Goal: Task Accomplishment & Management: Manage account settings

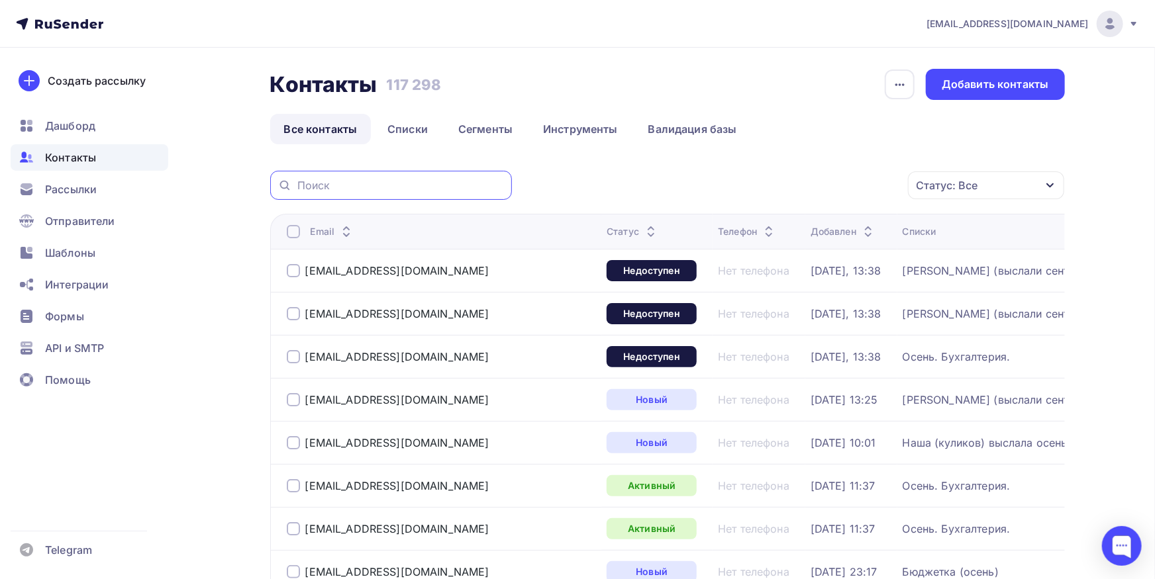
click at [399, 187] on input "text" at bounding box center [400, 185] width 207 height 15
paste input "[DOMAIN_NAME]"
type input "[DOMAIN_NAME]"
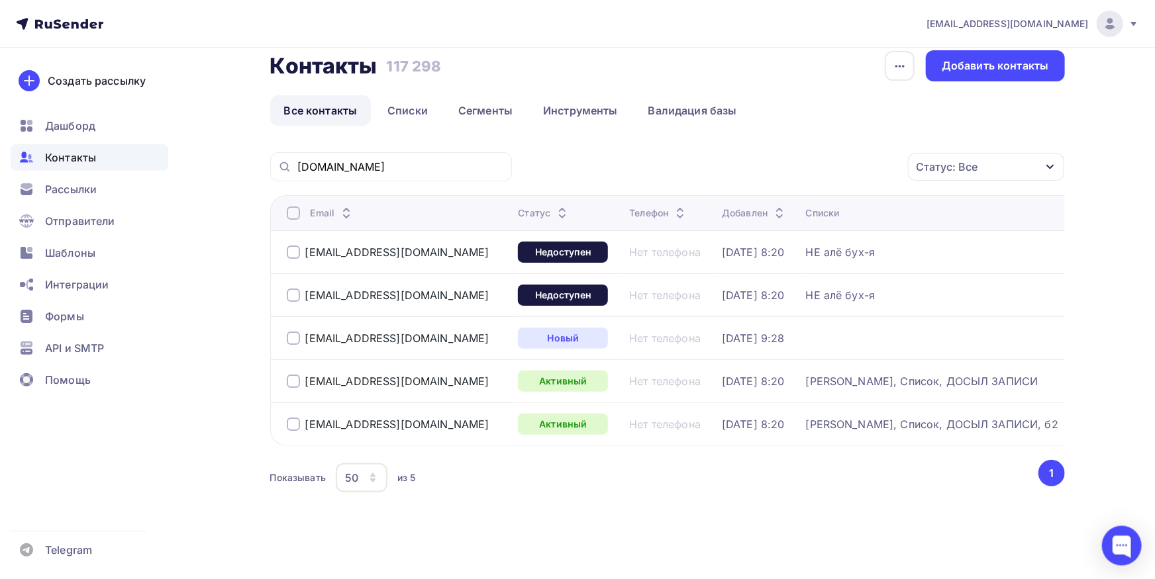
scroll to position [19, 0]
click at [294, 338] on div at bounding box center [293, 337] width 13 height 13
click at [797, 178] on div "Действие" at bounding box center [809, 167] width 175 height 26
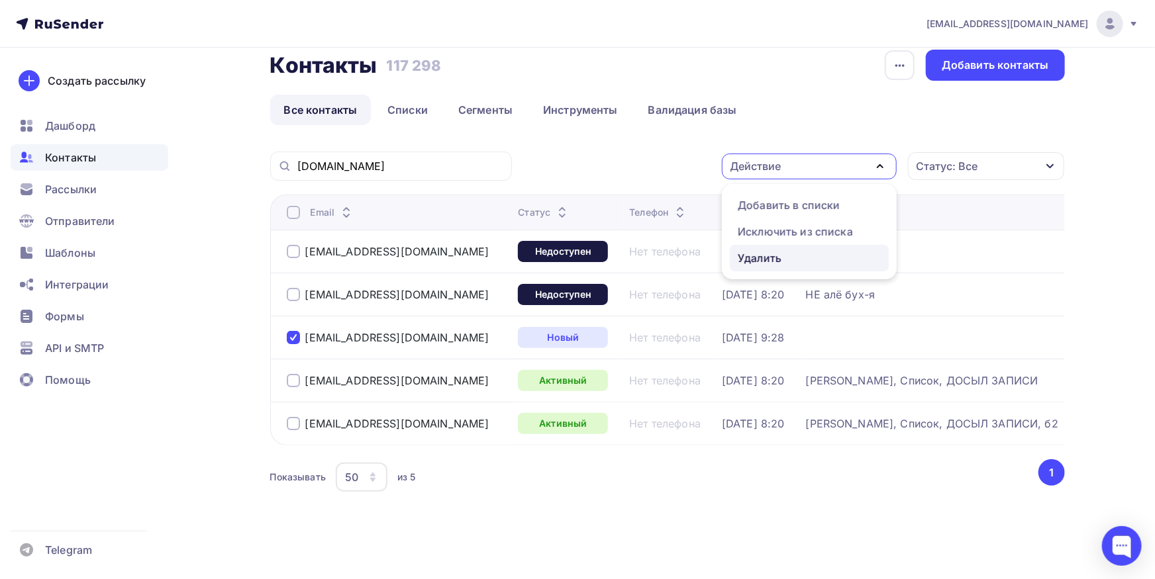
click at [779, 258] on div "Удалить" at bounding box center [760, 258] width 44 height 16
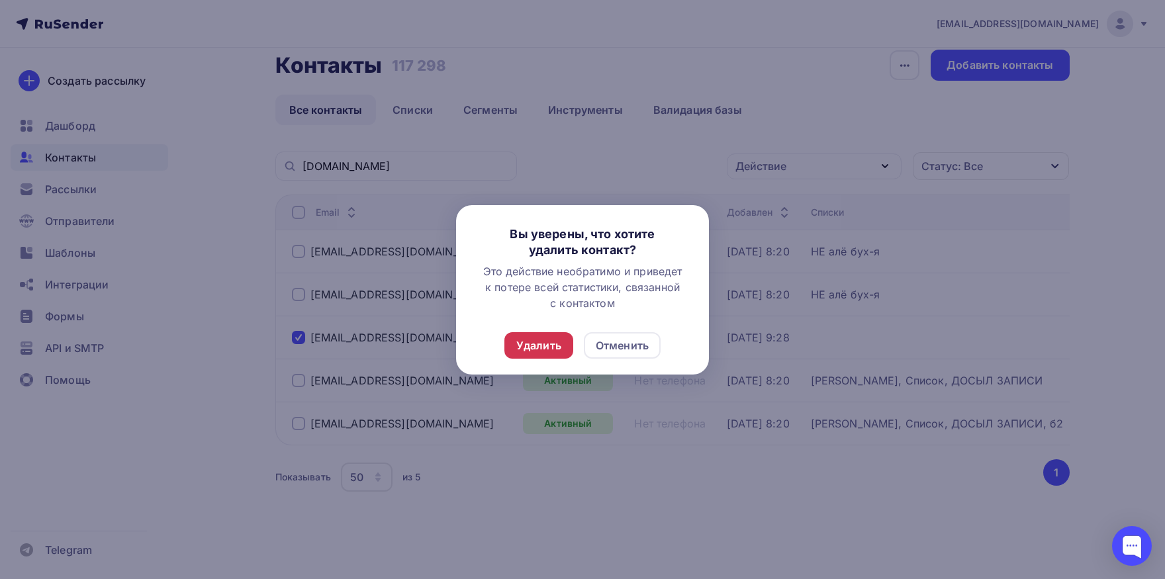
click at [527, 348] on div "Удалить" at bounding box center [538, 346] width 45 height 16
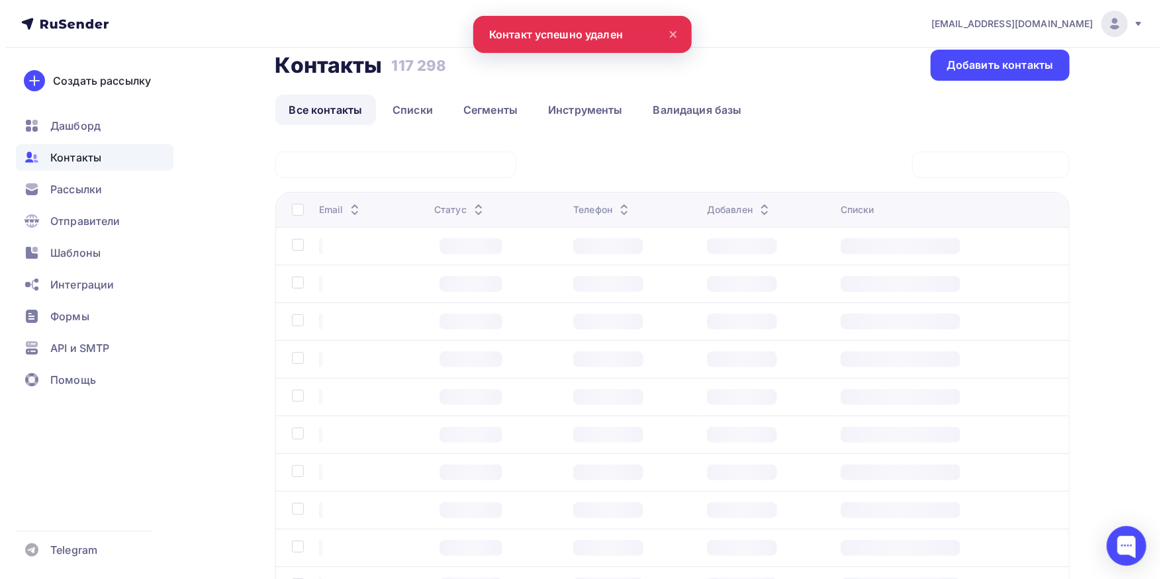
scroll to position [0, 0]
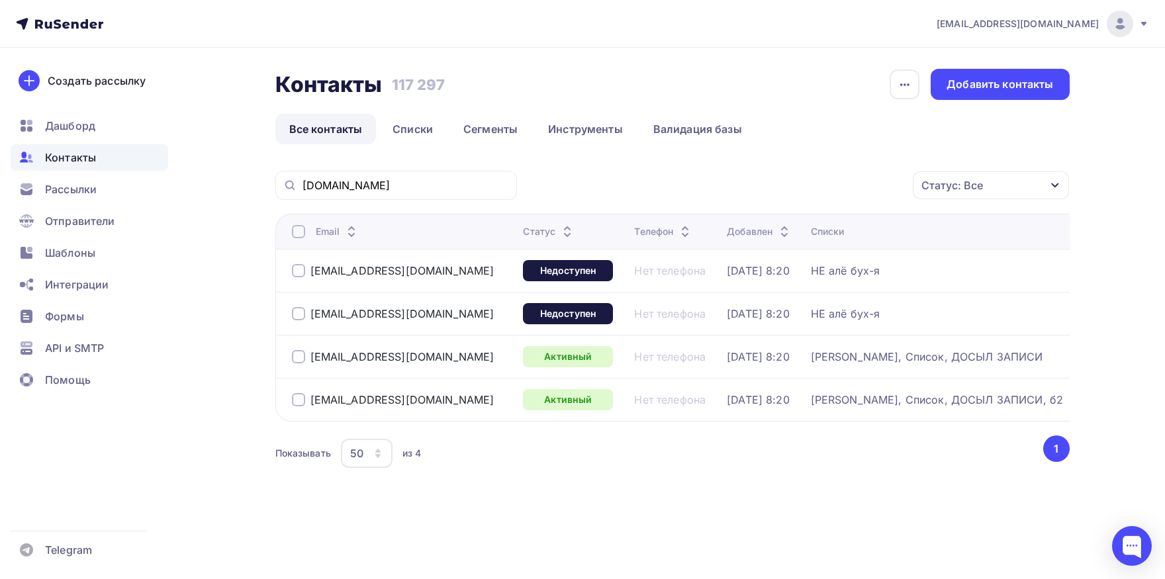
click at [298, 399] on div at bounding box center [298, 399] width 13 height 13
click at [301, 354] on div at bounding box center [298, 356] width 13 height 13
click at [757, 194] on div "Действие" at bounding box center [814, 186] width 175 height 26
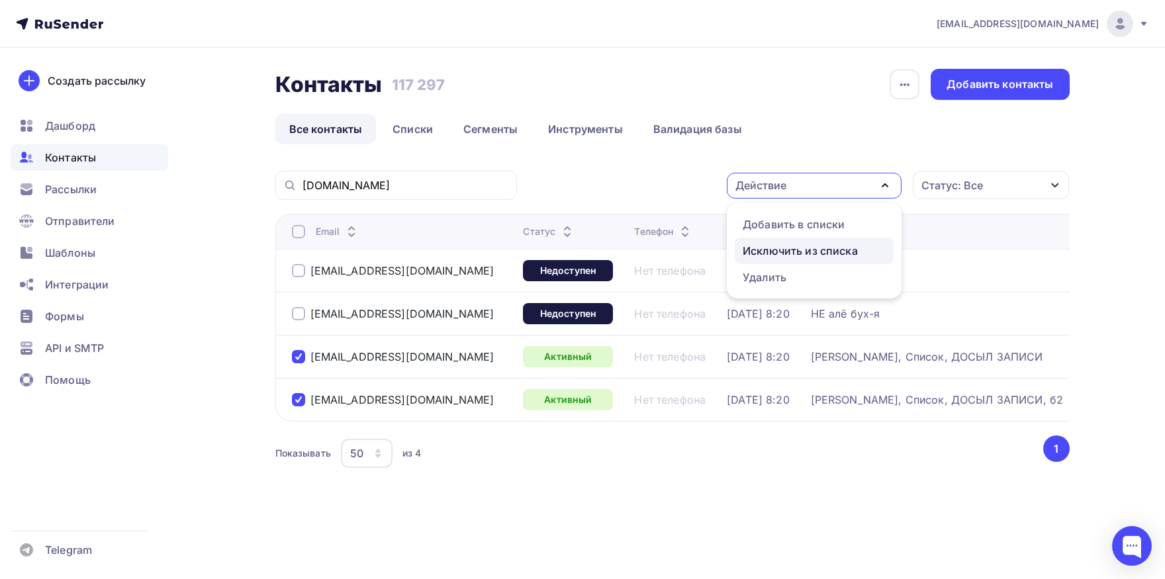
click at [757, 243] on div "Исключить из списка" at bounding box center [800, 251] width 115 height 16
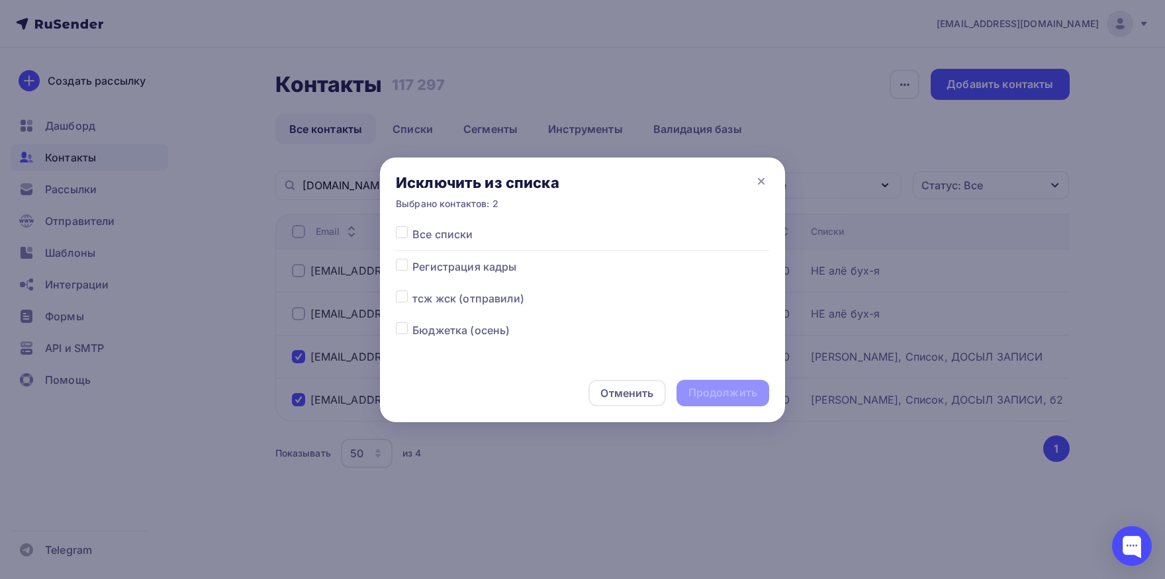
click at [412, 226] on label at bounding box center [412, 226] width 0 height 0
click at [401, 235] on input "checkbox" at bounding box center [402, 232] width 12 height 12
checkbox input "true"
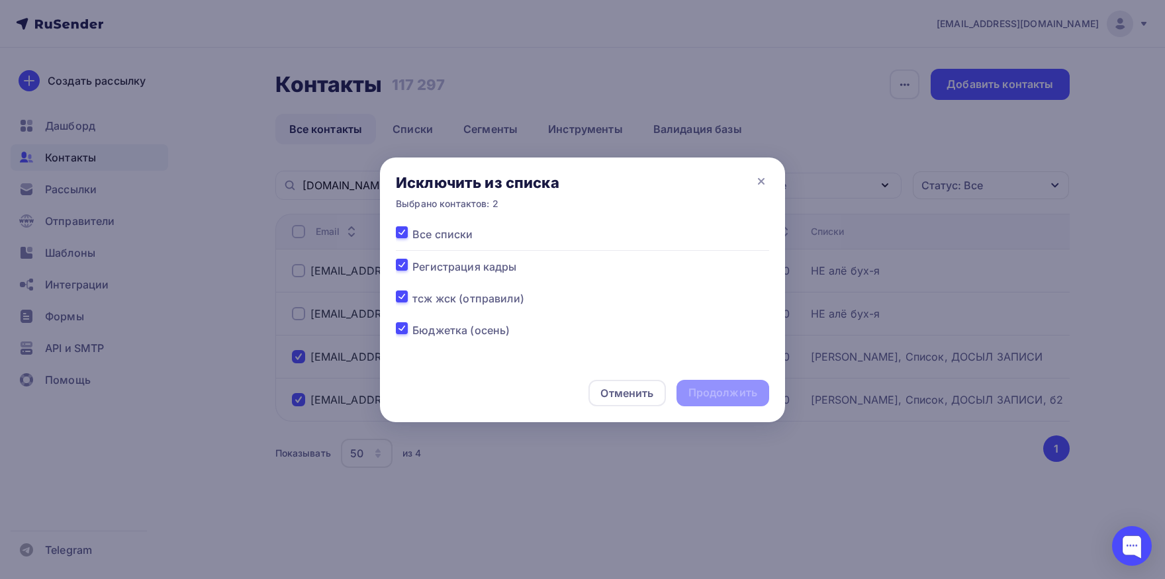
checkbox input "true"
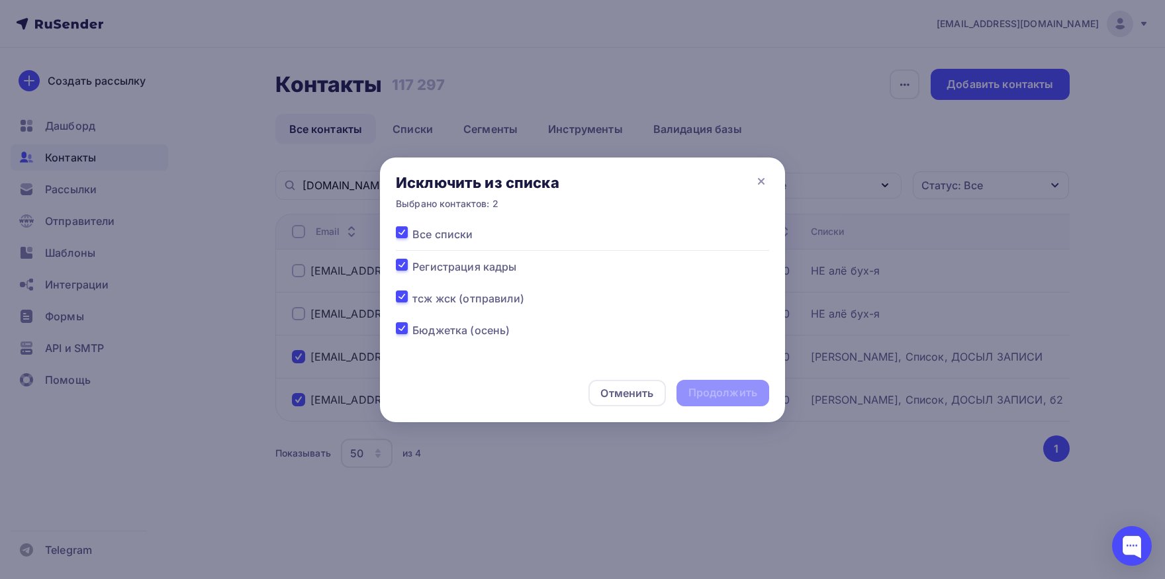
checkbox input "true"
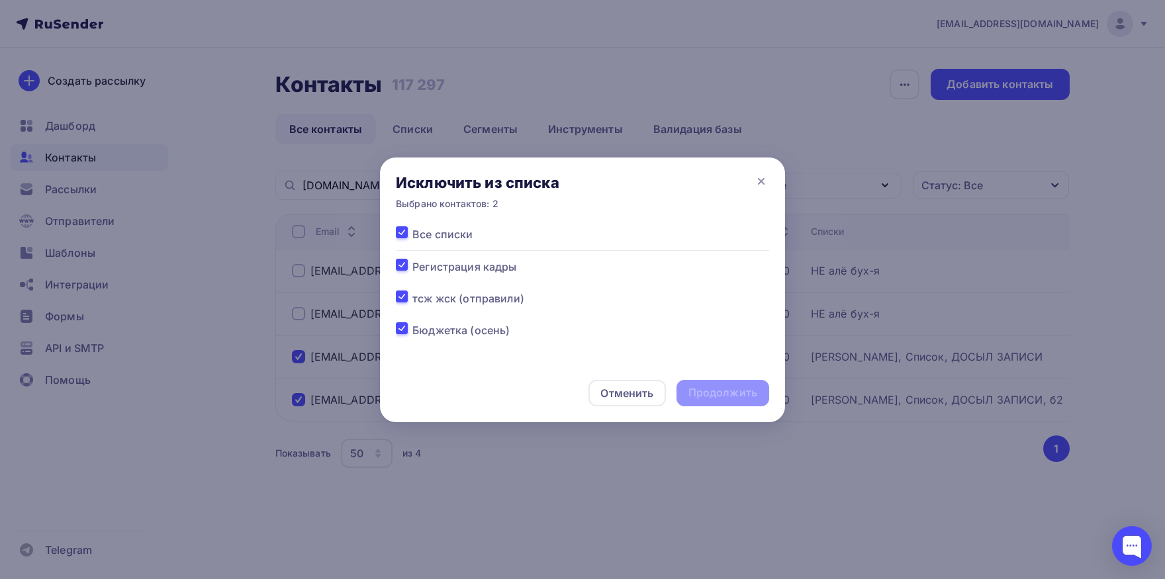
checkbox input "true"
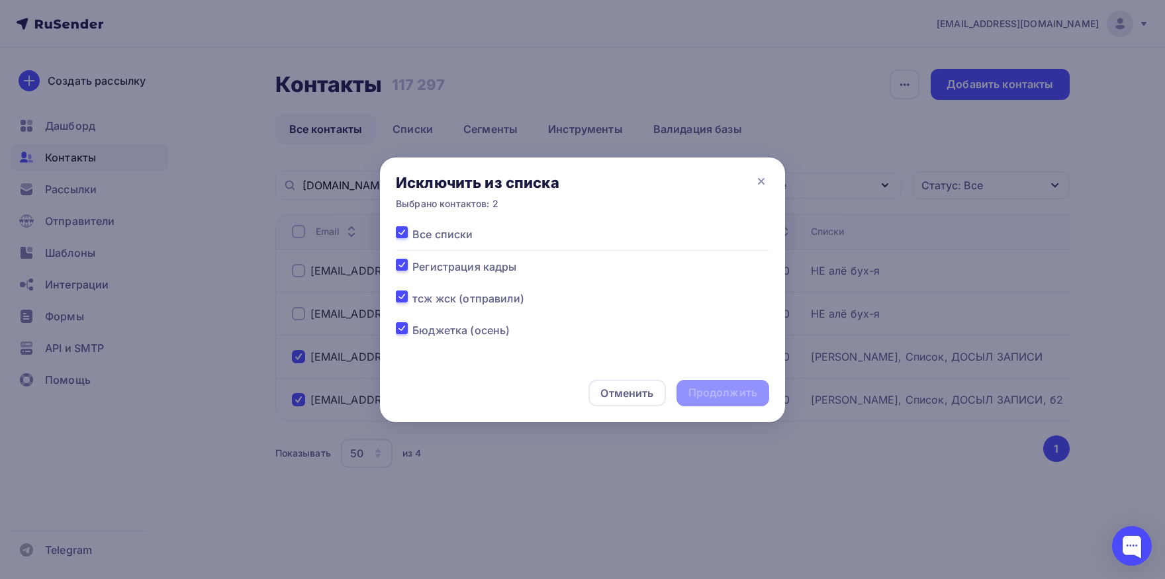
checkbox input "true"
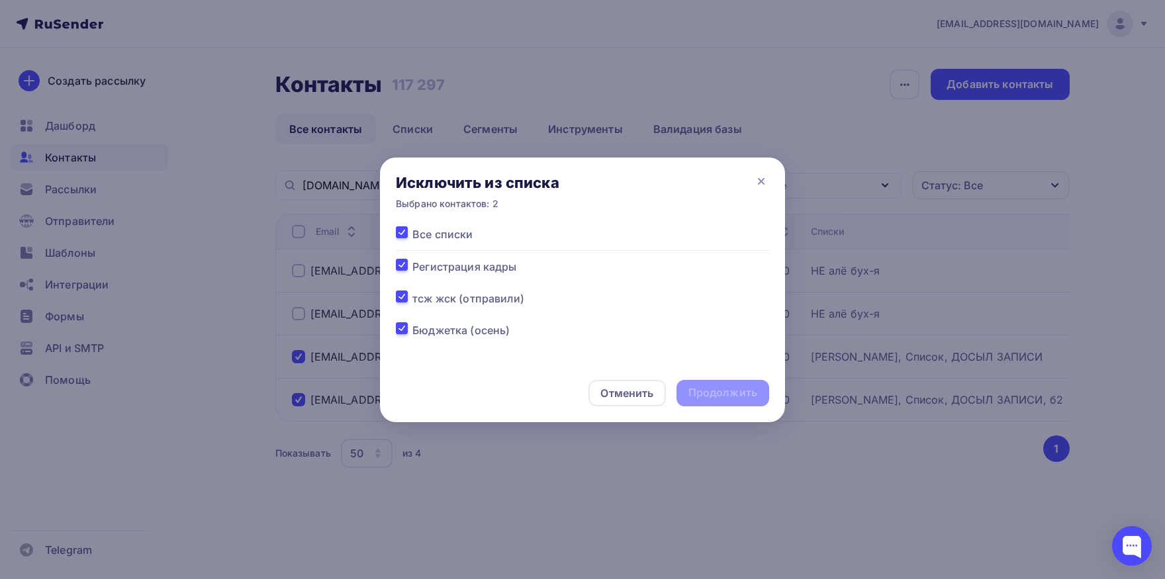
checkbox input "true"
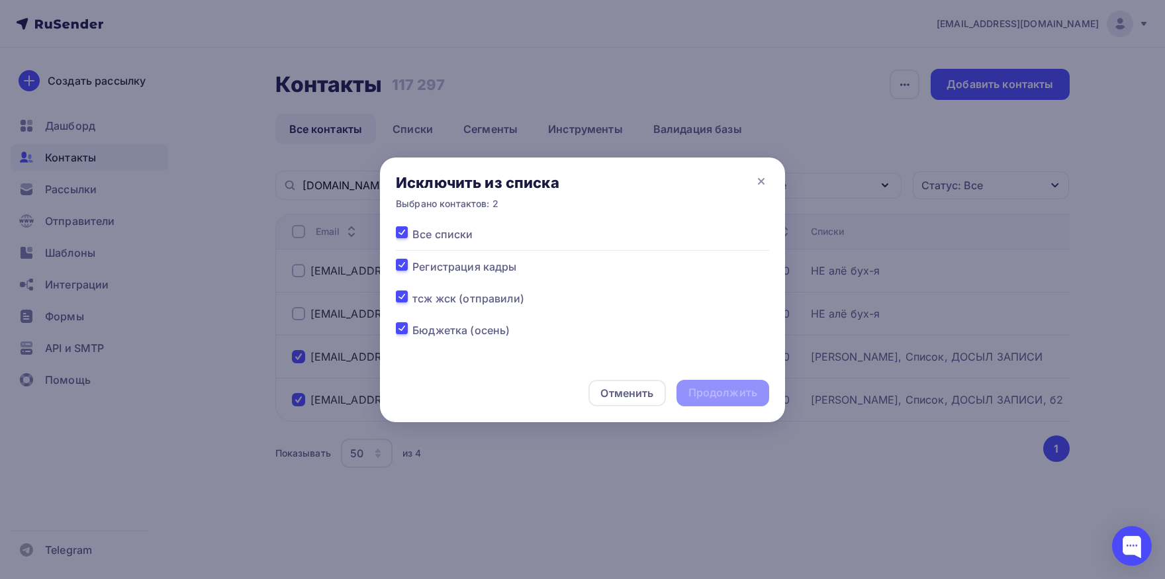
checkbox input "true"
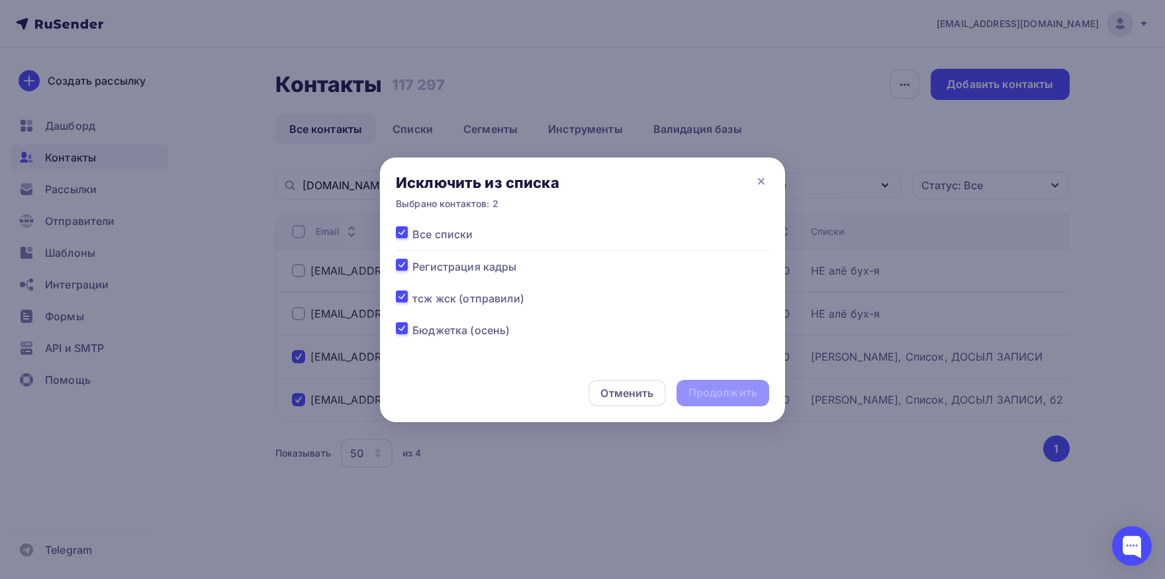
checkbox input "true"
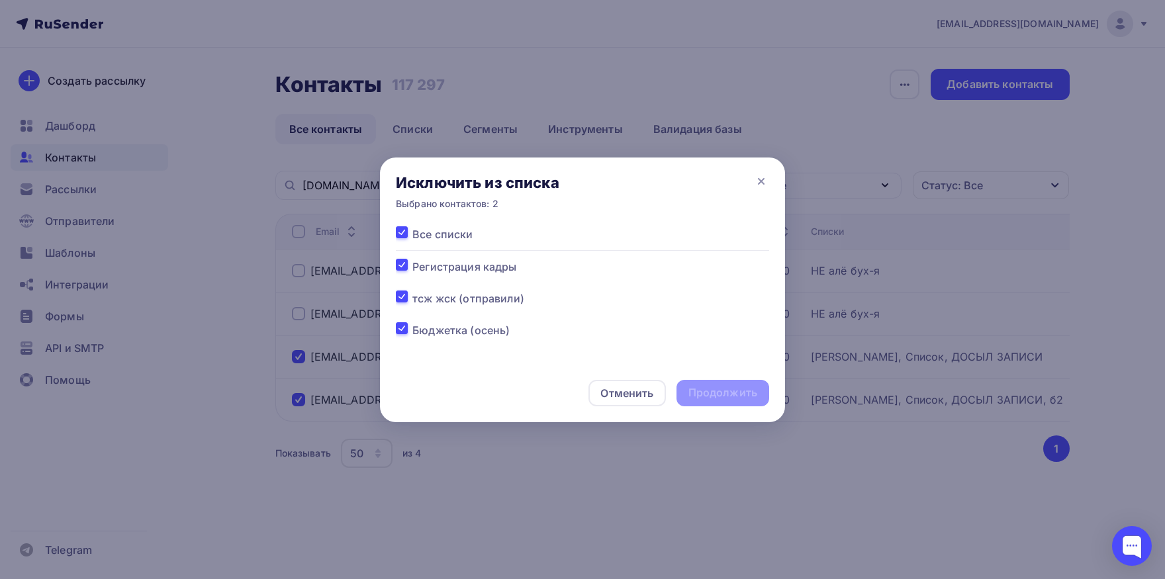
checkbox input "true"
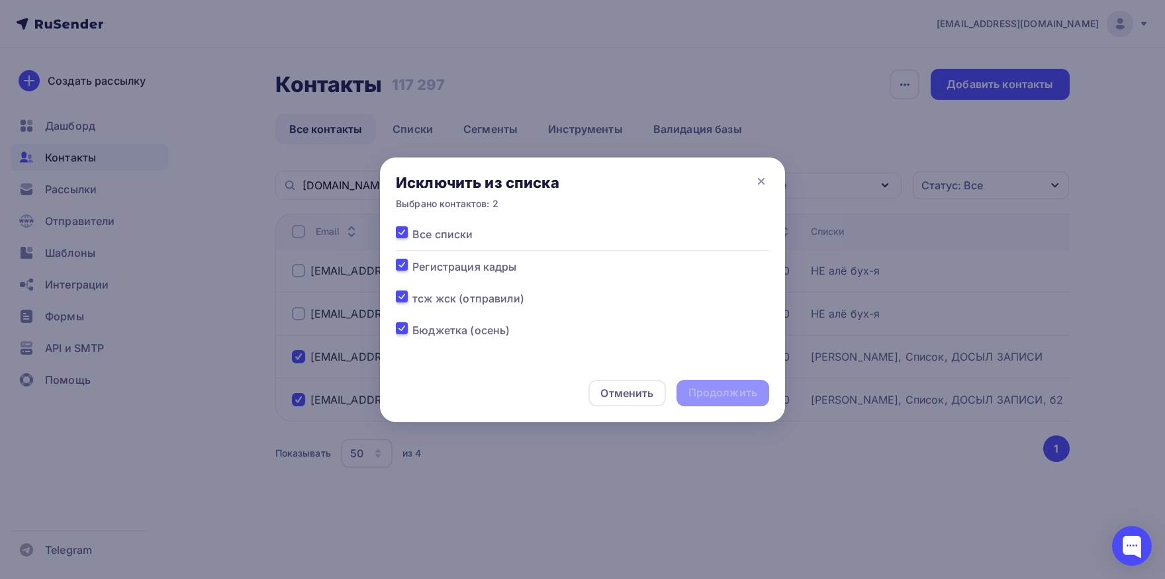
checkbox input "true"
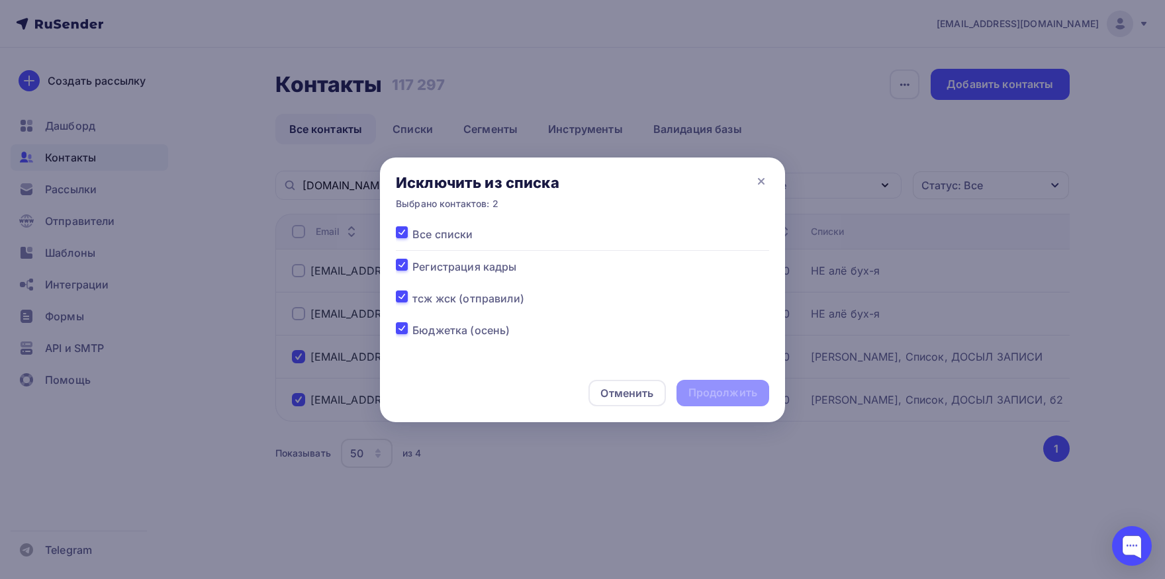
checkbox input "true"
click at [695, 389] on div "Продолжить" at bounding box center [723, 392] width 69 height 15
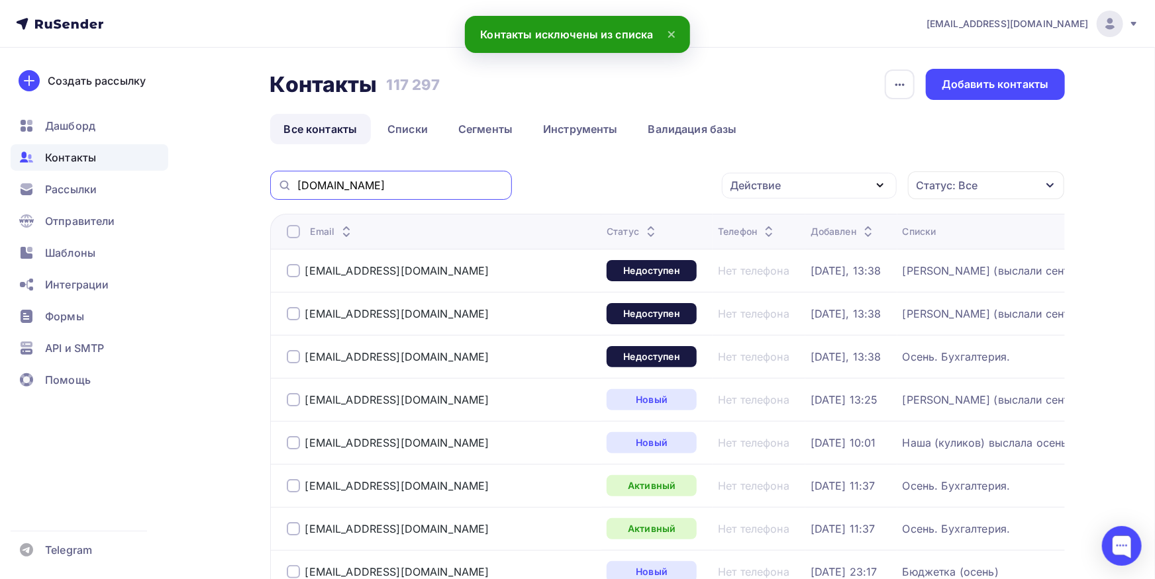
click at [385, 182] on input "[DOMAIN_NAME]" at bounding box center [400, 185] width 207 height 15
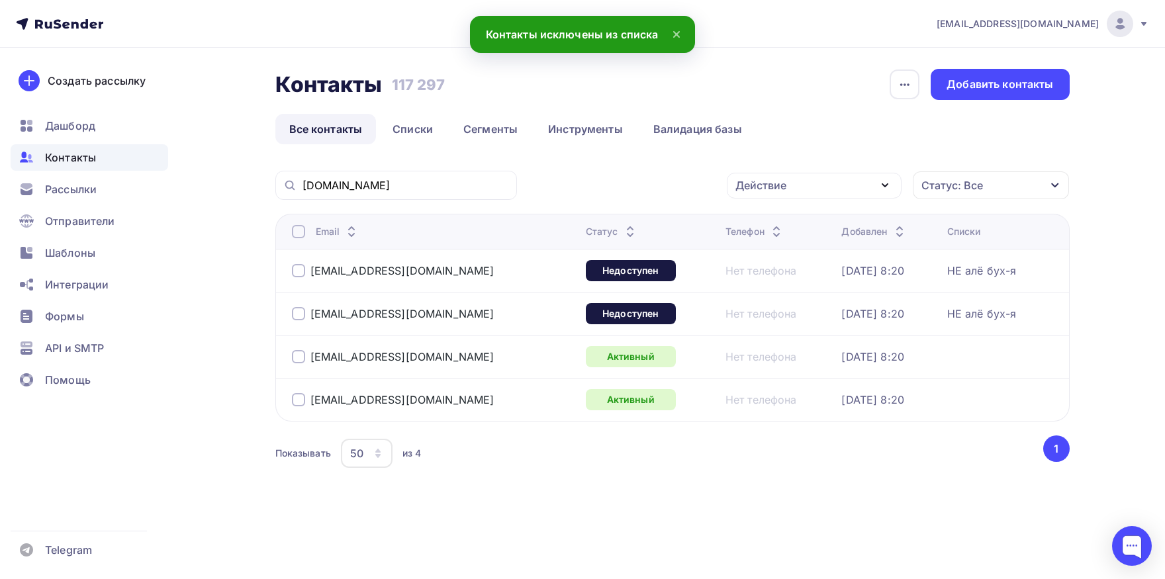
click at [299, 361] on div at bounding box center [298, 356] width 13 height 13
click at [293, 397] on div at bounding box center [298, 399] width 13 height 13
click at [759, 191] on div "Действие" at bounding box center [761, 185] width 51 height 16
click at [761, 224] on div "Добавить в списки" at bounding box center [794, 225] width 102 height 16
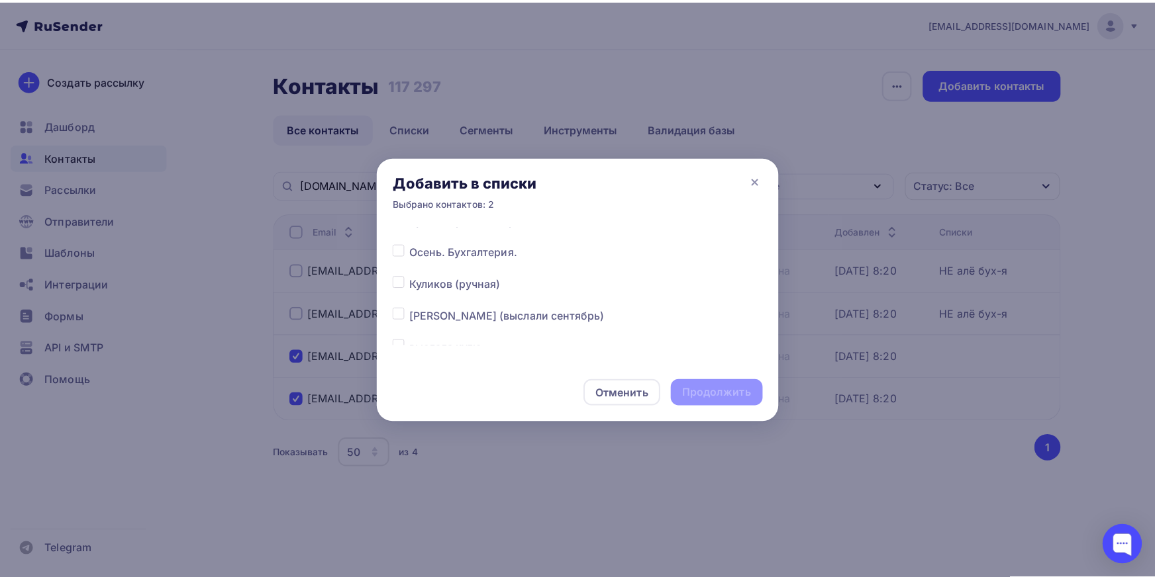
scroll to position [207, 0]
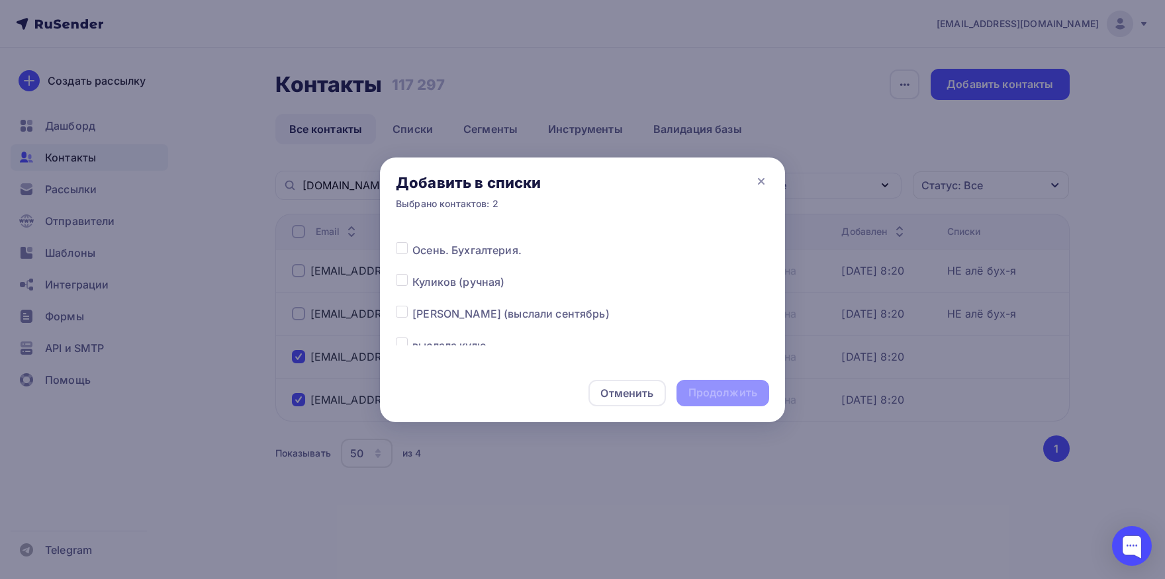
drag, startPoint x: 401, startPoint y: 309, endPoint x: 628, endPoint y: 363, distance: 234.1
click at [412, 306] on label at bounding box center [412, 306] width 0 height 0
click at [400, 309] on input "checkbox" at bounding box center [402, 312] width 12 height 12
checkbox input "true"
click at [691, 391] on div "Продолжить" at bounding box center [723, 392] width 69 height 15
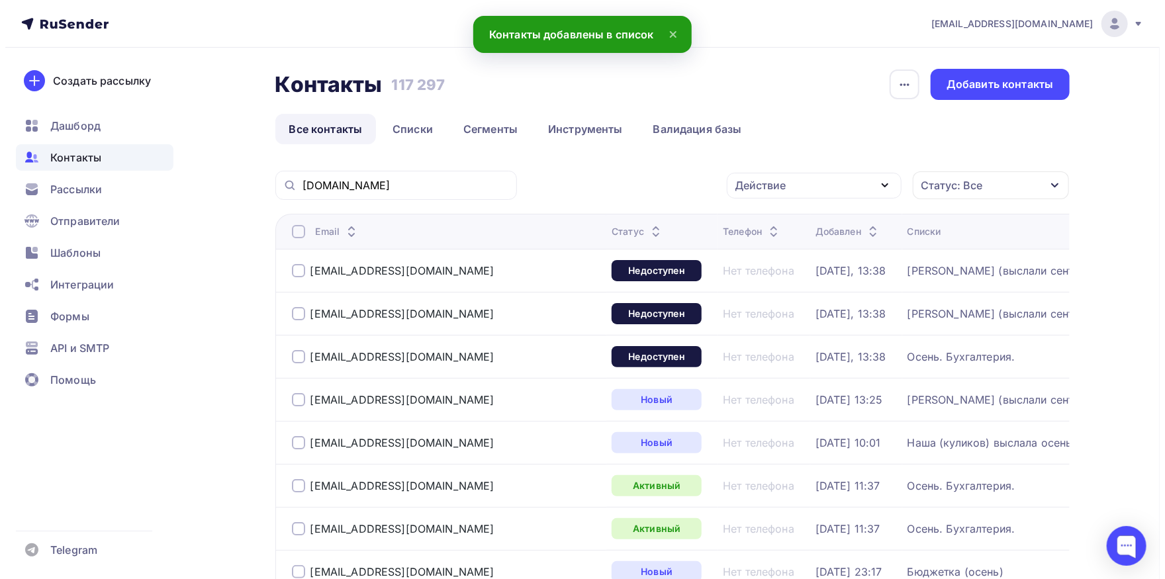
scroll to position [0, 0]
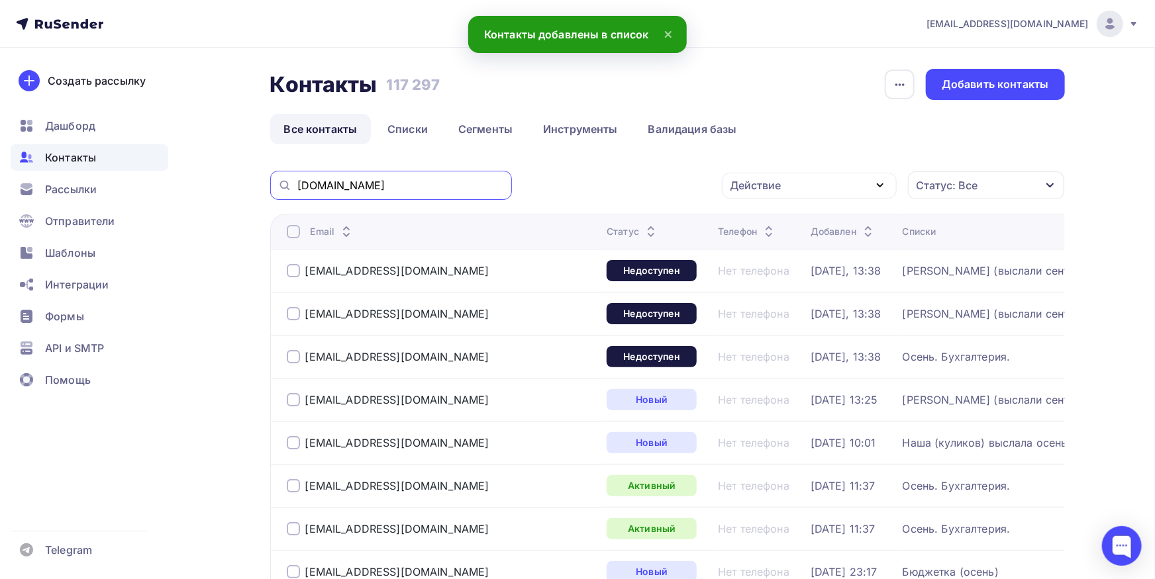
click at [435, 189] on input "[DOMAIN_NAME]" at bounding box center [400, 185] width 207 height 15
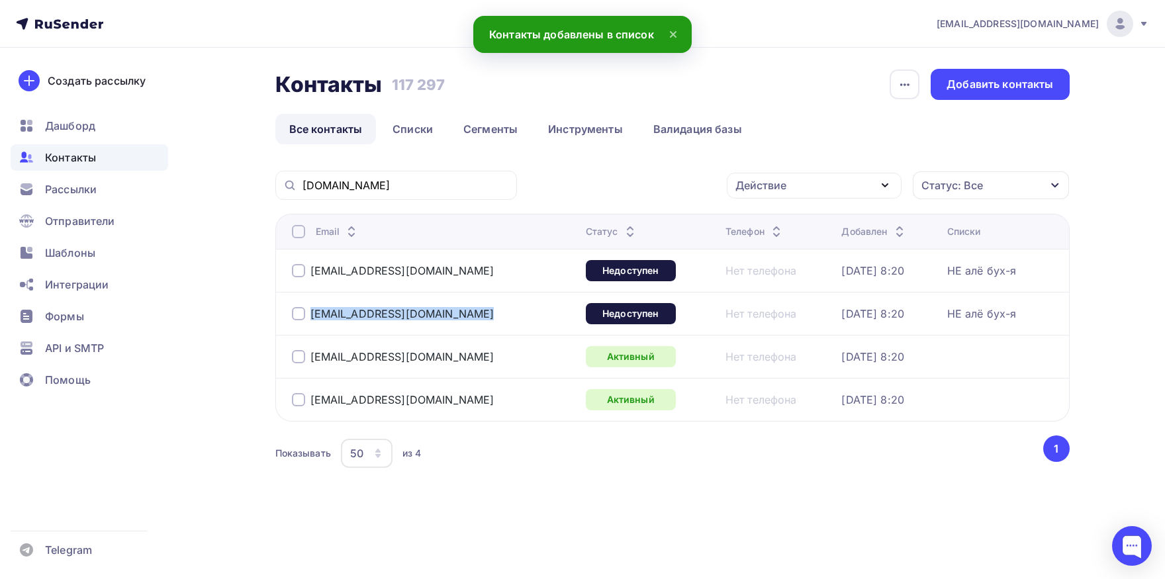
drag, startPoint x: 475, startPoint y: 315, endPoint x: 305, endPoint y: 315, distance: 170.8
click at [305, 315] on div "[EMAIL_ADDRESS][DOMAIN_NAME]" at bounding box center [433, 313] width 283 height 21
copy div "[EMAIL_ADDRESS][DOMAIN_NAME]"
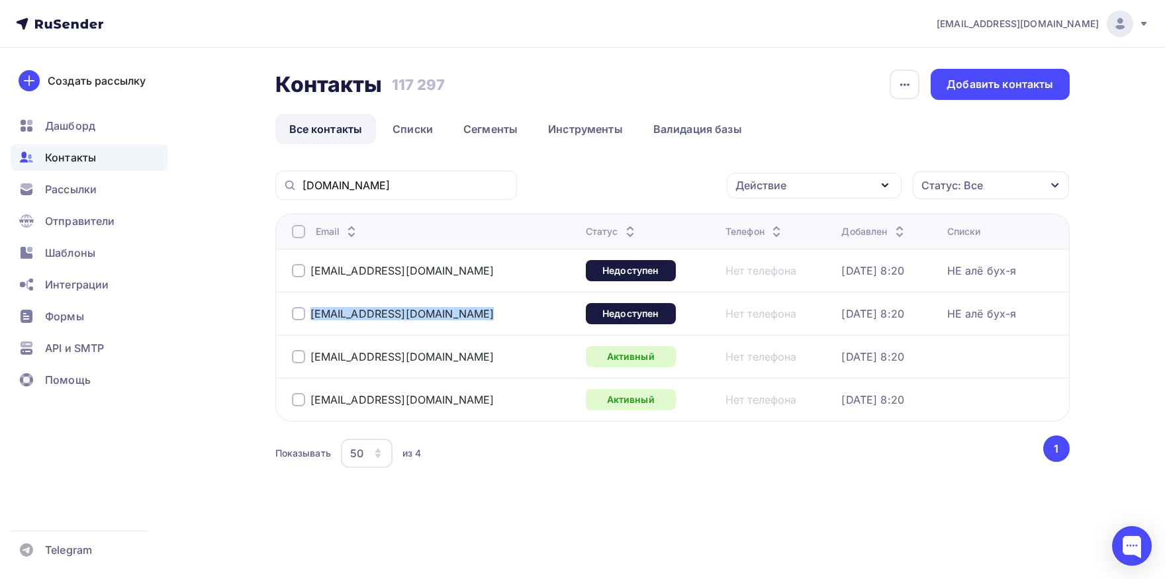
drag, startPoint x: 434, startPoint y: 272, endPoint x: 260, endPoint y: 272, distance: 174.8
click at [275, 272] on div "Email Статус Телефон Добавлен Списки [EMAIL_ADDRESS][DOMAIN_NAME] Недоступен Не…" at bounding box center [672, 318] width 795 height 208
copy div "[EMAIL_ADDRESS][DOMAIN_NAME]"
click at [373, 188] on input "[DOMAIN_NAME]" at bounding box center [406, 185] width 207 height 15
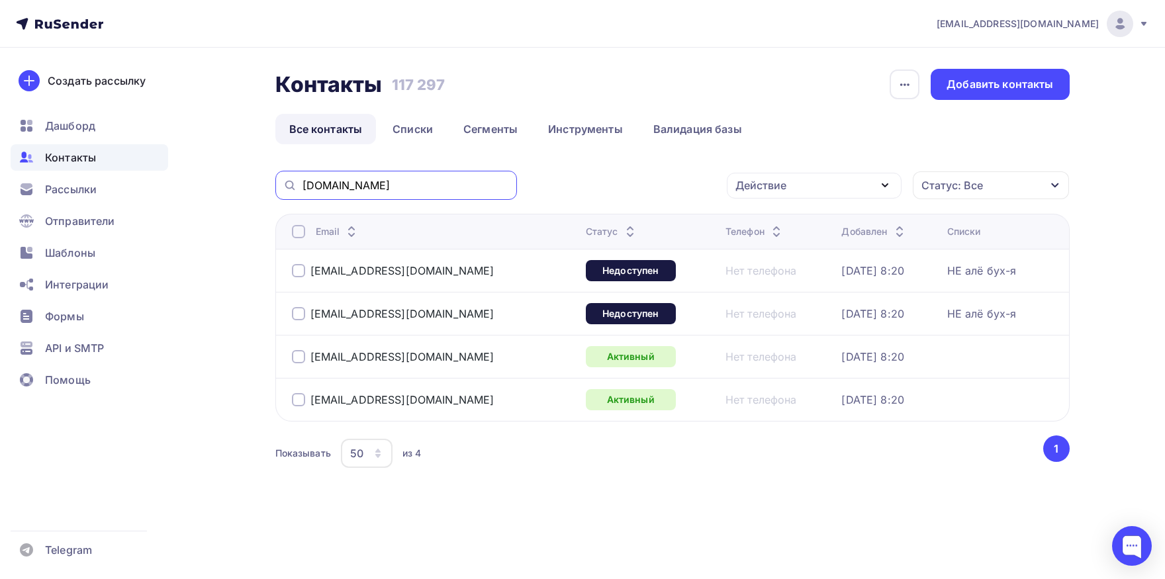
click at [373, 188] on input "[DOMAIN_NAME]" at bounding box center [406, 185] width 207 height 15
paste input "sadchikova_elena@bk"
type input "[EMAIL_ADDRESS][DOMAIN_NAME]"
click at [298, 268] on div at bounding box center [298, 270] width 13 height 13
click at [300, 314] on div at bounding box center [298, 313] width 13 height 13
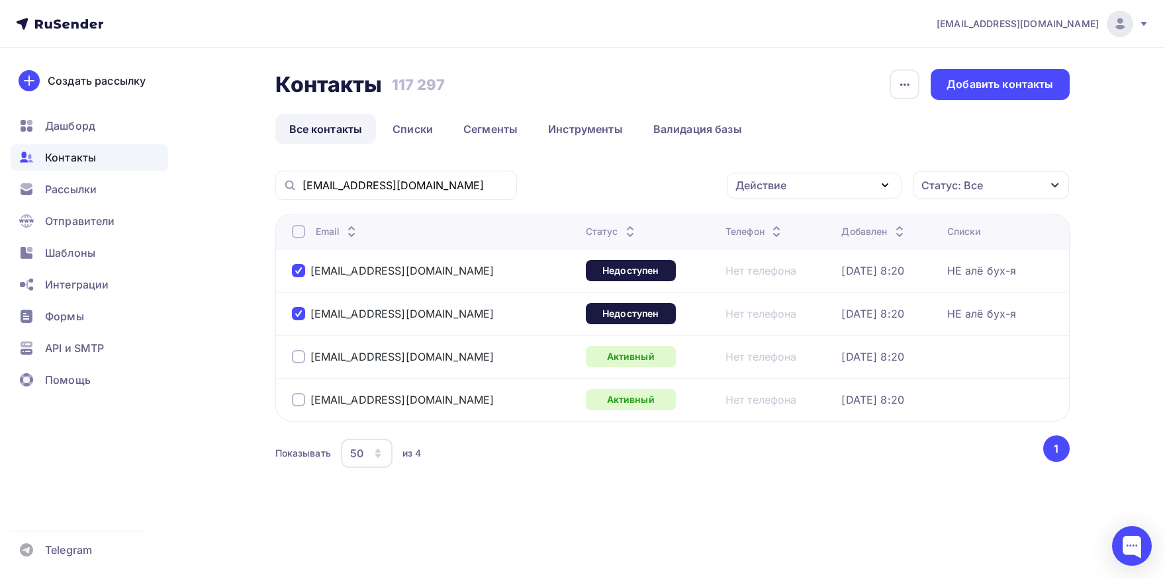
click at [818, 188] on div "Действие" at bounding box center [814, 186] width 175 height 26
click at [798, 254] on div "Исключить из списка" at bounding box center [800, 251] width 115 height 16
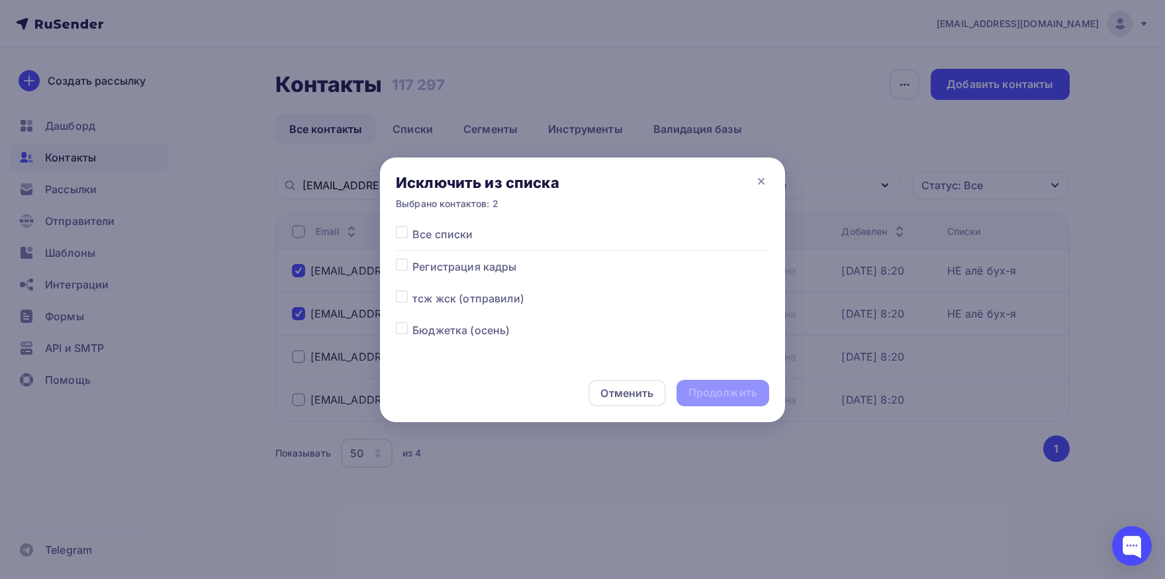
click at [412, 226] on label at bounding box center [412, 226] width 0 height 0
click at [405, 237] on input "checkbox" at bounding box center [402, 232] width 12 height 12
checkbox input "true"
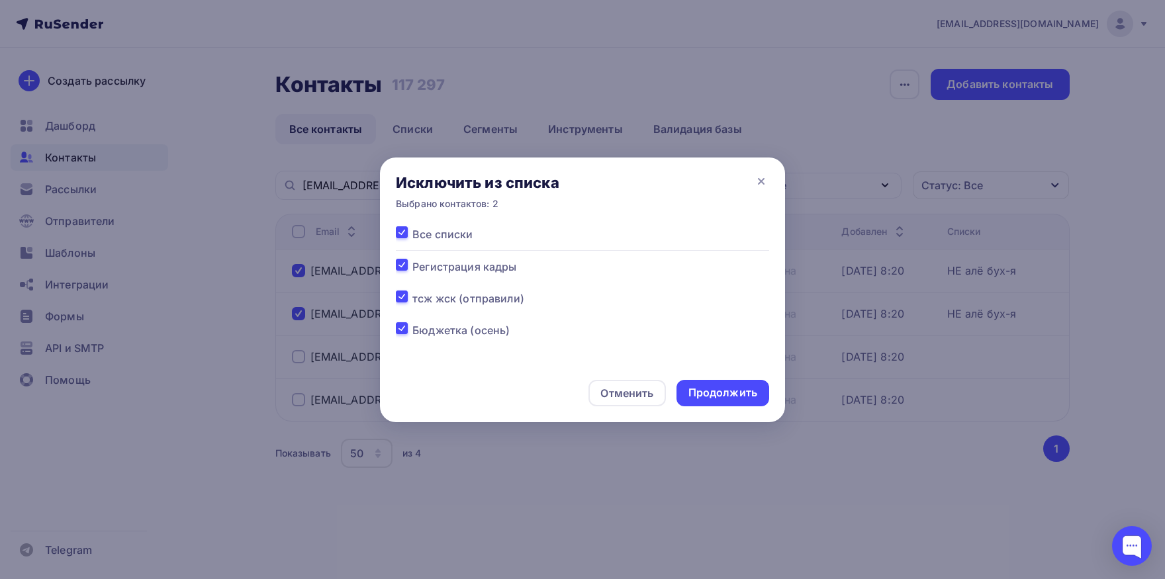
checkbox input "true"
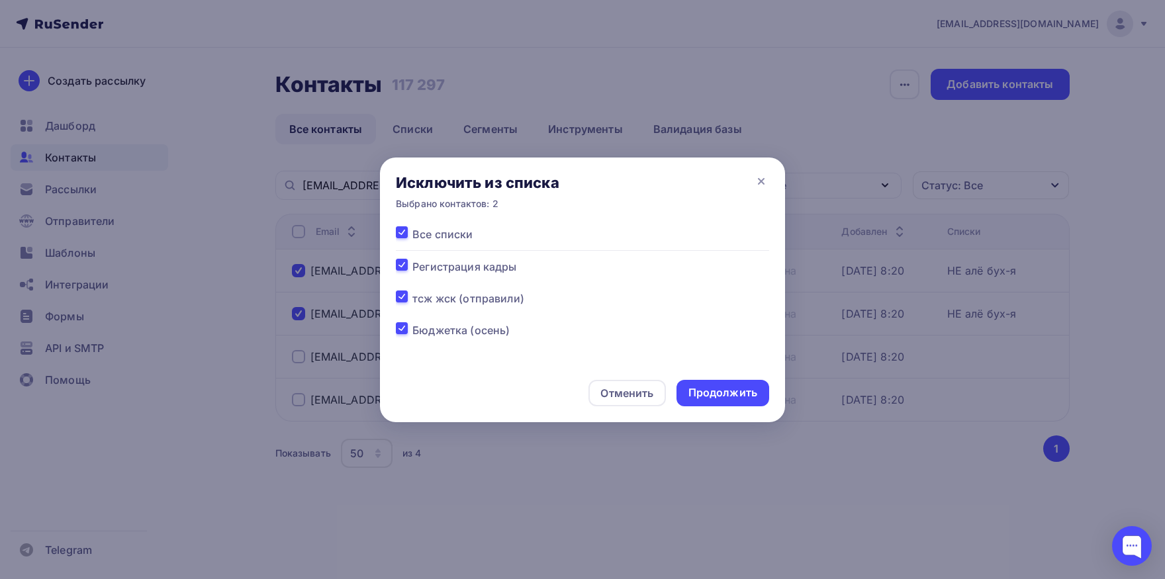
checkbox input "true"
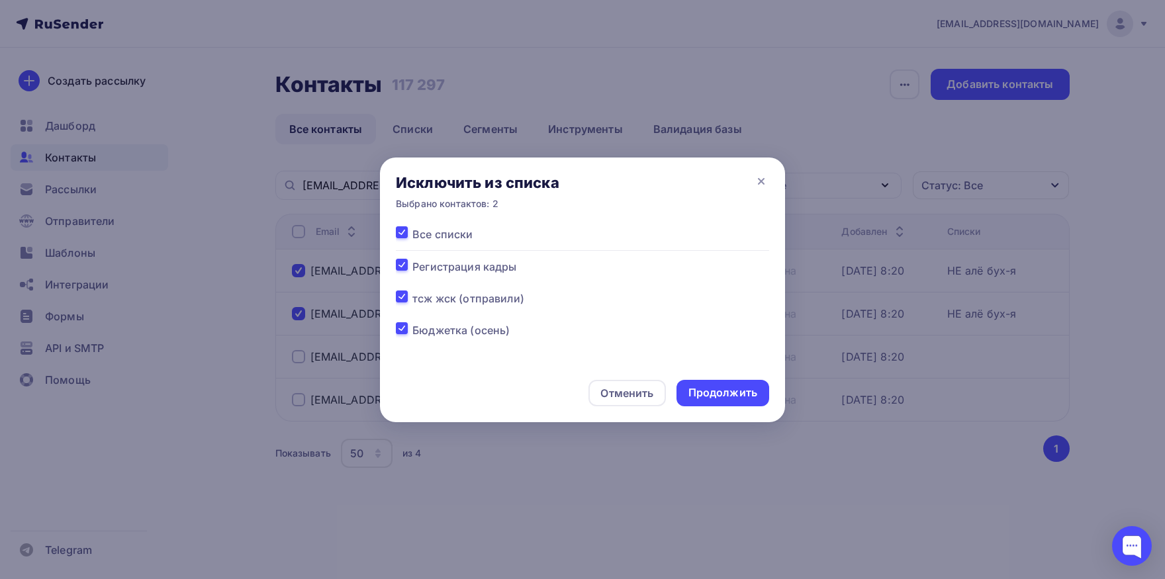
checkbox input "true"
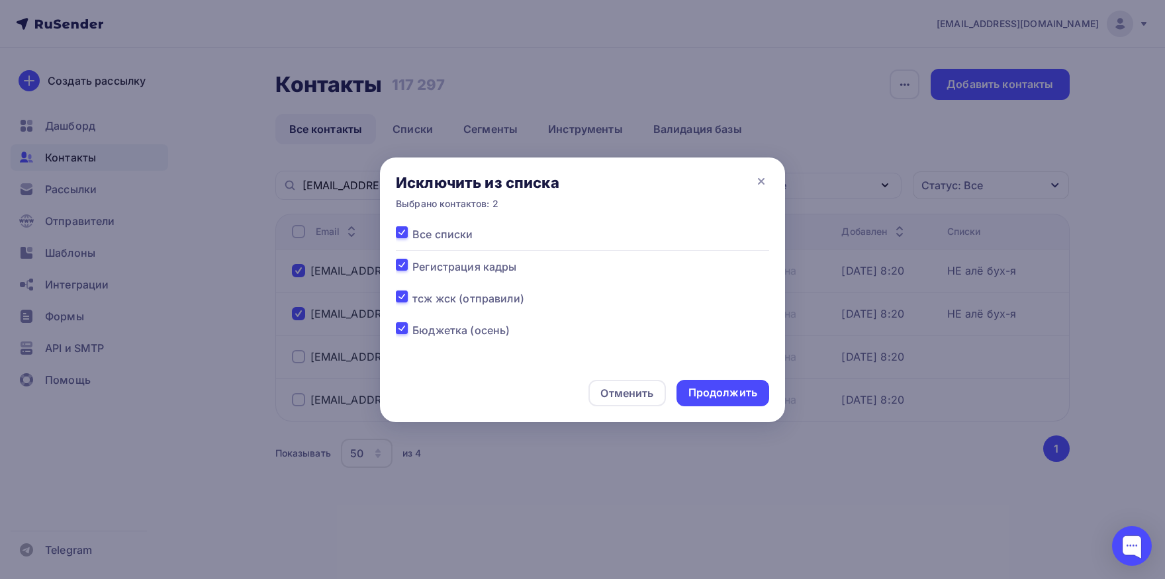
checkbox input "true"
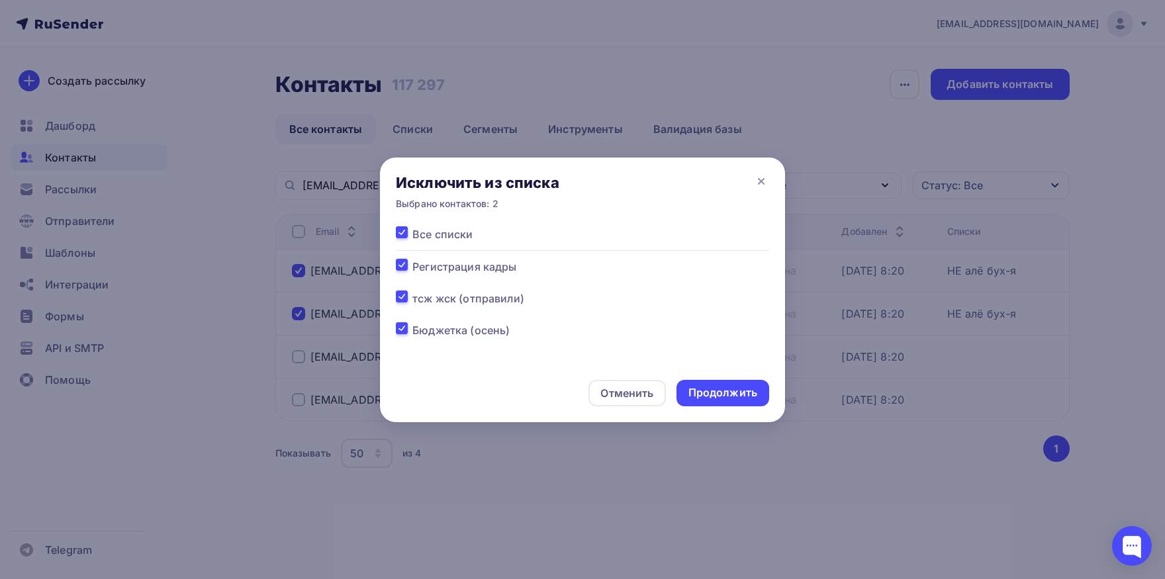
checkbox input "true"
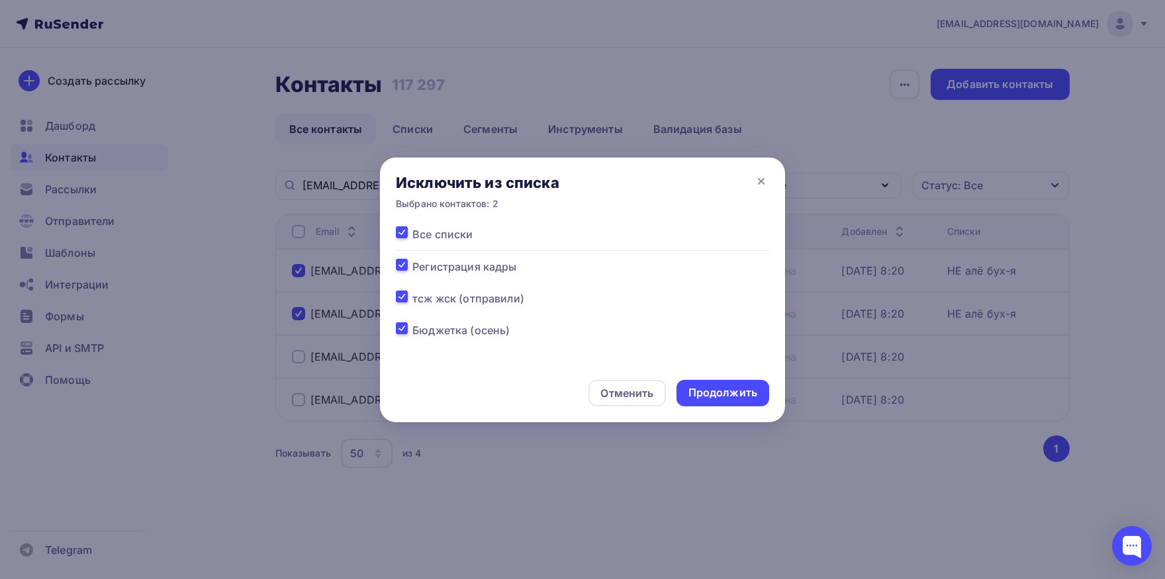
checkbox input "true"
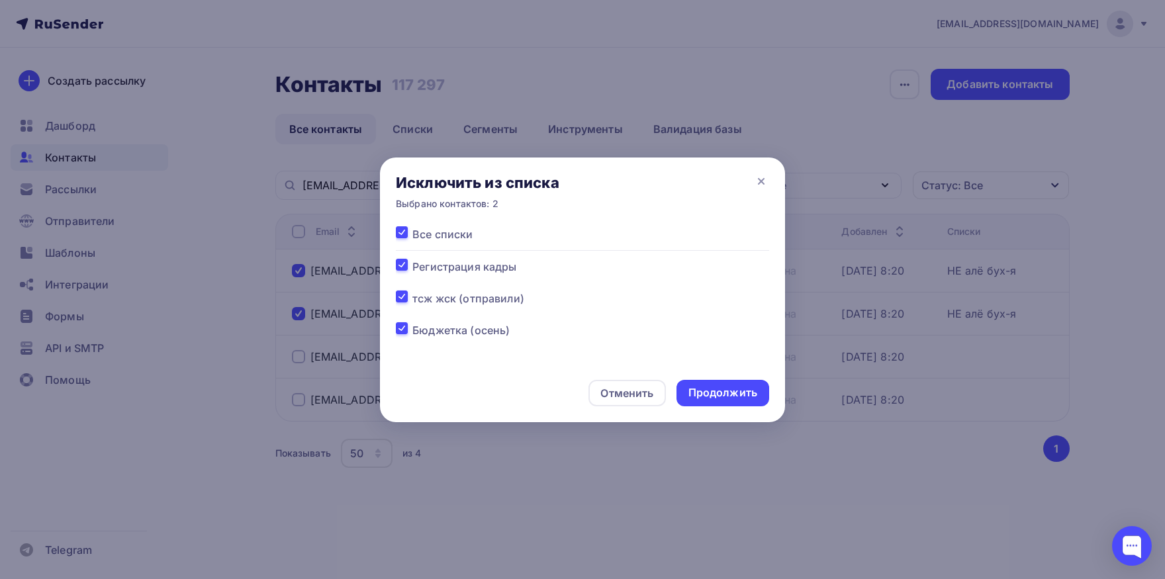
checkbox input "true"
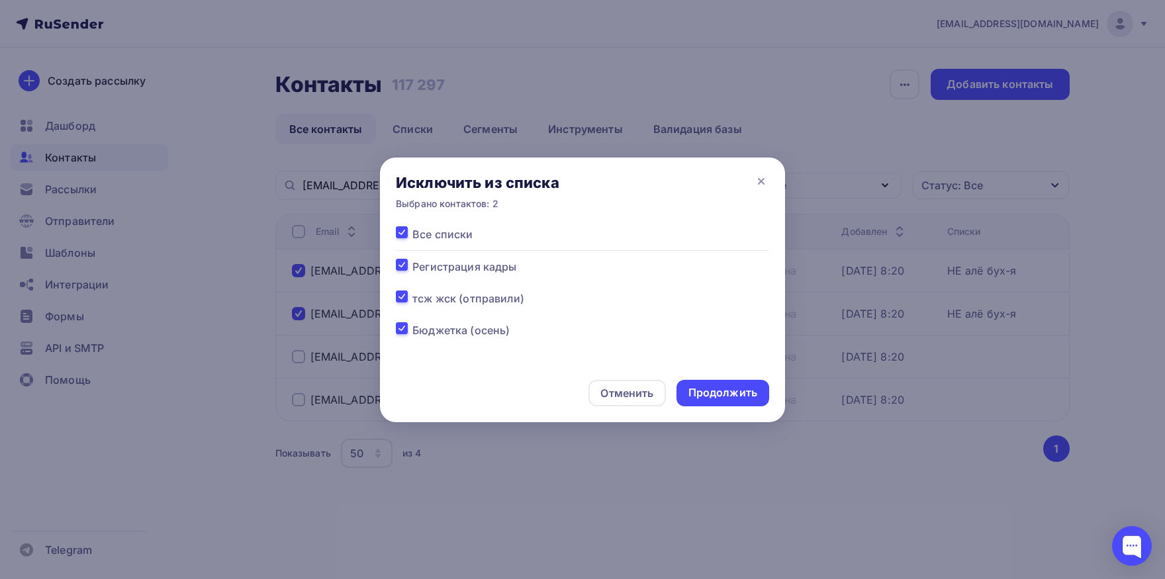
checkbox input "true"
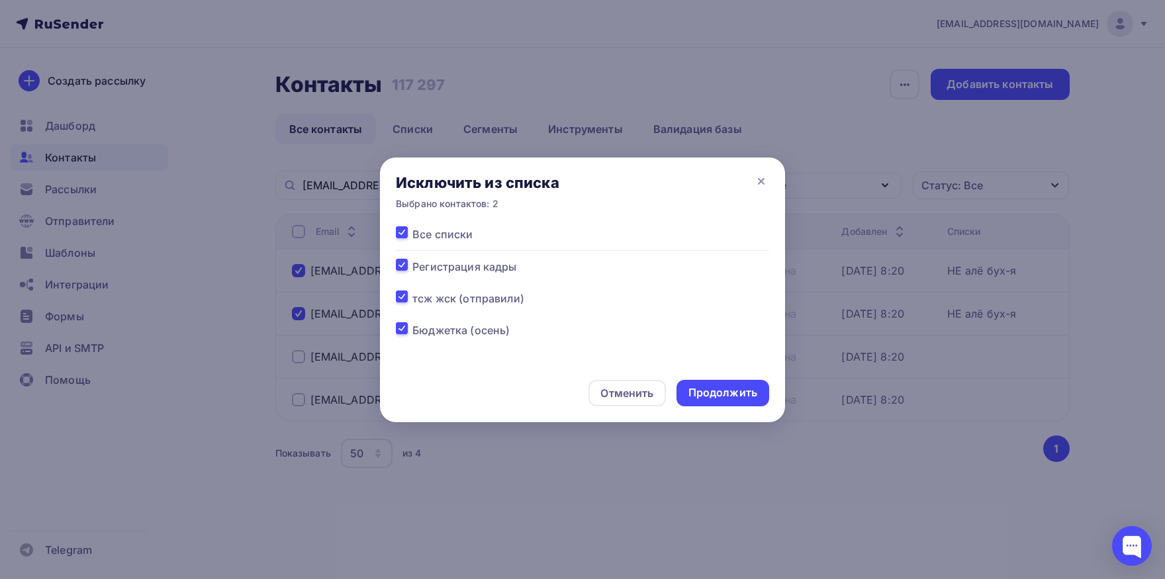
checkbox input "true"
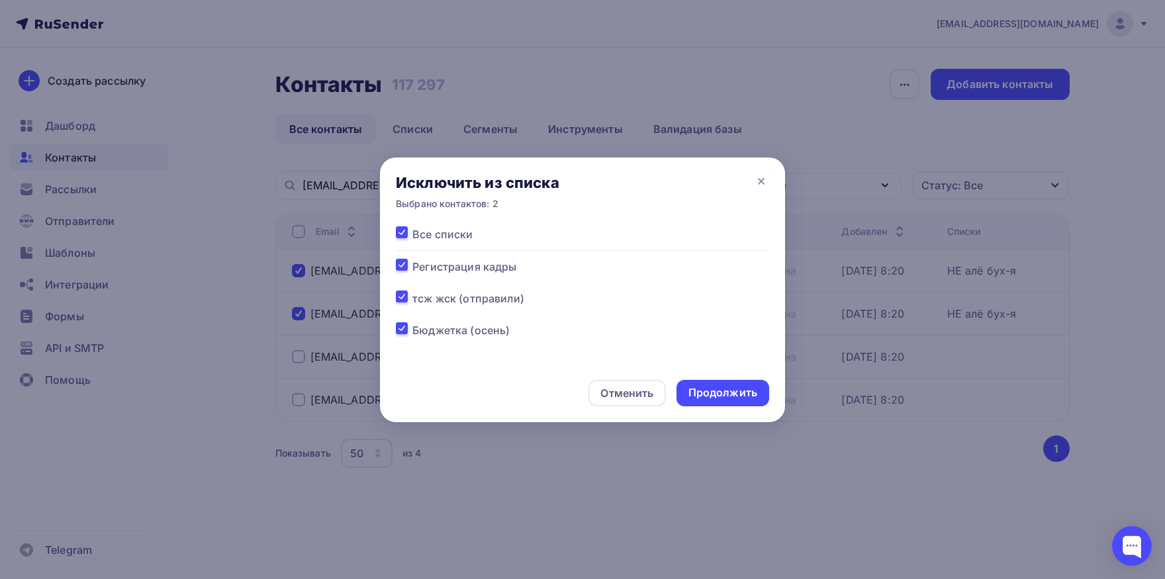
checkbox input "true"
click at [710, 393] on div "Продолжить" at bounding box center [723, 392] width 69 height 15
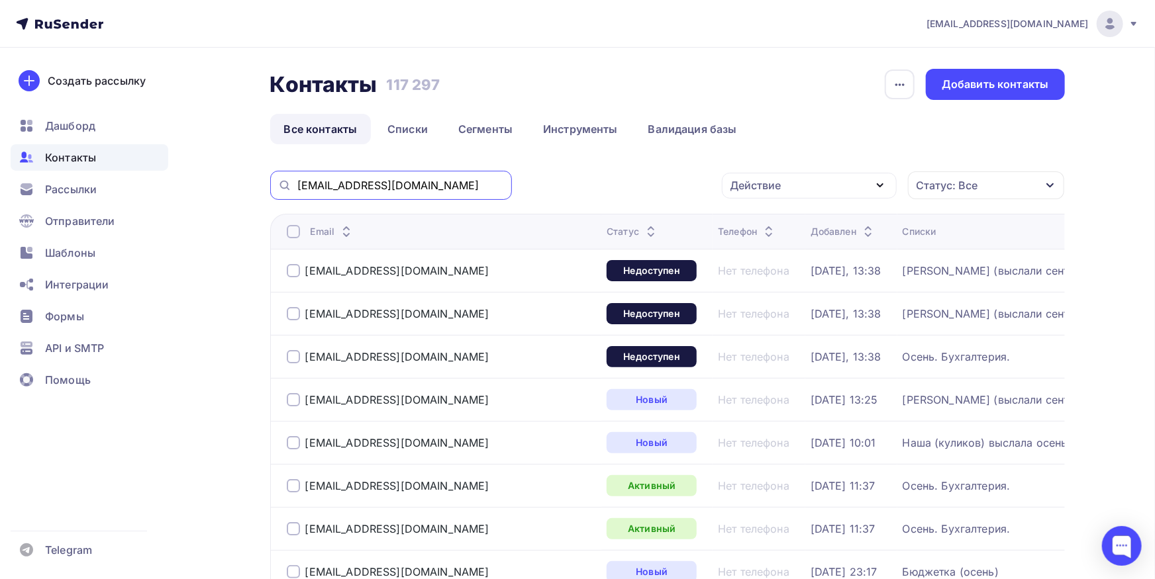
click at [450, 189] on input "[EMAIL_ADDRESS][DOMAIN_NAME]" at bounding box center [400, 185] width 207 height 15
paste input "lwcom.r"
type input "lwcom.r"
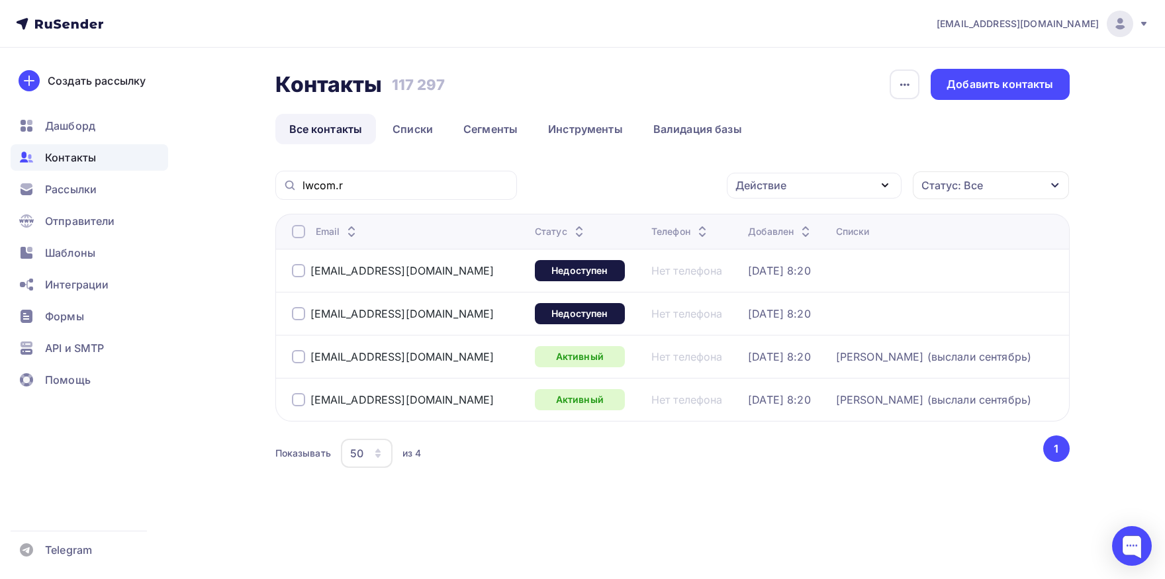
click at [305, 316] on div at bounding box center [298, 313] width 13 height 13
click at [303, 273] on div at bounding box center [298, 270] width 13 height 13
click at [820, 182] on div "Действие" at bounding box center [814, 186] width 175 height 26
click at [799, 224] on div "Добавить в списки" at bounding box center [794, 225] width 102 height 16
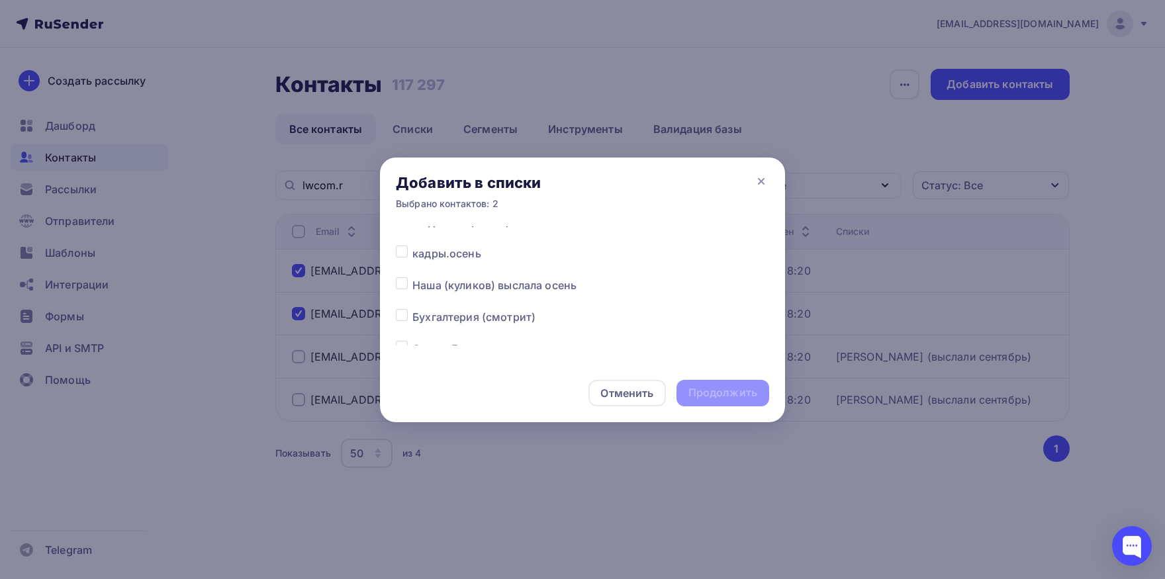
scroll to position [138, 0]
click at [412, 311] on label at bounding box center [412, 311] width 0 height 0
click at [406, 314] on input "checkbox" at bounding box center [402, 317] width 12 height 12
checkbox input "true"
click at [727, 387] on div "Продолжить" at bounding box center [723, 392] width 69 height 15
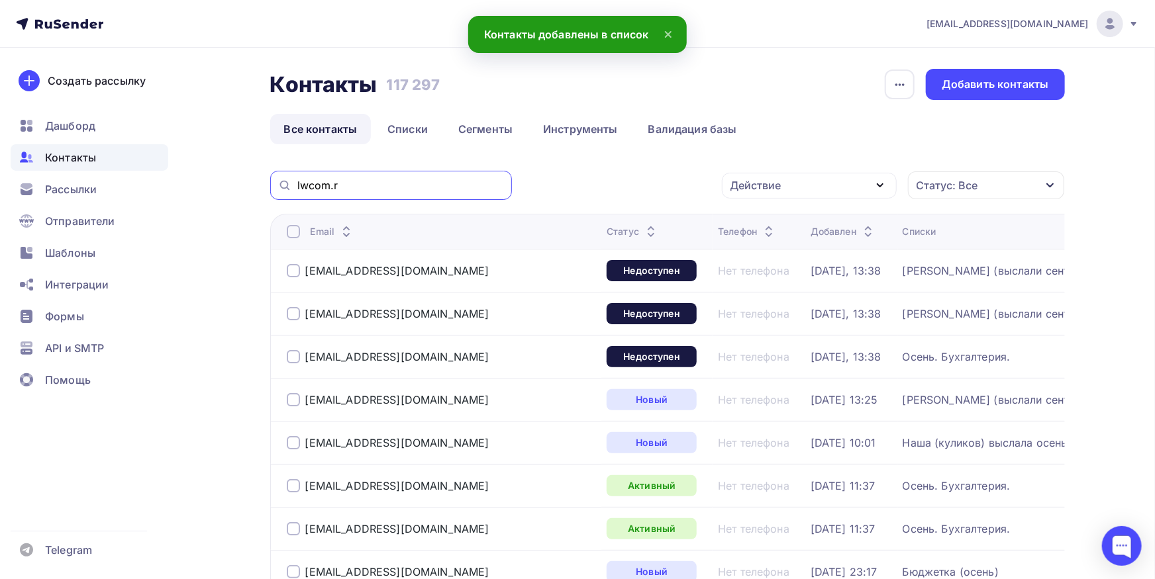
click at [459, 191] on input "lwcom.r" at bounding box center [400, 185] width 207 height 15
paste input "[EMAIL_ADDRESS][DOMAIN_NAME]"
click at [459, 191] on input "lwcom.r" at bounding box center [400, 185] width 207 height 15
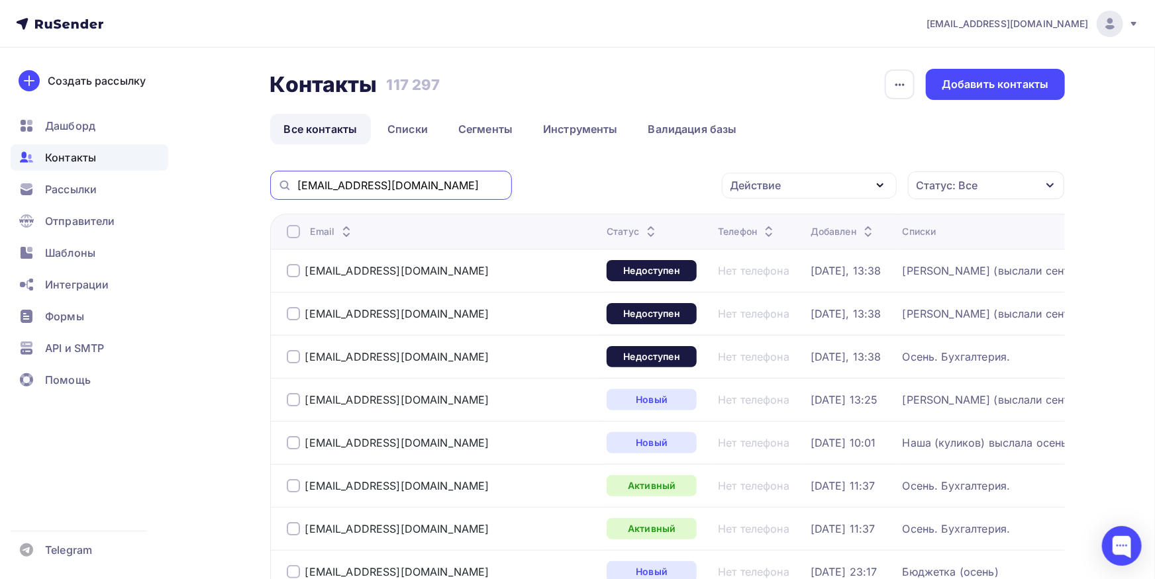
click at [465, 191] on input "[EMAIL_ADDRESS][DOMAIN_NAME]" at bounding box center [400, 185] width 207 height 15
type input "[EMAIL_ADDRESS][DOMAIN_NAME]"
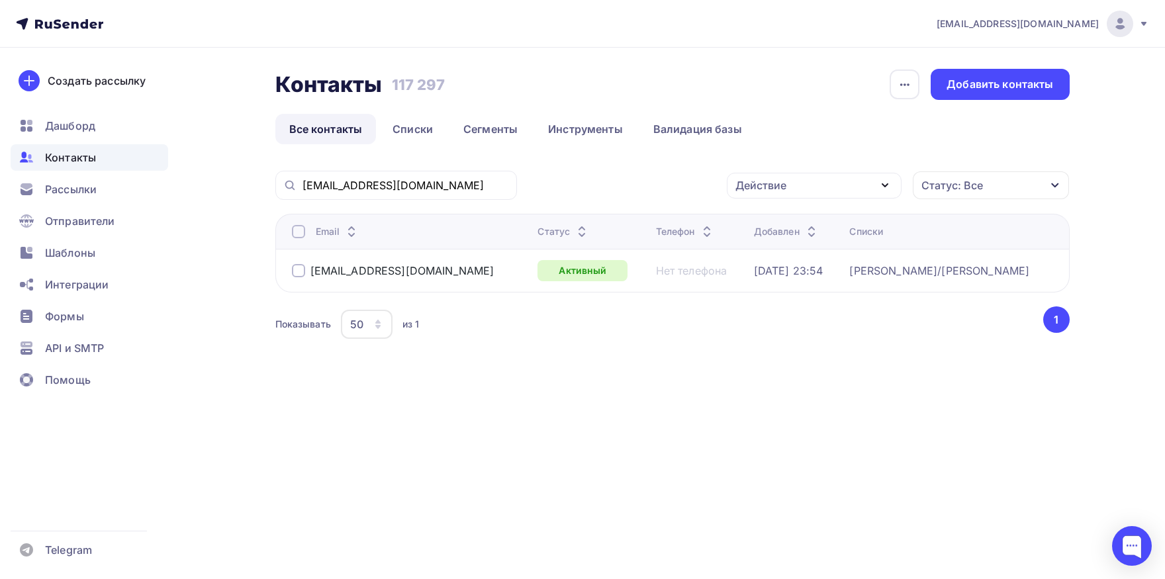
click at [294, 232] on div at bounding box center [298, 231] width 13 height 13
click at [855, 179] on div "Действие" at bounding box center [814, 186] width 175 height 26
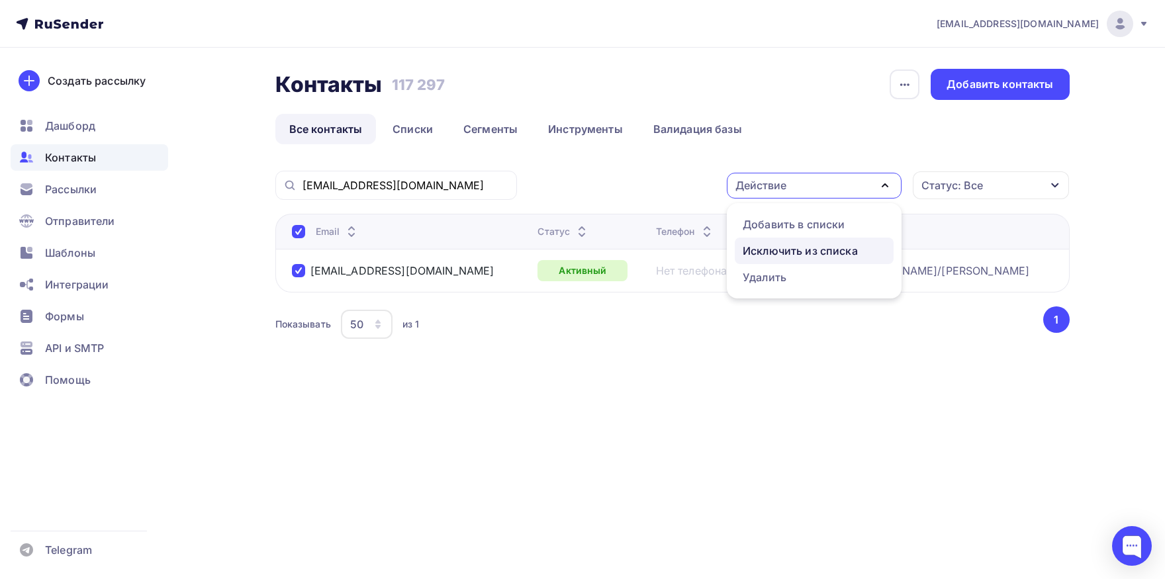
drag, startPoint x: 816, startPoint y: 252, endPoint x: 783, endPoint y: 253, distance: 33.8
click at [816, 252] on div "Исключить из списка" at bounding box center [800, 251] width 115 height 16
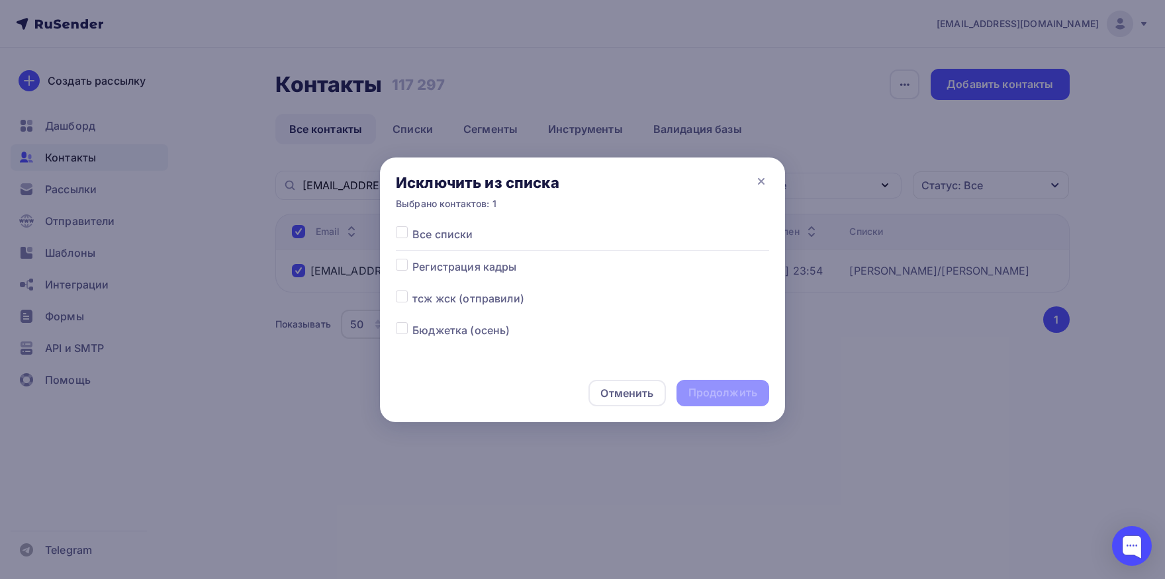
click at [412, 226] on label at bounding box center [412, 226] width 0 height 0
click at [402, 237] on input "checkbox" at bounding box center [402, 232] width 12 height 12
checkbox input "true"
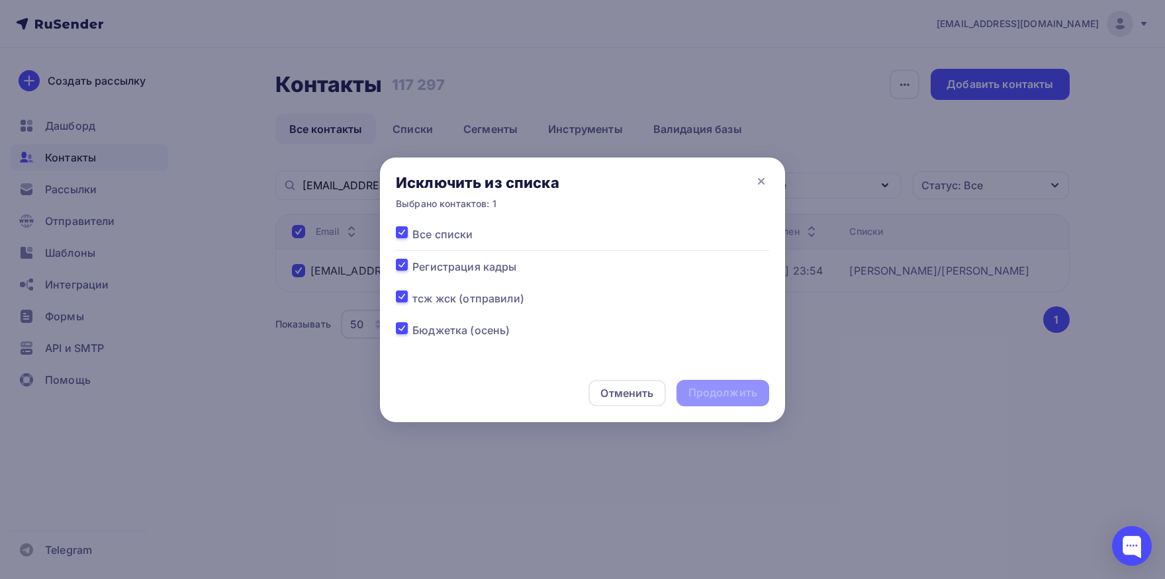
checkbox input "true"
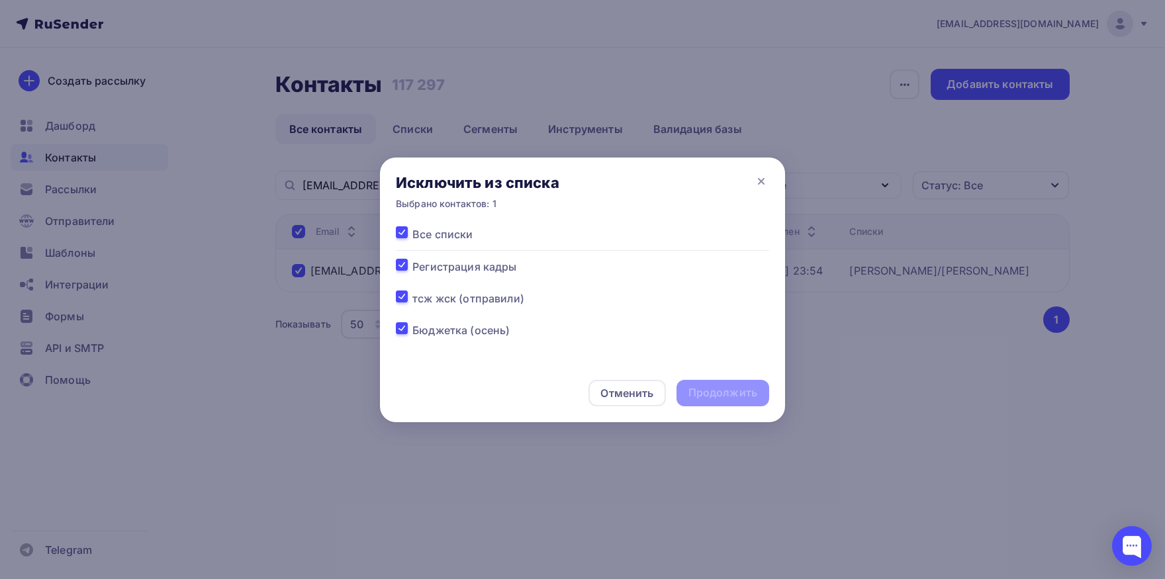
checkbox input "true"
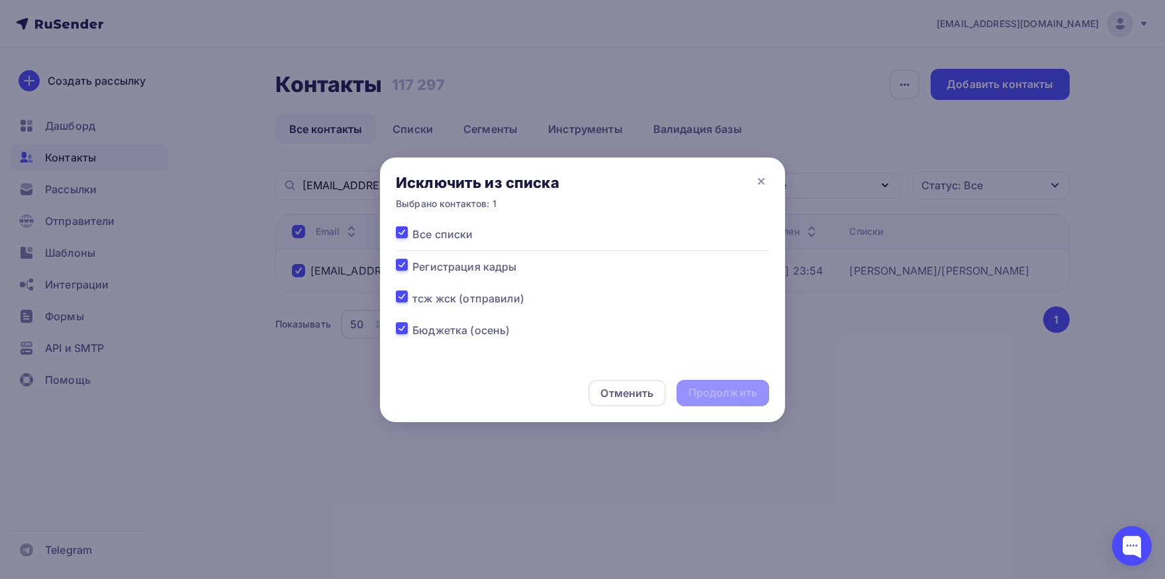
checkbox input "true"
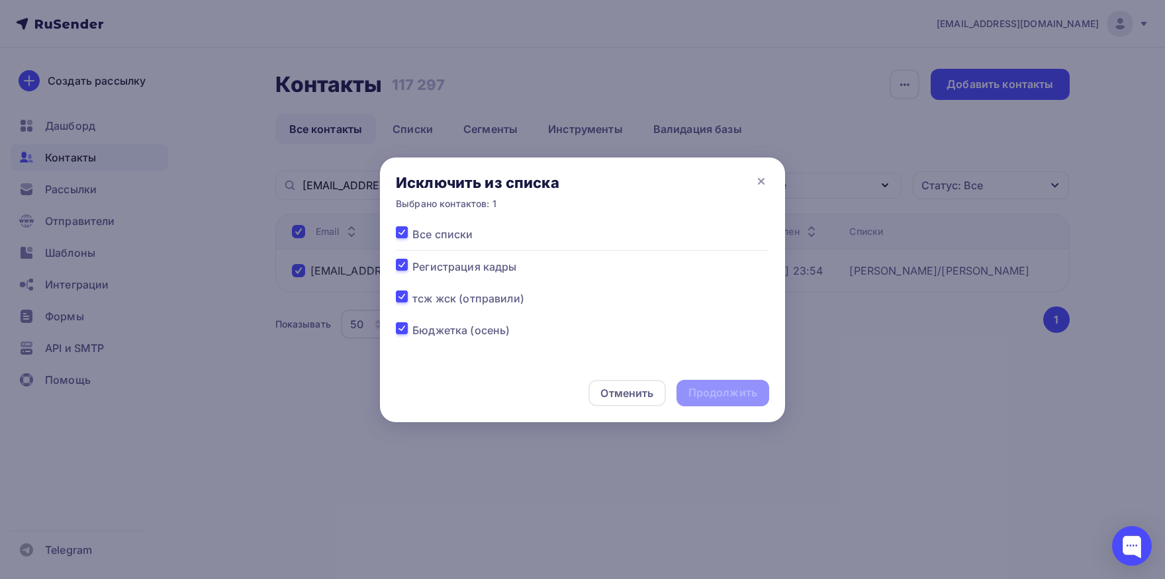
checkbox input "true"
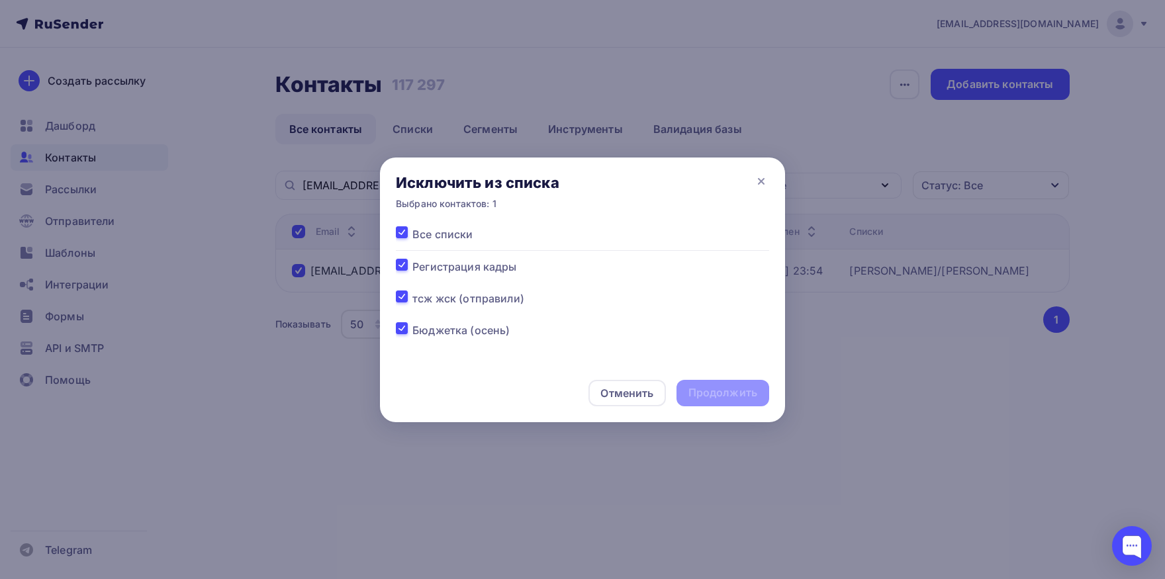
checkbox input "true"
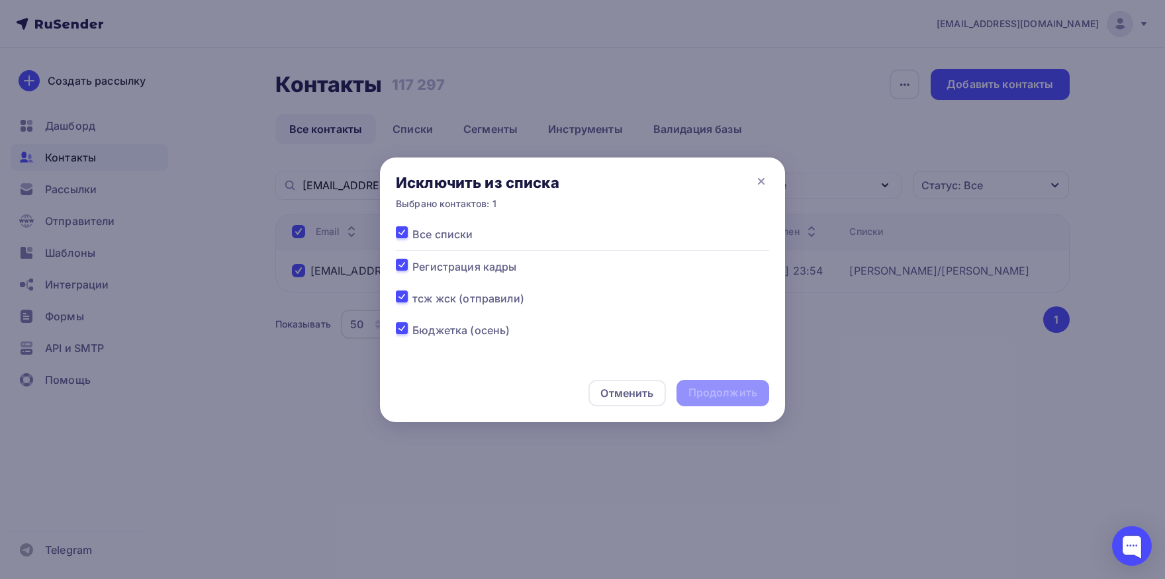
checkbox input "true"
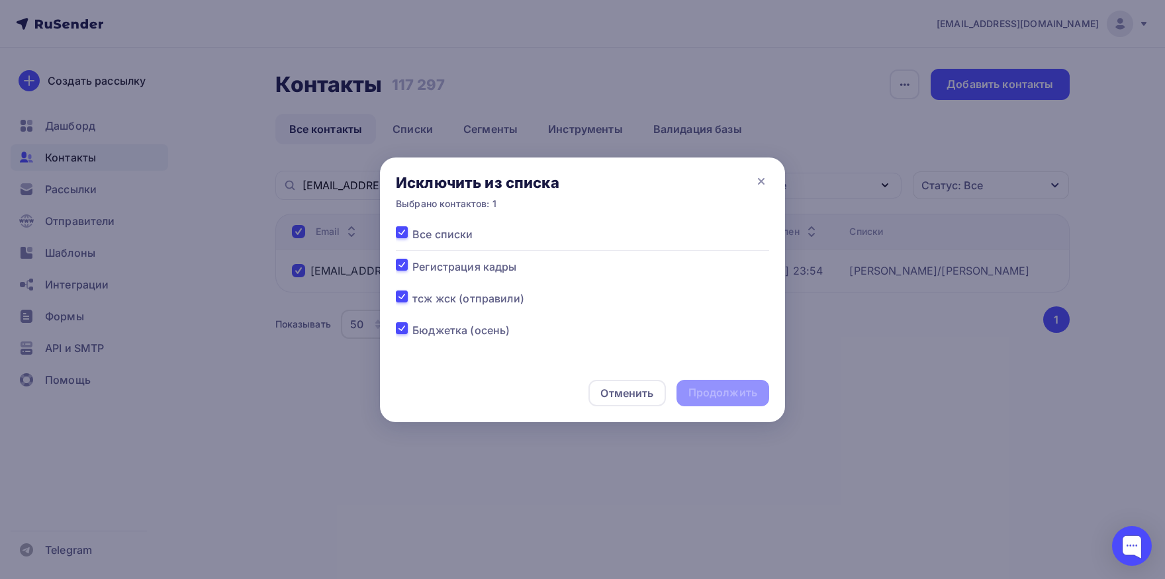
checkbox input "true"
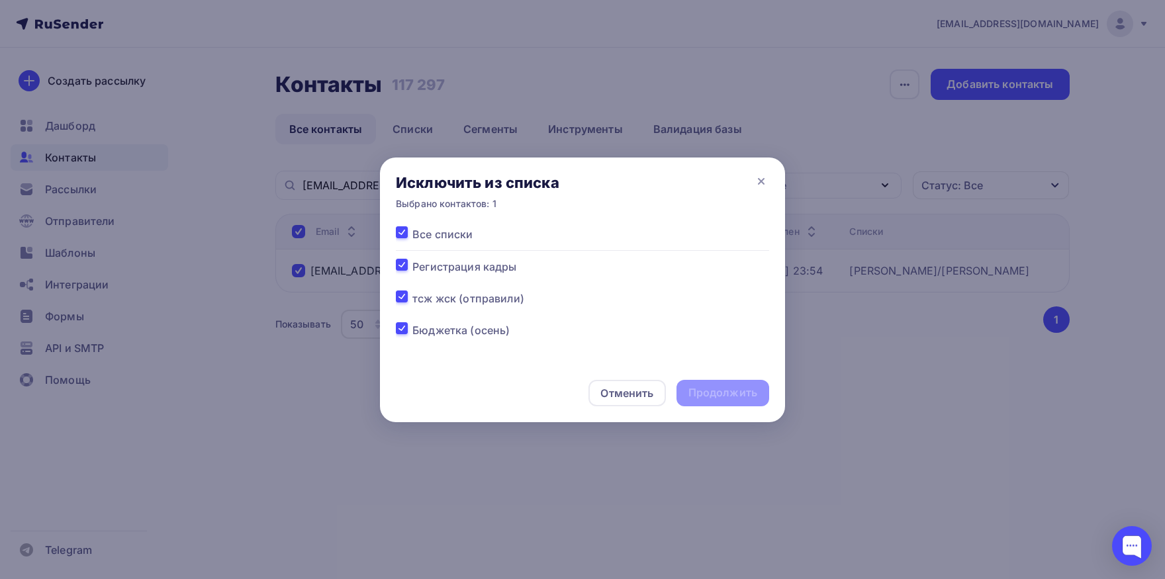
checkbox input "true"
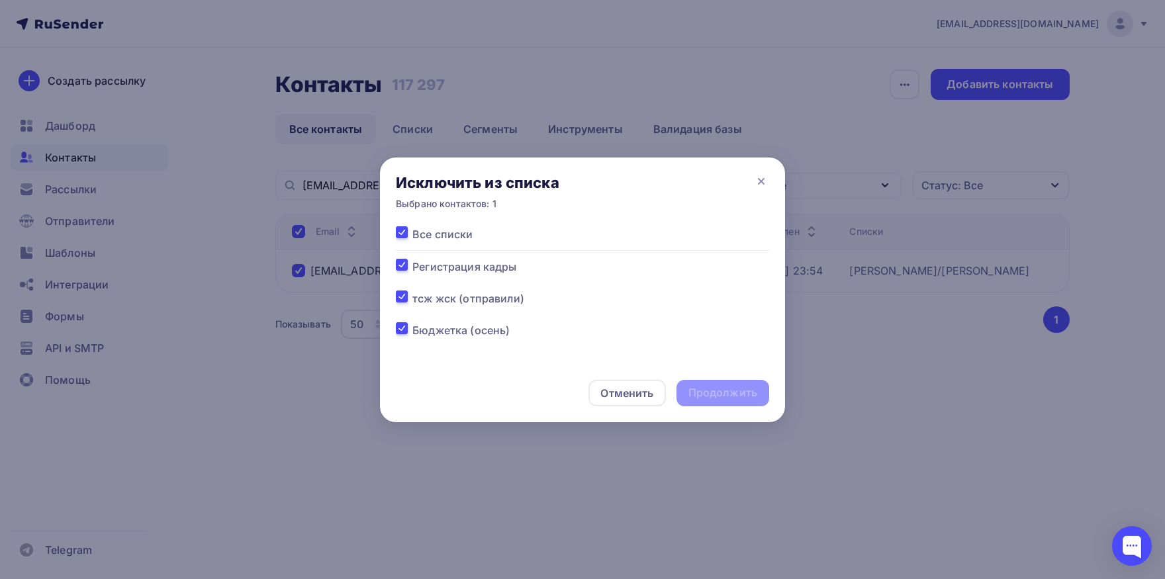
checkbox input "true"
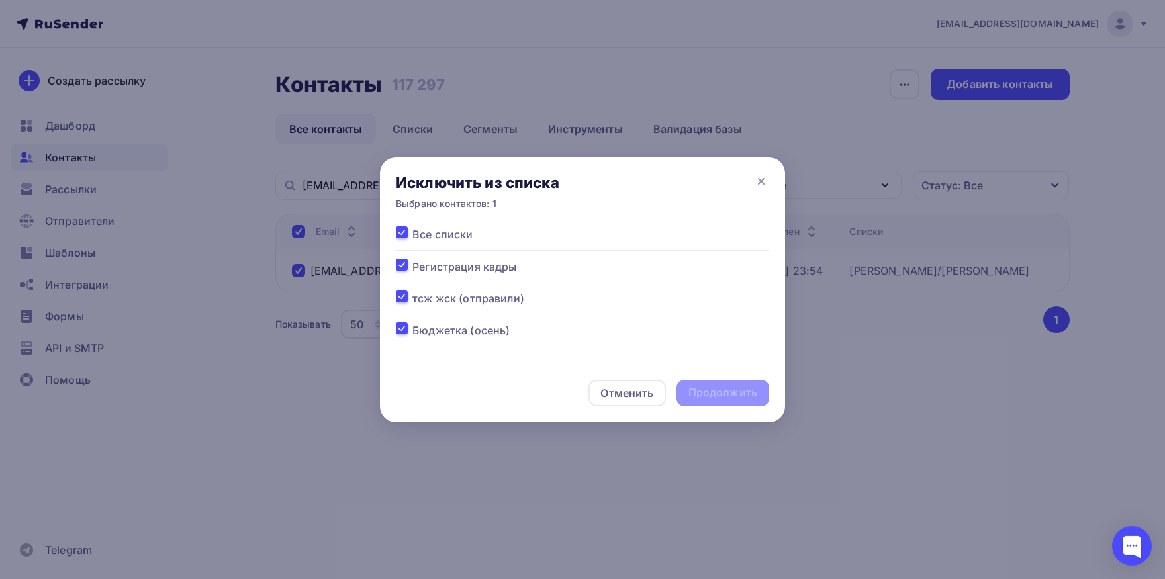
checkbox input "true"
click at [696, 397] on div "Продолжить" at bounding box center [723, 392] width 69 height 15
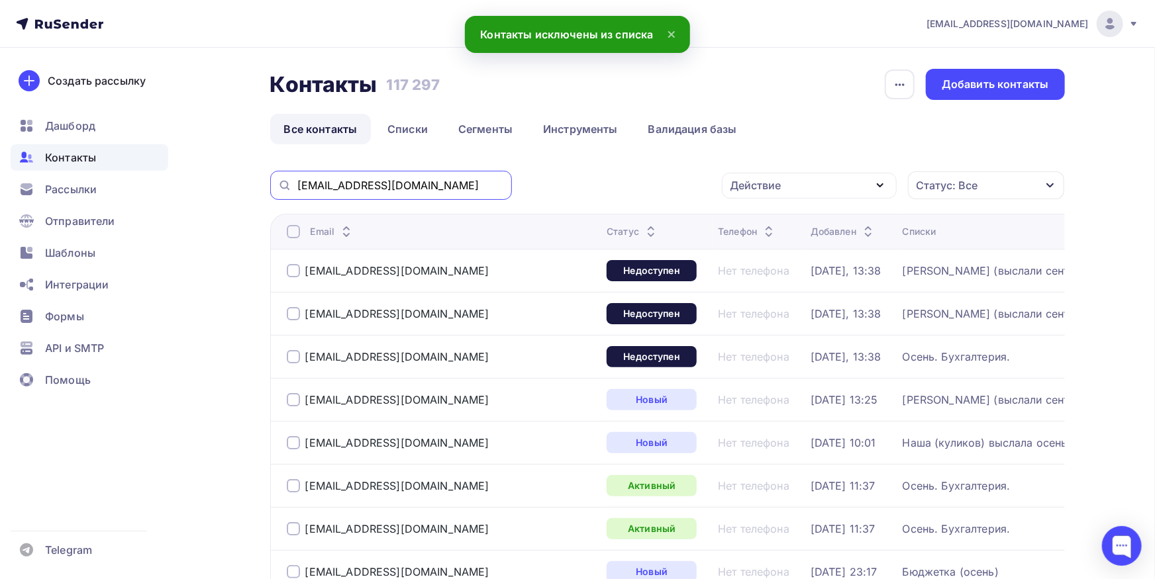
click at [405, 183] on input "[EMAIL_ADDRESS][DOMAIN_NAME]" at bounding box center [400, 185] width 207 height 15
click at [441, 189] on input "[EMAIL_ADDRESS][DOMAIN_NAME]" at bounding box center [400, 185] width 207 height 15
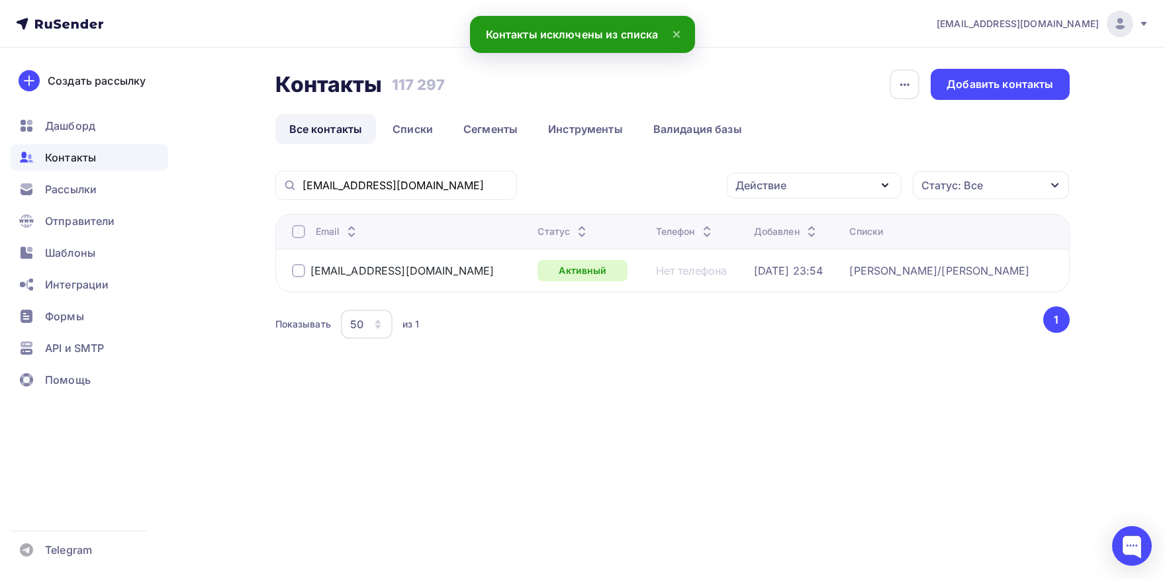
click at [303, 237] on div at bounding box center [298, 231] width 13 height 13
drag, startPoint x: 755, startPoint y: 197, endPoint x: 755, endPoint y: 208, distance: 10.6
click at [755, 199] on div "Действие Добавить в списки Исключить из списка Удалить Статус: Все Статус Новый…" at bounding box center [798, 185] width 544 height 29
click at [765, 190] on div "Действие" at bounding box center [761, 185] width 51 height 16
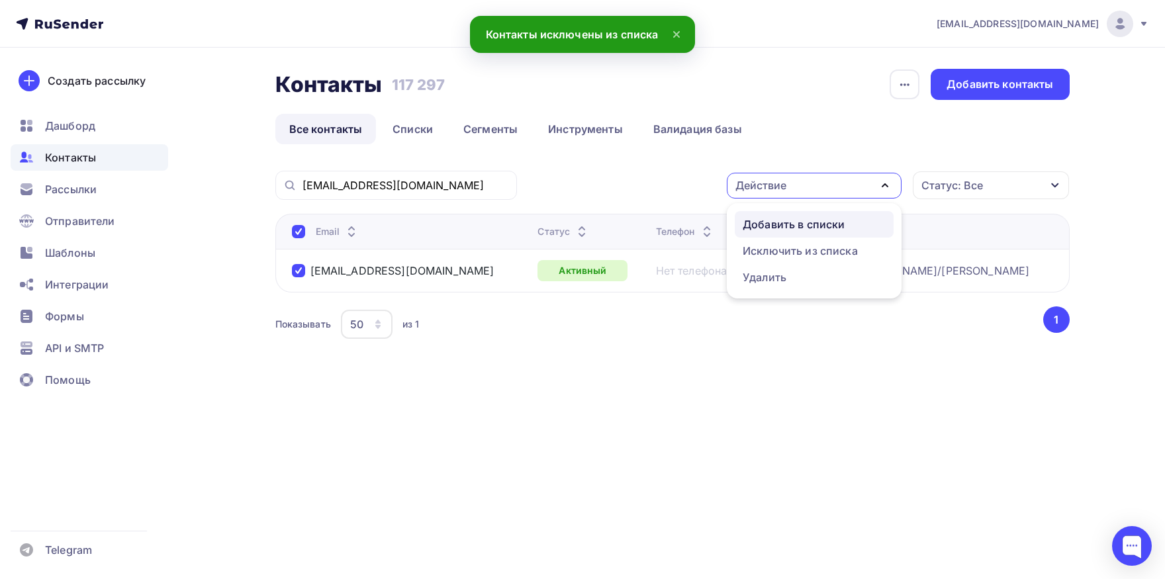
click at [751, 228] on div "Добавить в списки" at bounding box center [794, 225] width 102 height 16
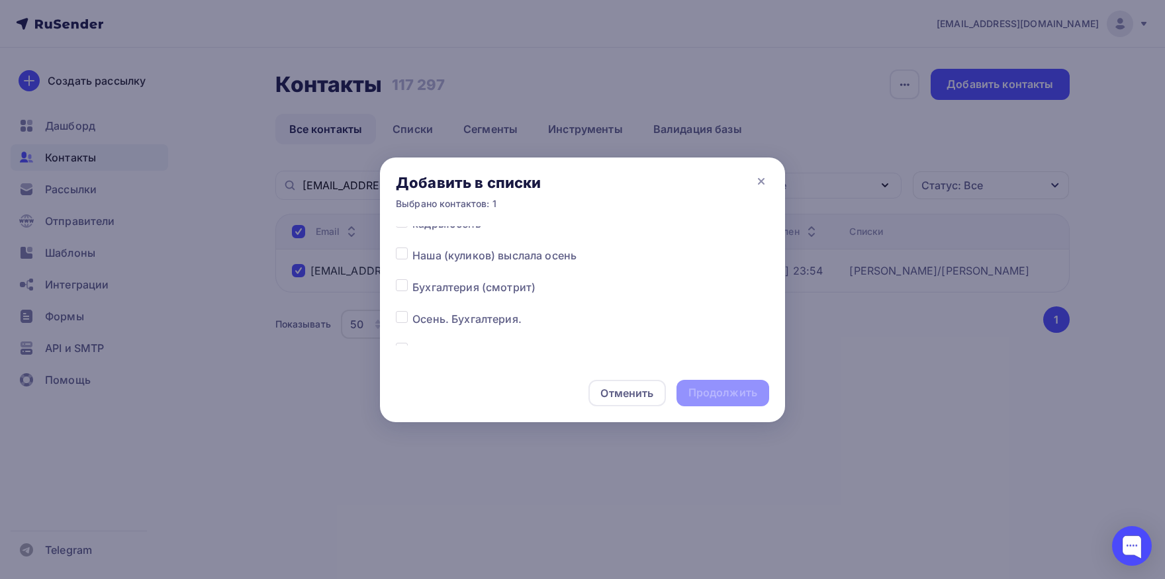
click at [412, 279] on label at bounding box center [412, 279] width 0 height 0
click at [406, 287] on input "checkbox" at bounding box center [402, 285] width 12 height 12
checkbox input "true"
click at [697, 389] on div "Продолжить" at bounding box center [723, 392] width 69 height 15
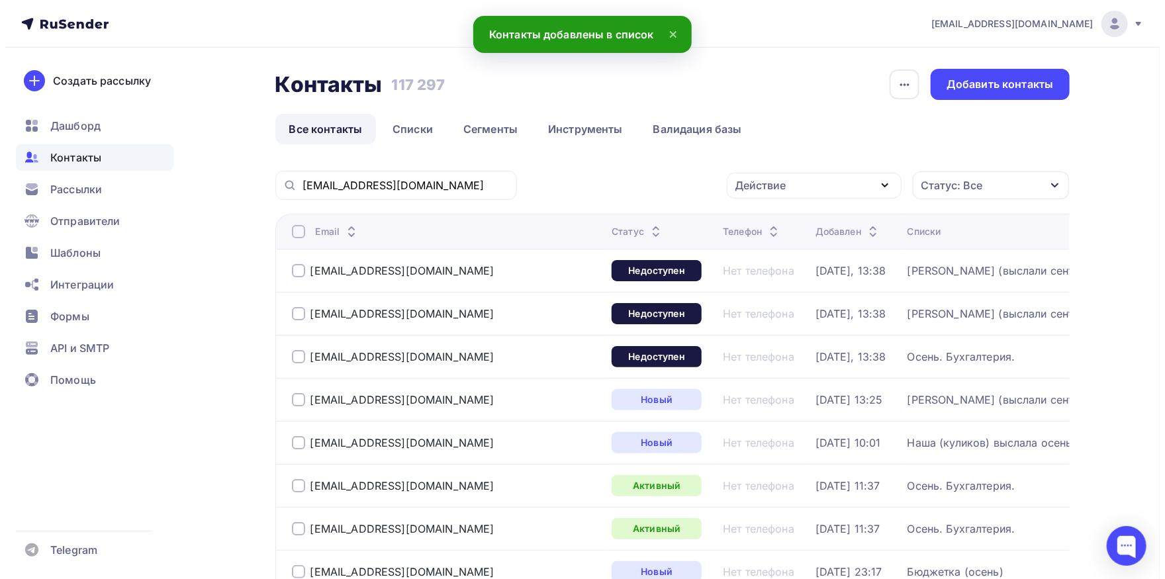
scroll to position [0, 0]
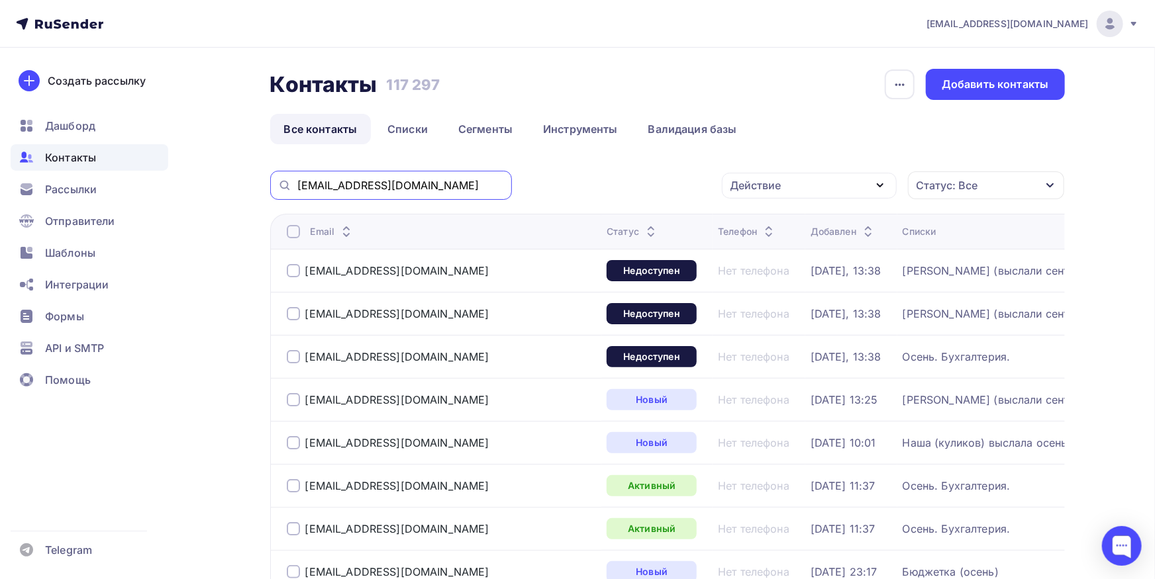
click at [407, 185] on input "[EMAIL_ADDRESS][DOMAIN_NAME]" at bounding box center [400, 185] width 207 height 15
paste input "zhigulinaiv@mail"
type input "[EMAIL_ADDRESS][DOMAIN_NAME]"
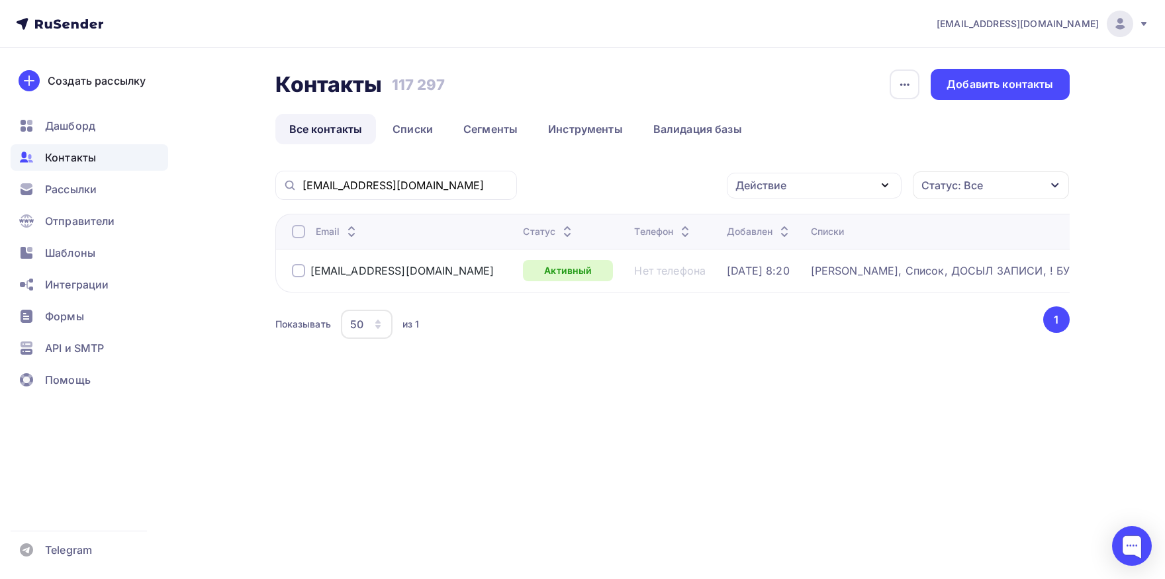
click at [297, 238] on th "Email" at bounding box center [396, 231] width 243 height 35
click at [297, 233] on div at bounding box center [298, 231] width 13 height 13
click at [789, 191] on div "Действие" at bounding box center [814, 186] width 175 height 26
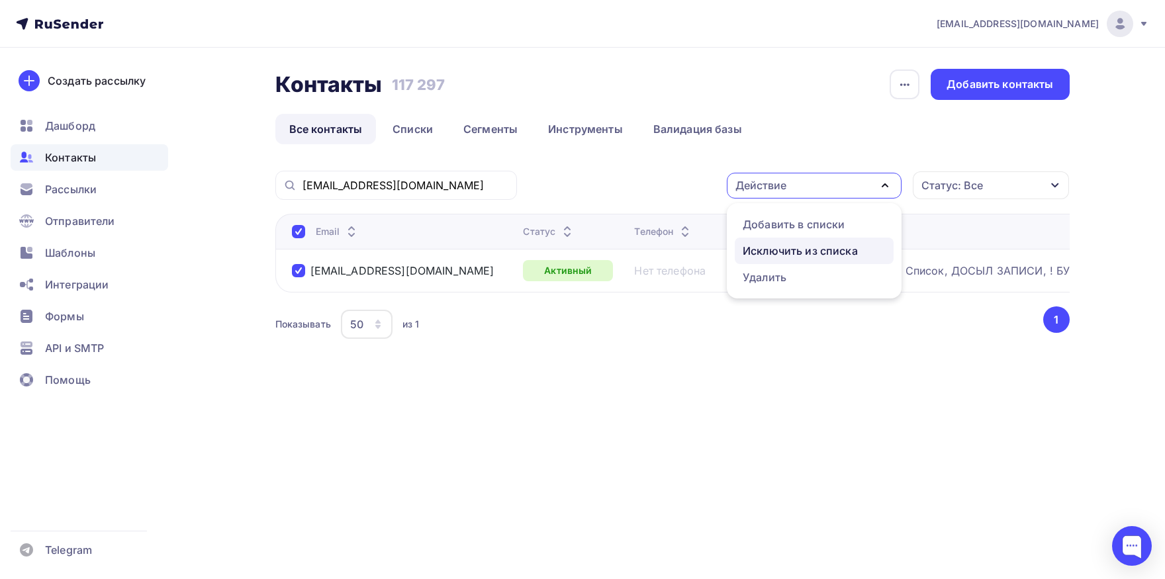
click at [783, 244] on div "Исключить из списка" at bounding box center [800, 251] width 115 height 16
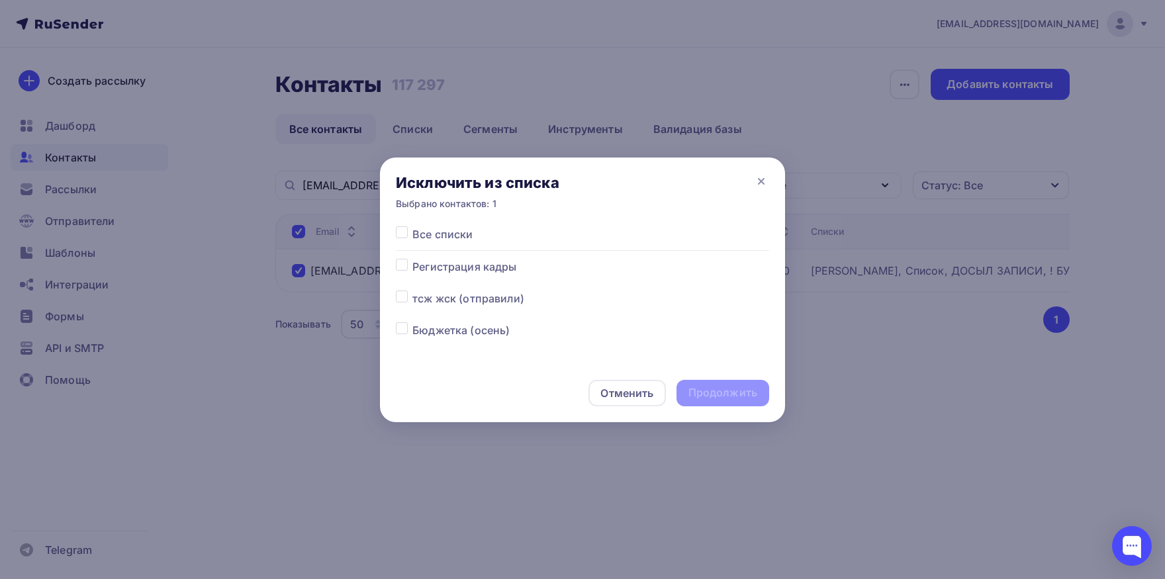
click at [412, 226] on label at bounding box center [412, 226] width 0 height 0
click at [400, 233] on input "checkbox" at bounding box center [402, 232] width 12 height 12
checkbox input "true"
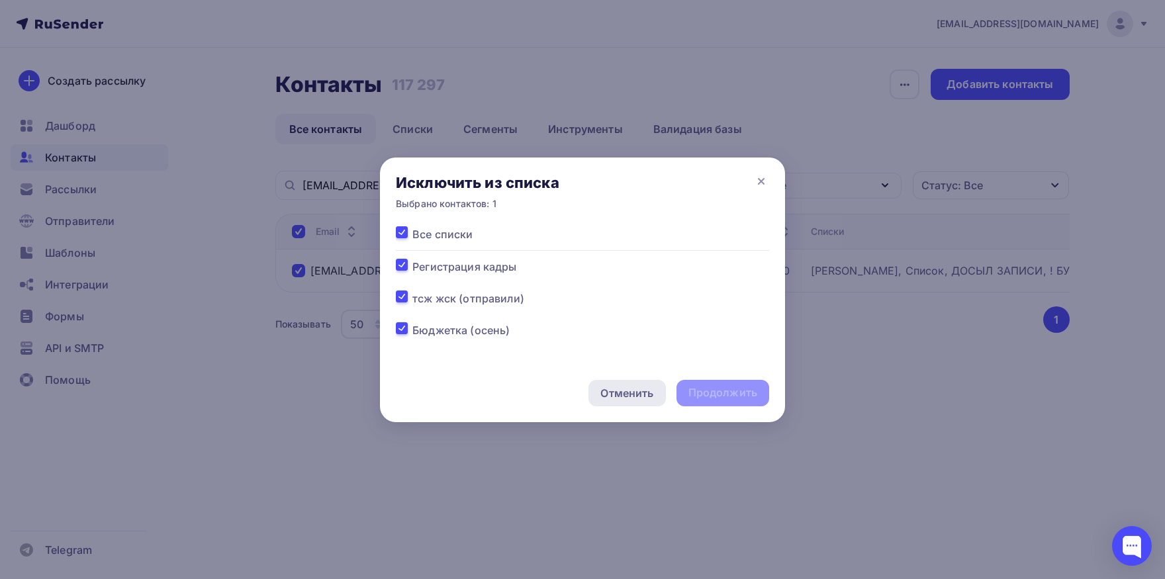
checkbox input "true"
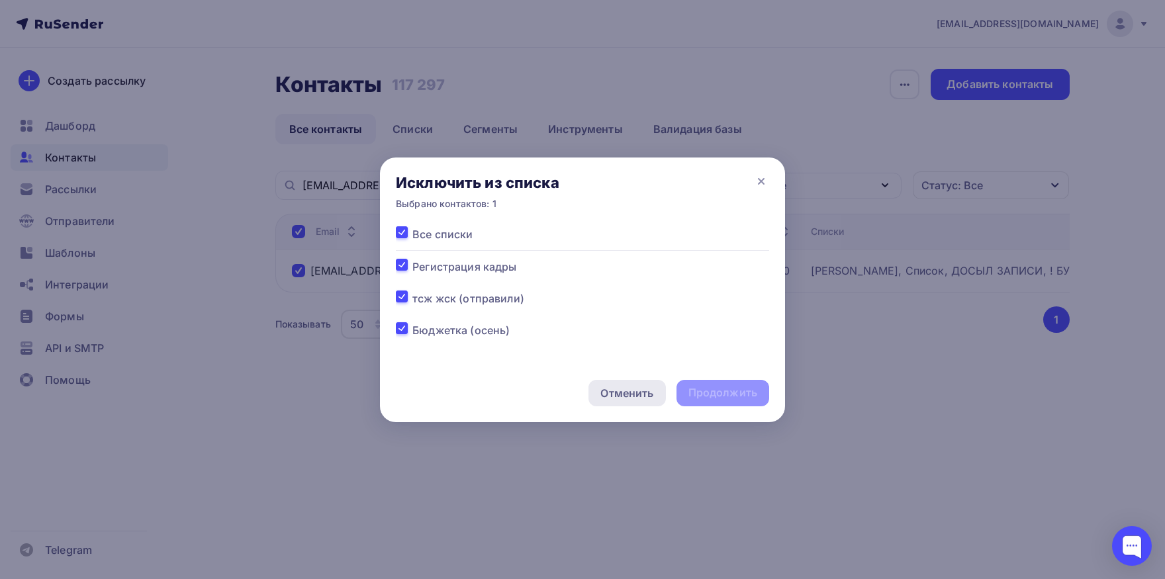
checkbox input "true"
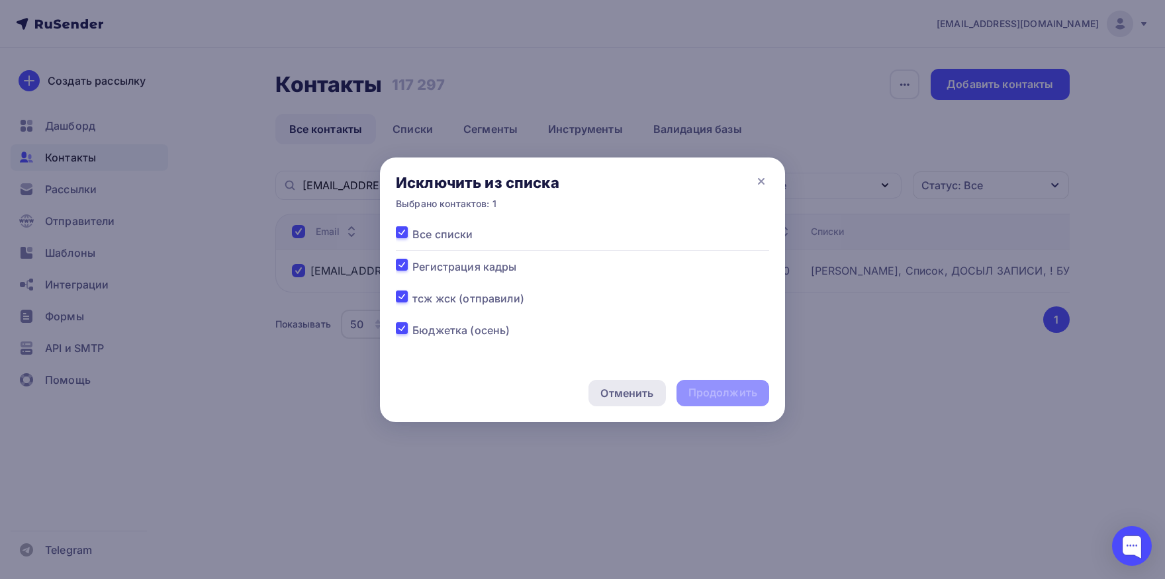
checkbox input "true"
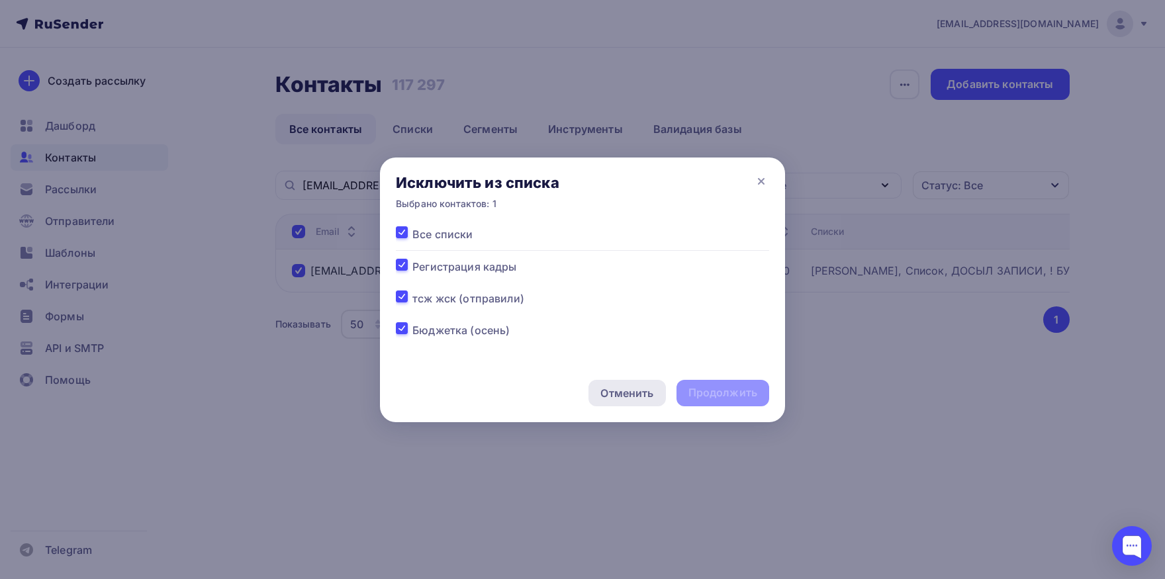
checkbox input "true"
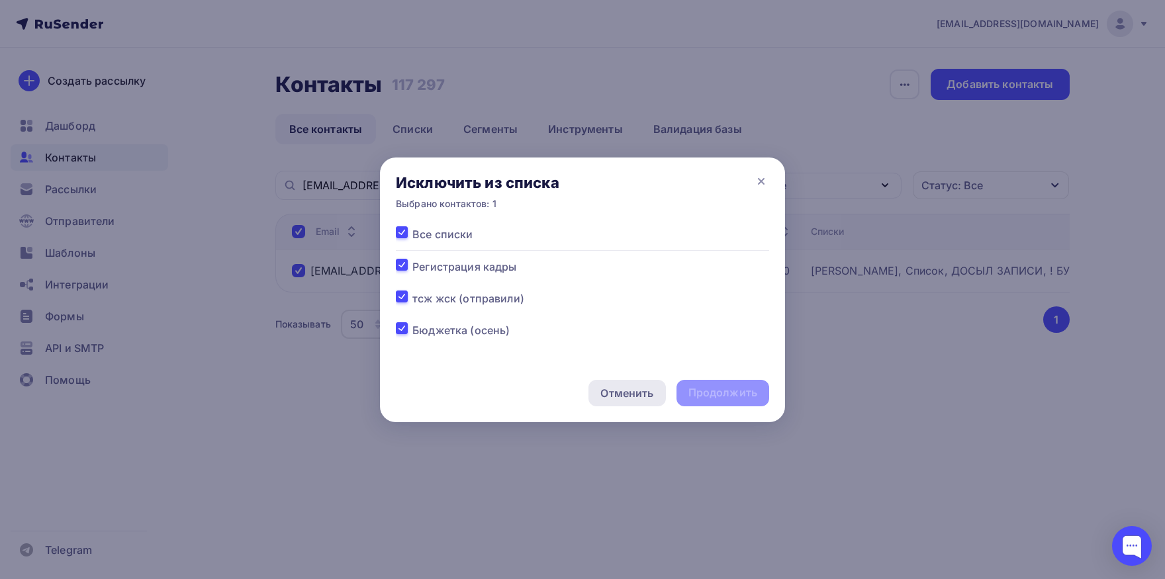
checkbox input "true"
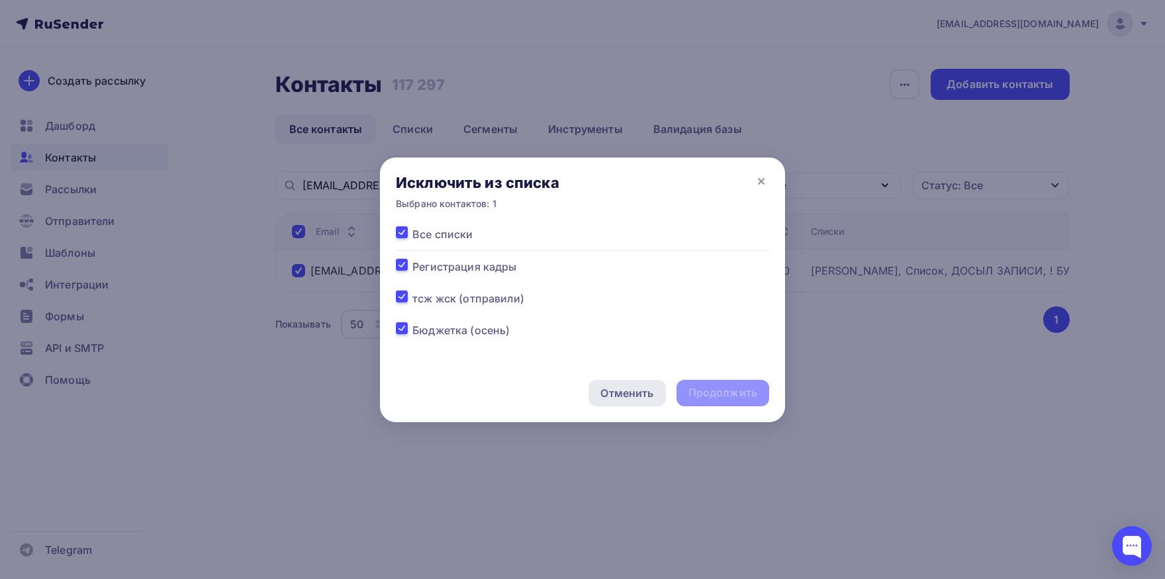
checkbox input "true"
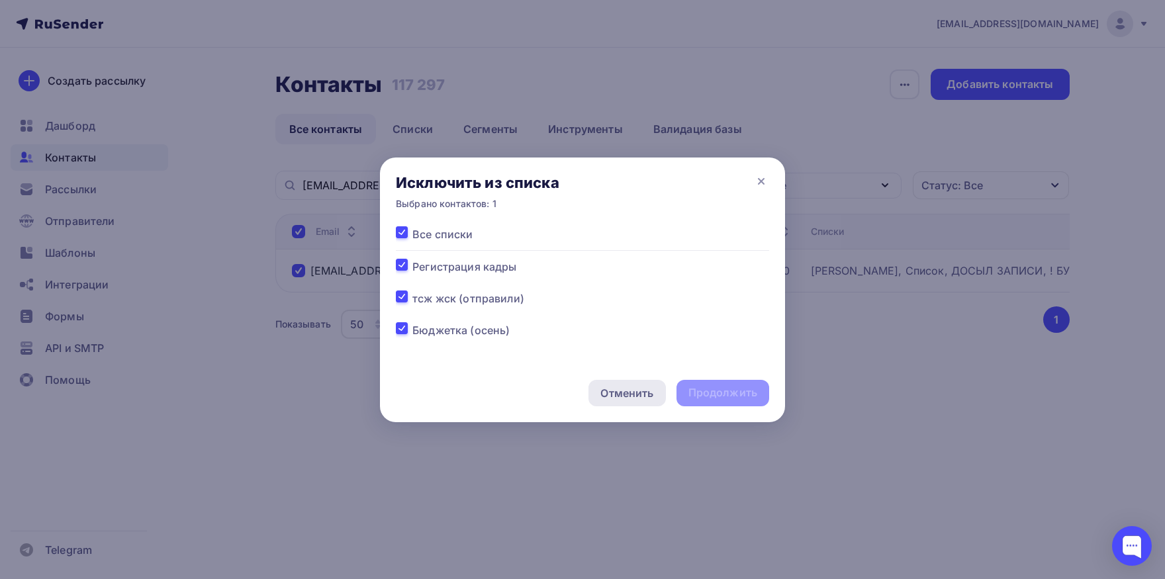
checkbox input "true"
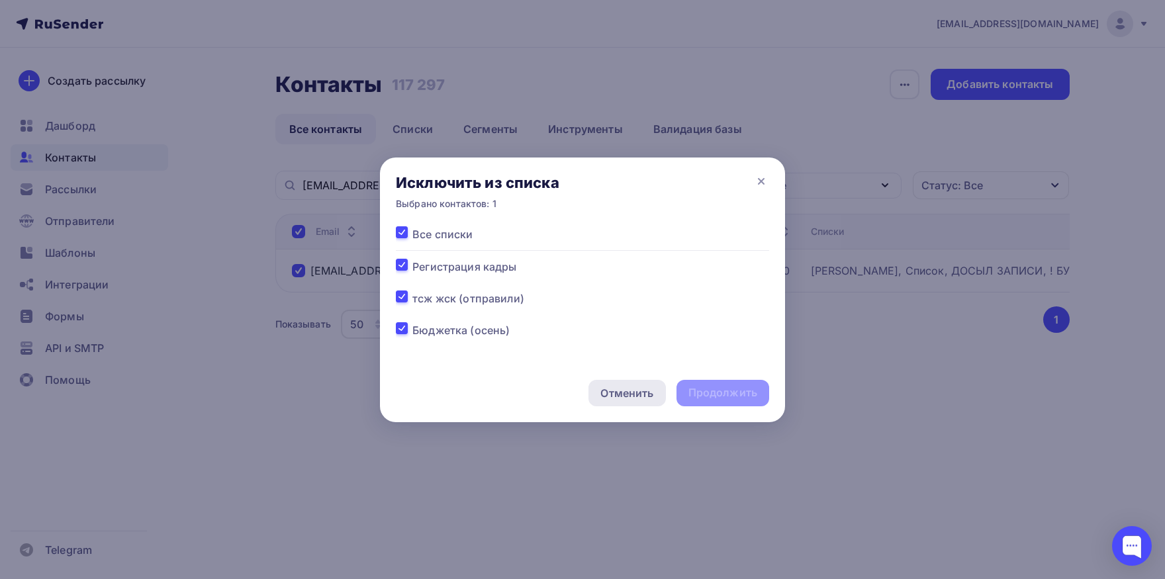
checkbox input "true"
click at [704, 392] on div "Продолжить" at bounding box center [723, 392] width 69 height 15
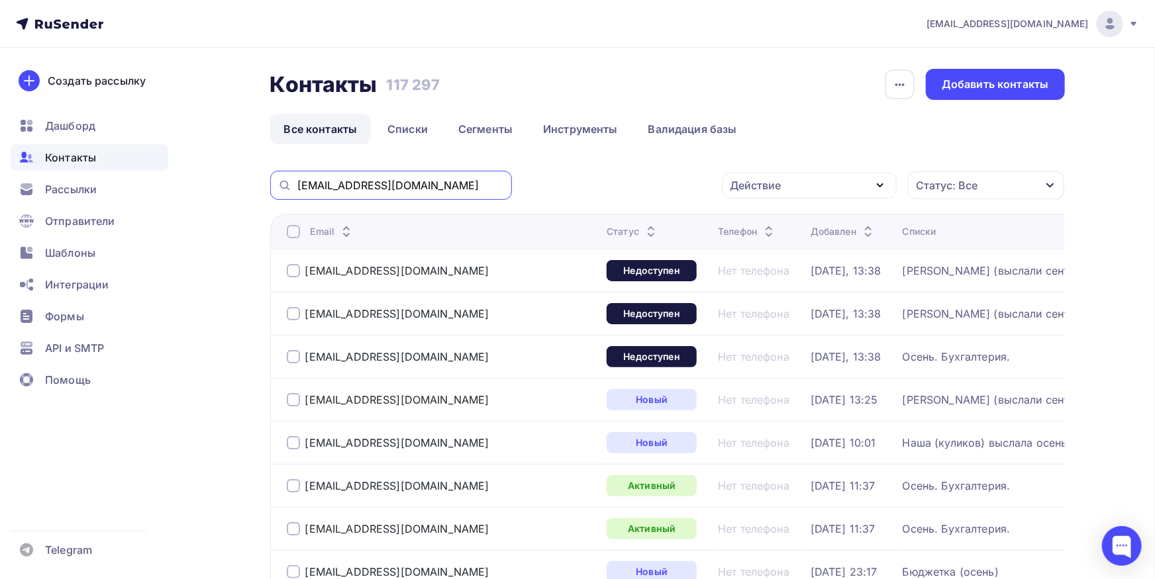
click at [395, 184] on input "[EMAIL_ADDRESS][DOMAIN_NAME]" at bounding box center [400, 185] width 207 height 15
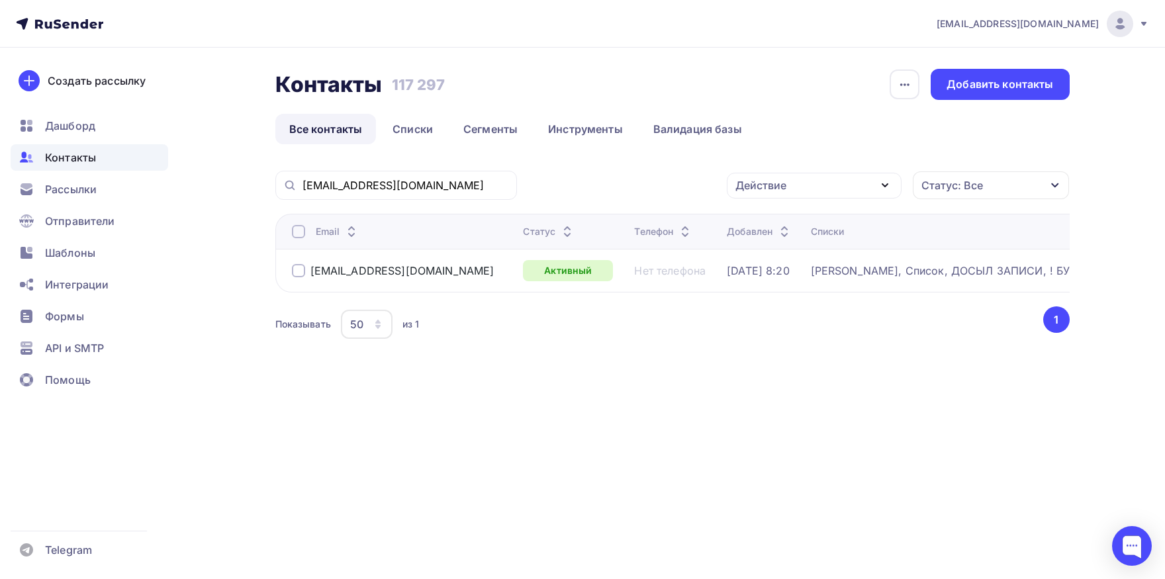
click at [301, 230] on div at bounding box center [298, 231] width 13 height 13
click at [752, 187] on div "Действие" at bounding box center [761, 185] width 51 height 16
click at [754, 221] on div "Добавить в списки" at bounding box center [794, 225] width 102 height 16
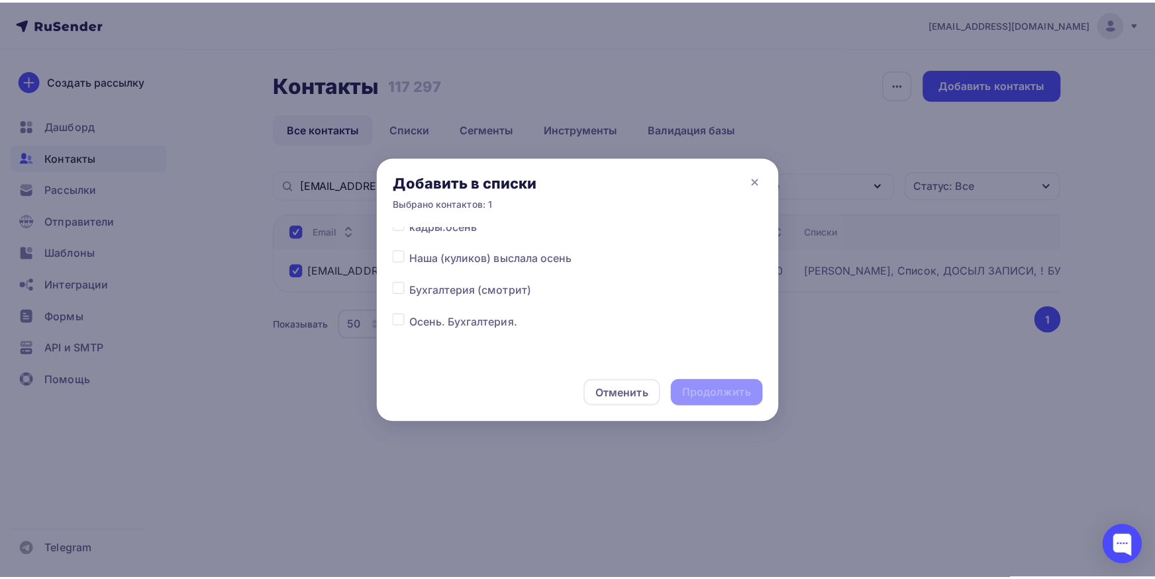
scroll to position [138, 0]
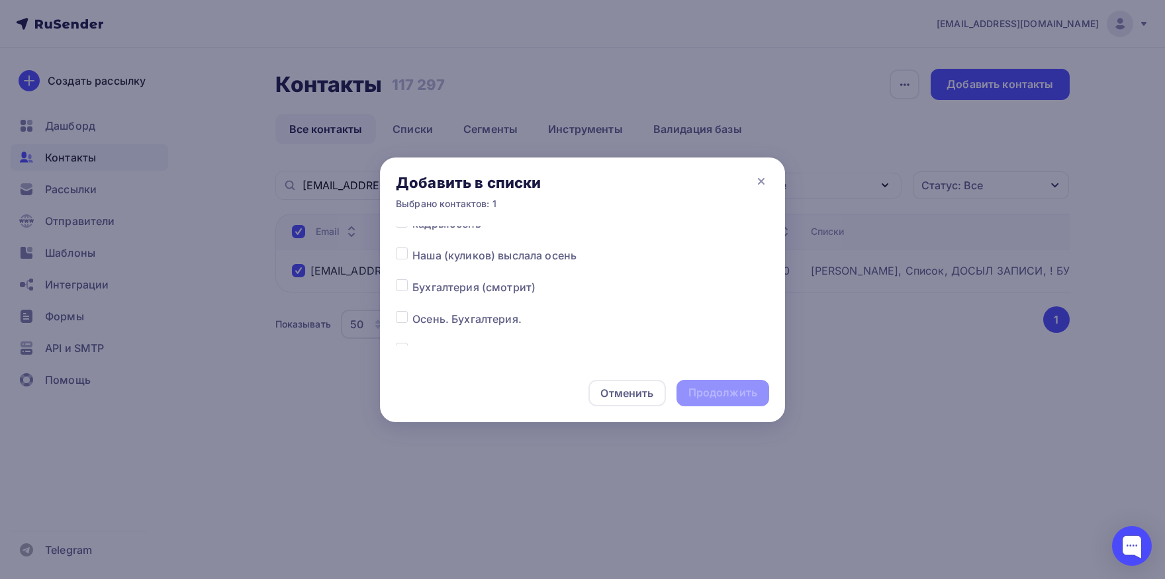
drag, startPoint x: 402, startPoint y: 313, endPoint x: 616, endPoint y: 356, distance: 218.8
click at [412, 311] on label at bounding box center [412, 311] width 0 height 0
click at [401, 313] on input "checkbox" at bounding box center [402, 317] width 12 height 12
click at [718, 397] on div "Продолжить" at bounding box center [723, 392] width 69 height 15
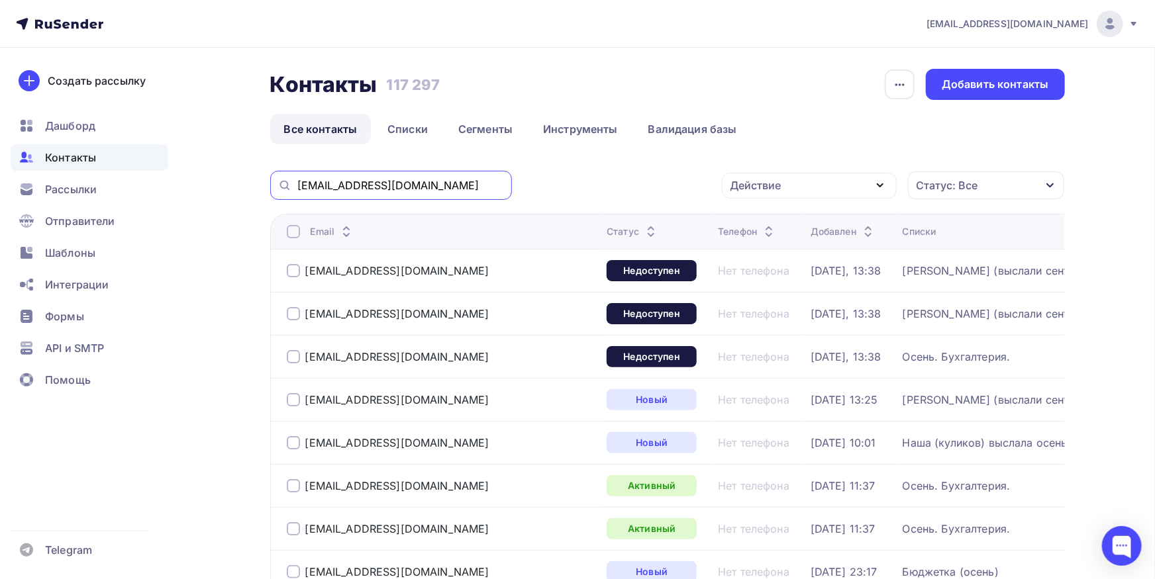
click at [390, 184] on input "[EMAIL_ADDRESS][DOMAIN_NAME]" at bounding box center [400, 185] width 207 height 15
paste input "@biovitrum"
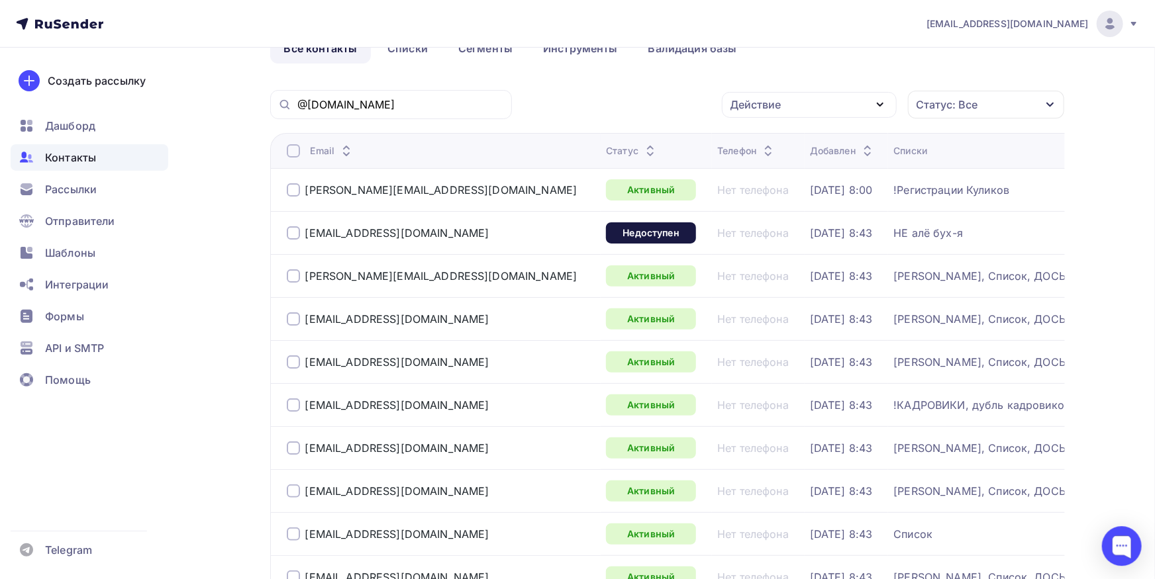
scroll to position [146, 0]
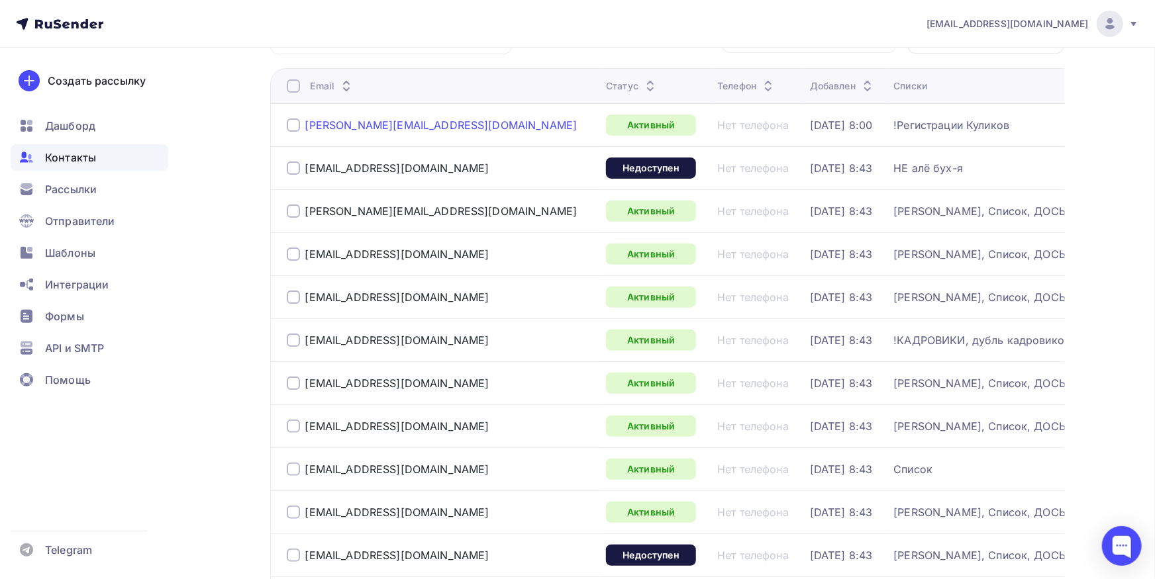
drag, startPoint x: 468, startPoint y: 126, endPoint x: 306, endPoint y: 128, distance: 162.2
click at [306, 128] on div "[PERSON_NAME][EMAIL_ADDRESS][DOMAIN_NAME]" at bounding box center [441, 125] width 309 height 21
copy div "[PERSON_NAME][EMAIL_ADDRESS][DOMAIN_NAME]"
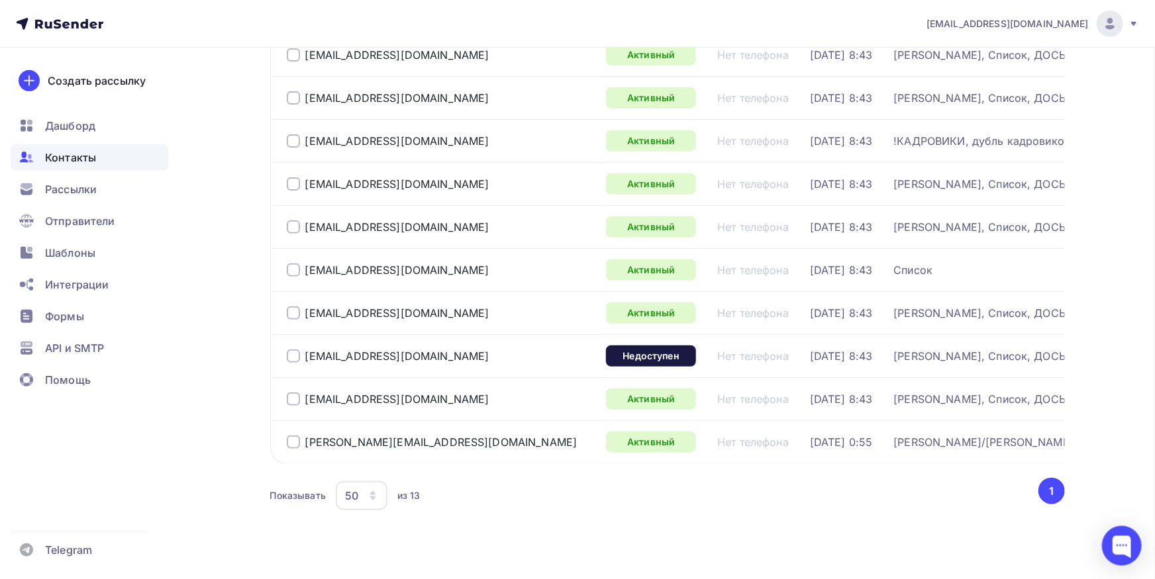
scroll to position [373, 0]
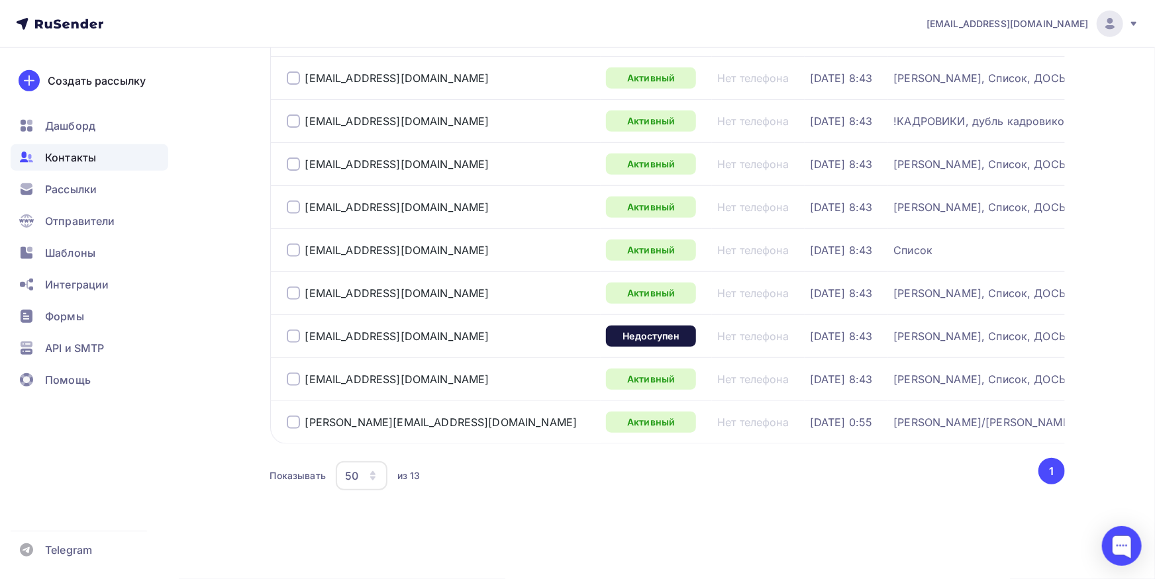
drag, startPoint x: 324, startPoint y: 416, endPoint x: 271, endPoint y: 416, distance: 53.6
click at [271, 416] on td "[PERSON_NAME][EMAIL_ADDRESS][DOMAIN_NAME]" at bounding box center [435, 422] width 331 height 43
click at [468, 412] on div "[PERSON_NAME][EMAIL_ADDRESS][DOMAIN_NAME]" at bounding box center [441, 422] width 309 height 21
click at [454, 412] on div "[PERSON_NAME][EMAIL_ADDRESS][DOMAIN_NAME]" at bounding box center [441, 422] width 309 height 21
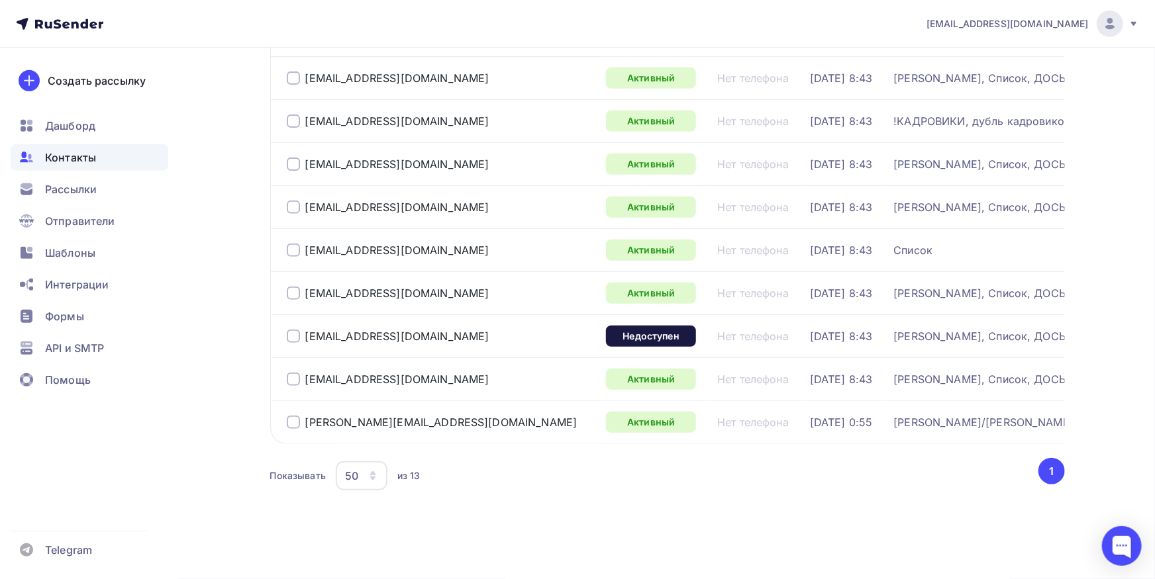
click at [454, 412] on div "[PERSON_NAME][EMAIL_ADDRESS][DOMAIN_NAME]" at bounding box center [441, 422] width 309 height 21
click at [292, 416] on div at bounding box center [293, 422] width 13 height 13
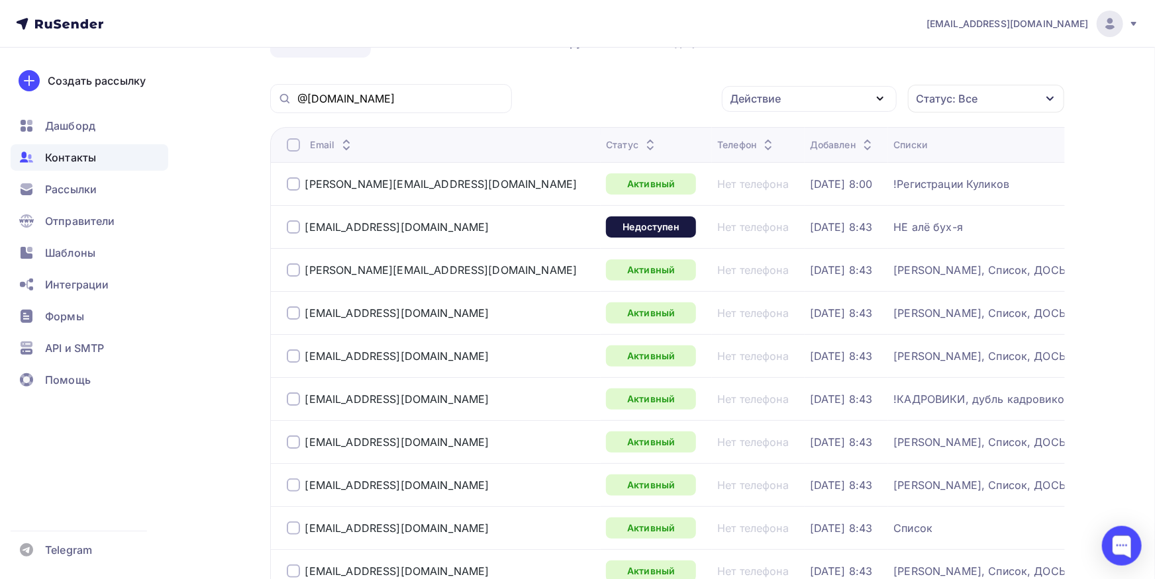
scroll to position [82, 0]
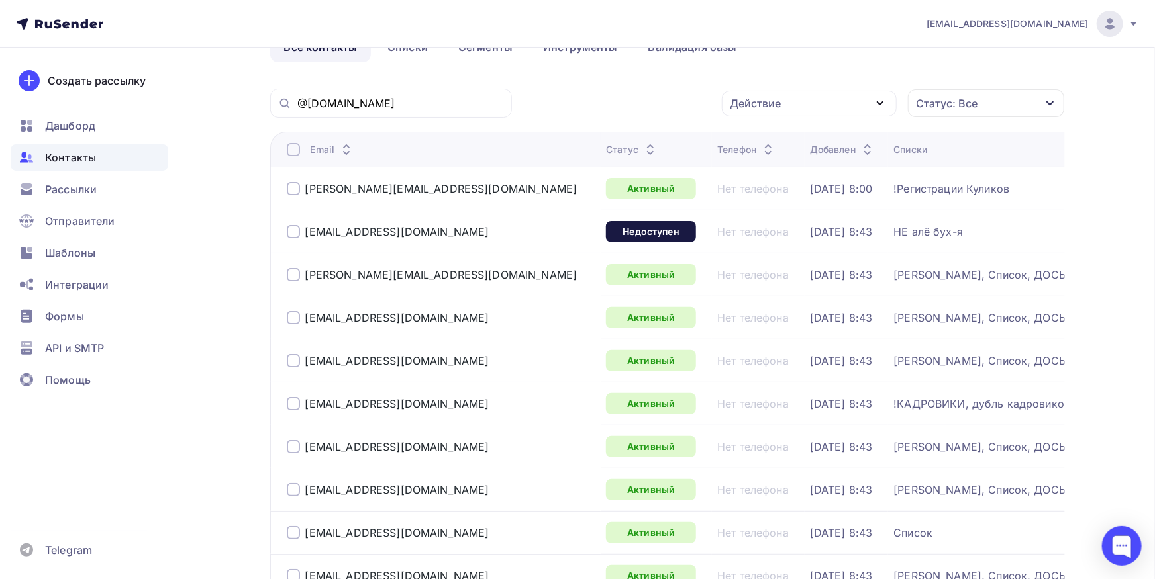
click at [751, 107] on div "Действие" at bounding box center [755, 103] width 51 height 16
click at [751, 171] on div "Исключить из списка" at bounding box center [795, 169] width 115 height 16
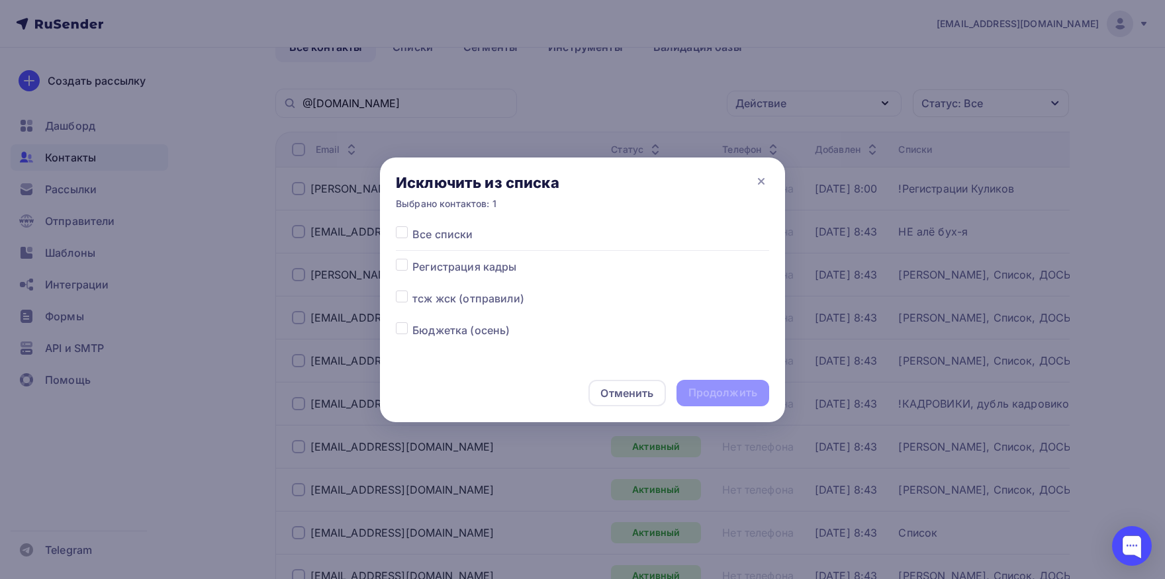
click at [405, 242] on div at bounding box center [404, 234] width 17 height 16
click at [412, 226] on label at bounding box center [412, 226] width 0 height 0
click at [403, 233] on input "checkbox" at bounding box center [402, 232] width 12 height 12
click at [697, 384] on div "Продолжить" at bounding box center [723, 393] width 93 height 26
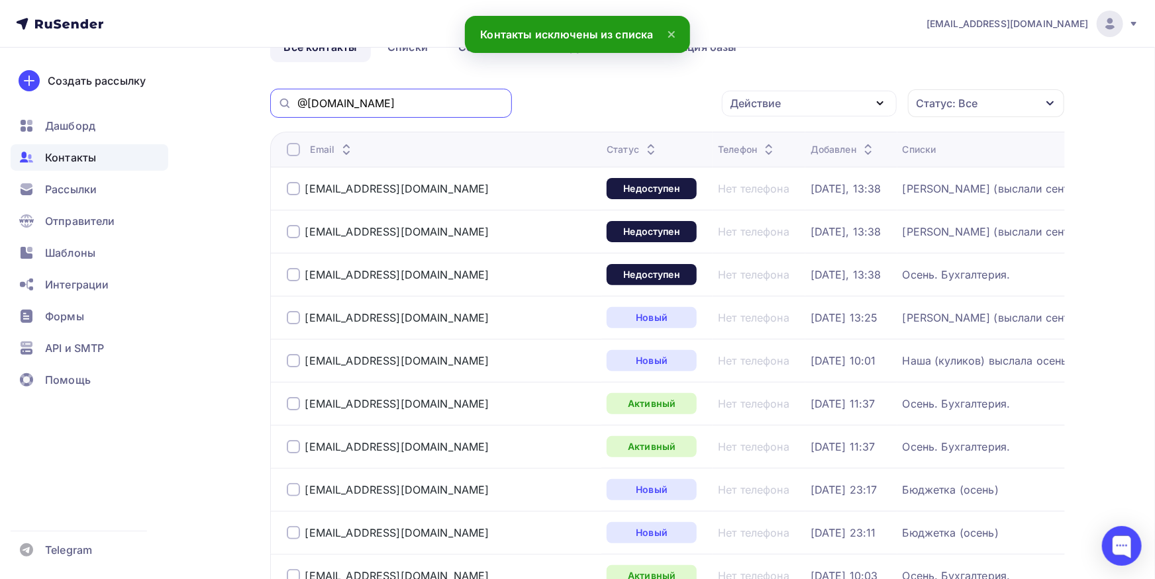
click at [431, 106] on input "@[DOMAIN_NAME]" at bounding box center [400, 103] width 207 height 15
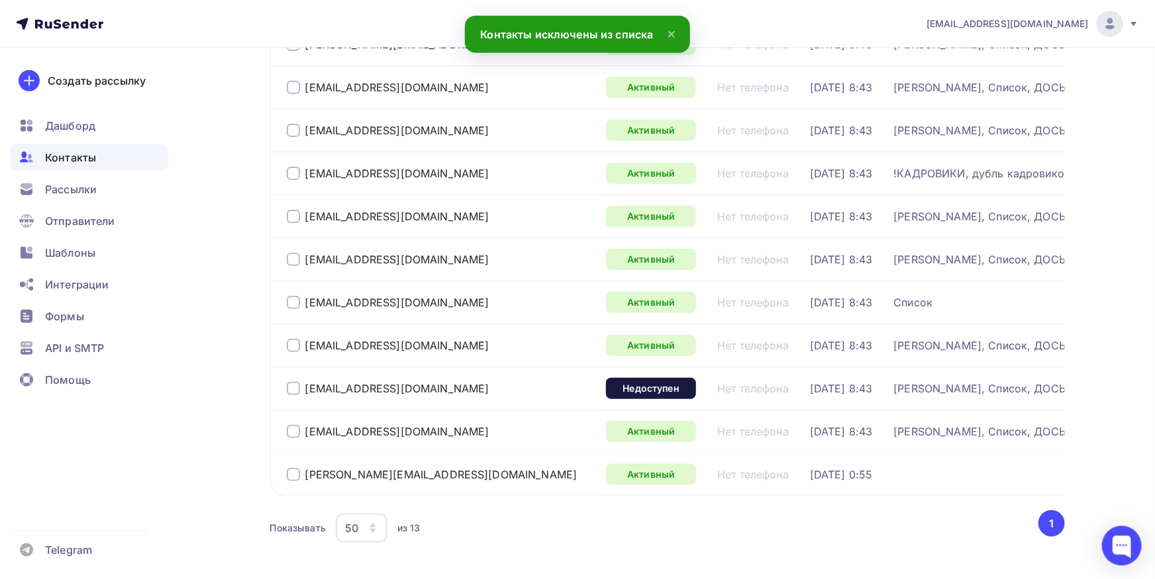
scroll to position [373, 0]
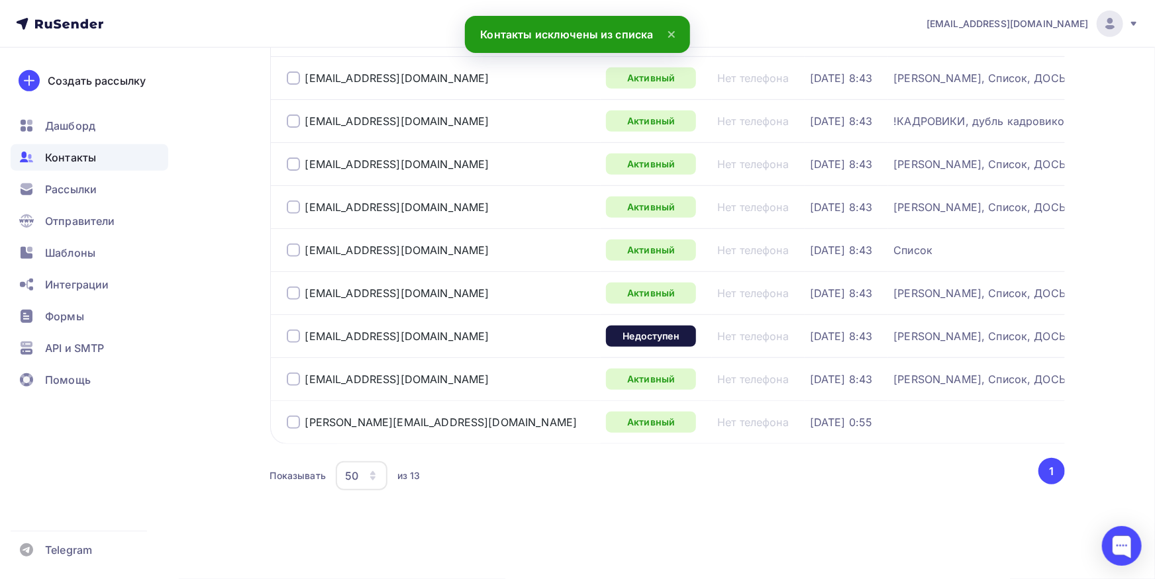
click at [293, 416] on div at bounding box center [293, 422] width 13 height 13
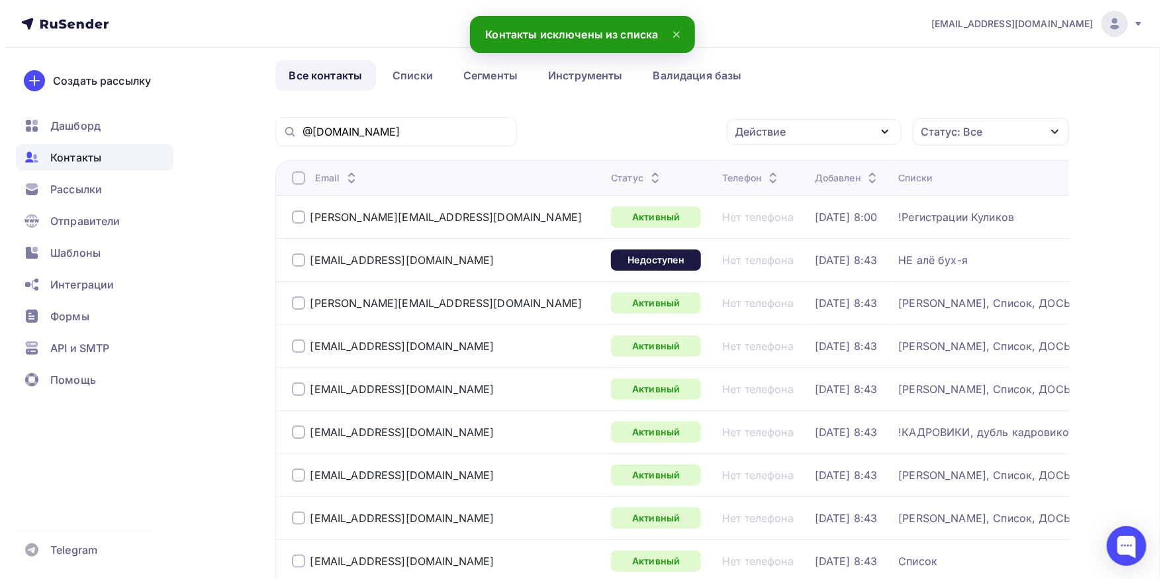
scroll to position [9, 0]
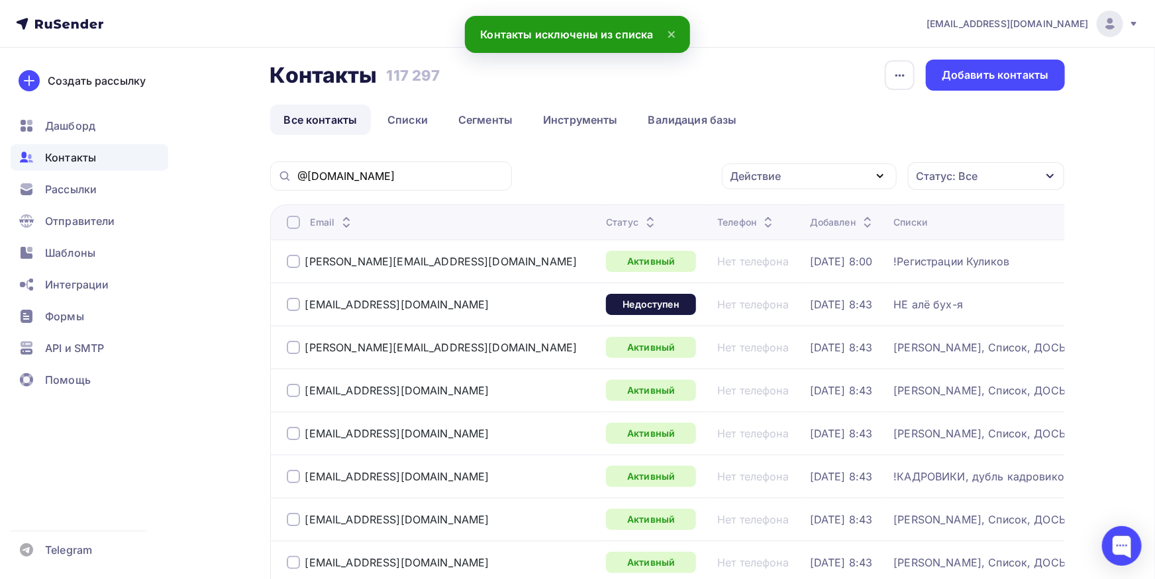
click at [791, 166] on div "Действие" at bounding box center [809, 177] width 175 height 26
click at [779, 206] on link "Добавить в списки" at bounding box center [809, 215] width 159 height 26
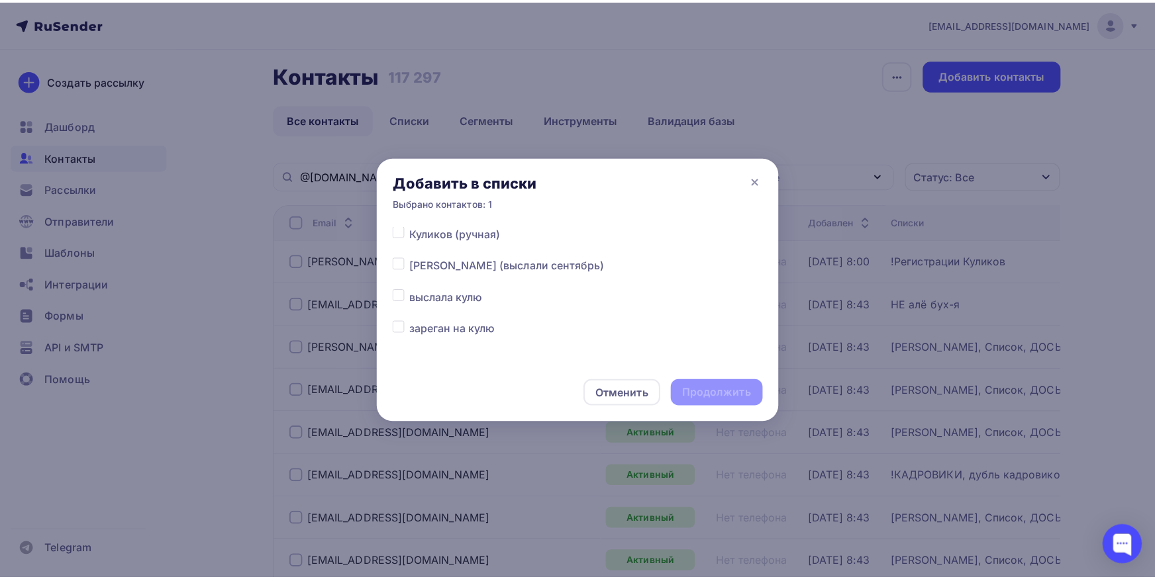
scroll to position [277, 0]
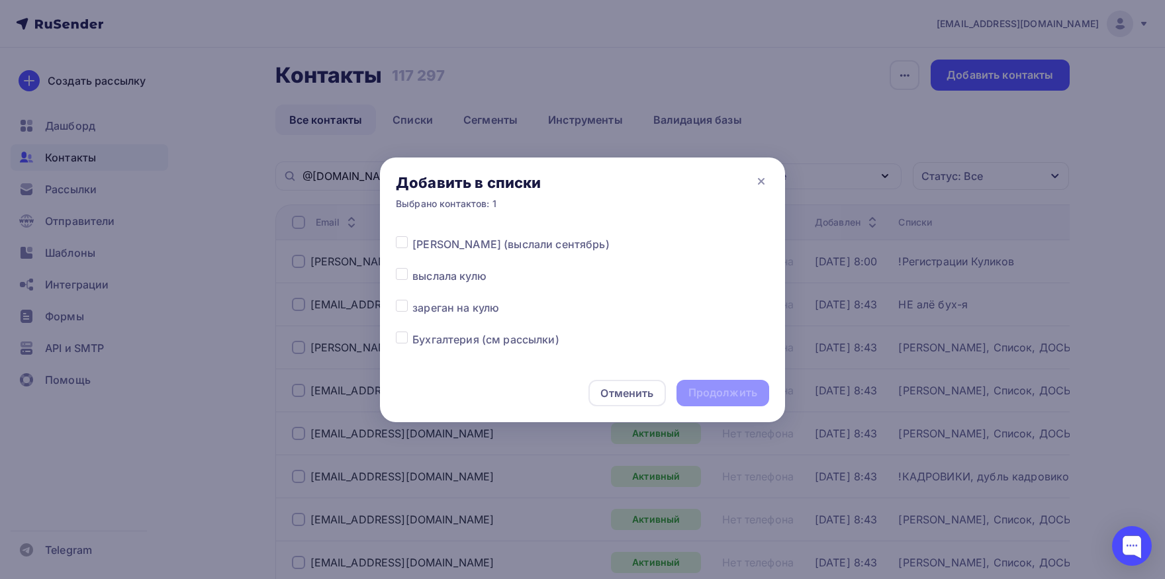
click at [412, 236] on label at bounding box center [412, 236] width 0 height 0
click at [405, 246] on input "checkbox" at bounding box center [402, 242] width 12 height 12
click at [697, 395] on div "Продолжить" at bounding box center [723, 392] width 69 height 15
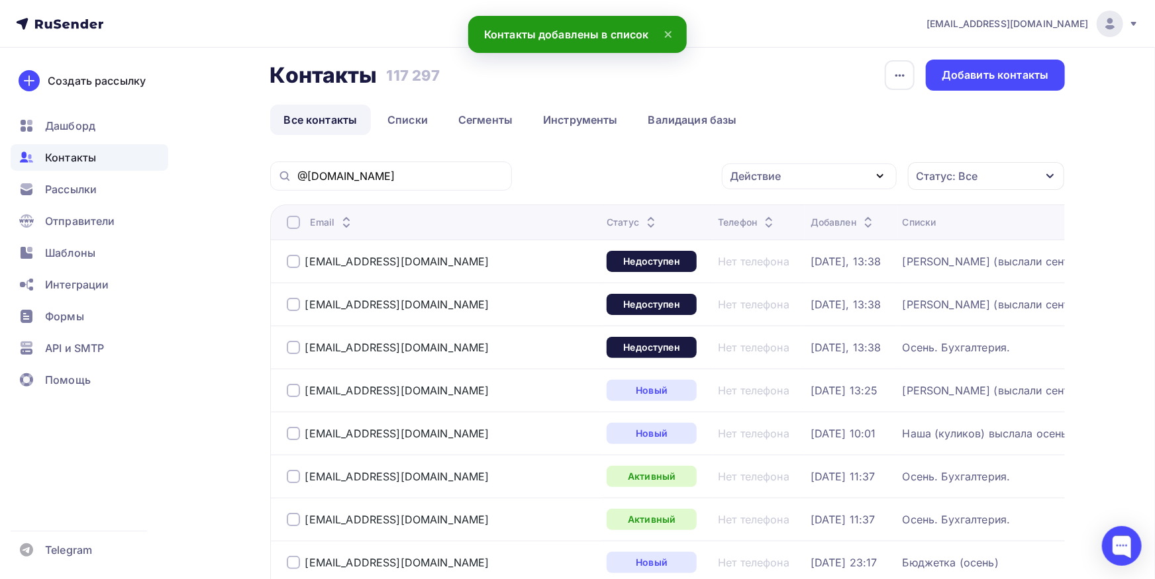
scroll to position [0, 0]
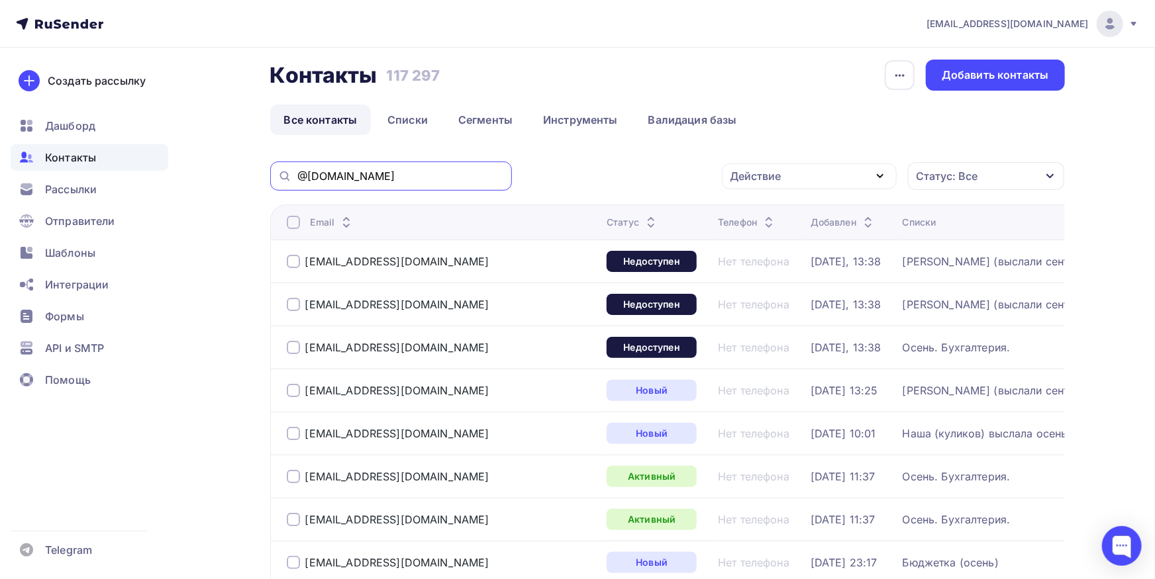
click at [412, 171] on input "@[DOMAIN_NAME]" at bounding box center [400, 176] width 207 height 15
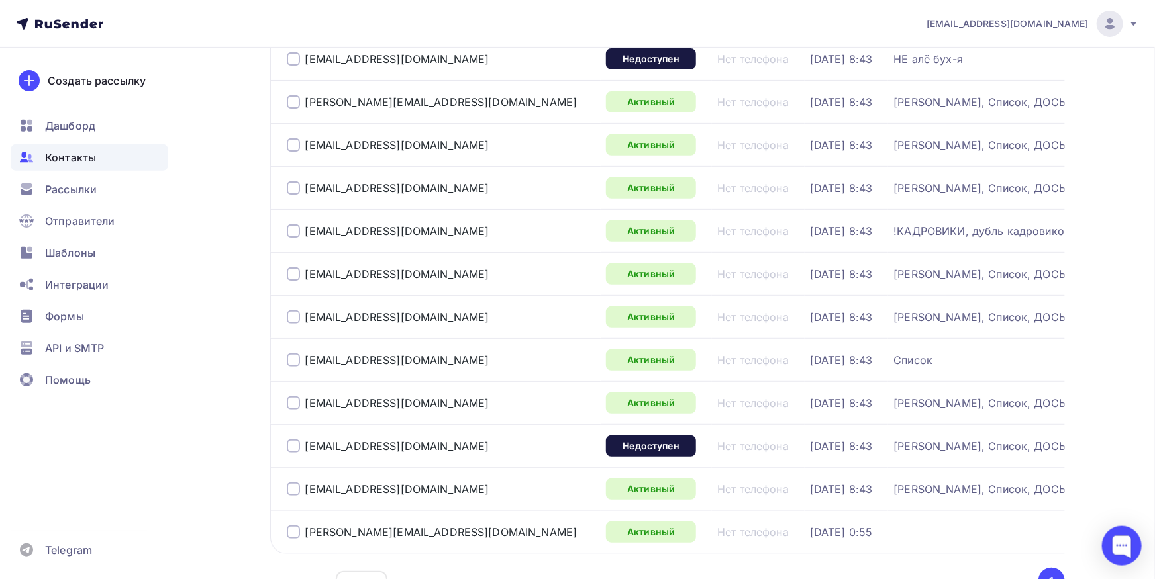
scroll to position [301, 0]
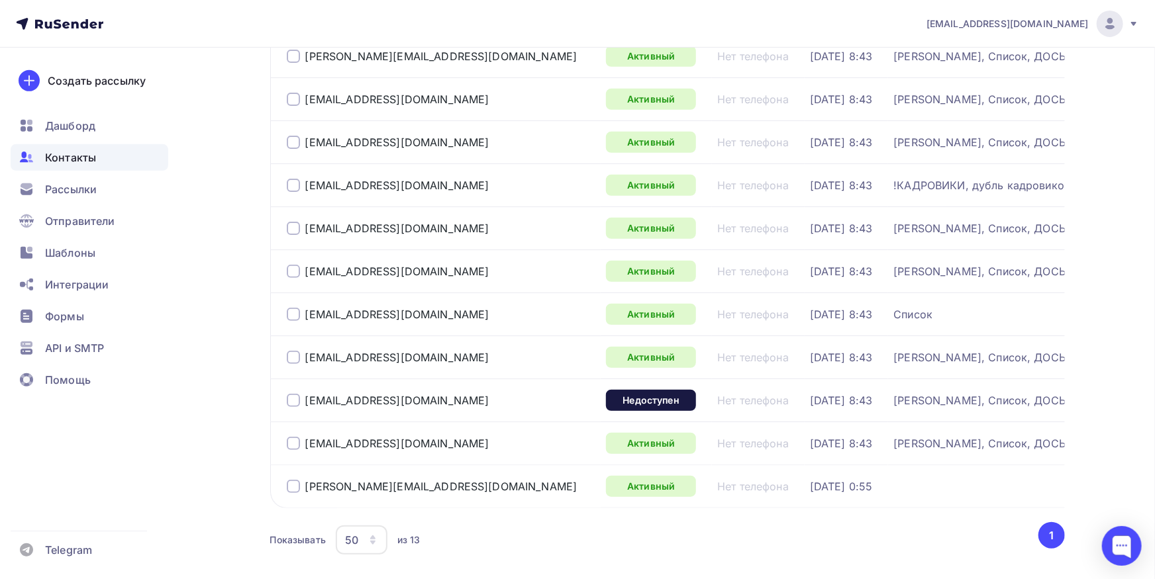
click at [295, 394] on div at bounding box center [293, 400] width 13 height 13
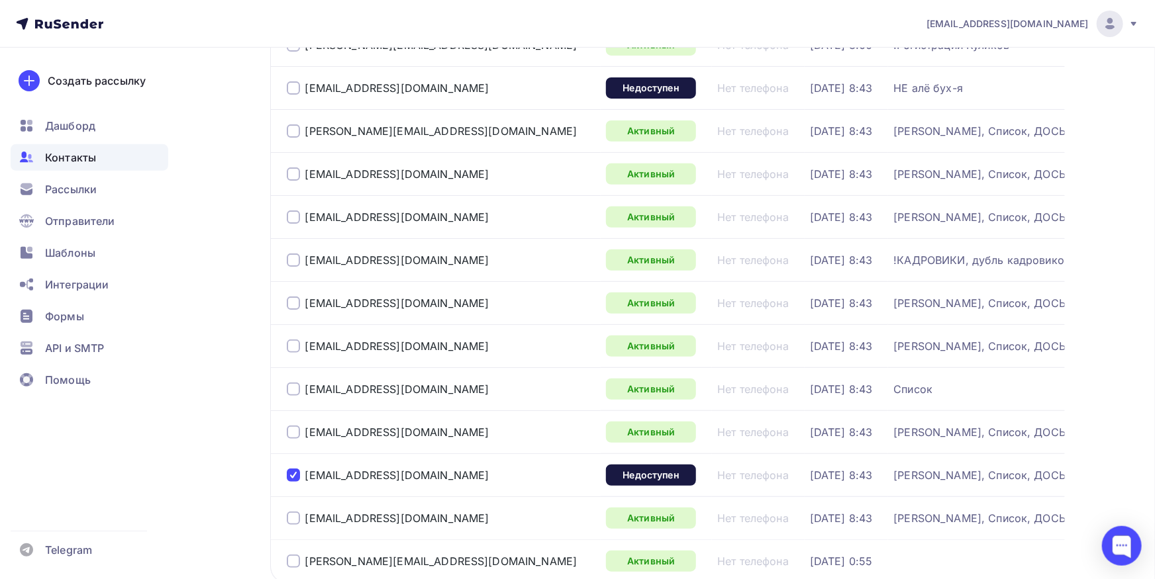
scroll to position [228, 0]
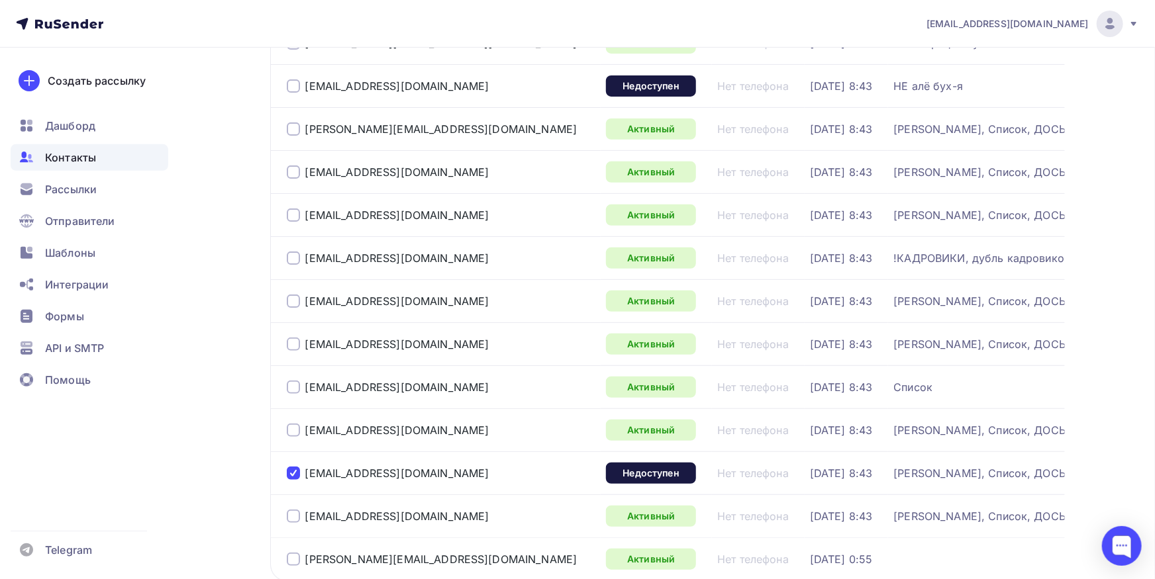
click at [302, 467] on div "[EMAIL_ADDRESS][DOMAIN_NAME]" at bounding box center [388, 473] width 203 height 13
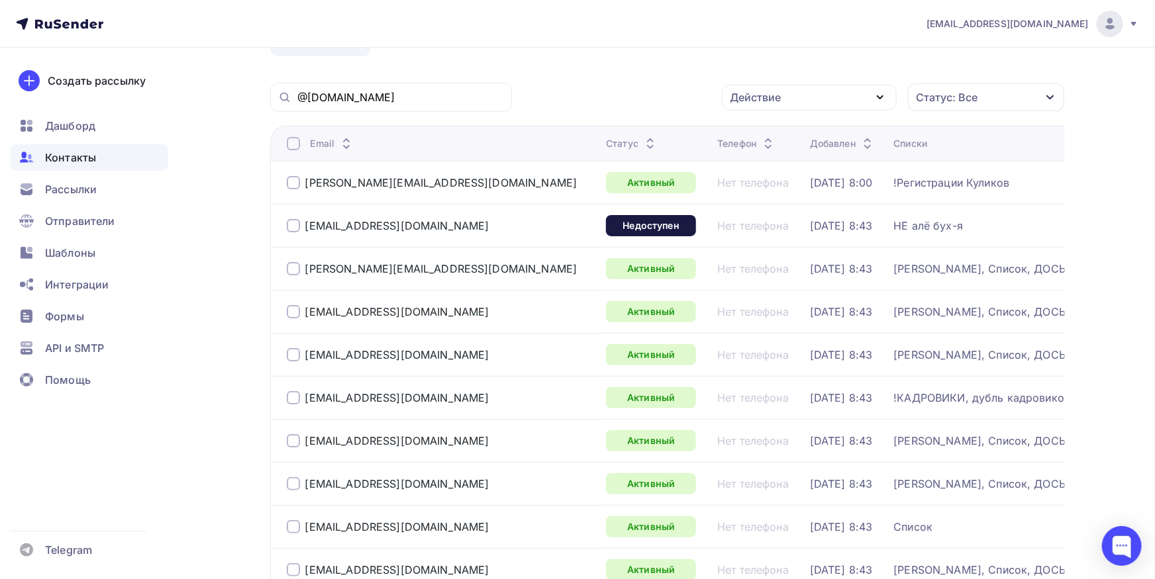
scroll to position [82, 0]
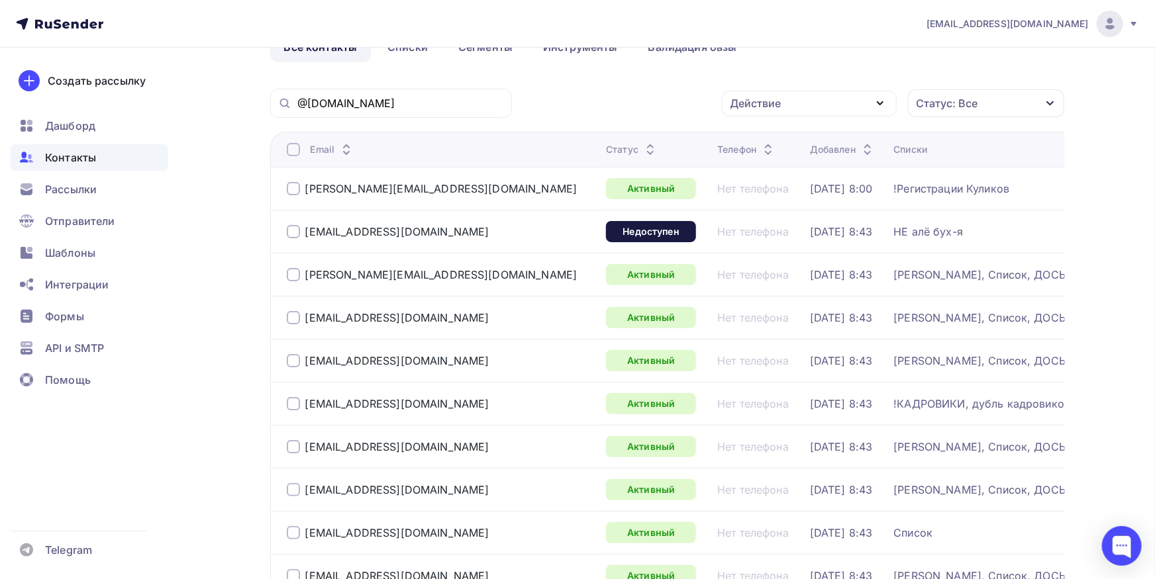
click at [792, 101] on div "Действие" at bounding box center [809, 104] width 175 height 26
click at [773, 192] on div "Удалить" at bounding box center [760, 195] width 44 height 16
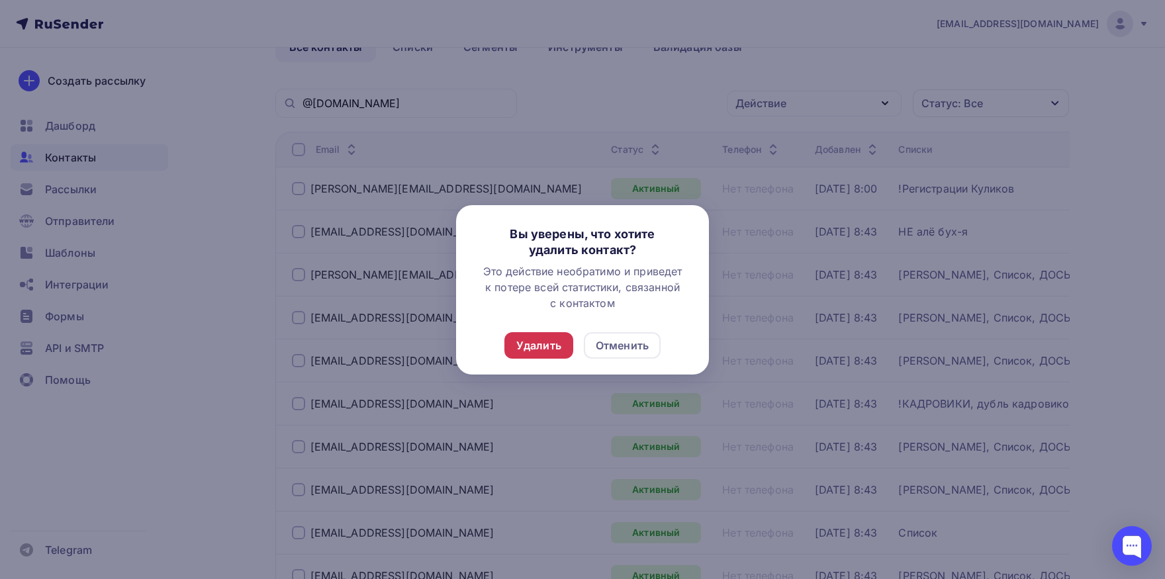
click at [546, 346] on div "Удалить" at bounding box center [538, 346] width 45 height 16
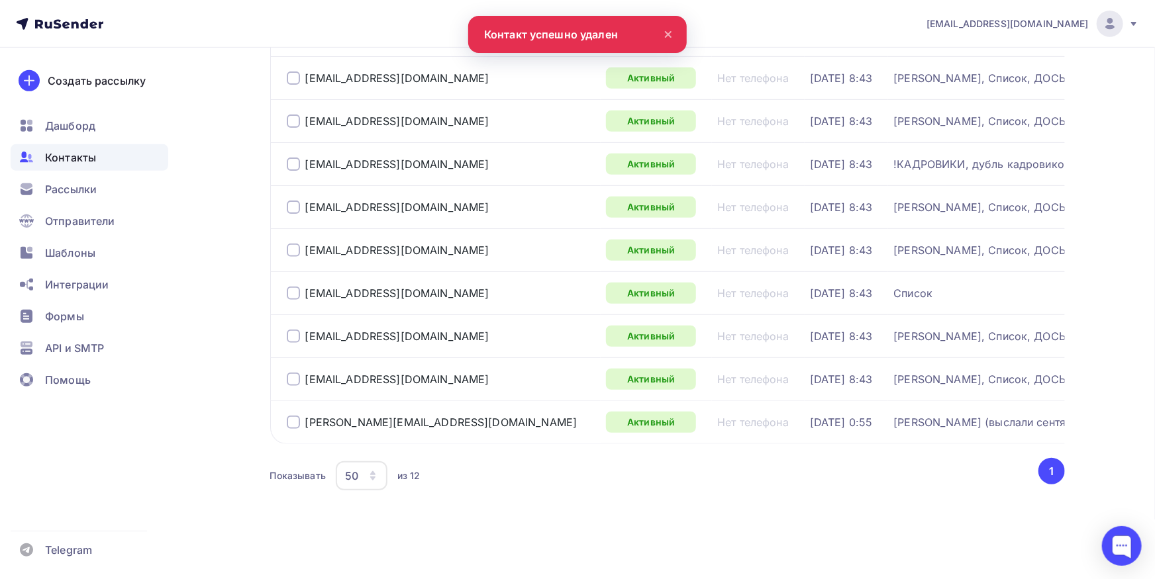
scroll to position [39, 0]
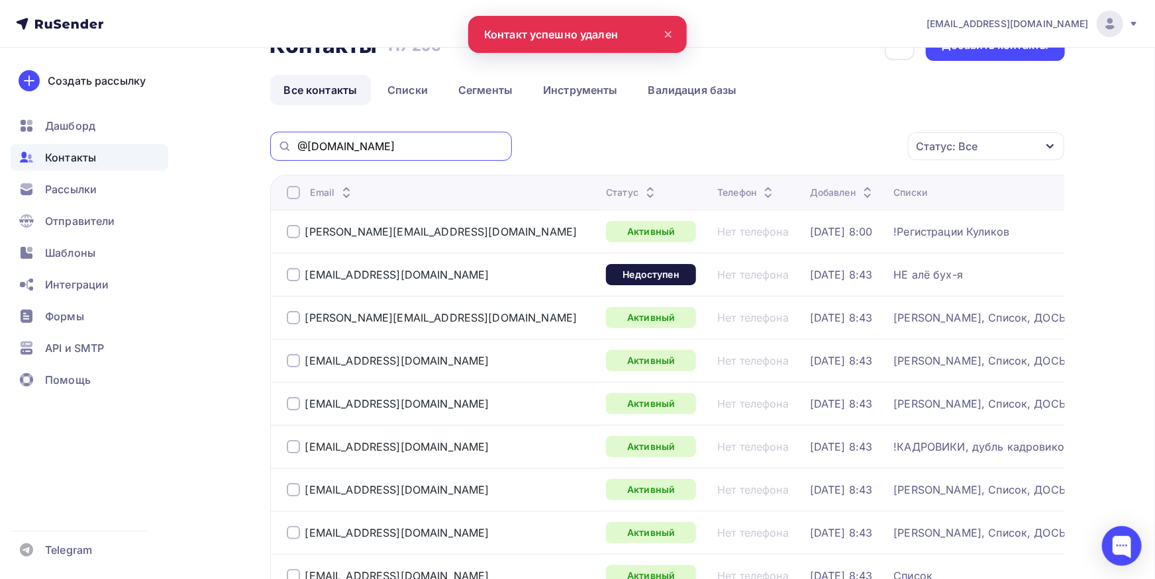
click at [414, 146] on input "@[DOMAIN_NAME]" at bounding box center [400, 146] width 207 height 15
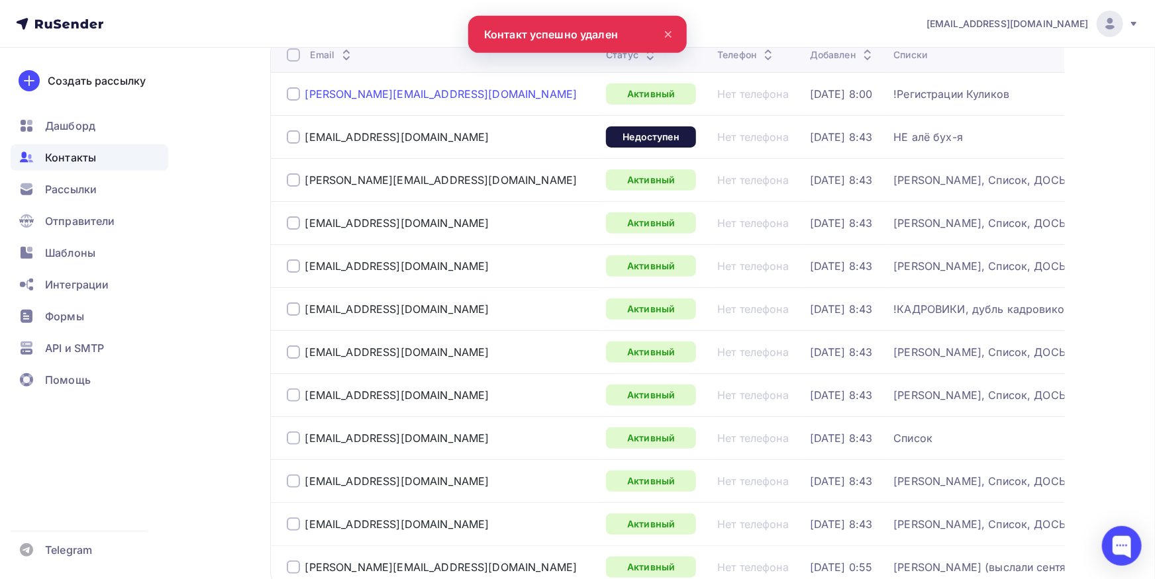
scroll to position [258, 0]
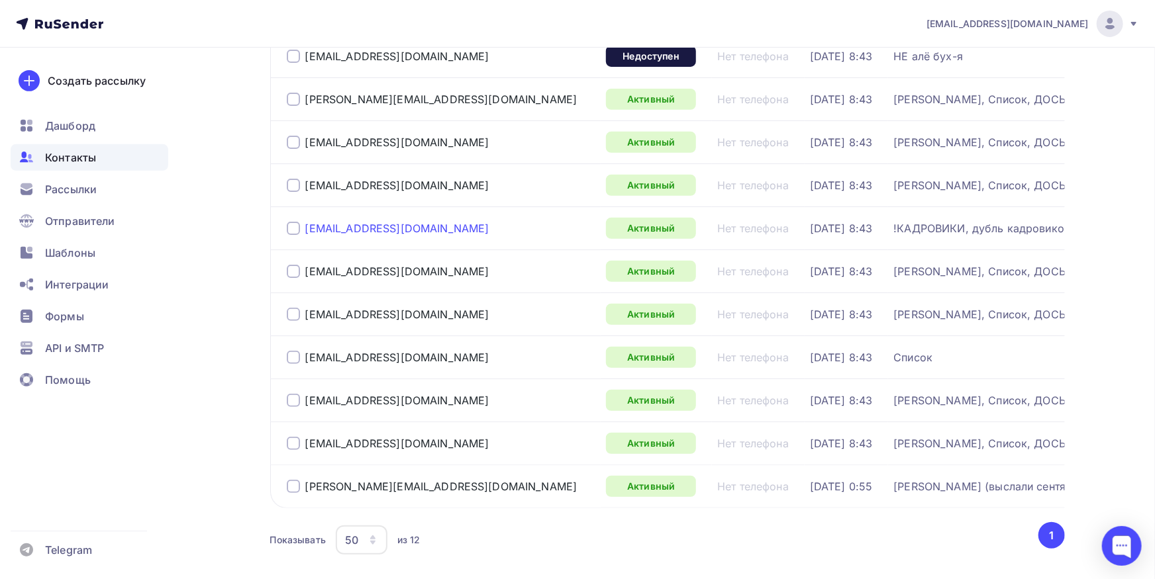
drag, startPoint x: 408, startPoint y: 228, endPoint x: 308, endPoint y: 224, distance: 100.1
click at [308, 224] on div "[EMAIL_ADDRESS][DOMAIN_NAME]" at bounding box center [441, 228] width 309 height 21
copy div "[EMAIL_ADDRESS][DOMAIN_NAME]"
click at [299, 232] on div at bounding box center [293, 228] width 13 height 13
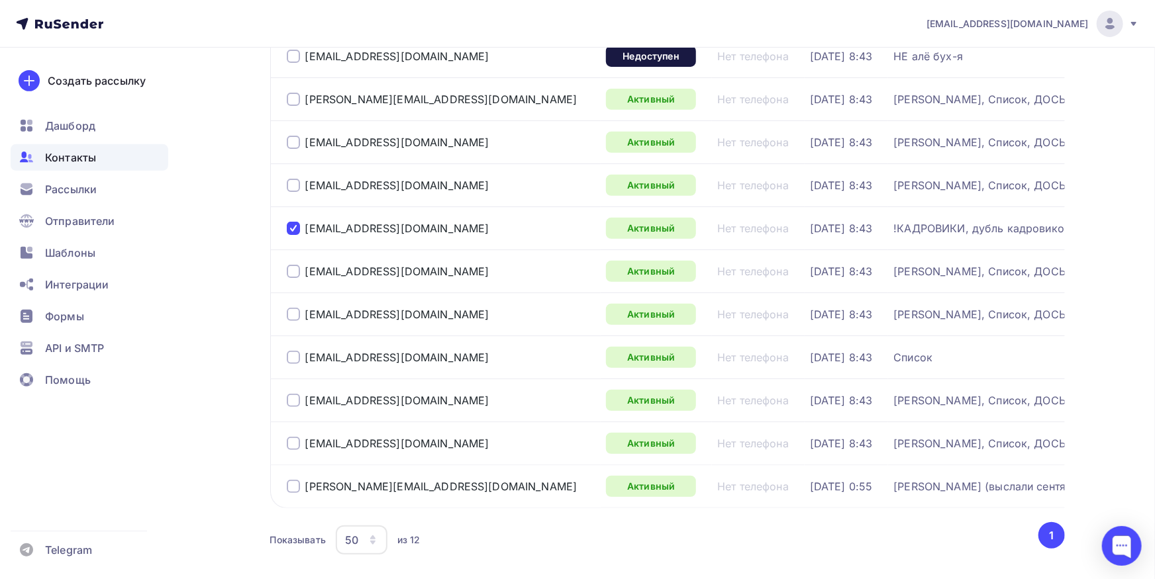
scroll to position [0, 0]
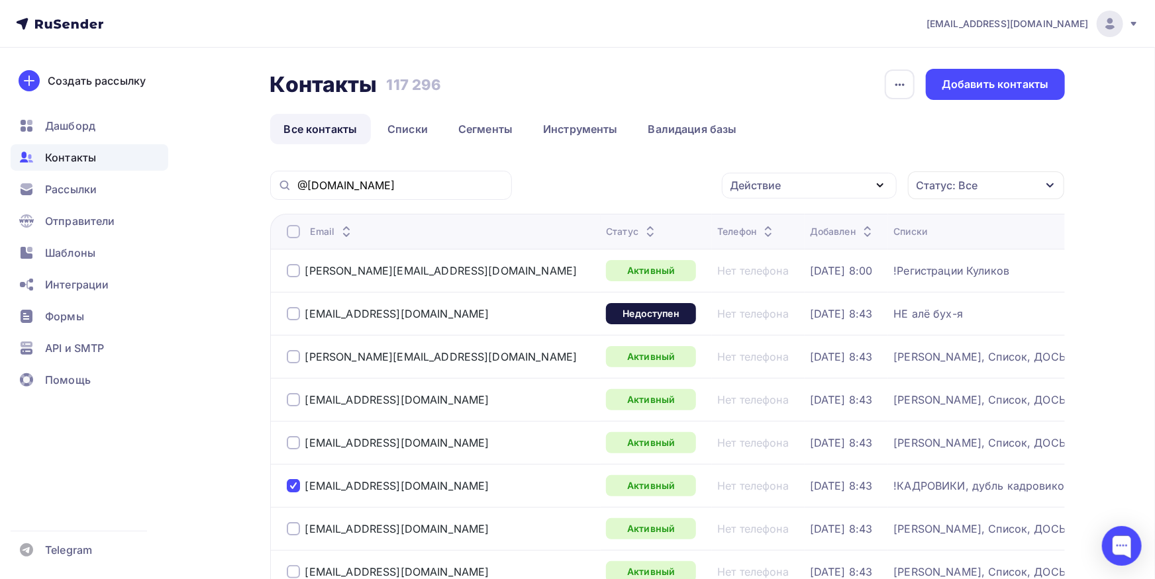
click at [781, 182] on div "Действие" at bounding box center [755, 185] width 51 height 16
click at [776, 249] on div "Исключить из списка" at bounding box center [795, 251] width 115 height 16
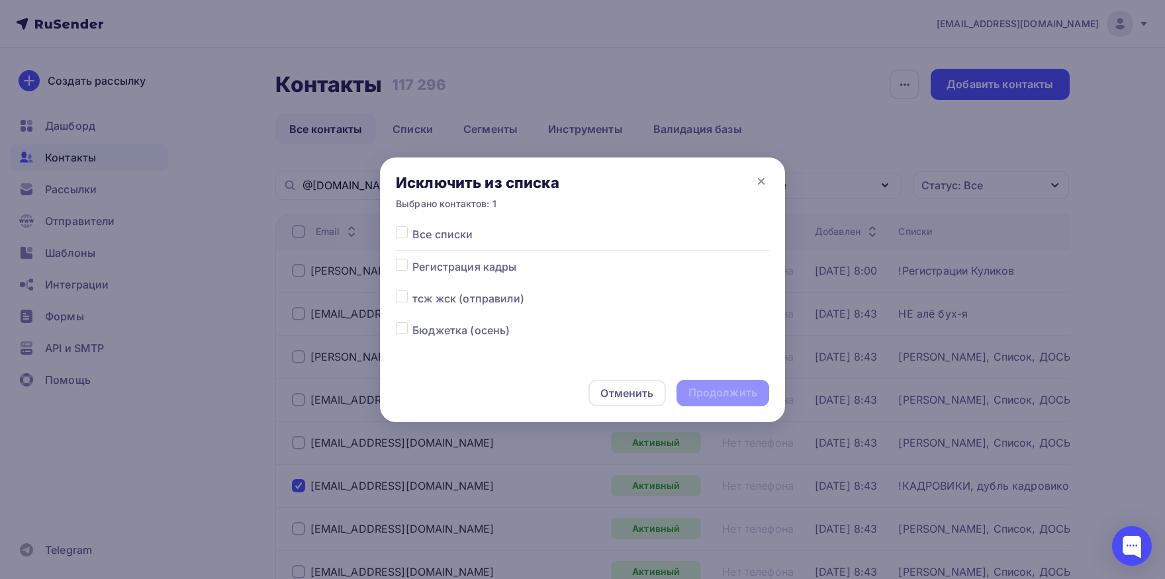
click at [412, 226] on label at bounding box center [412, 226] width 0 height 0
click at [405, 234] on input "checkbox" at bounding box center [402, 232] width 12 height 12
click at [743, 397] on div "Продолжить" at bounding box center [723, 392] width 69 height 15
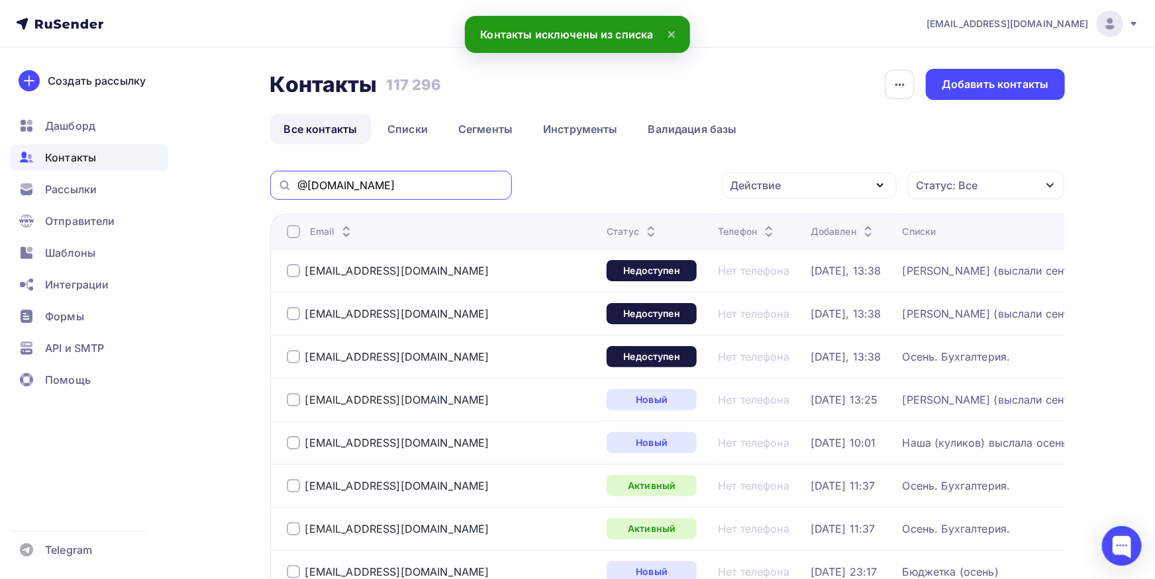
click at [473, 186] on input "@[DOMAIN_NAME]" at bounding box center [400, 185] width 207 height 15
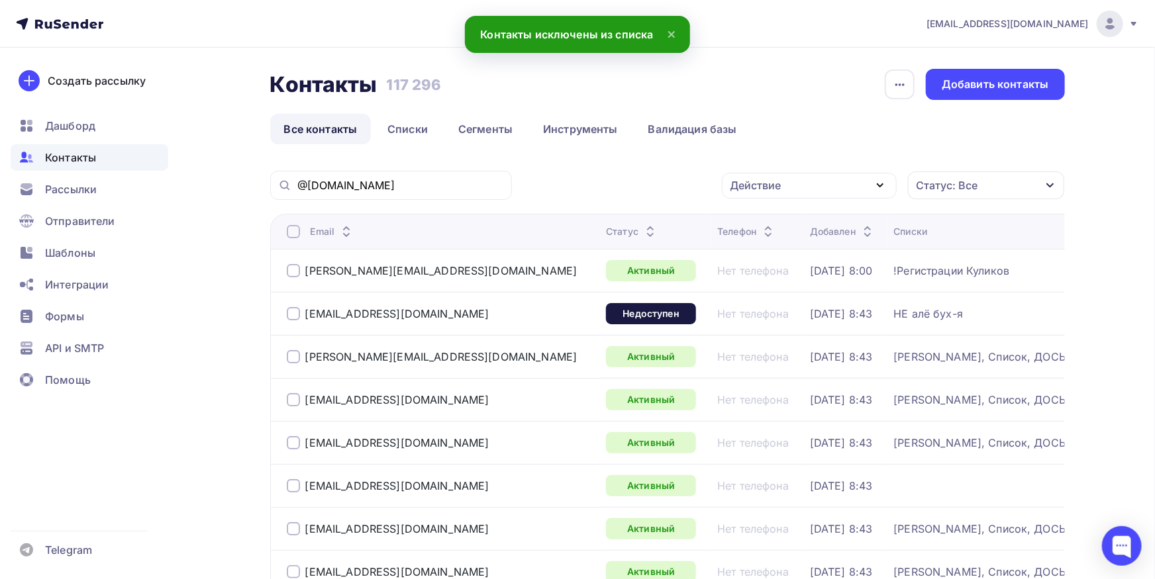
scroll to position [291, 0]
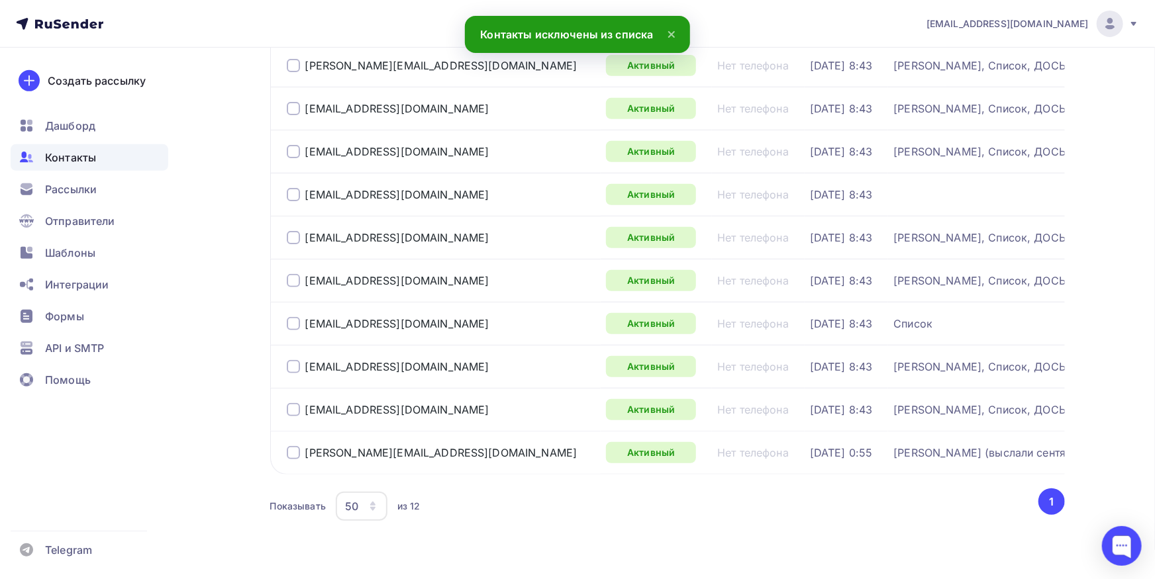
click at [295, 201] on div "[EMAIL_ADDRESS][DOMAIN_NAME]" at bounding box center [441, 194] width 309 height 21
click at [299, 199] on div at bounding box center [293, 194] width 13 height 13
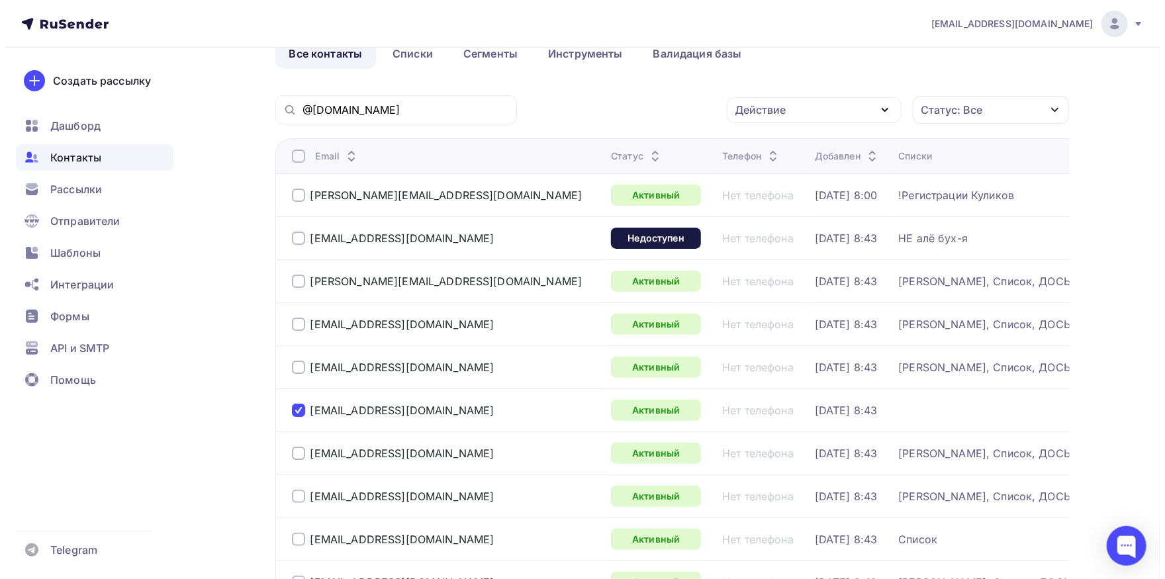
scroll to position [73, 0]
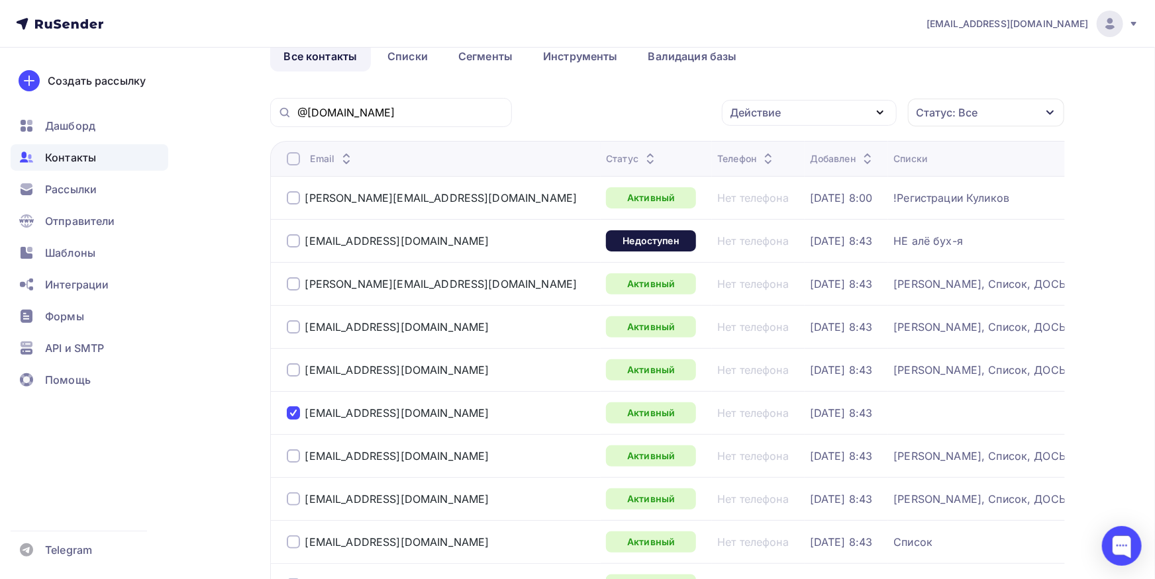
click at [789, 115] on div "Действие" at bounding box center [809, 113] width 175 height 26
click at [783, 154] on div "Добавить в списки" at bounding box center [789, 152] width 102 height 16
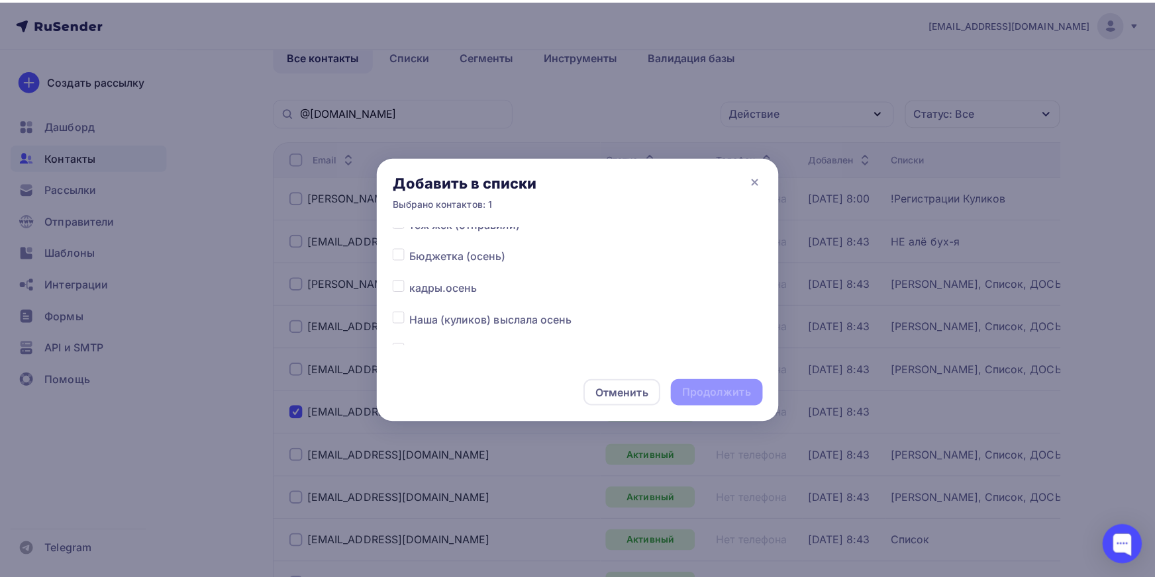
scroll to position [69, 0]
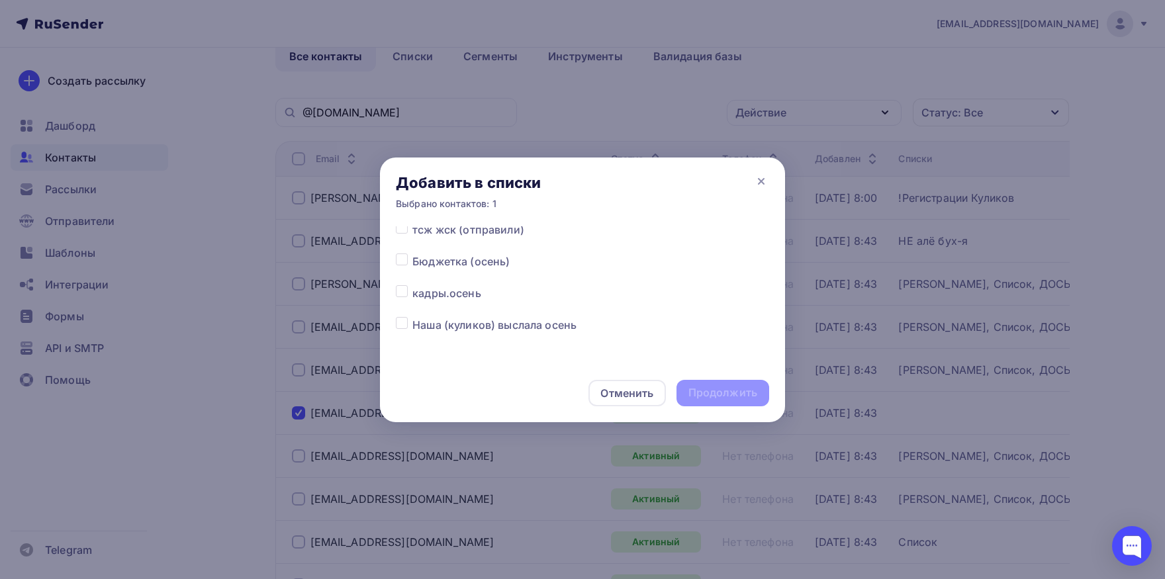
click at [395, 291] on div "Все списки Регистрация кадры тсж жск (отправили) Бюджетка (осень) кадры.осень Н…" at bounding box center [582, 295] width 405 height 138
click at [412, 285] on label at bounding box center [412, 285] width 0 height 0
click at [399, 291] on input "checkbox" at bounding box center [402, 291] width 12 height 12
click at [741, 387] on div "Продолжить" at bounding box center [723, 392] width 69 height 15
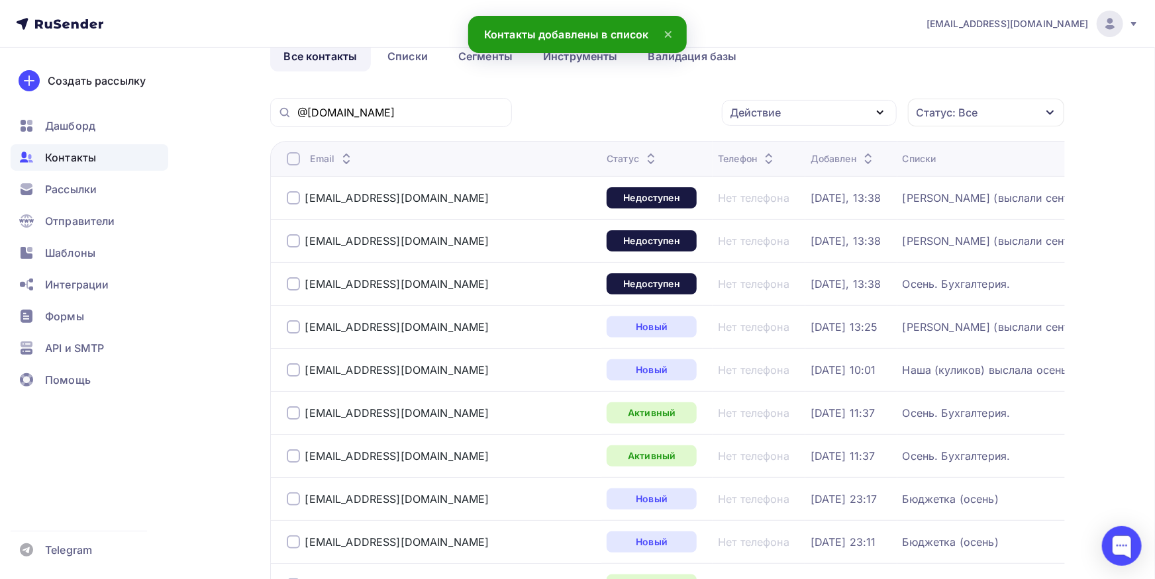
scroll to position [0, 0]
click at [434, 112] on input "@[DOMAIN_NAME]" at bounding box center [400, 112] width 207 height 15
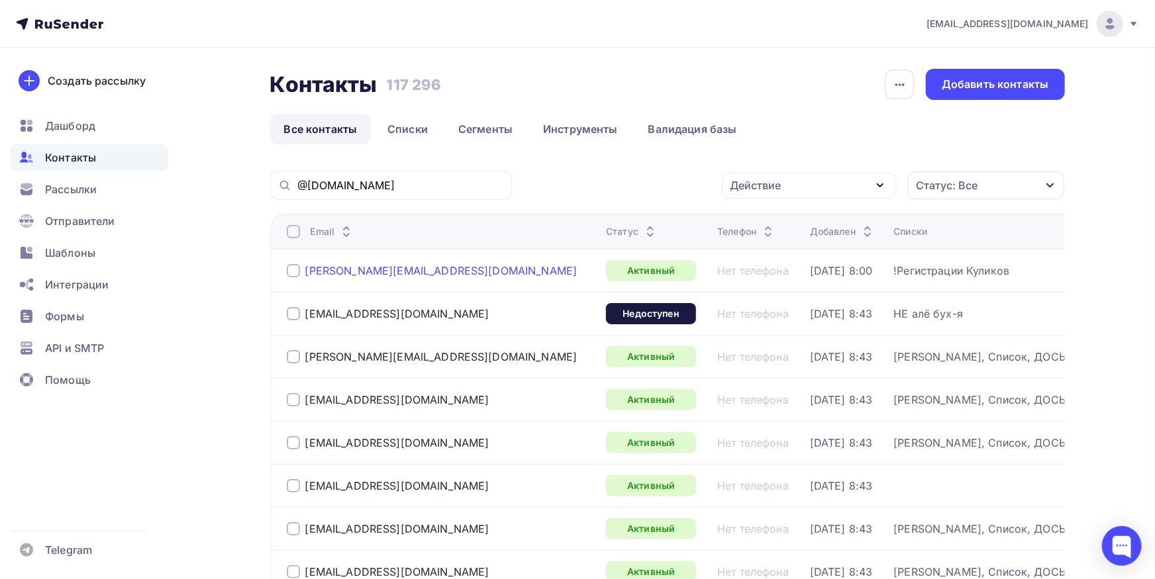
drag, startPoint x: 470, startPoint y: 273, endPoint x: 307, endPoint y: 269, distance: 162.9
click at [307, 269] on div "[PERSON_NAME][EMAIL_ADDRESS][DOMAIN_NAME]" at bounding box center [441, 270] width 309 height 21
copy div "[PERSON_NAME][EMAIL_ADDRESS][DOMAIN_NAME]"
click at [299, 272] on div at bounding box center [293, 270] width 13 height 13
click at [800, 189] on div "Действие" at bounding box center [809, 186] width 175 height 26
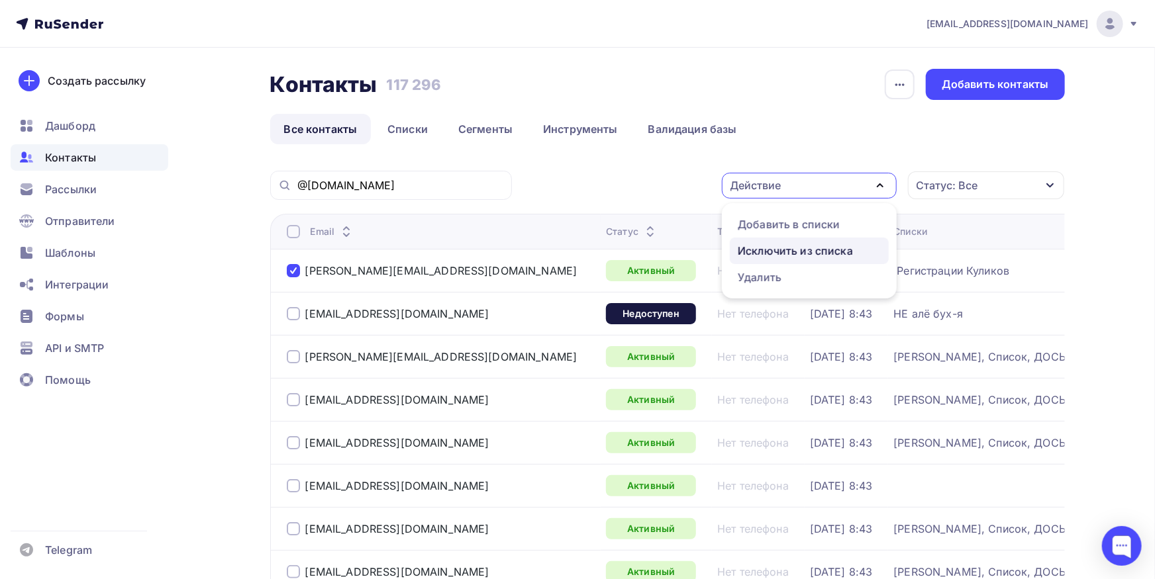
click at [775, 258] on div "Исключить из списка" at bounding box center [795, 251] width 115 height 16
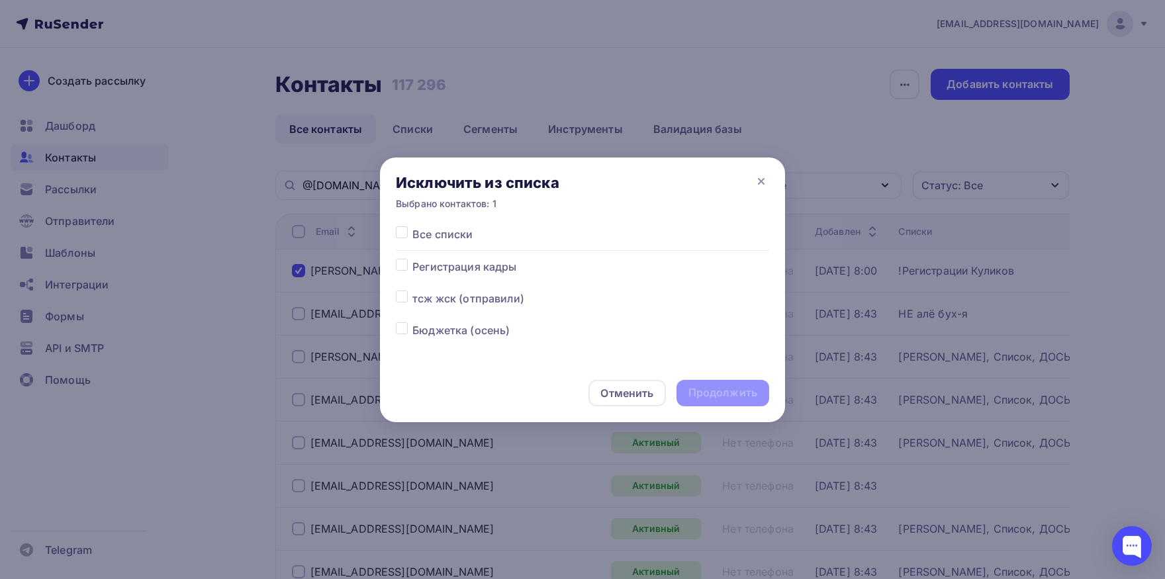
click at [412, 226] on label at bounding box center [412, 226] width 0 height 0
click at [403, 237] on input "checkbox" at bounding box center [402, 232] width 12 height 12
click at [695, 389] on div "Продолжить" at bounding box center [723, 392] width 69 height 15
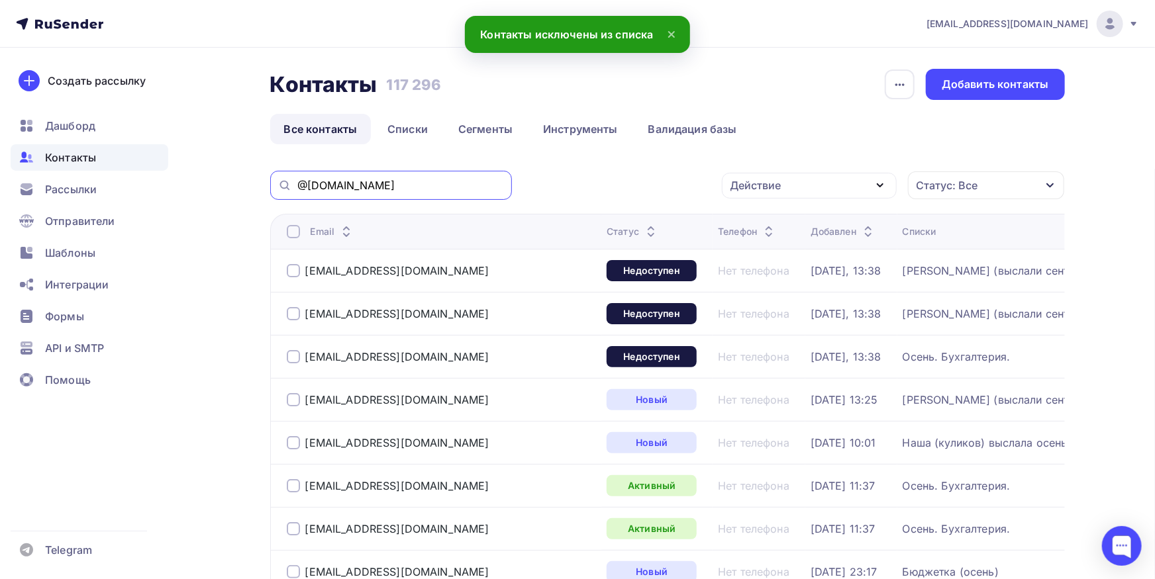
click at [396, 183] on input "@[DOMAIN_NAME]" at bounding box center [400, 185] width 207 height 15
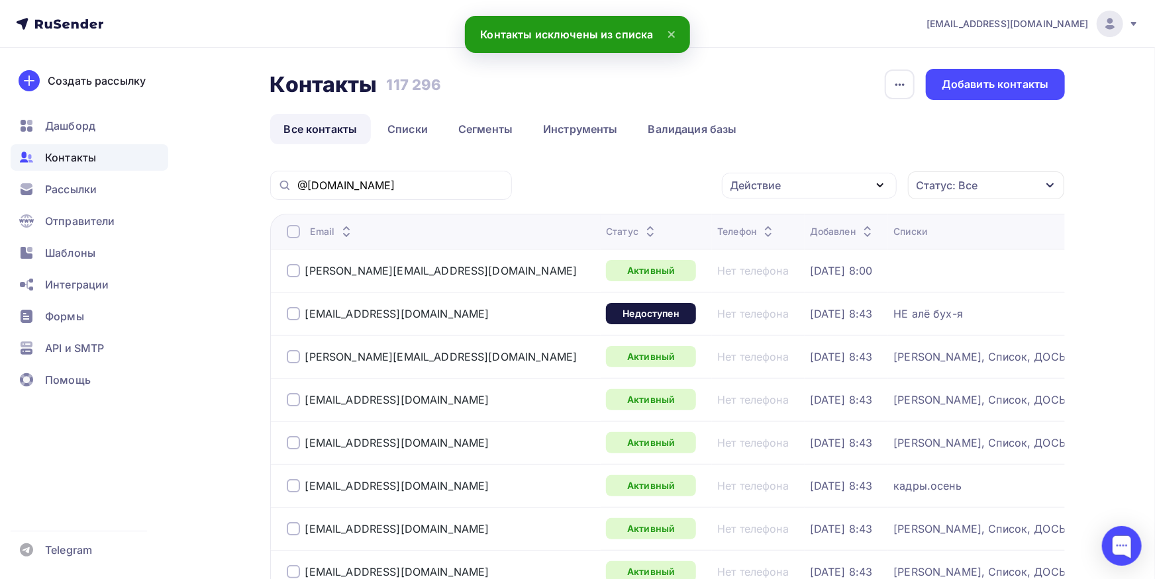
click at [297, 267] on div at bounding box center [293, 270] width 13 height 13
click at [748, 185] on div "Действие" at bounding box center [755, 185] width 51 height 16
click at [757, 222] on div "Добавить в списки" at bounding box center [789, 225] width 102 height 16
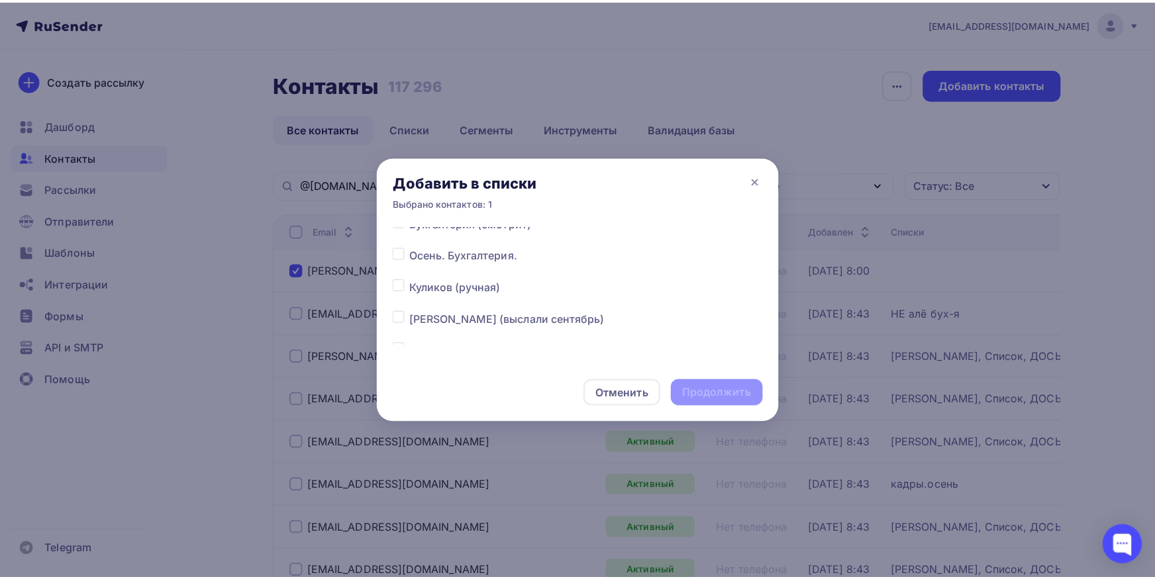
scroll to position [207, 0]
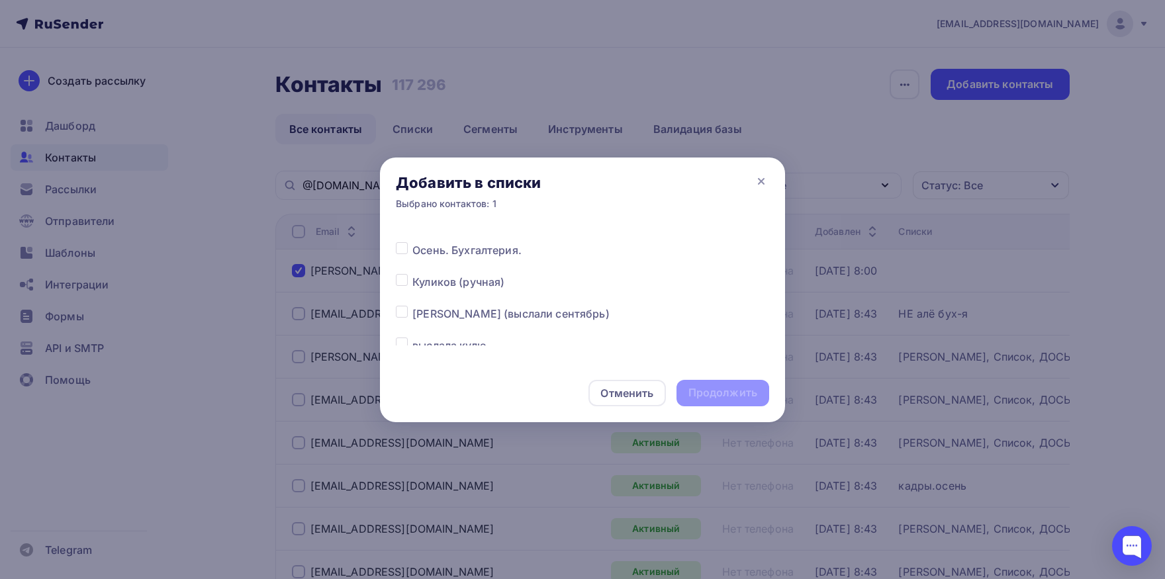
click at [412, 274] on label at bounding box center [412, 274] width 0 height 0
click at [399, 281] on input "checkbox" at bounding box center [402, 280] width 12 height 12
click at [699, 399] on div "Продолжить" at bounding box center [723, 392] width 69 height 15
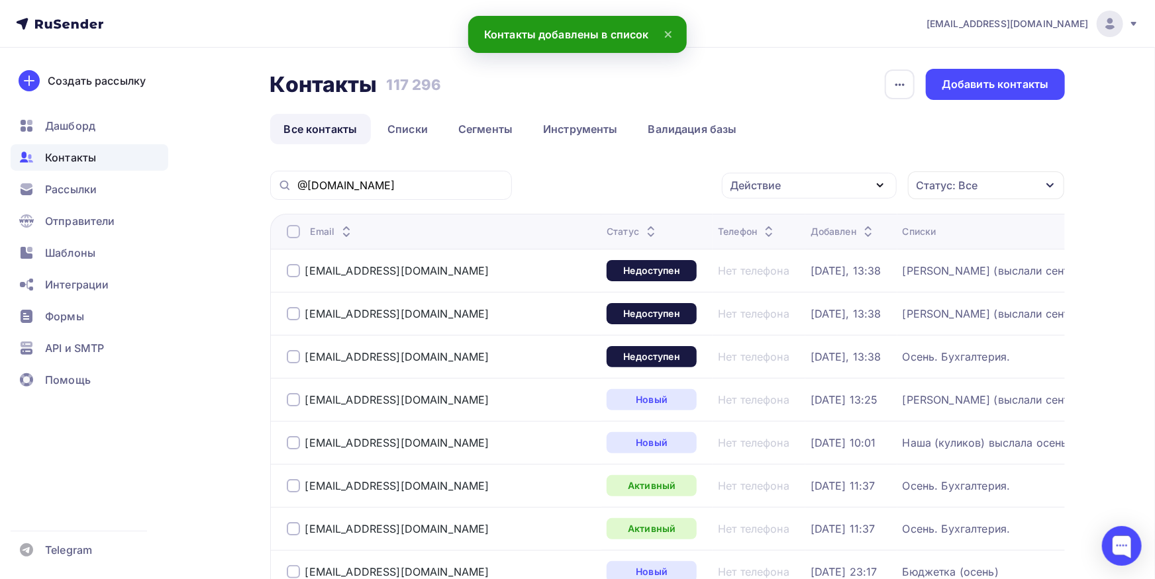
scroll to position [0, 0]
click at [394, 193] on input "@[DOMAIN_NAME]" at bounding box center [400, 185] width 207 height 15
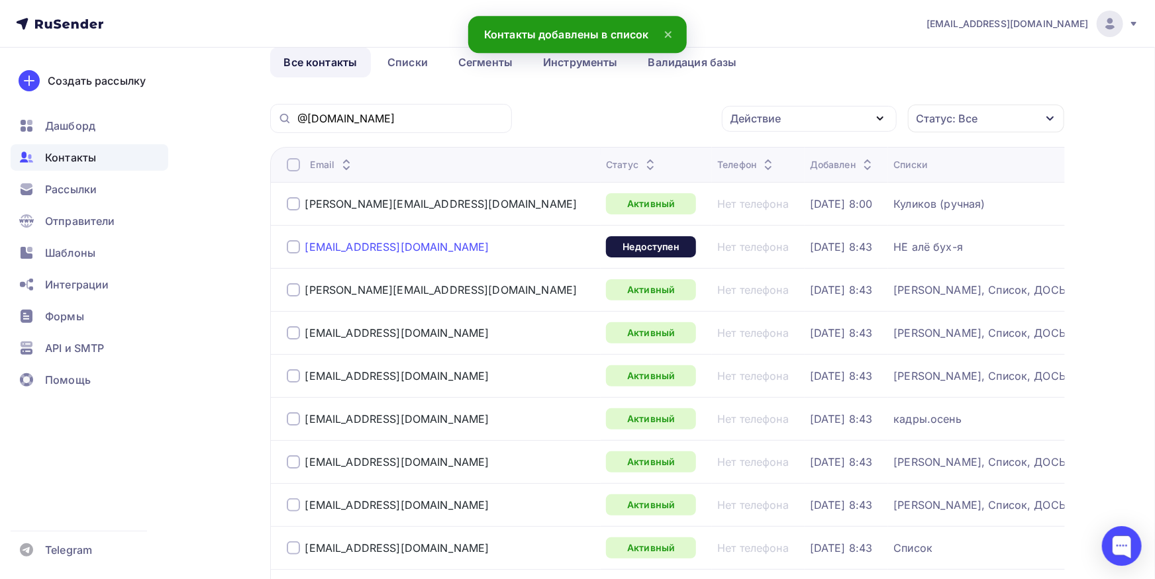
scroll to position [73, 0]
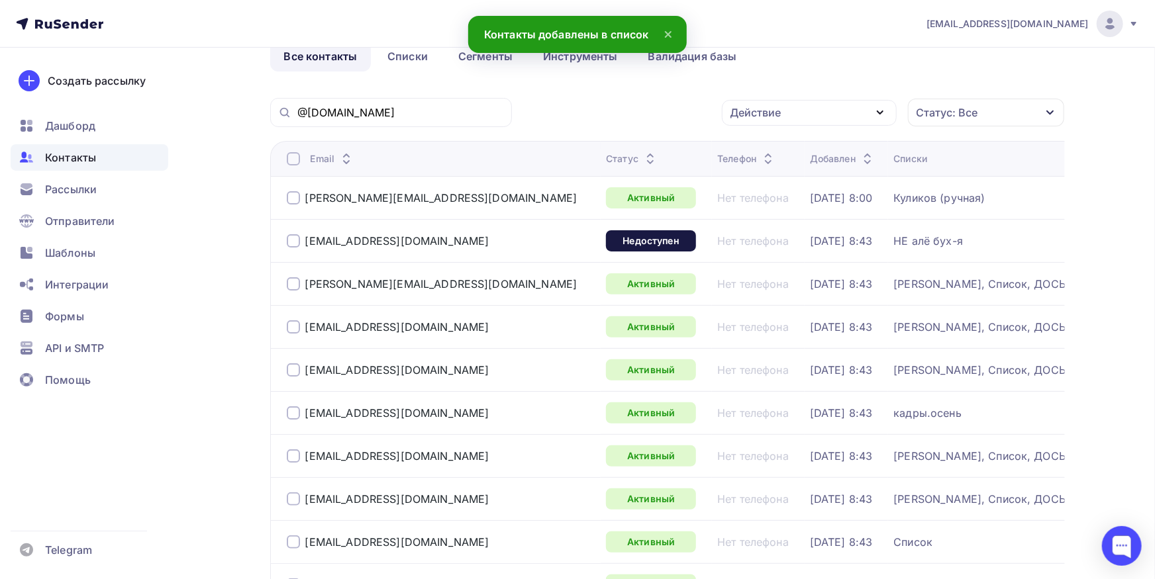
click at [288, 244] on div at bounding box center [293, 240] width 13 height 13
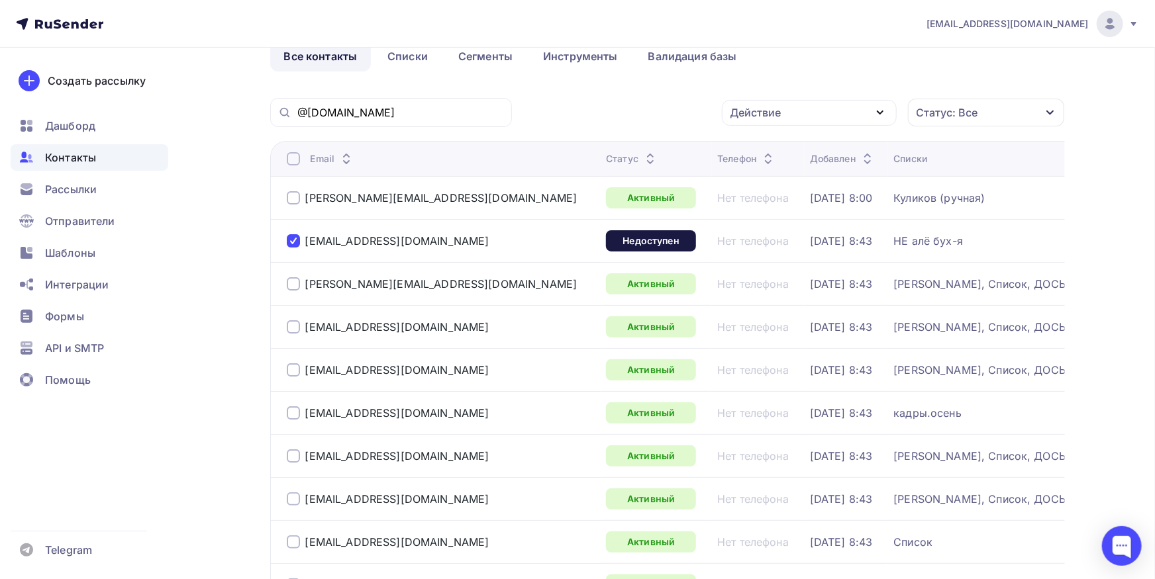
drag, startPoint x: 475, startPoint y: 283, endPoint x: 283, endPoint y: 286, distance: 191.4
click at [283, 286] on td "[PERSON_NAME][EMAIL_ADDRESS][DOMAIN_NAME]" at bounding box center [435, 283] width 331 height 43
copy div "[PERSON_NAME][EMAIL_ADDRESS][DOMAIN_NAME]"
click at [301, 287] on div "[PERSON_NAME][EMAIL_ADDRESS][DOMAIN_NAME]" at bounding box center [432, 283] width 291 height 13
click at [290, 286] on div at bounding box center [293, 283] width 13 height 13
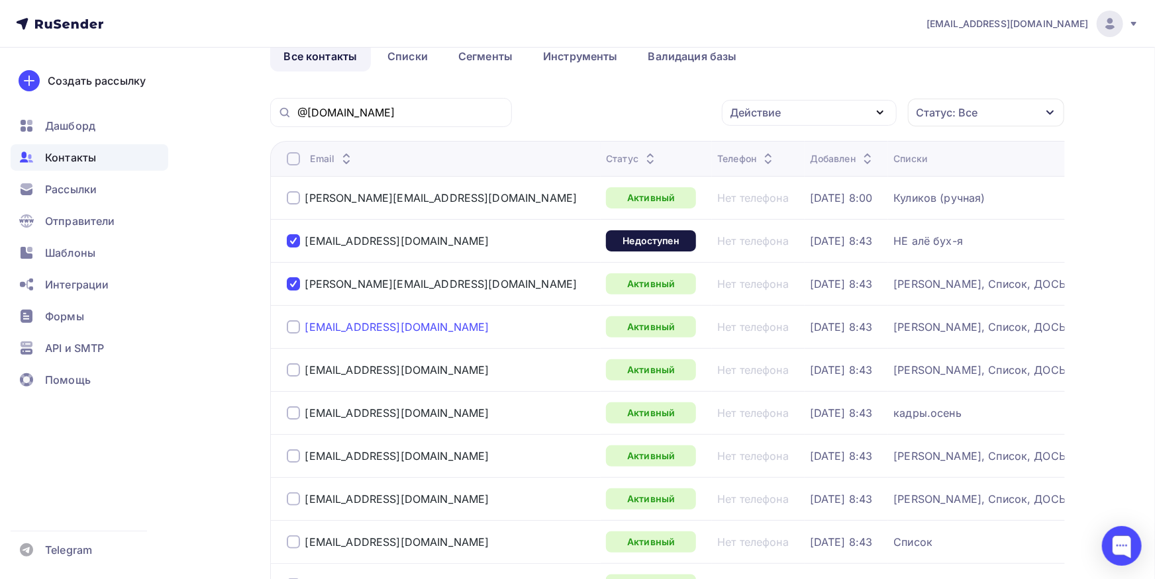
drag, startPoint x: 455, startPoint y: 332, endPoint x: 306, endPoint y: 330, distance: 149.0
click at [306, 330] on div "[EMAIL_ADDRESS][DOMAIN_NAME]" at bounding box center [441, 326] width 309 height 21
copy div "[EMAIL_ADDRESS][DOMAIN_NAME]"
click at [297, 326] on div at bounding box center [293, 326] width 13 height 13
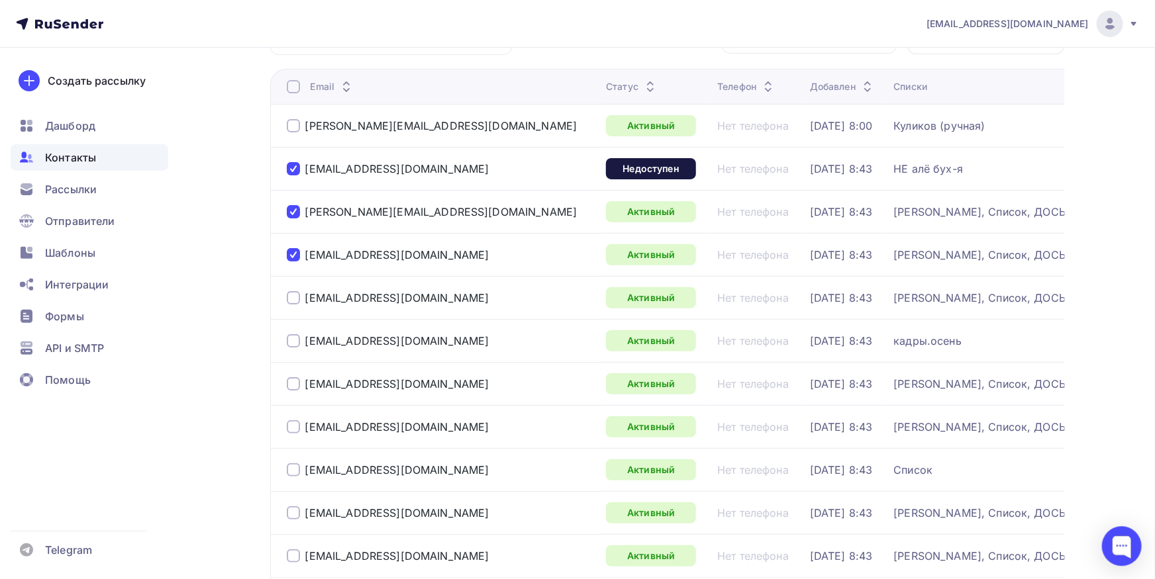
scroll to position [146, 0]
drag, startPoint x: 474, startPoint y: 303, endPoint x: 312, endPoint y: 305, distance: 162.2
click at [307, 295] on div "[EMAIL_ADDRESS][DOMAIN_NAME]" at bounding box center [441, 297] width 309 height 21
click at [460, 293] on div "[EMAIL_ADDRESS][DOMAIN_NAME]" at bounding box center [441, 297] width 309 height 21
drag, startPoint x: 460, startPoint y: 293, endPoint x: 288, endPoint y: 289, distance: 172.2
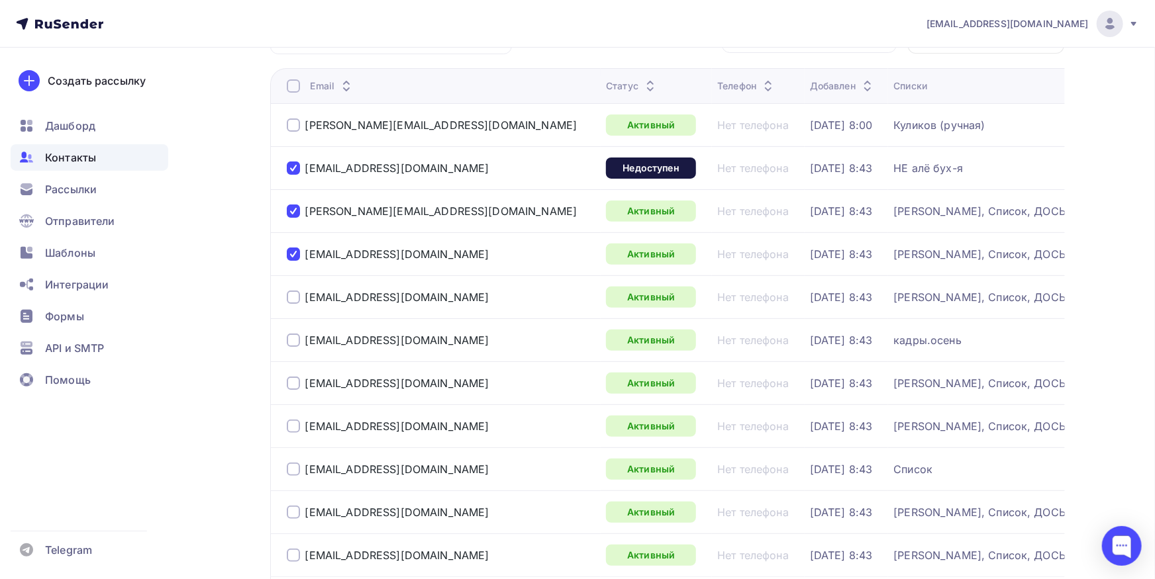
click at [288, 289] on div "[EMAIL_ADDRESS][DOMAIN_NAME]" at bounding box center [441, 297] width 309 height 21
copy div "[EMAIL_ADDRESS][DOMAIN_NAME]"
click at [300, 298] on div "[EMAIL_ADDRESS][DOMAIN_NAME]" at bounding box center [388, 297] width 203 height 13
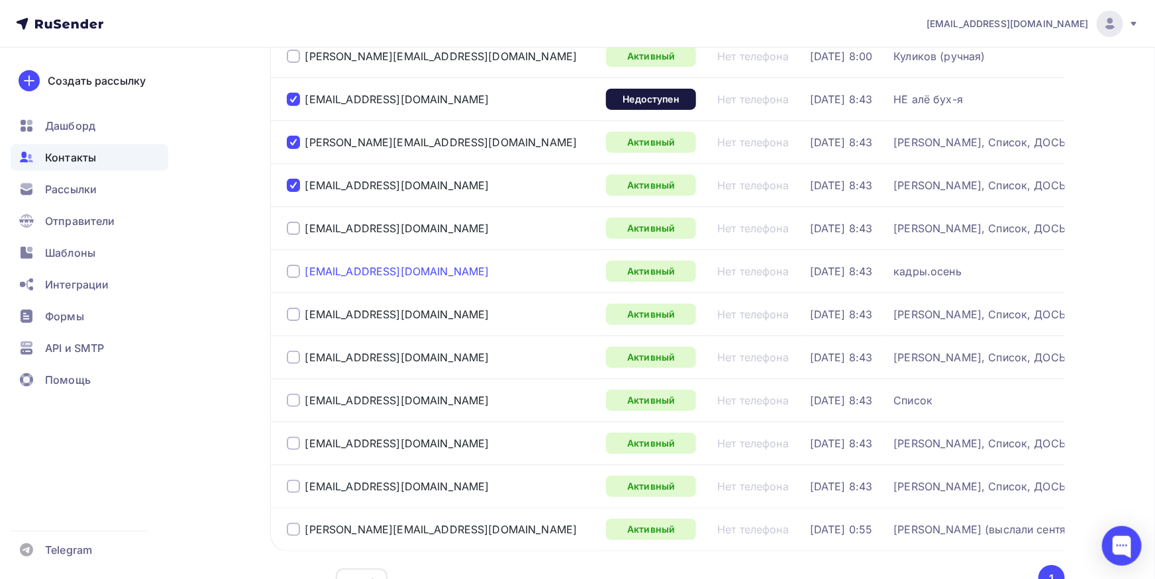
scroll to position [218, 0]
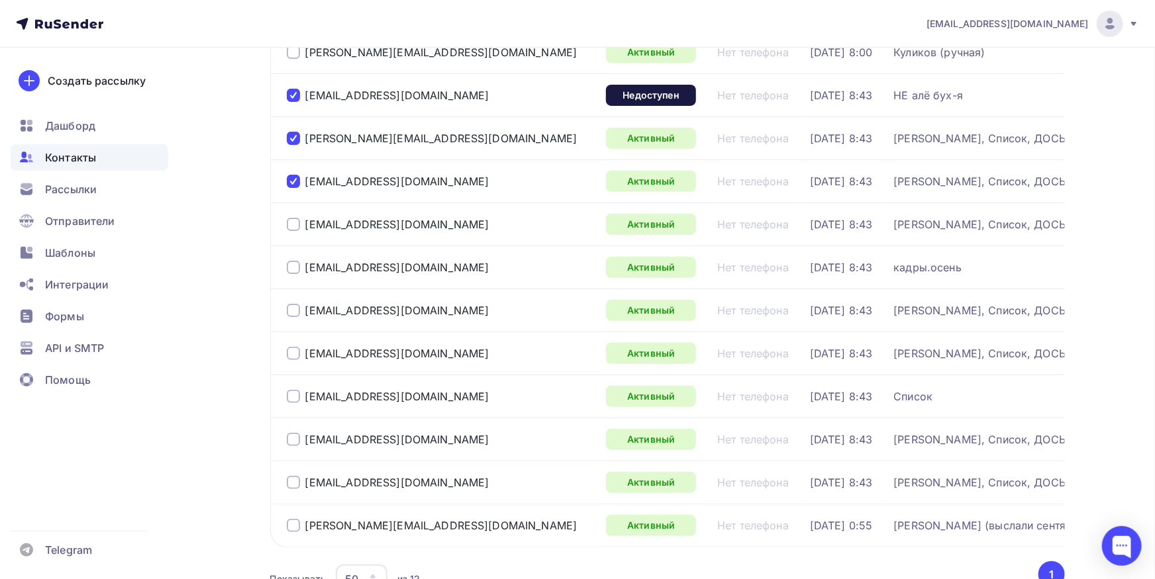
click at [289, 223] on div at bounding box center [293, 224] width 13 height 13
drag, startPoint x: 489, startPoint y: 309, endPoint x: 304, endPoint y: 304, distance: 184.8
click at [304, 304] on div "[EMAIL_ADDRESS][DOMAIN_NAME]" at bounding box center [441, 310] width 309 height 21
copy div "[EMAIL_ADDRESS][DOMAIN_NAME]"
click at [290, 313] on div at bounding box center [293, 310] width 13 height 13
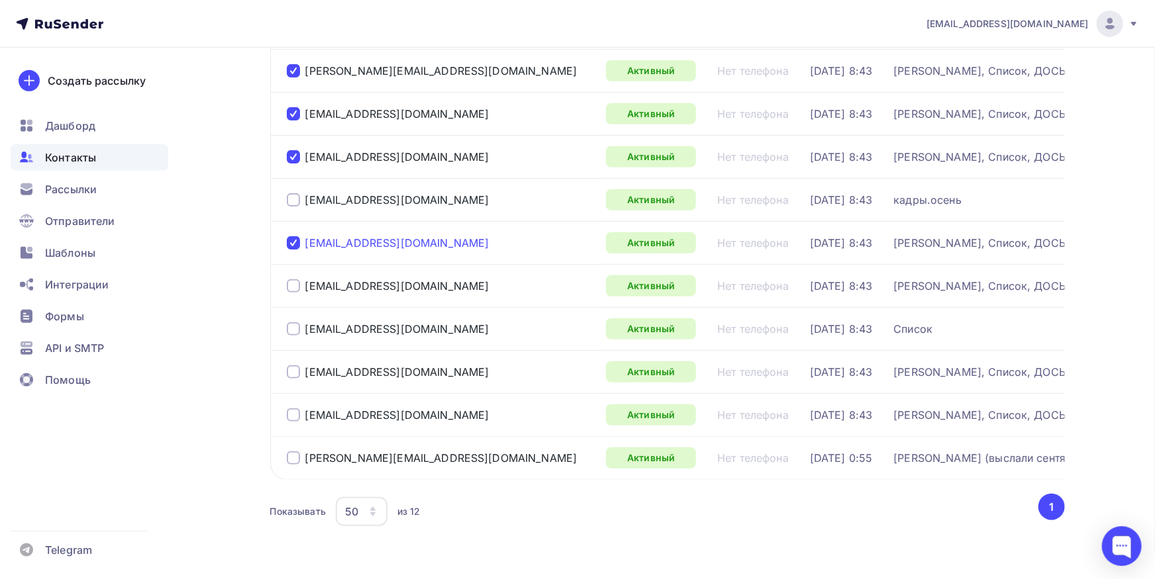
scroll to position [291, 0]
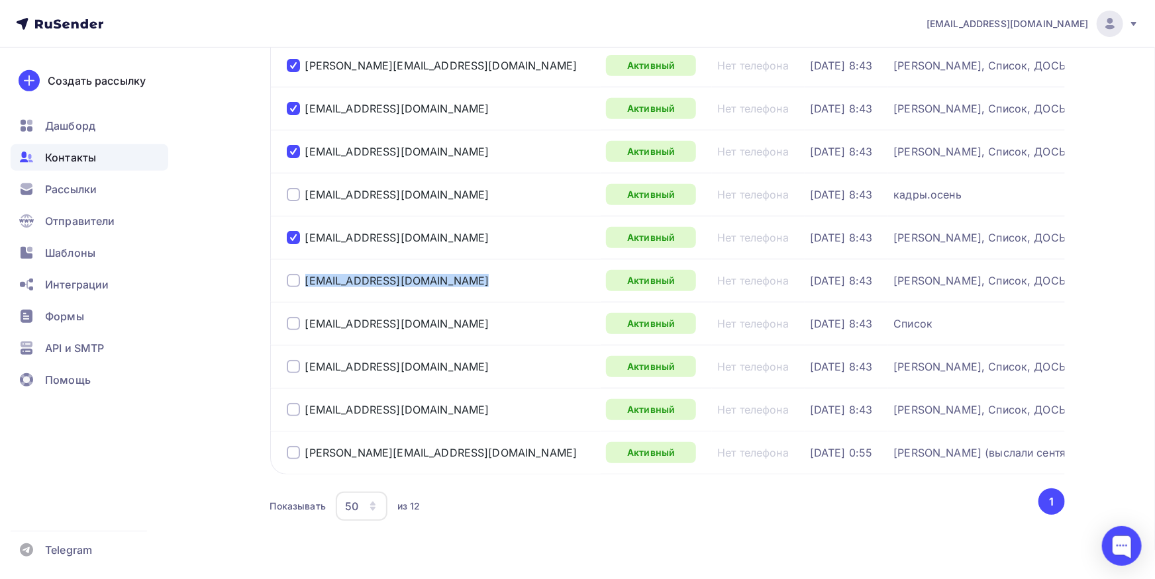
drag, startPoint x: 472, startPoint y: 281, endPoint x: 301, endPoint y: 281, distance: 170.8
click at [301, 281] on div "[EMAIL_ADDRESS][DOMAIN_NAME]" at bounding box center [441, 280] width 309 height 21
click at [295, 281] on div at bounding box center [293, 280] width 13 height 13
click at [291, 330] on div at bounding box center [293, 323] width 13 height 13
drag, startPoint x: 471, startPoint y: 364, endPoint x: 303, endPoint y: 362, distance: 168.8
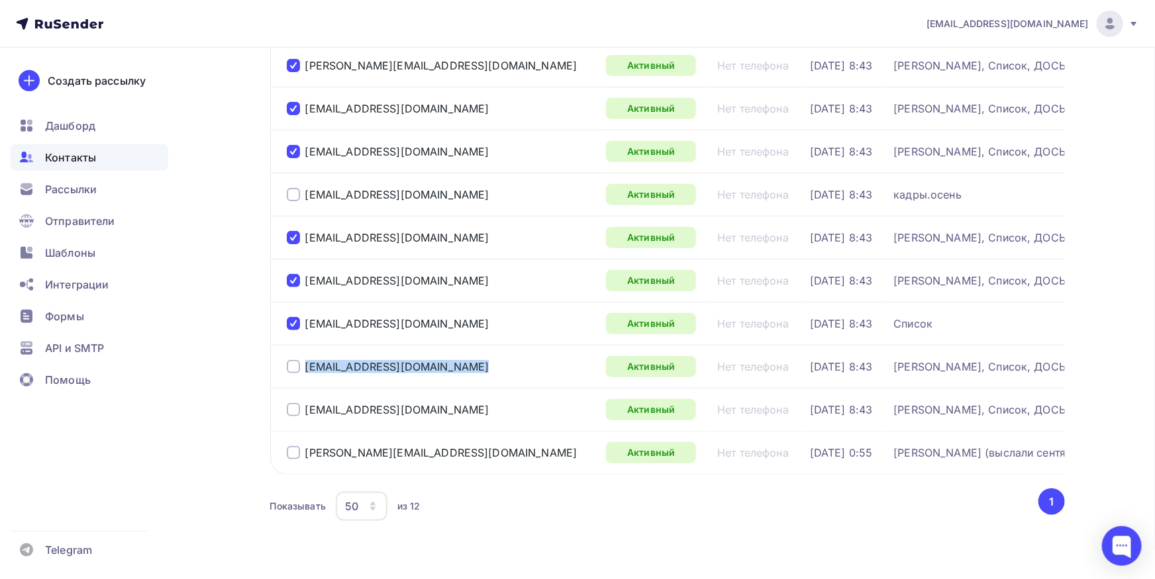
click at [303, 362] on div "[EMAIL_ADDRESS][DOMAIN_NAME]" at bounding box center [441, 366] width 309 height 21
click at [294, 367] on div at bounding box center [293, 366] width 13 height 13
drag, startPoint x: 477, startPoint y: 412, endPoint x: 295, endPoint y: 412, distance: 182.1
click at [295, 412] on div "[EMAIL_ADDRESS][DOMAIN_NAME]" at bounding box center [441, 409] width 309 height 21
click at [296, 412] on div at bounding box center [293, 409] width 13 height 13
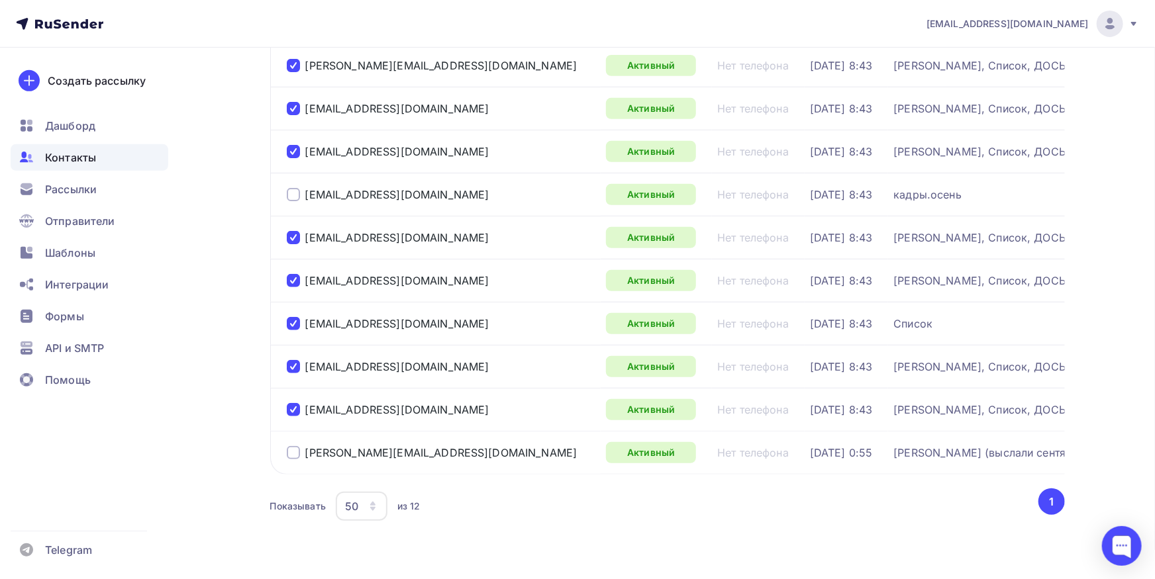
drag, startPoint x: 458, startPoint y: 456, endPoint x: 303, endPoint y: 456, distance: 155.6
click at [303, 456] on div "[PERSON_NAME][EMAIL_ADDRESS][DOMAIN_NAME]" at bounding box center [441, 452] width 309 height 21
click at [205, 397] on div "Контакты Контакты 117 296 117 296 История импорта Добавить контакты Все контакт…" at bounding box center [577, 182] width 1085 height 853
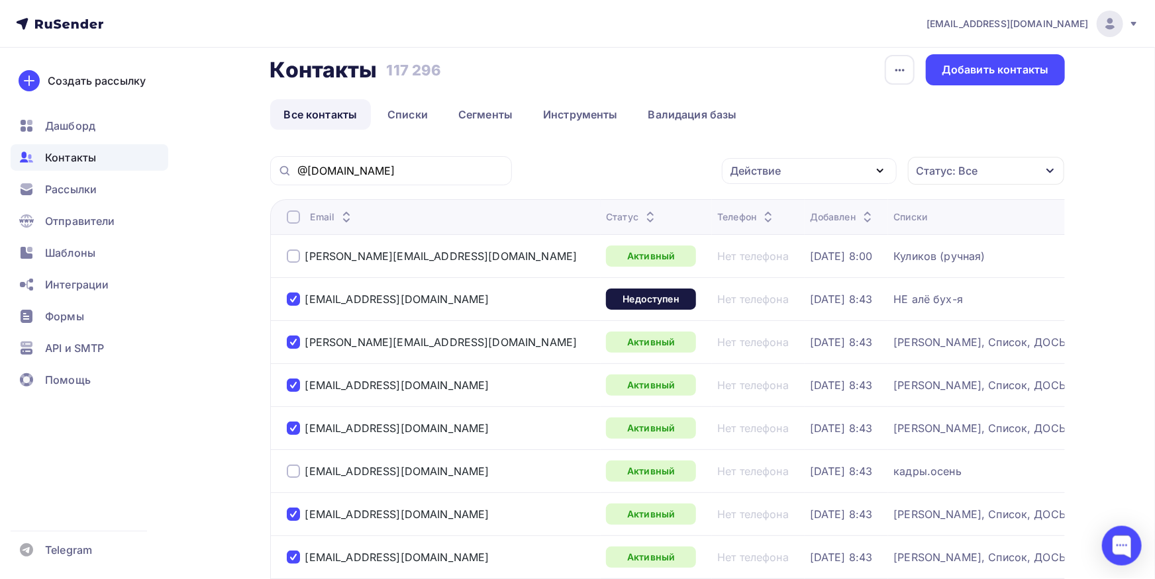
scroll to position [0, 0]
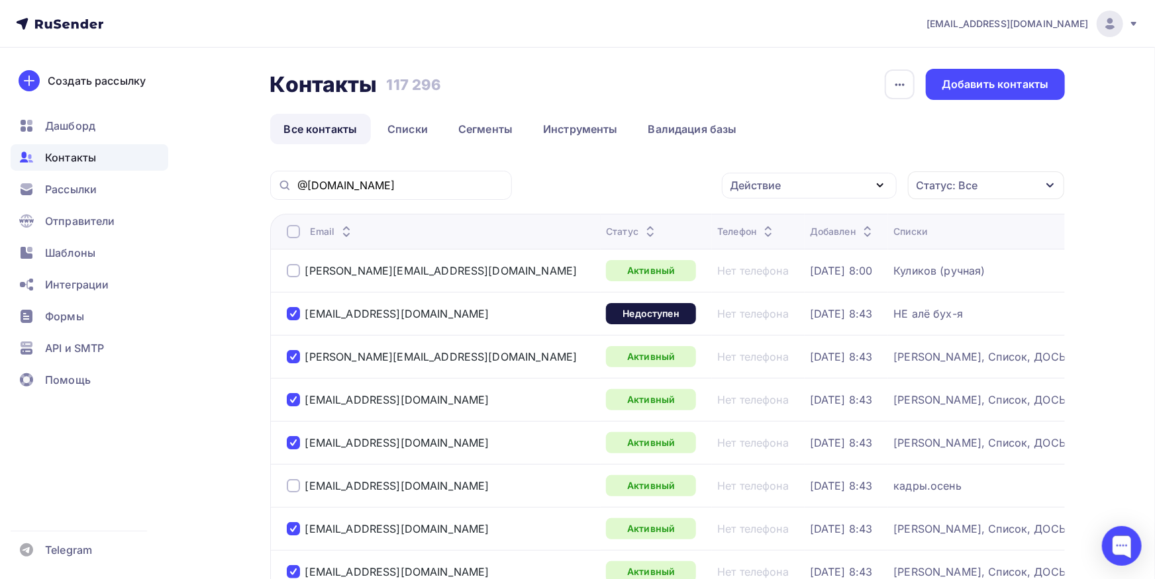
click at [842, 194] on div "Действие" at bounding box center [809, 186] width 175 height 26
click at [776, 256] on div "Исключить из списка" at bounding box center [795, 251] width 115 height 16
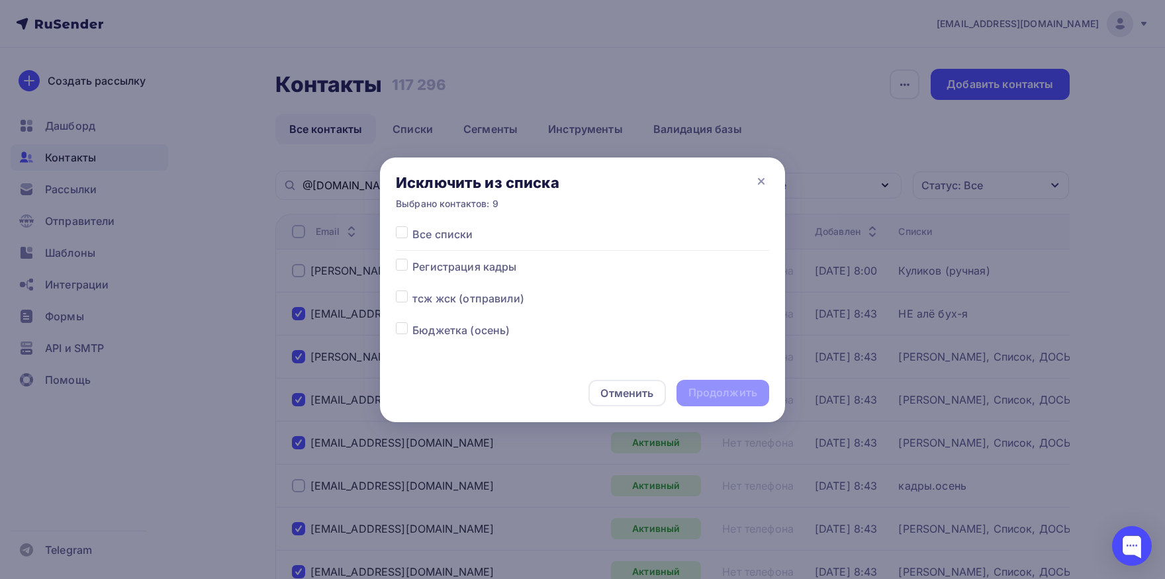
click at [412, 226] on label at bounding box center [412, 226] width 0 height 0
click at [397, 236] on input "checkbox" at bounding box center [402, 232] width 12 height 12
click at [689, 390] on div "Продолжить" at bounding box center [723, 392] width 69 height 15
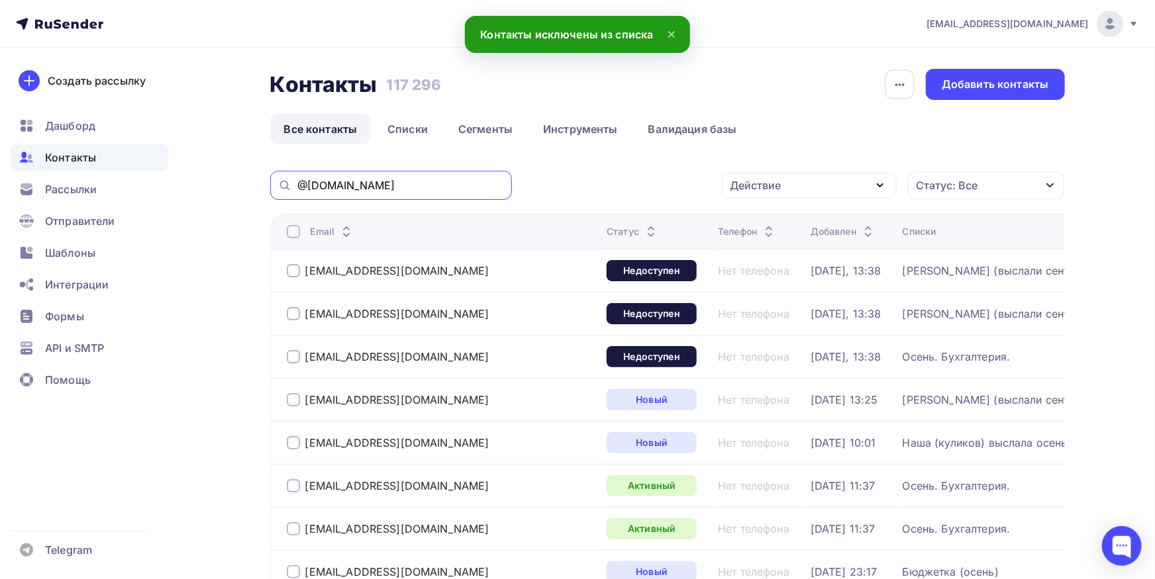
click at [409, 181] on input "@[DOMAIN_NAME]" at bounding box center [400, 185] width 207 height 15
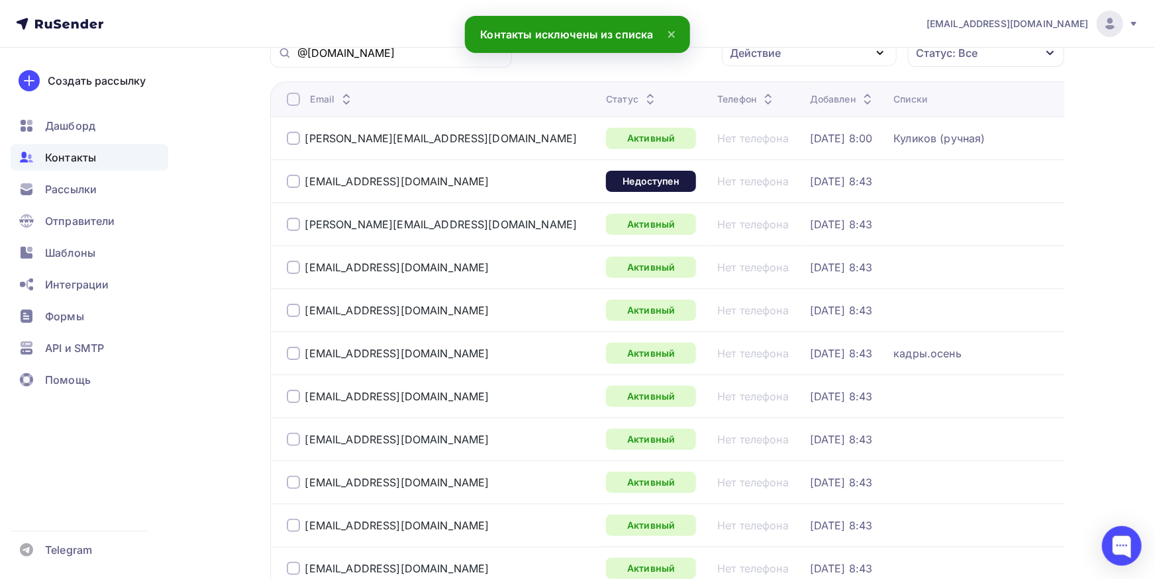
scroll to position [146, 0]
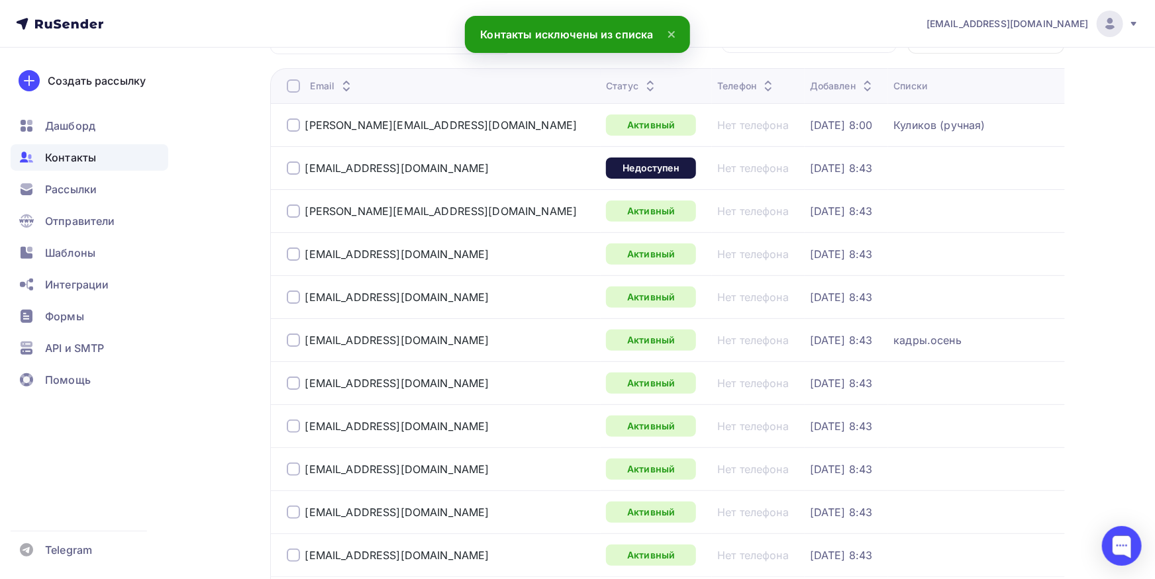
click at [291, 92] on div at bounding box center [293, 85] width 13 height 13
click at [293, 121] on div at bounding box center [293, 125] width 13 height 13
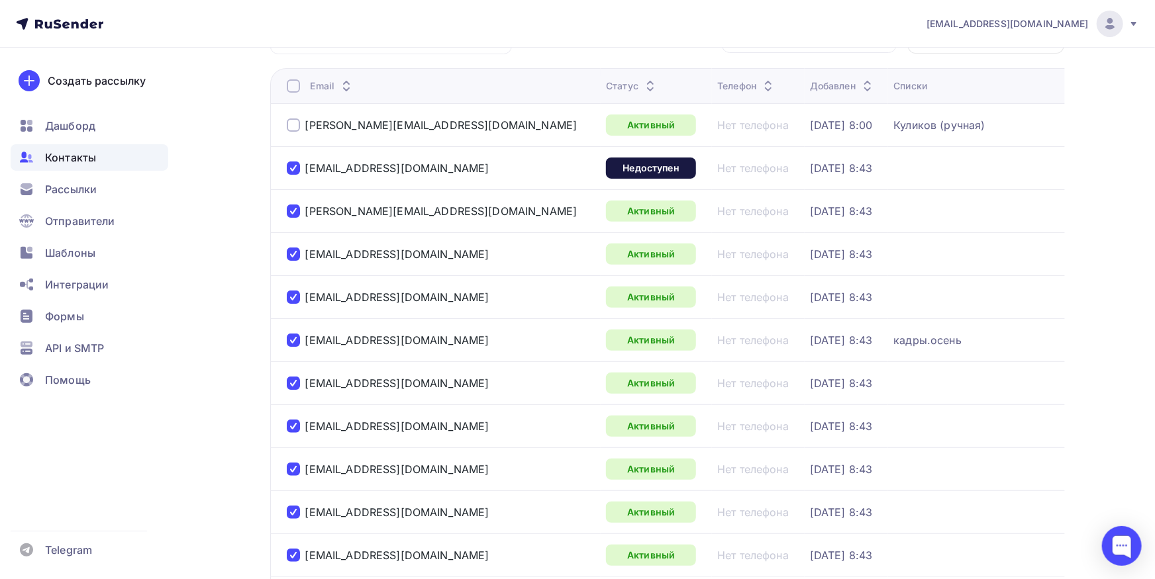
click at [292, 335] on div at bounding box center [293, 340] width 13 height 13
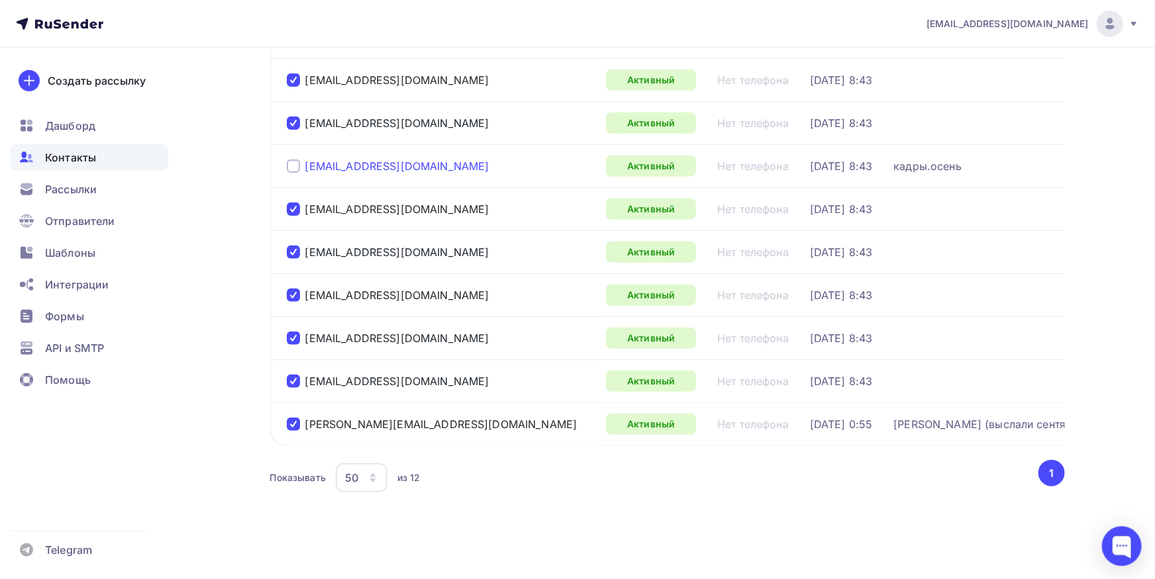
scroll to position [320, 0]
click at [295, 419] on div at bounding box center [293, 423] width 13 height 13
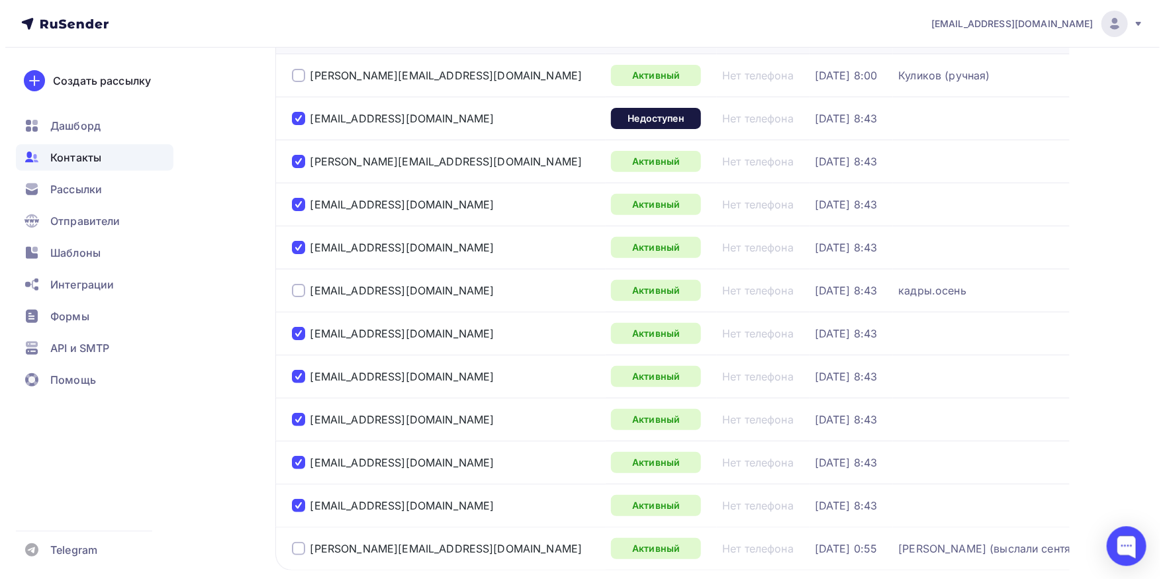
scroll to position [0, 0]
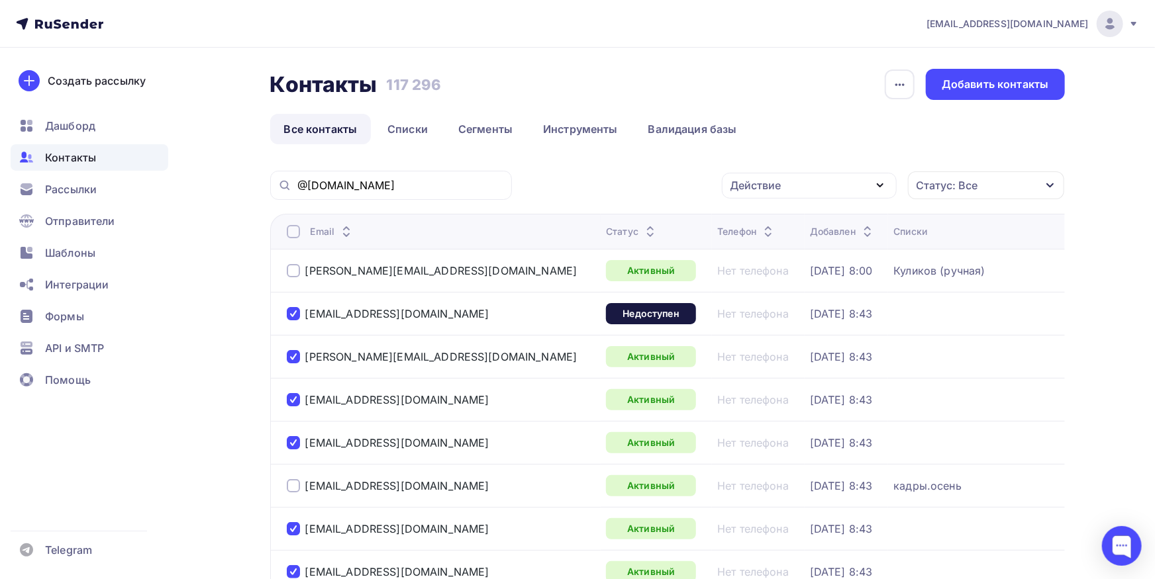
click at [816, 180] on div "Действие" at bounding box center [809, 186] width 175 height 26
click at [790, 234] on link "Добавить в списки" at bounding box center [809, 224] width 159 height 26
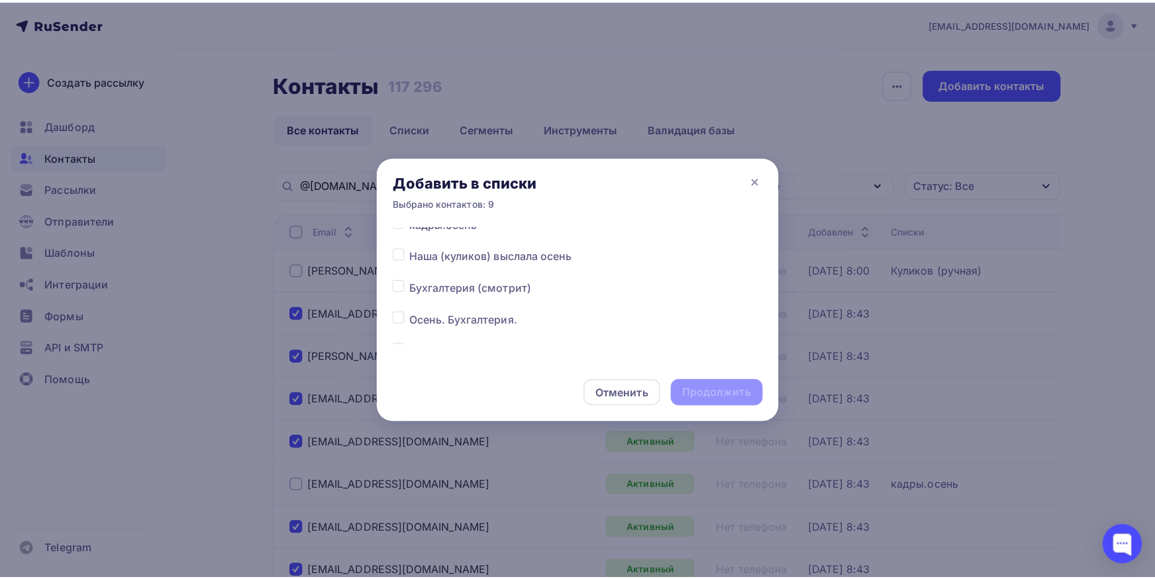
scroll to position [138, 0]
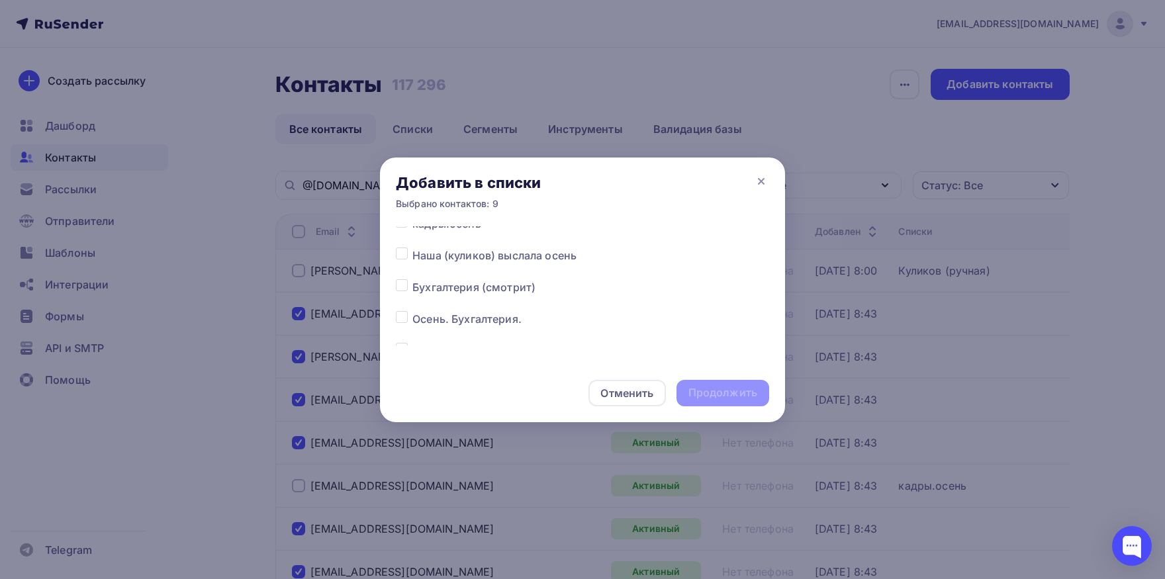
click at [412, 311] on label at bounding box center [412, 311] width 0 height 0
click at [407, 318] on input "checkbox" at bounding box center [402, 317] width 12 height 12
click at [689, 398] on div "Продолжить" at bounding box center [723, 393] width 93 height 26
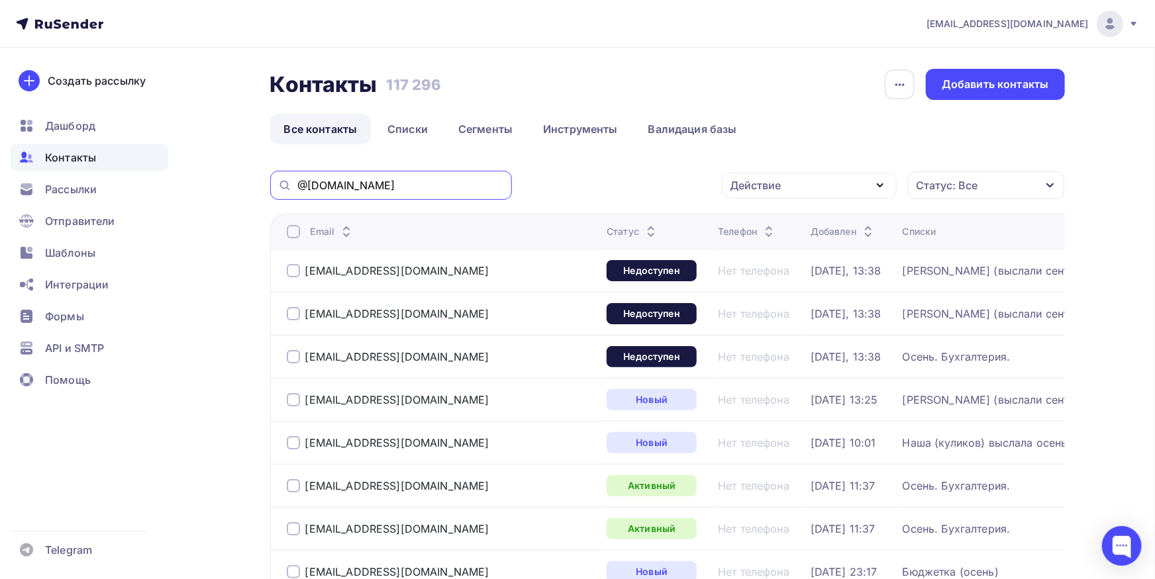
click at [426, 187] on input "@[DOMAIN_NAME]" at bounding box center [400, 185] width 207 height 15
paste input "mazars"
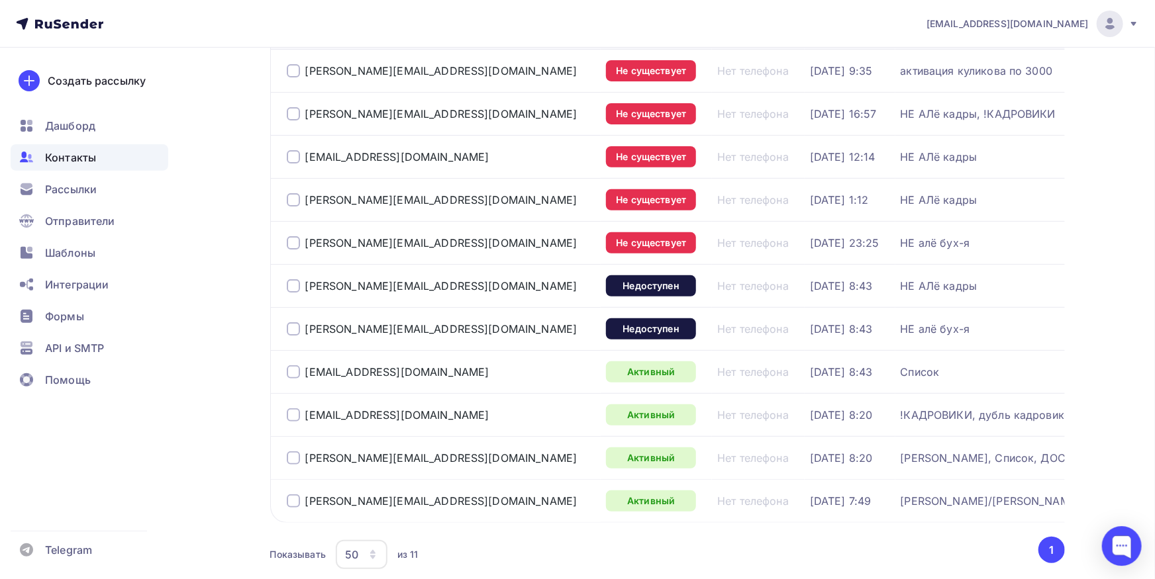
scroll to position [142, 0]
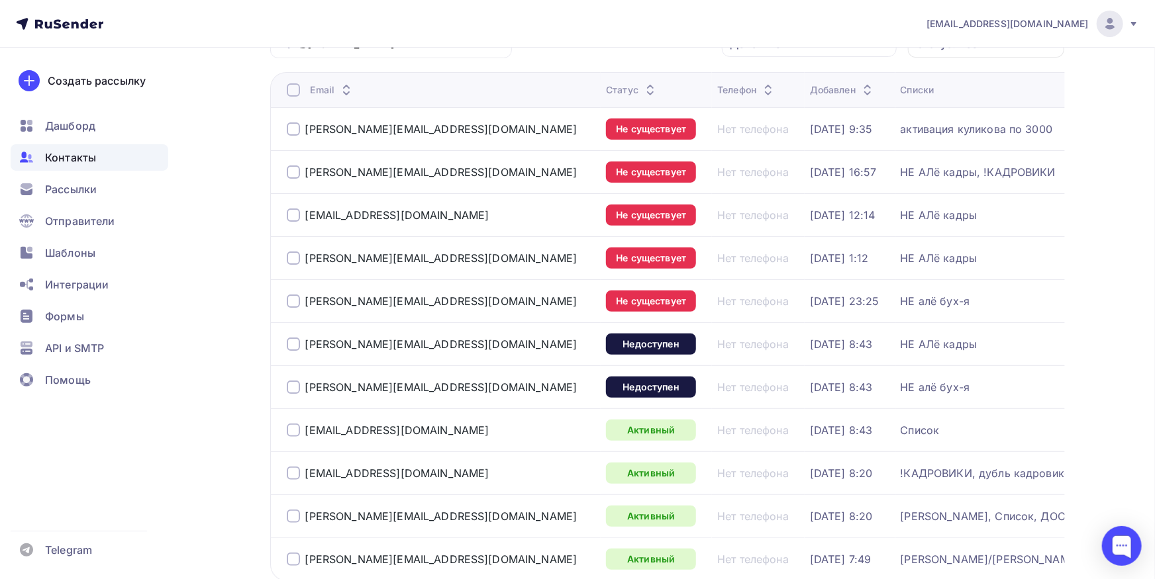
click at [294, 130] on div at bounding box center [293, 128] width 13 height 13
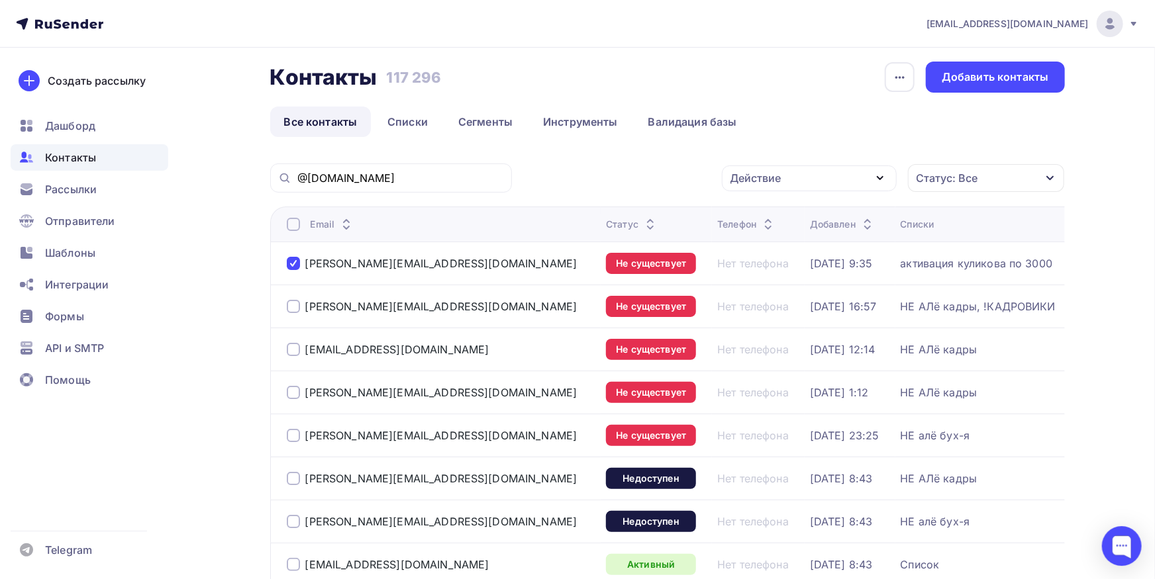
scroll to position [0, 0]
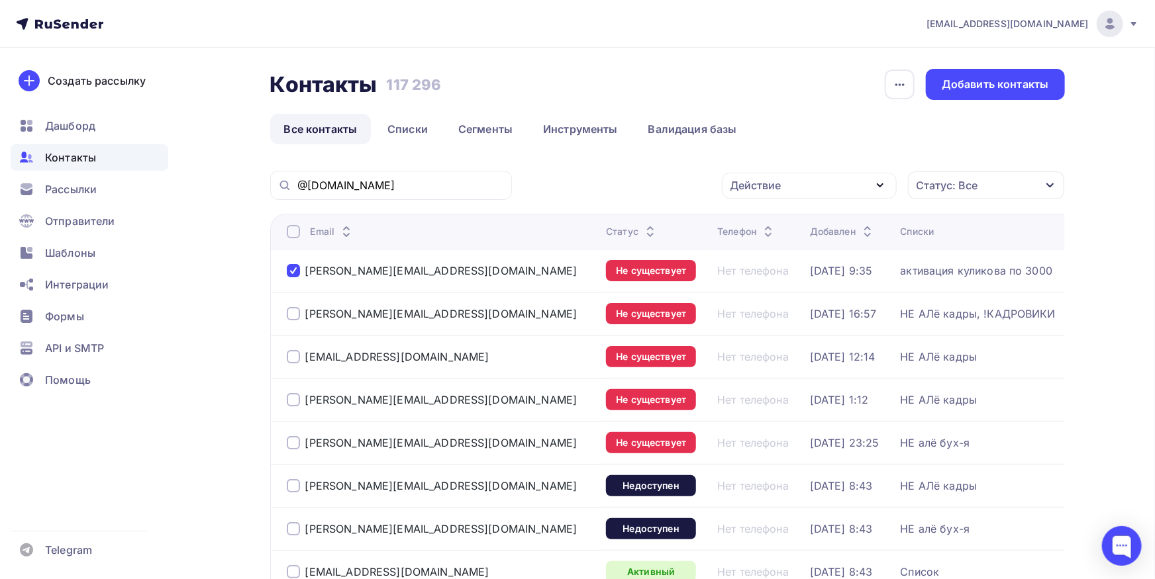
click at [803, 186] on div "Действие" at bounding box center [809, 186] width 175 height 26
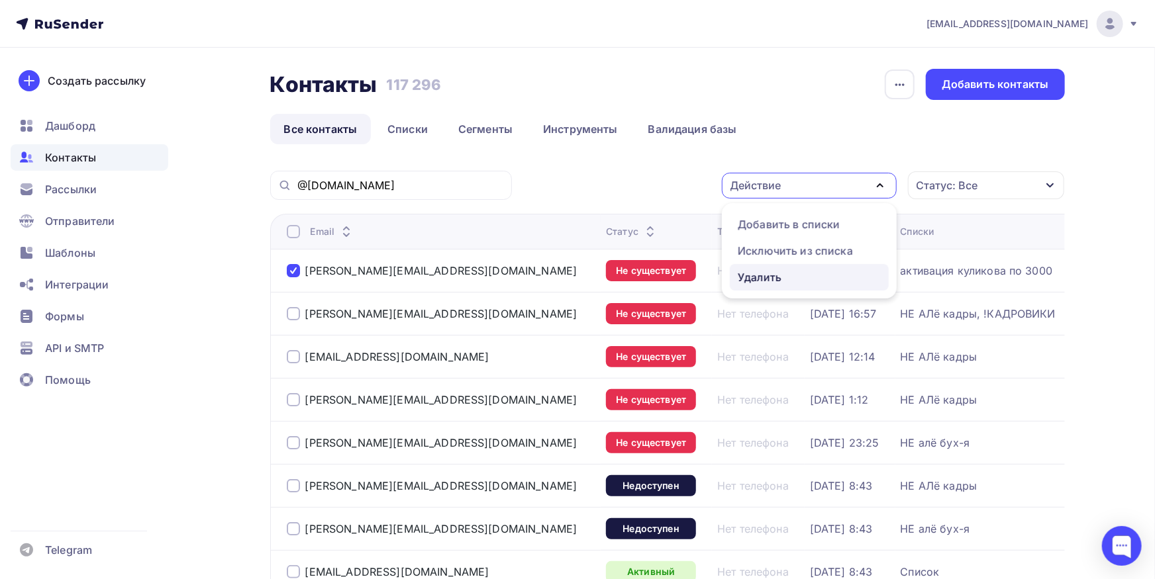
click at [771, 282] on div "Удалить" at bounding box center [760, 277] width 44 height 16
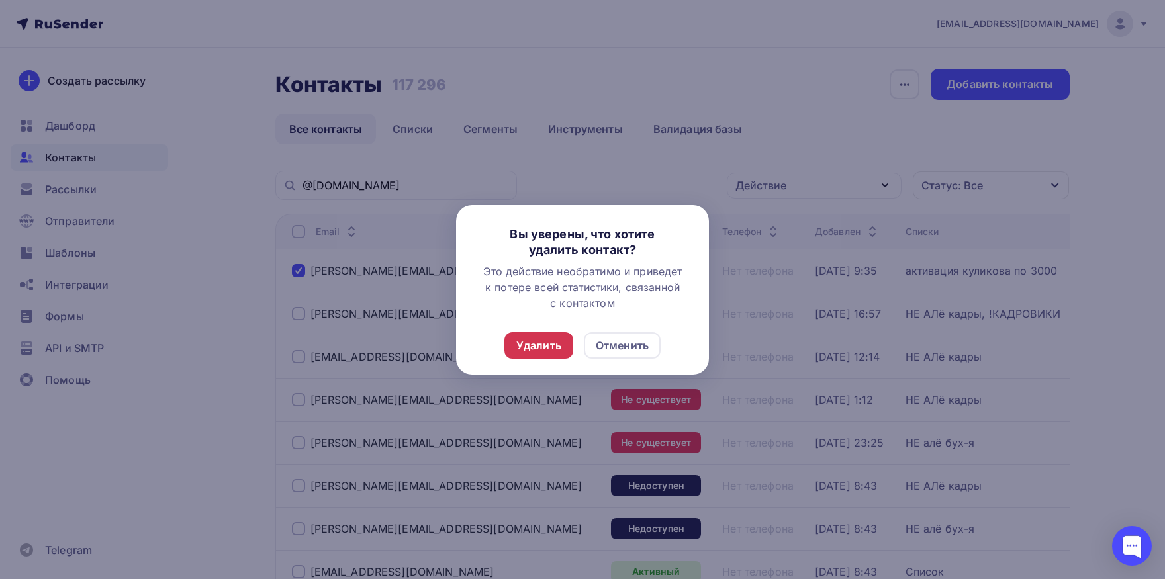
click at [554, 341] on div "Удалить" at bounding box center [538, 346] width 45 height 16
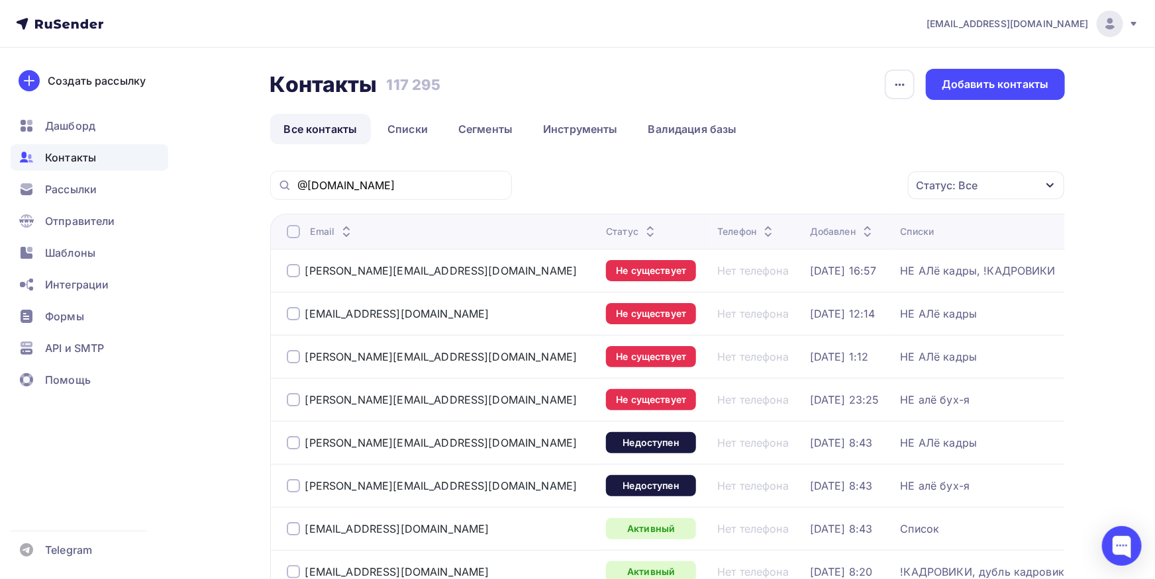
click at [601, 219] on th "Статус" at bounding box center [656, 231] width 111 height 35
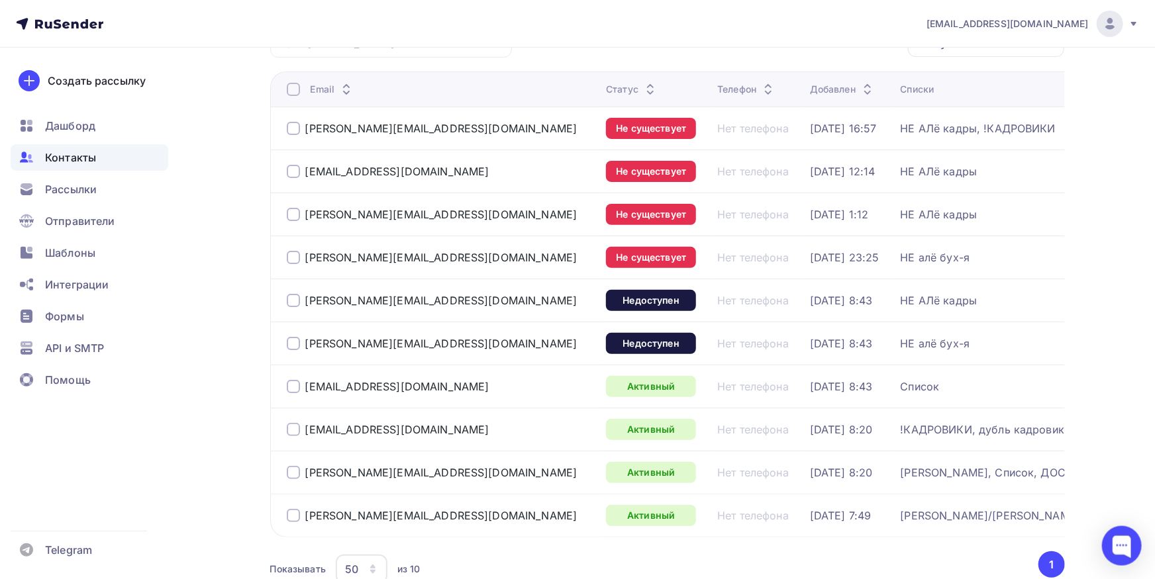
scroll to position [146, 0]
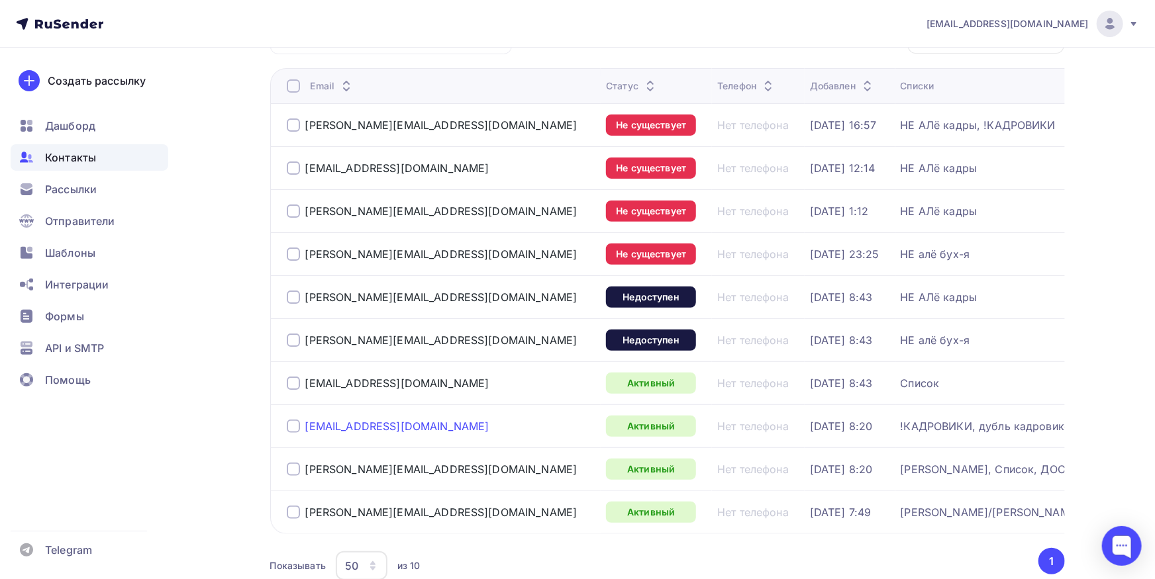
drag, startPoint x: 351, startPoint y: 429, endPoint x: 307, endPoint y: 429, distance: 43.7
click at [307, 429] on div "[EMAIL_ADDRESS][DOMAIN_NAME]" at bounding box center [441, 426] width 309 height 21
click at [290, 426] on div at bounding box center [293, 426] width 13 height 13
drag, startPoint x: 455, startPoint y: 297, endPoint x: 309, endPoint y: 297, distance: 146.3
click at [309, 297] on div "[PERSON_NAME][EMAIL_ADDRESS][DOMAIN_NAME]" at bounding box center [441, 297] width 309 height 21
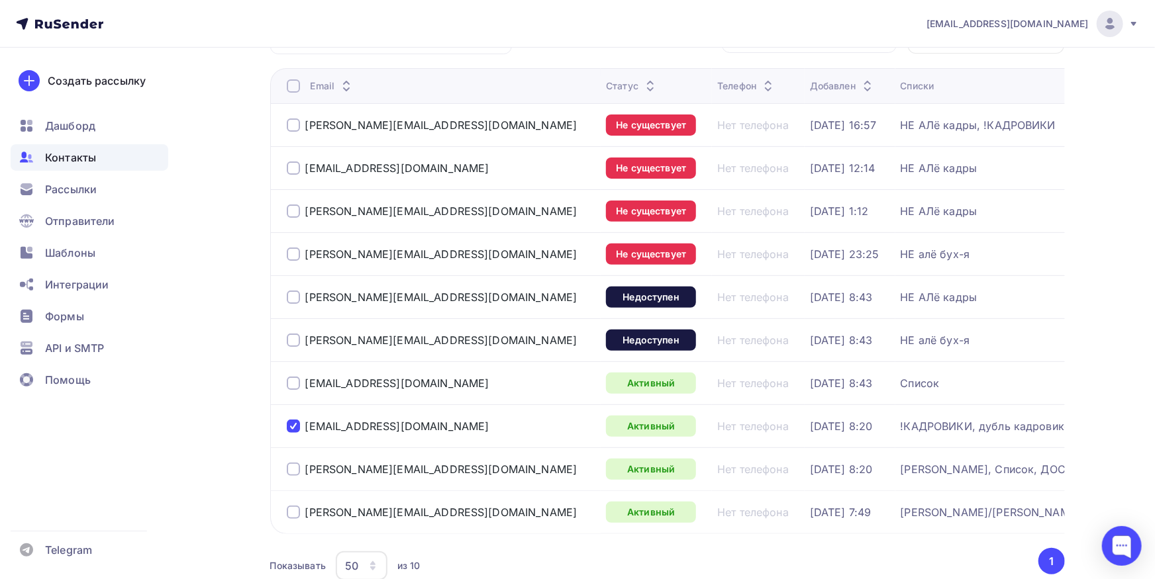
click at [460, 296] on div "[PERSON_NAME][EMAIL_ADDRESS][DOMAIN_NAME]" at bounding box center [441, 297] width 309 height 21
drag, startPoint x: 460, startPoint y: 296, endPoint x: 313, endPoint y: 295, distance: 147.0
click at [313, 295] on div "[PERSON_NAME][EMAIL_ADDRESS][DOMAIN_NAME]" at bounding box center [441, 297] width 309 height 21
click at [288, 298] on div at bounding box center [293, 297] width 13 height 13
click at [293, 163] on div at bounding box center [293, 168] width 13 height 13
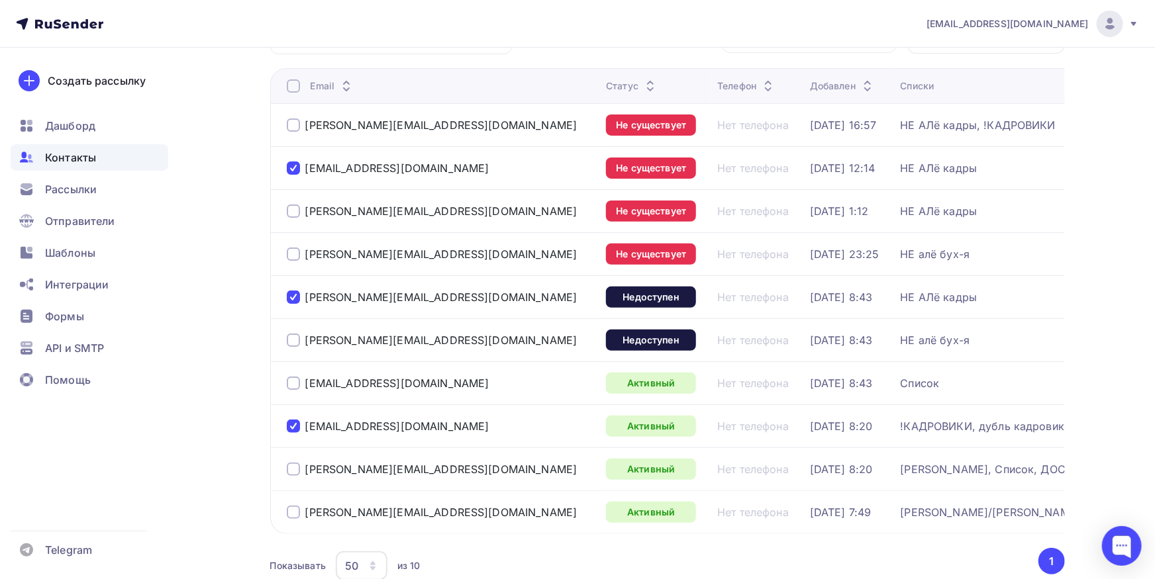
click at [291, 126] on div at bounding box center [293, 125] width 13 height 13
click at [293, 206] on div at bounding box center [293, 211] width 13 height 13
drag, startPoint x: 456, startPoint y: 211, endPoint x: 299, endPoint y: 208, distance: 156.9
click at [299, 208] on div "[PERSON_NAME][EMAIL_ADDRESS][DOMAIN_NAME]" at bounding box center [441, 211] width 309 height 21
drag, startPoint x: 458, startPoint y: 164, endPoint x: 303, endPoint y: 152, distance: 156.1
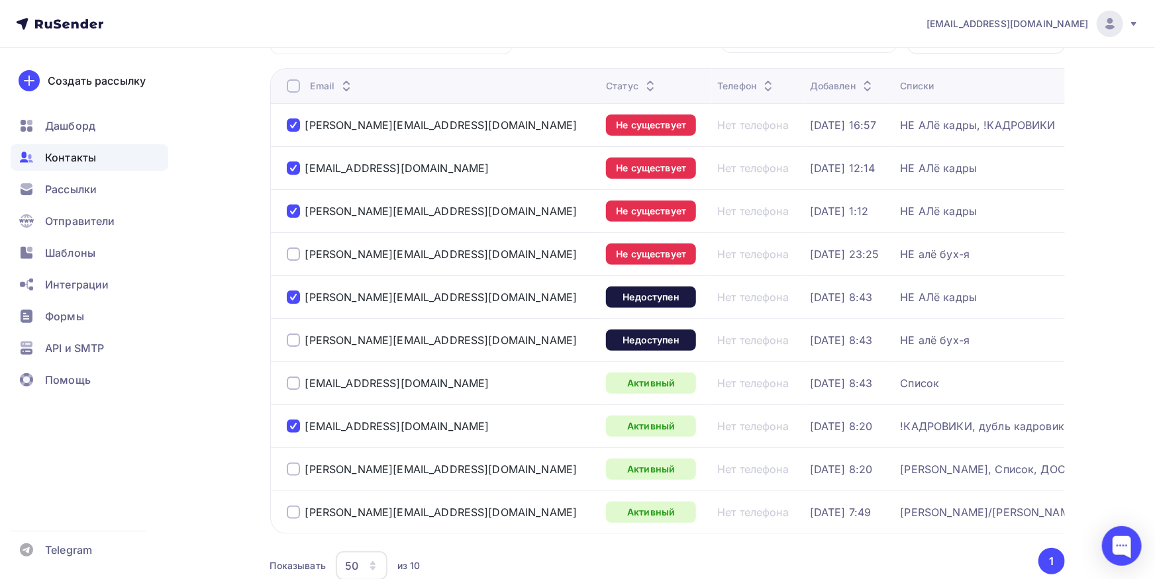
click at [303, 152] on td "[EMAIL_ADDRESS][DOMAIN_NAME]" at bounding box center [435, 167] width 331 height 43
drag, startPoint x: 324, startPoint y: 124, endPoint x: 303, endPoint y: 124, distance: 21.9
click at [303, 124] on div "[PERSON_NAME][EMAIL_ADDRESS][DOMAIN_NAME]" at bounding box center [441, 125] width 309 height 21
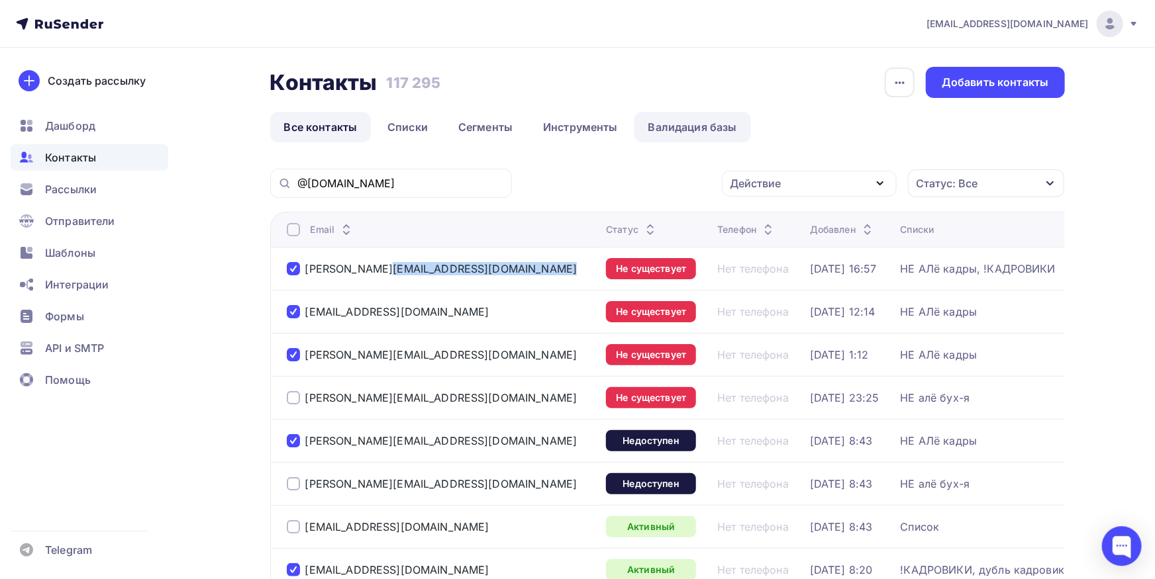
scroll to position [0, 0]
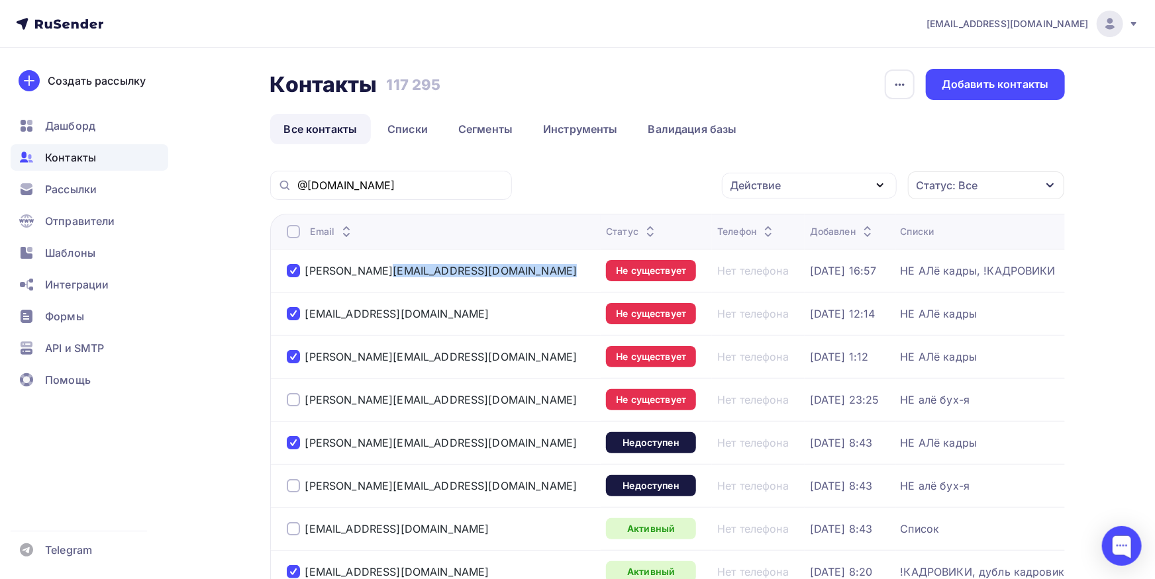
click at [759, 179] on div "Действие" at bounding box center [755, 185] width 51 height 16
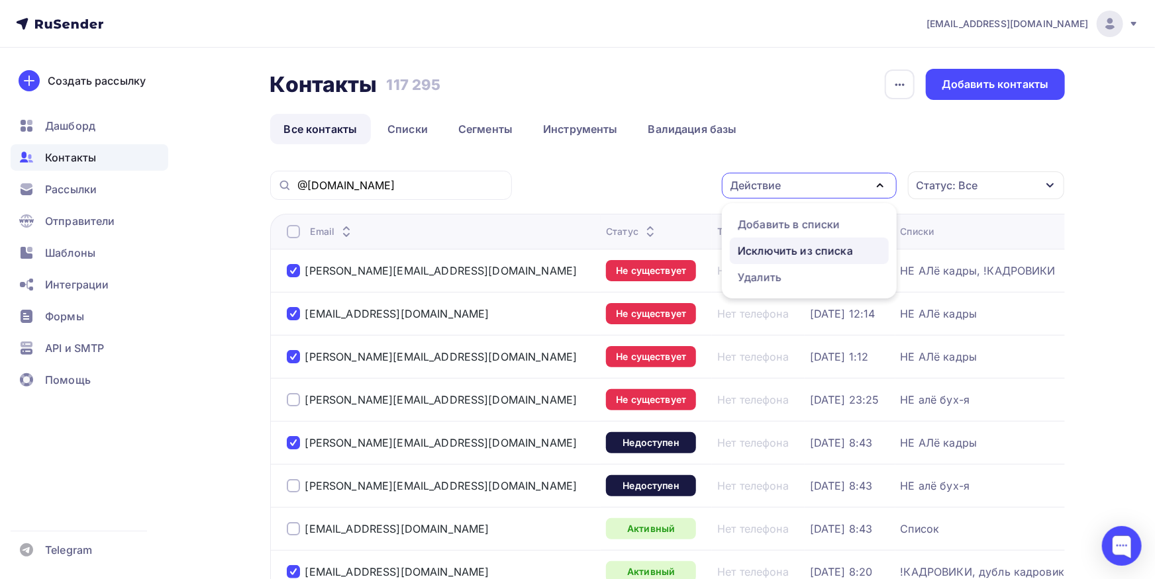
click at [759, 251] on div "Исключить из списка" at bounding box center [795, 251] width 115 height 16
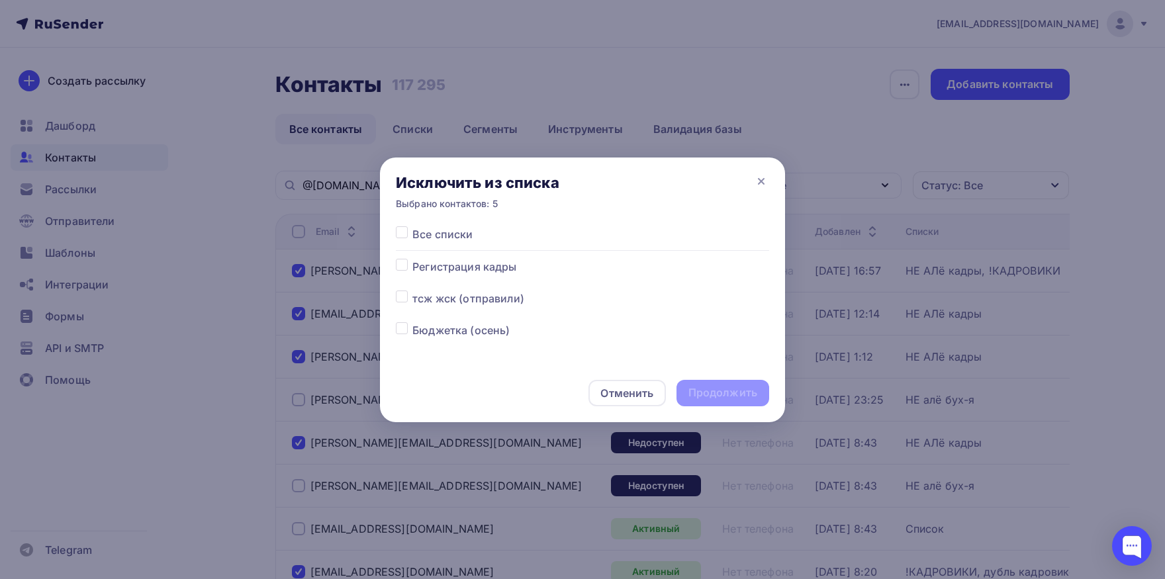
click at [412, 226] on label at bounding box center [412, 226] width 0 height 0
click at [399, 233] on input "checkbox" at bounding box center [402, 232] width 12 height 12
click at [719, 399] on div "Продолжить" at bounding box center [723, 392] width 69 height 15
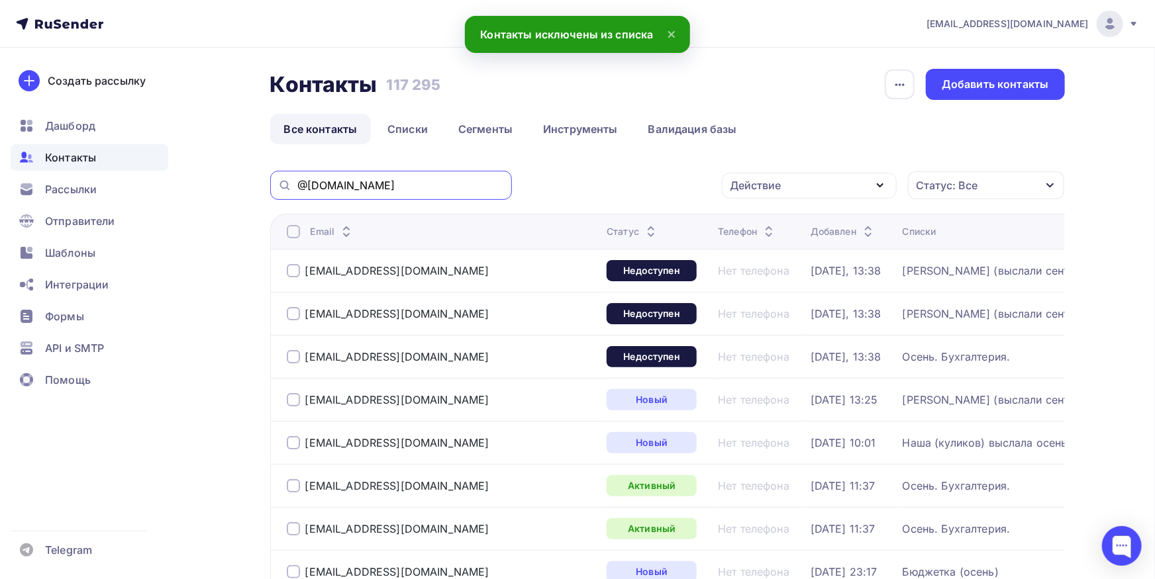
click at [412, 179] on input "@[DOMAIN_NAME]" at bounding box center [400, 185] width 207 height 15
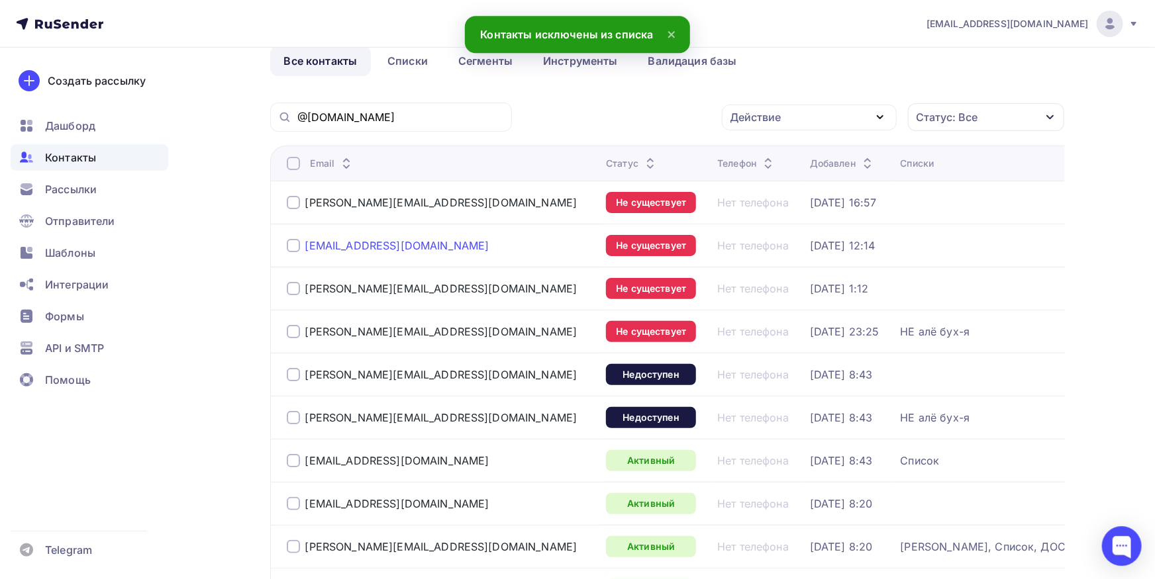
scroll to position [73, 0]
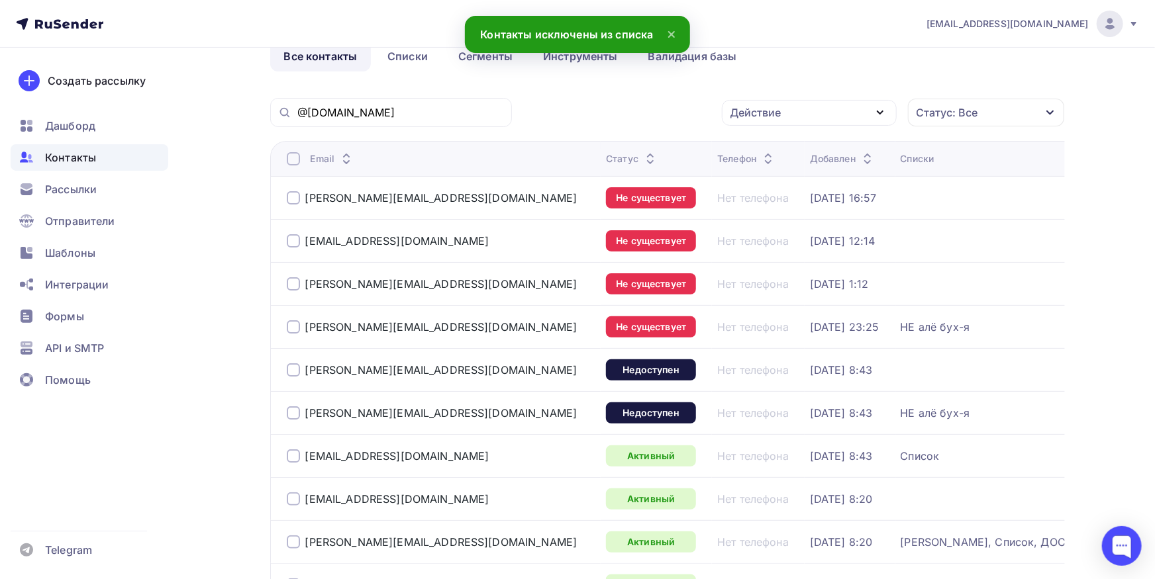
click at [288, 199] on div at bounding box center [293, 197] width 13 height 13
click at [295, 222] on td "[EMAIL_ADDRESS][DOMAIN_NAME]" at bounding box center [435, 240] width 331 height 43
click at [295, 236] on div at bounding box center [293, 240] width 13 height 13
click at [294, 275] on div "[PERSON_NAME][EMAIL_ADDRESS][DOMAIN_NAME]" at bounding box center [441, 283] width 309 height 21
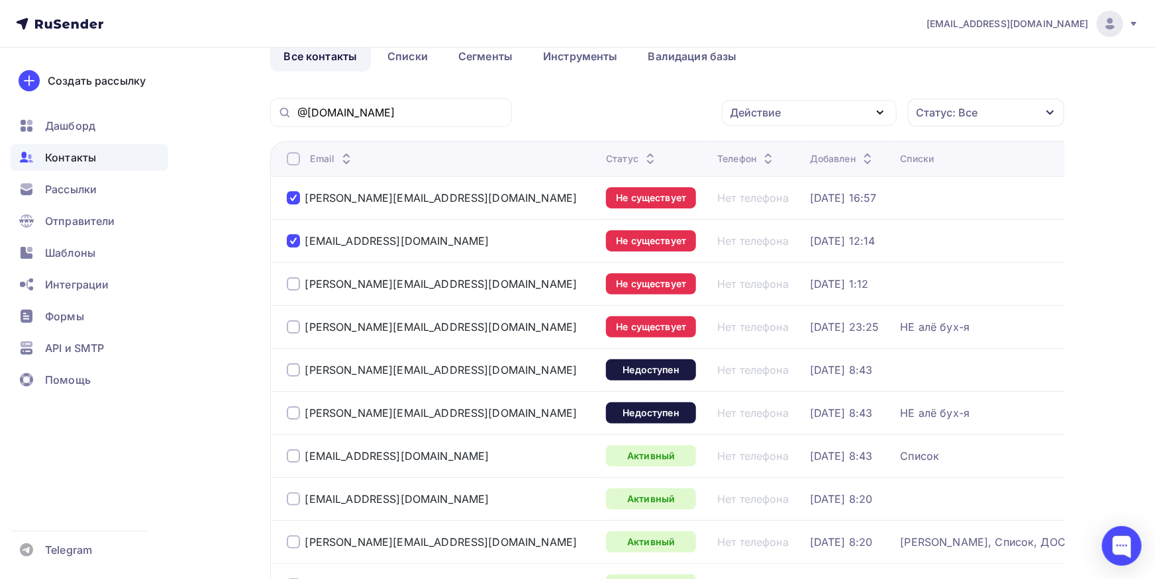
click at [294, 371] on div at bounding box center [293, 369] width 13 height 13
click at [297, 281] on div at bounding box center [293, 283] width 13 height 13
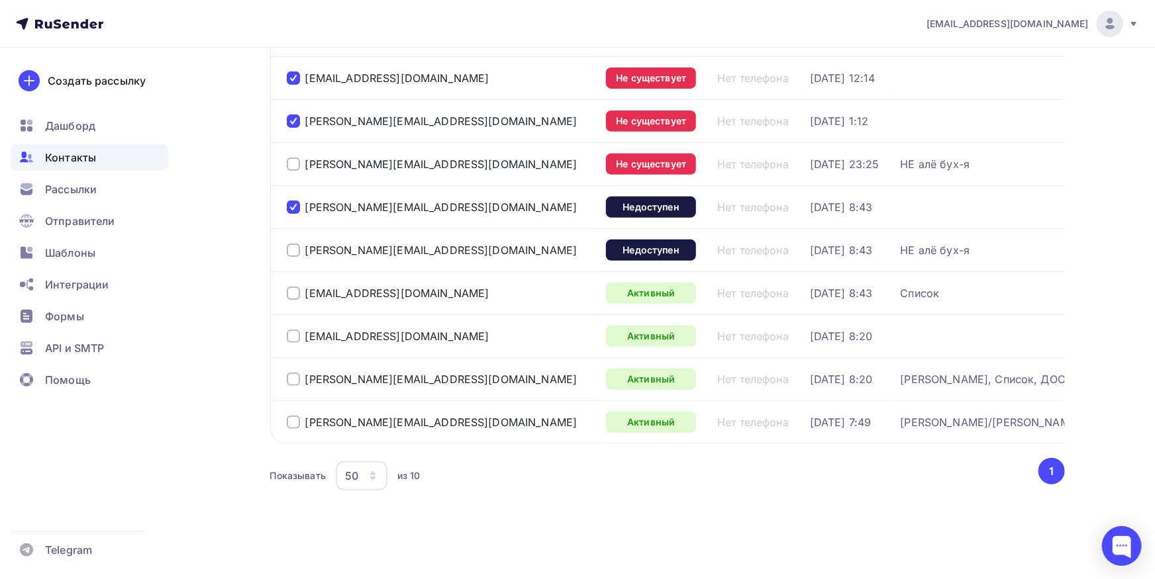
scroll to position [244, 0]
click at [294, 330] on div at bounding box center [293, 336] width 13 height 13
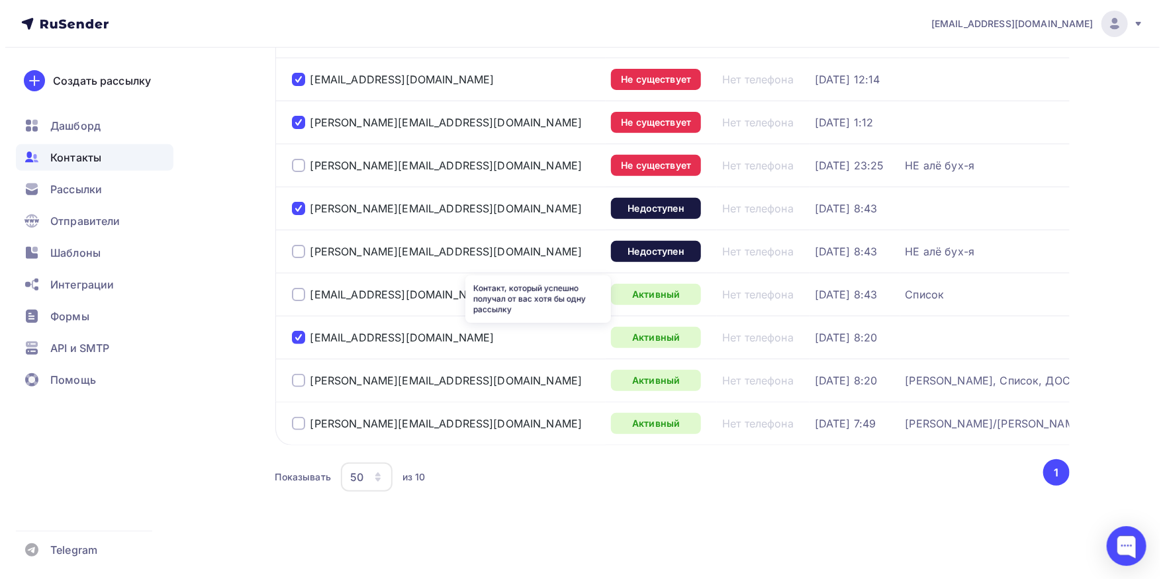
scroll to position [0, 0]
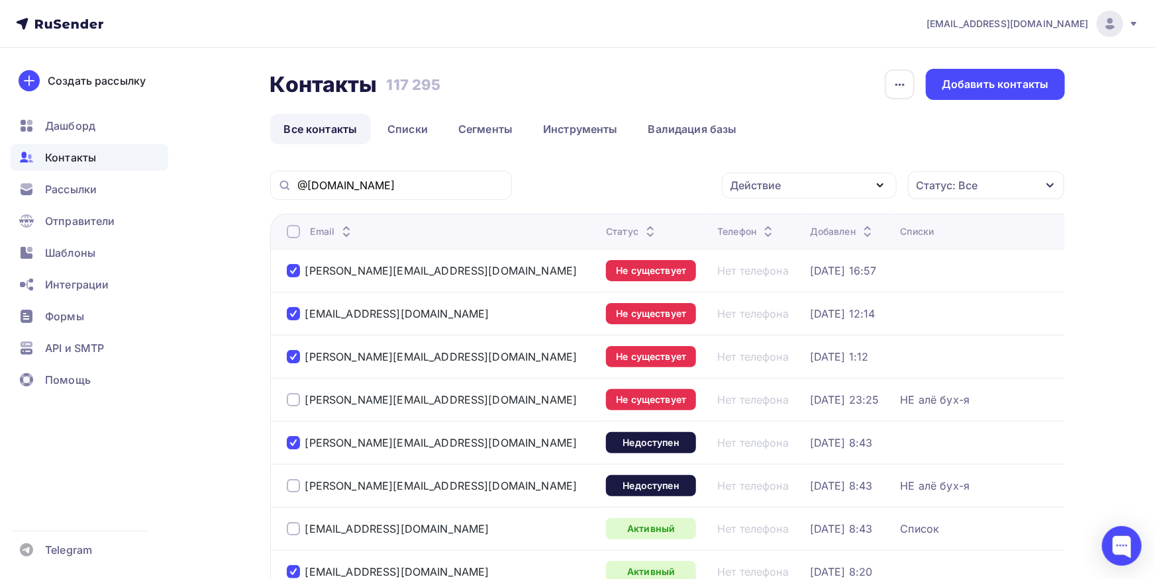
click at [739, 191] on div "Действие" at bounding box center [755, 185] width 51 height 16
click at [742, 222] on div "Добавить в списки" at bounding box center [789, 225] width 102 height 16
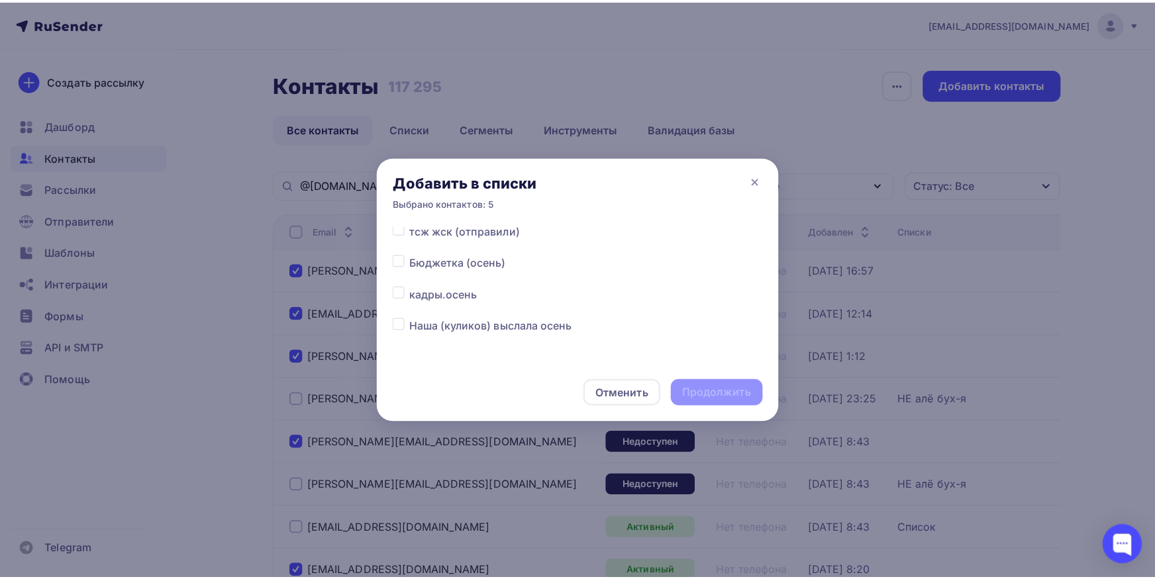
scroll to position [69, 0]
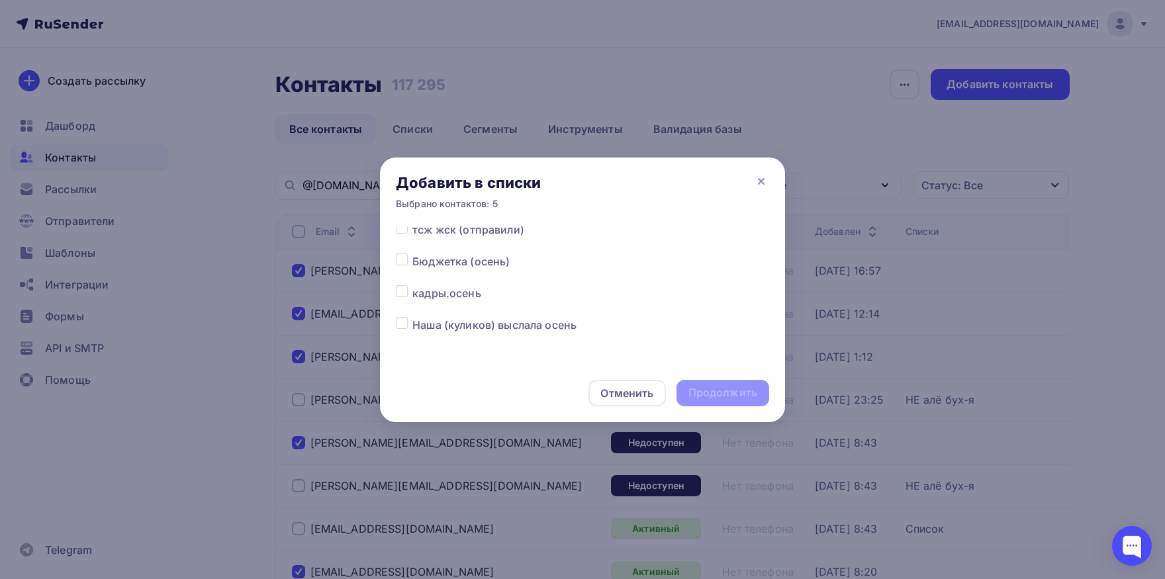
click at [412, 285] on label at bounding box center [412, 285] width 0 height 0
click at [403, 294] on input "checkbox" at bounding box center [402, 291] width 12 height 12
click at [739, 399] on div "Продолжить" at bounding box center [723, 392] width 69 height 15
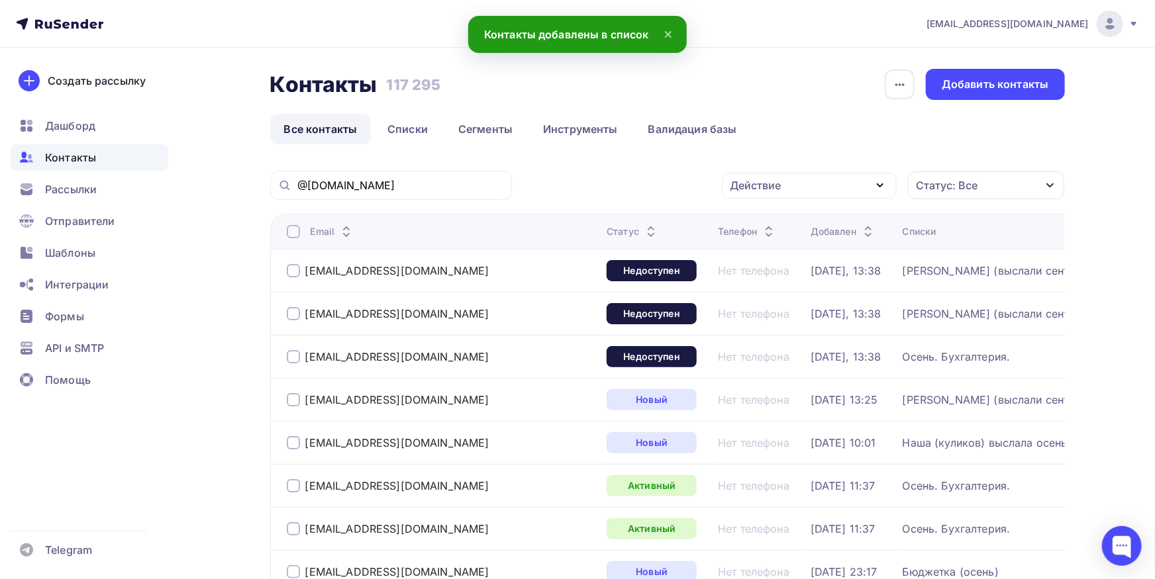
scroll to position [0, 0]
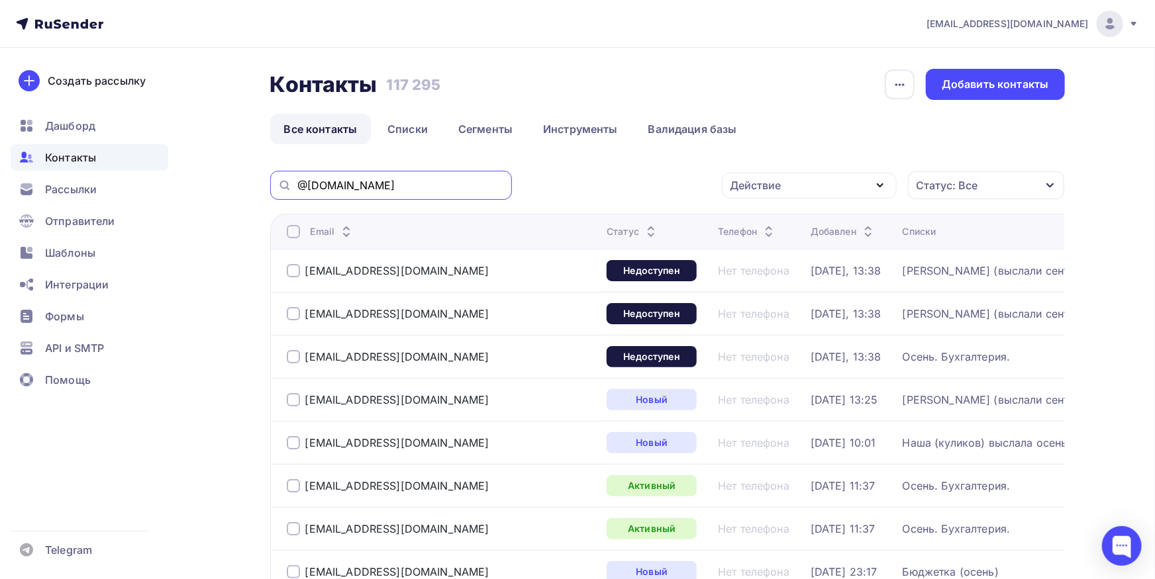
click at [424, 184] on input "@[DOMAIN_NAME]" at bounding box center [400, 185] width 207 height 15
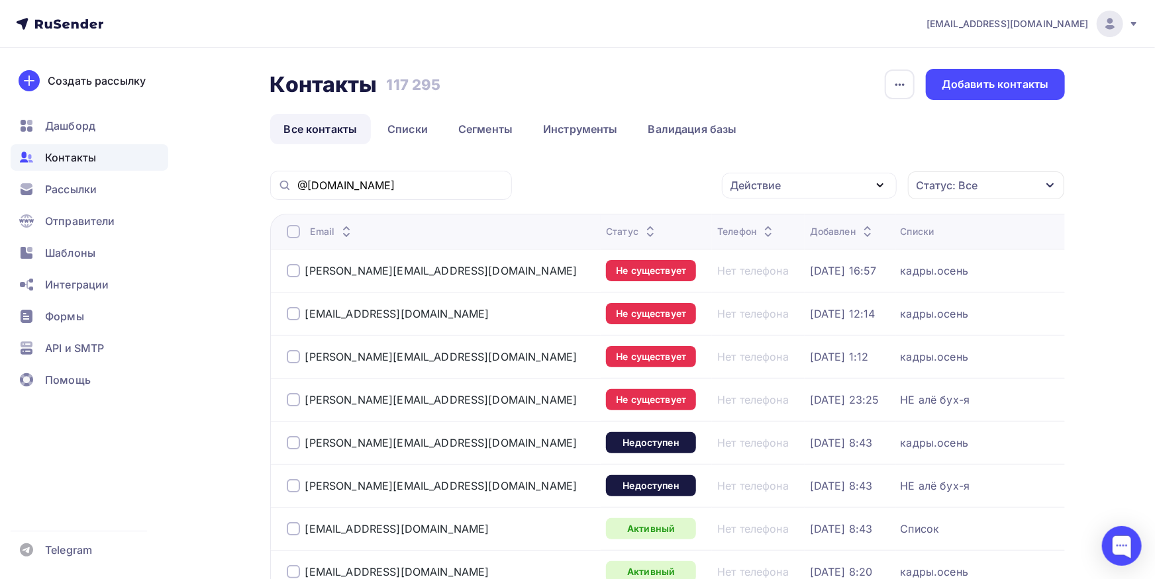
scroll to position [244, 0]
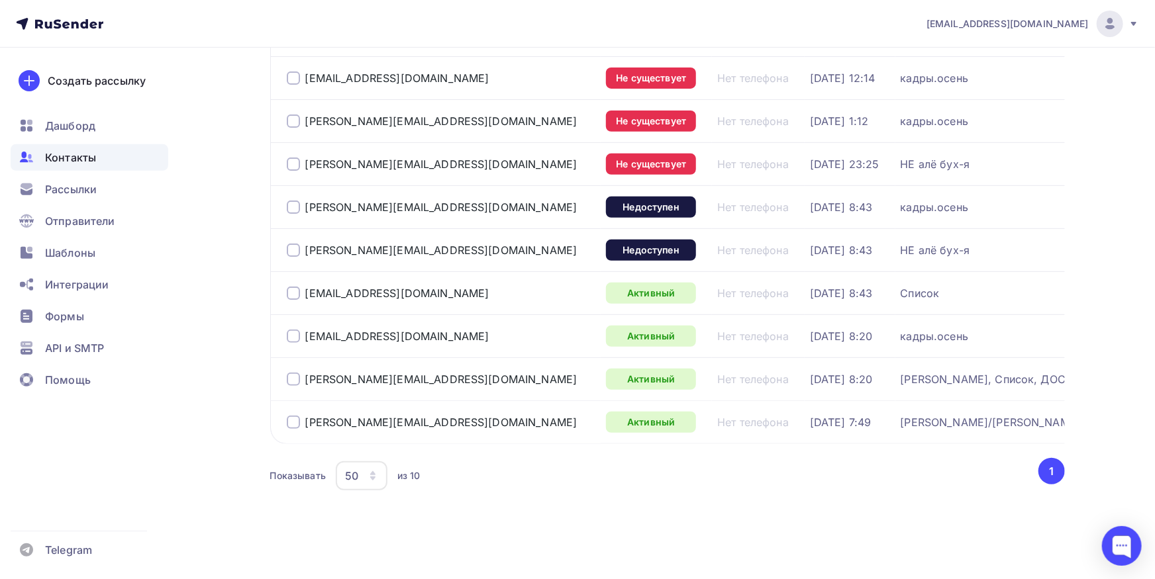
click at [293, 373] on div at bounding box center [293, 379] width 13 height 13
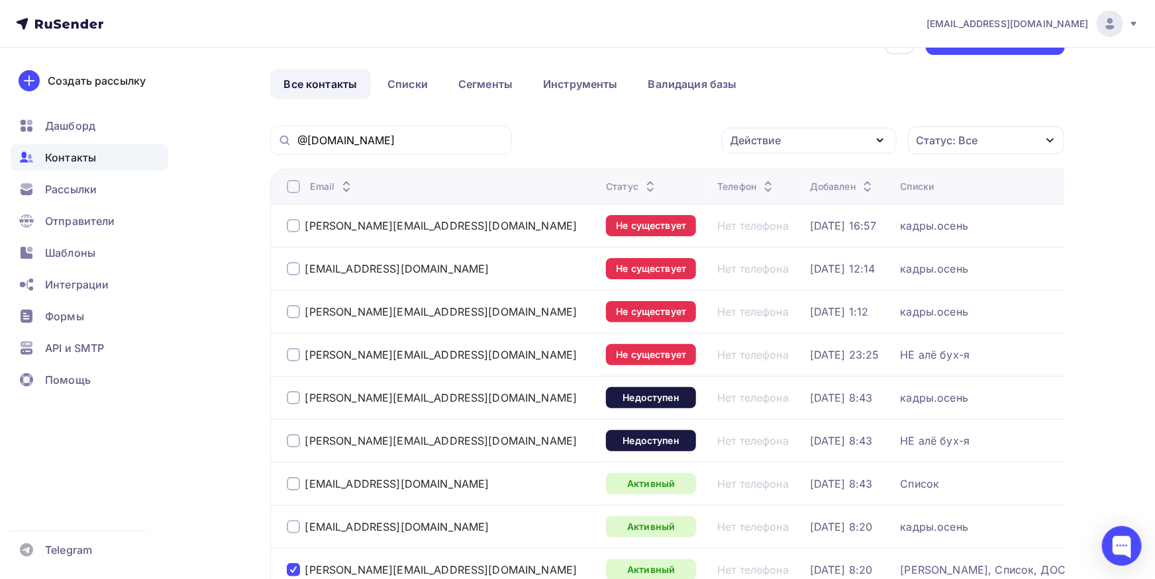
scroll to position [0, 0]
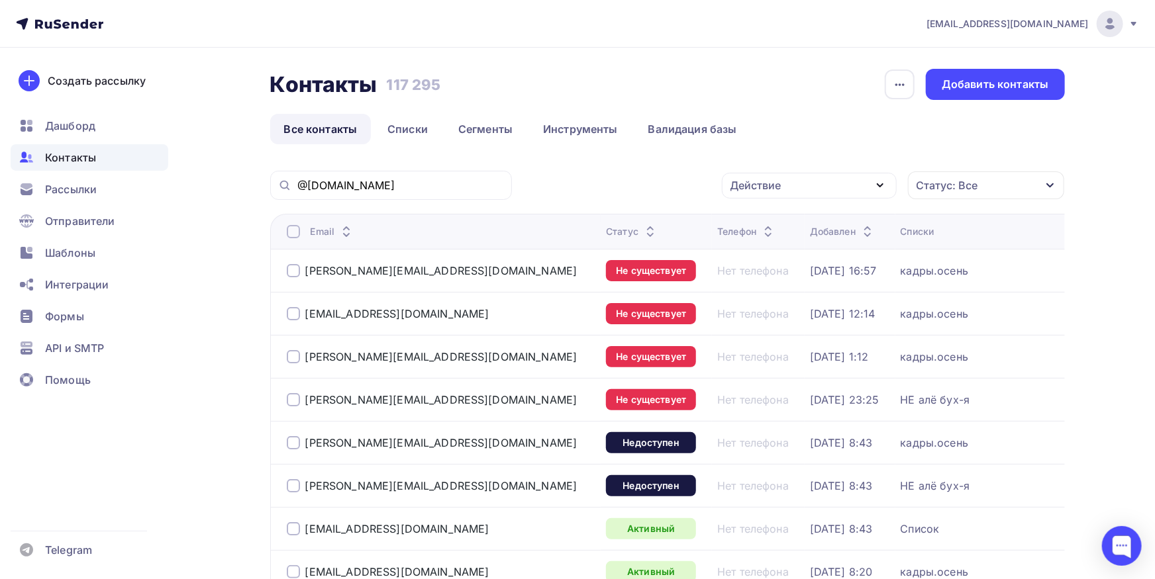
click at [751, 187] on div "Действие" at bounding box center [755, 185] width 51 height 16
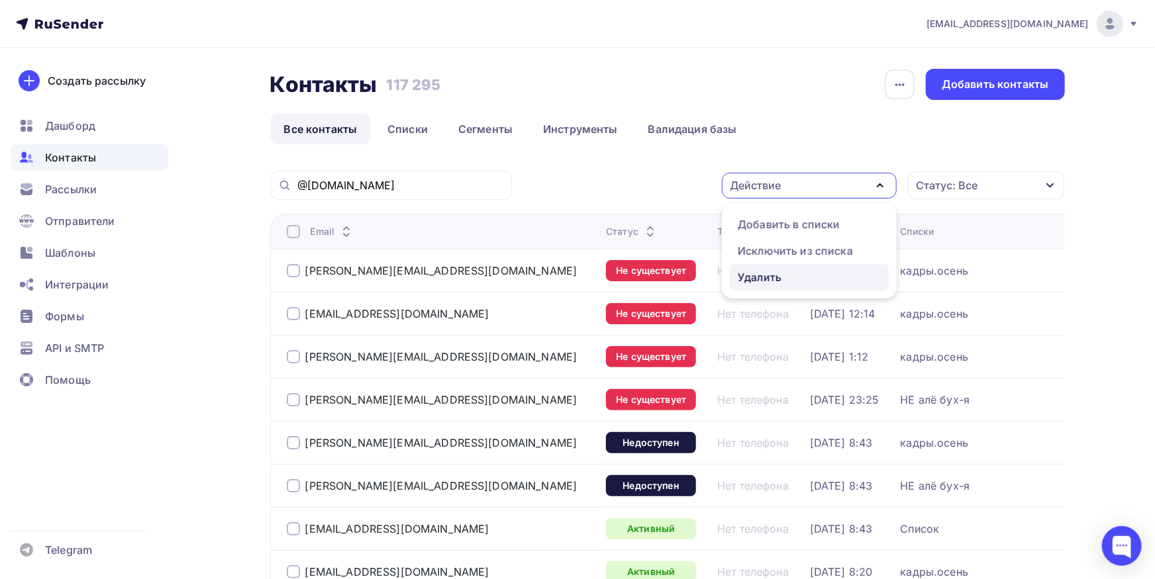
click at [738, 269] on link "Удалить" at bounding box center [809, 277] width 159 height 26
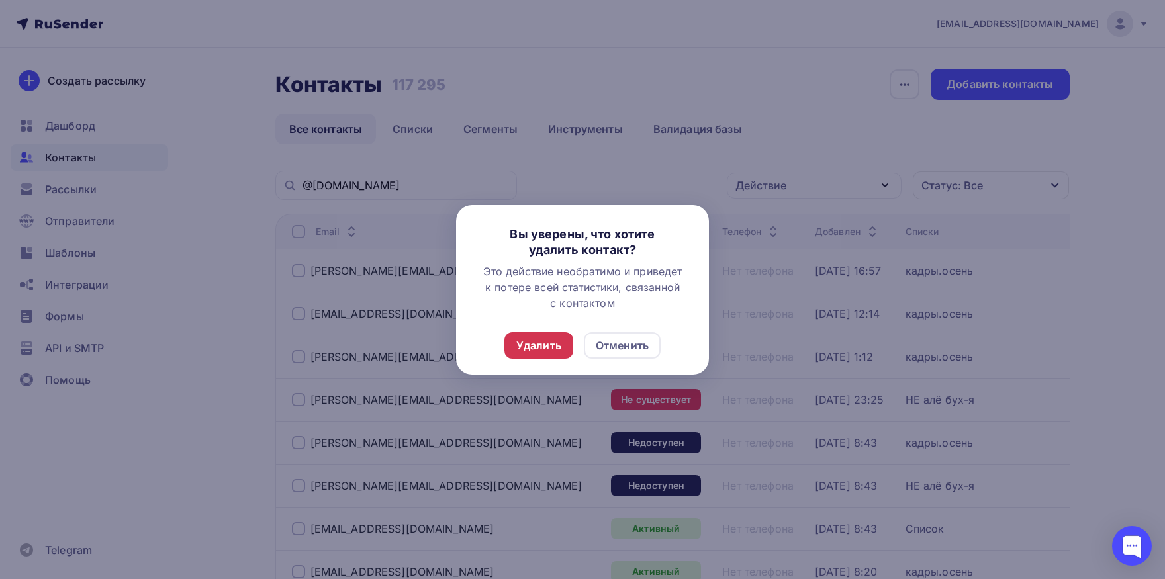
click at [513, 342] on div "Удалить" at bounding box center [539, 345] width 69 height 26
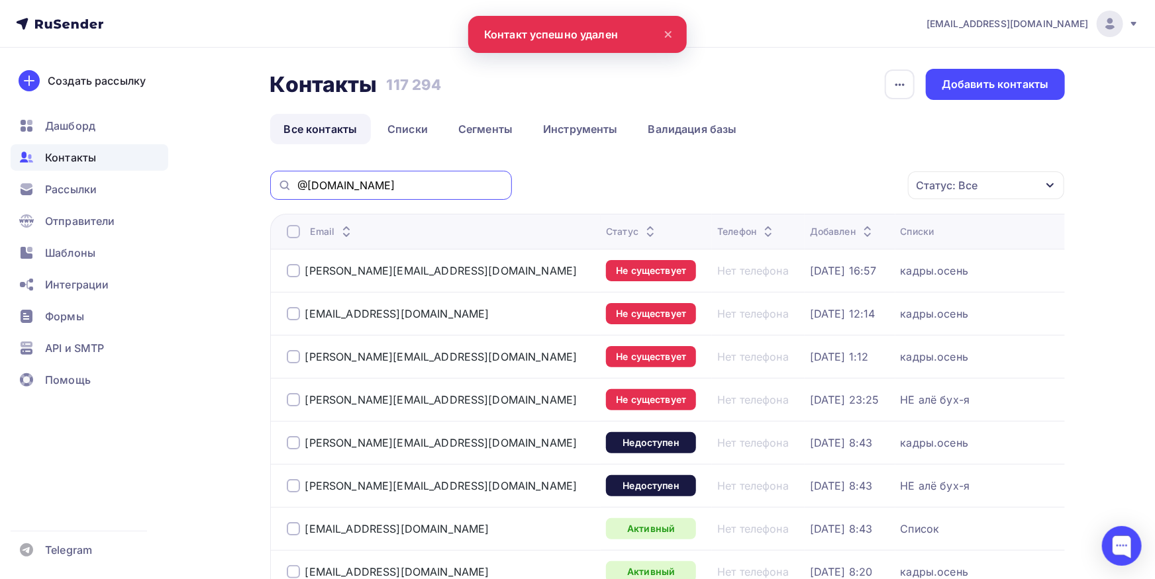
click at [462, 182] on input "@[DOMAIN_NAME]" at bounding box center [400, 185] width 207 height 15
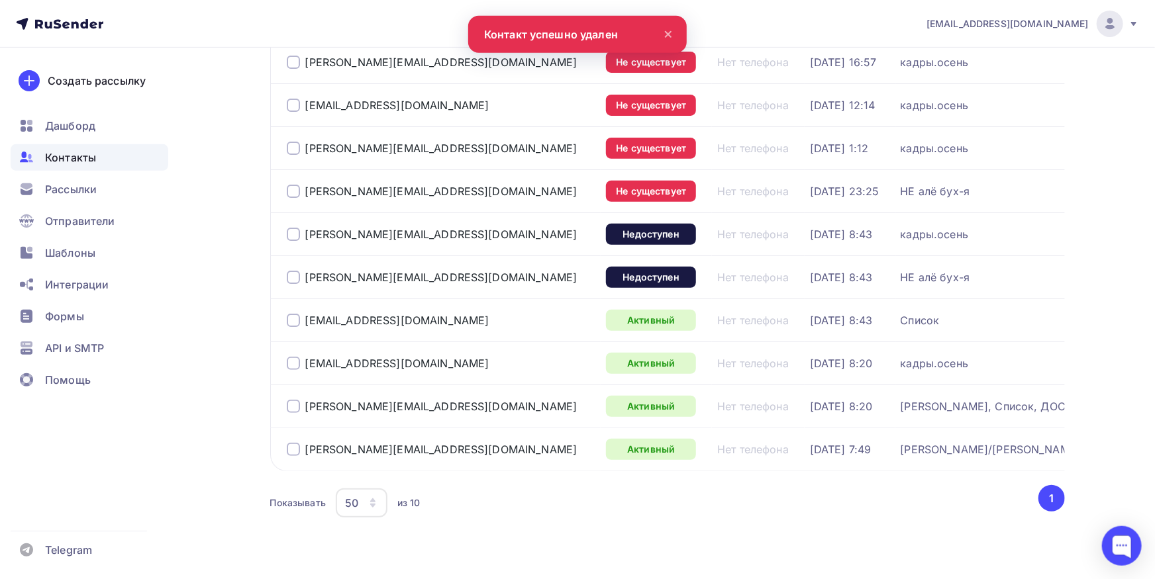
scroll to position [244, 0]
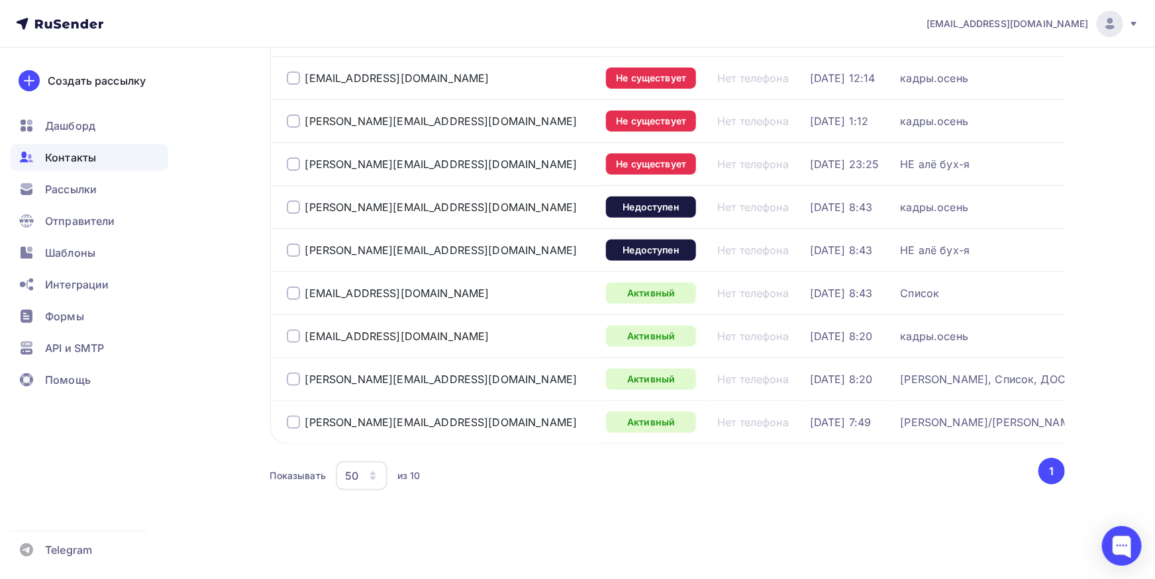
click at [288, 416] on div at bounding box center [293, 422] width 13 height 13
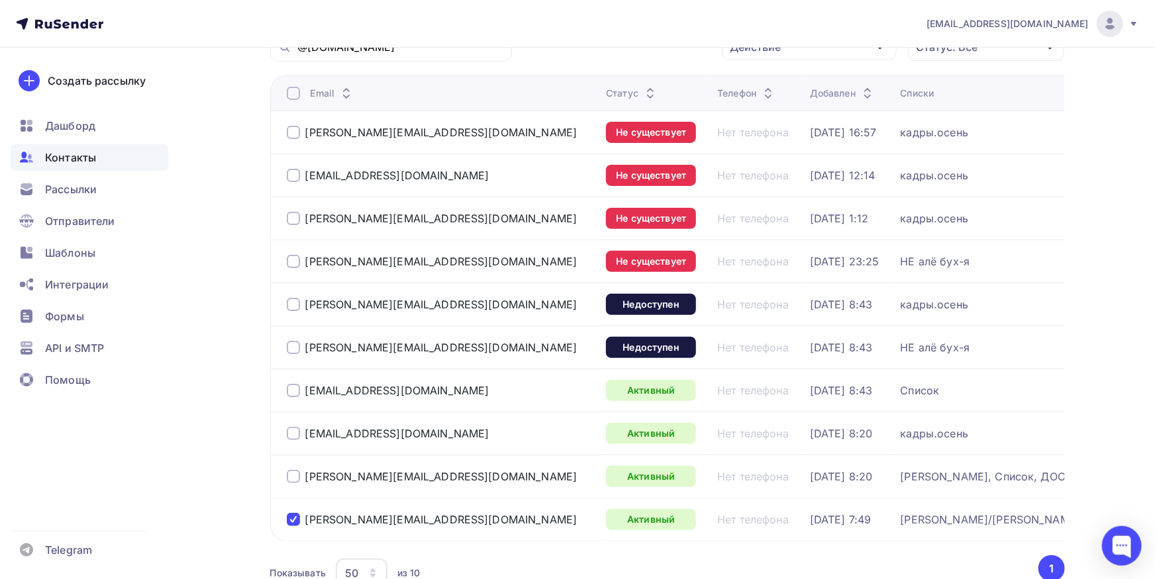
scroll to position [26, 0]
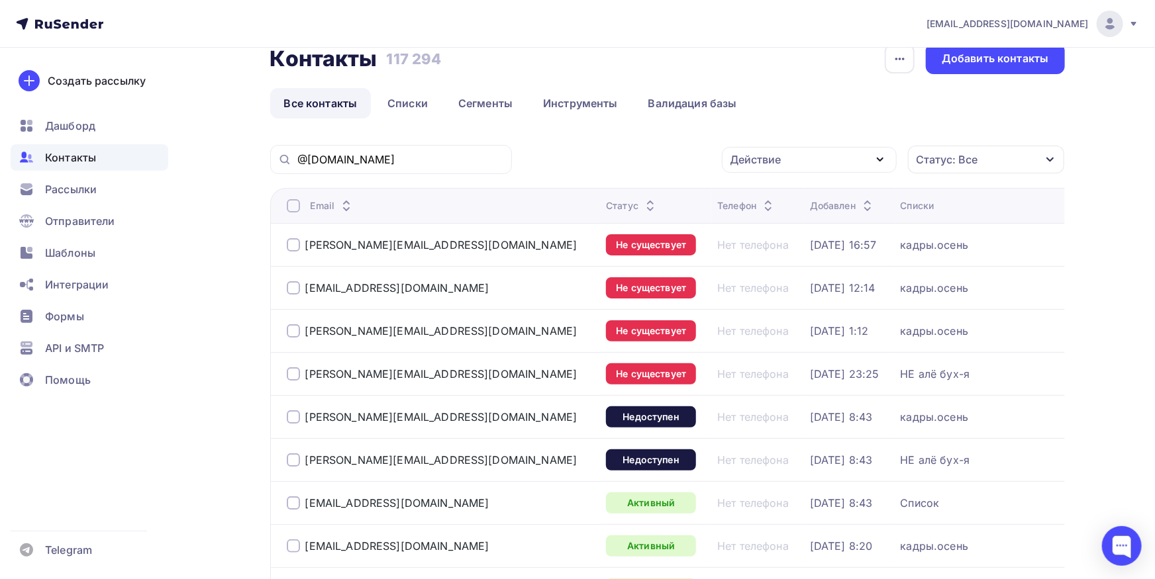
click at [773, 160] on div "Действие" at bounding box center [755, 160] width 51 height 16
click at [771, 253] on div "Удалить" at bounding box center [760, 252] width 44 height 16
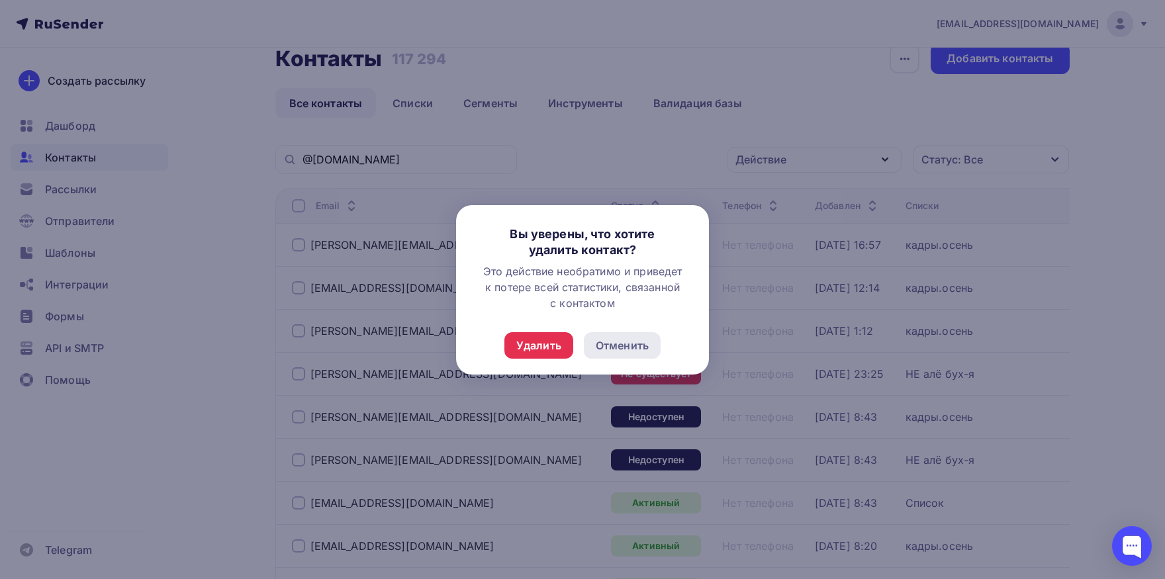
click at [651, 347] on div "Отменить" at bounding box center [622, 345] width 77 height 26
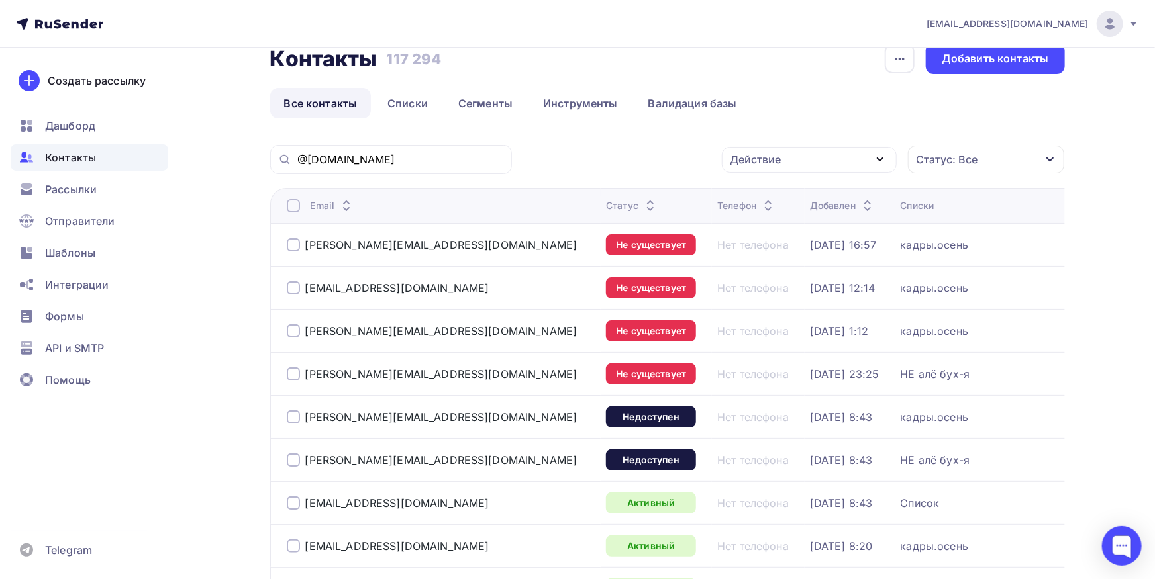
click at [791, 161] on div "Действие" at bounding box center [809, 160] width 175 height 26
click at [761, 219] on div "Исключить из списка" at bounding box center [795, 225] width 115 height 16
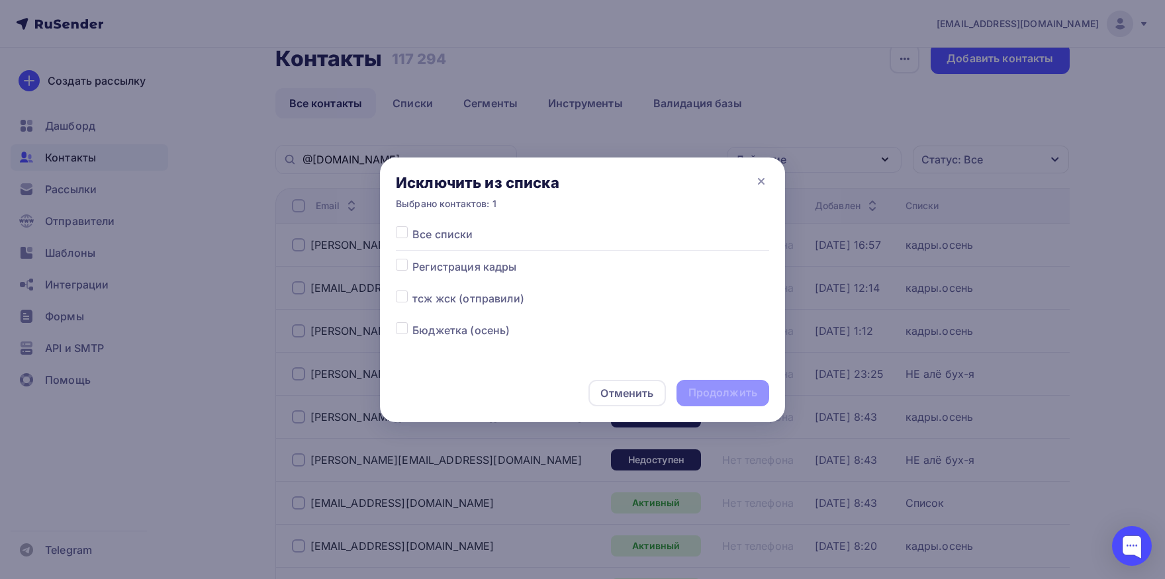
click at [412, 226] on label at bounding box center [412, 226] width 0 height 0
click at [403, 233] on input "checkbox" at bounding box center [402, 232] width 12 height 12
click at [709, 393] on div "Продолжить" at bounding box center [723, 392] width 69 height 15
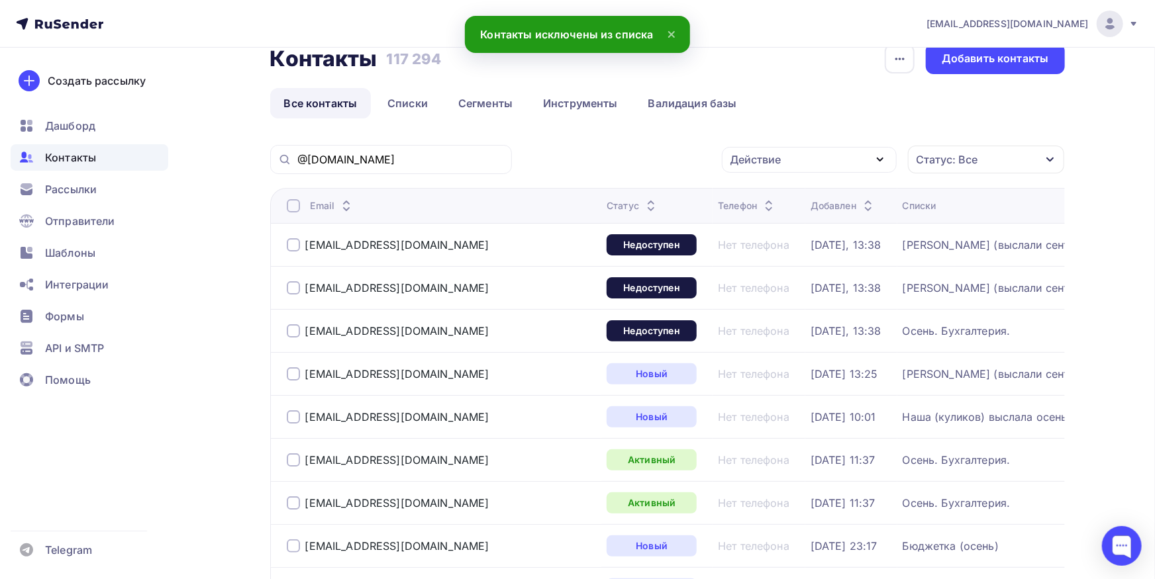
click at [463, 150] on div "@[DOMAIN_NAME]" at bounding box center [391, 159] width 242 height 29
click at [463, 163] on input "@[DOMAIN_NAME]" at bounding box center [400, 159] width 207 height 15
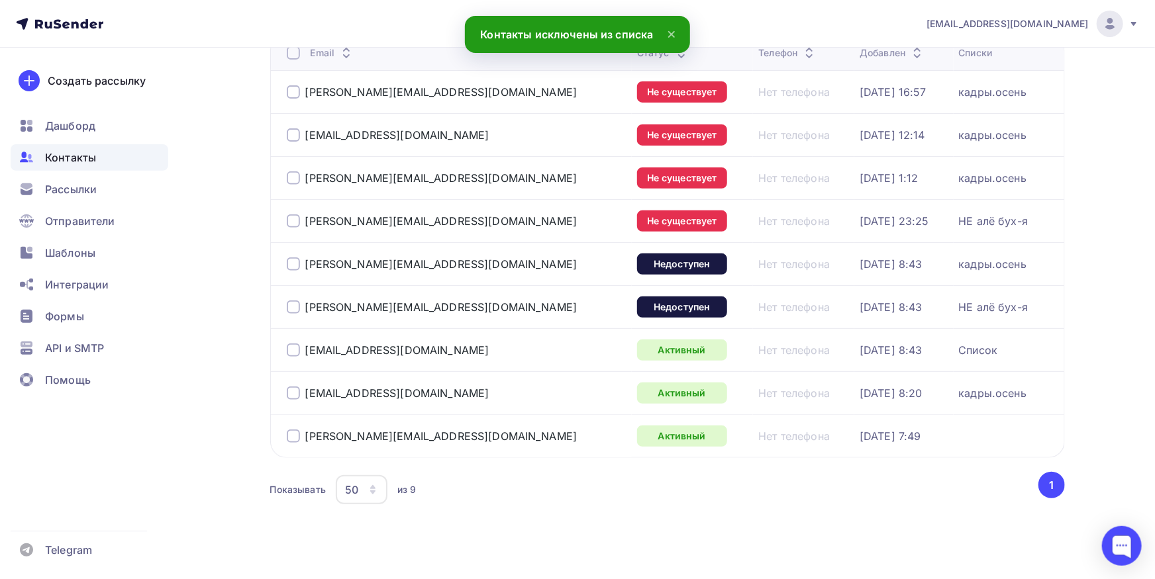
scroll to position [191, 0]
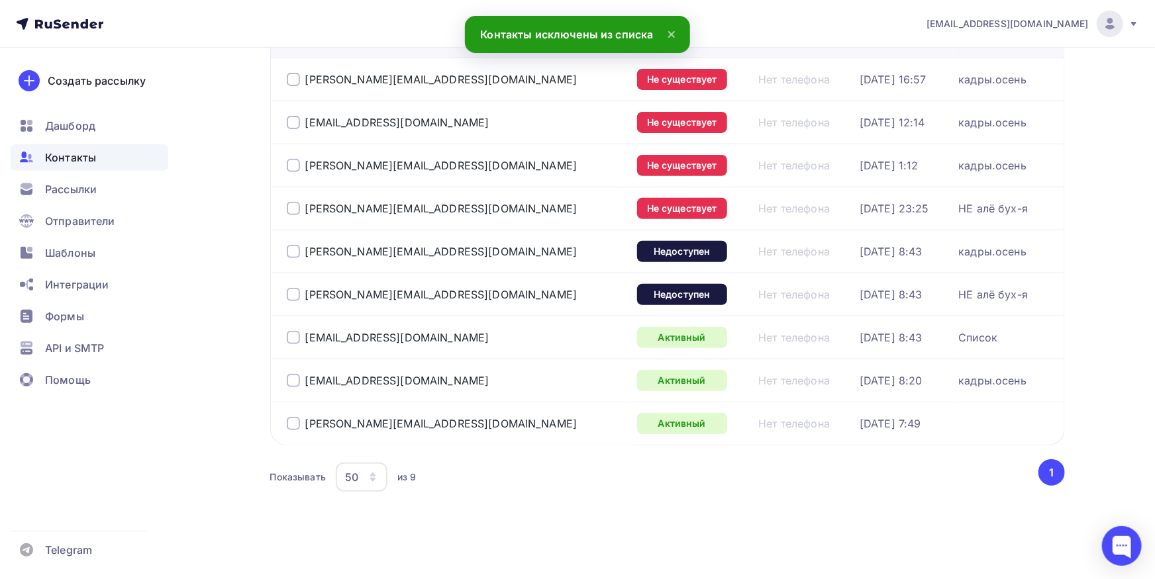
click at [295, 422] on div at bounding box center [293, 423] width 13 height 13
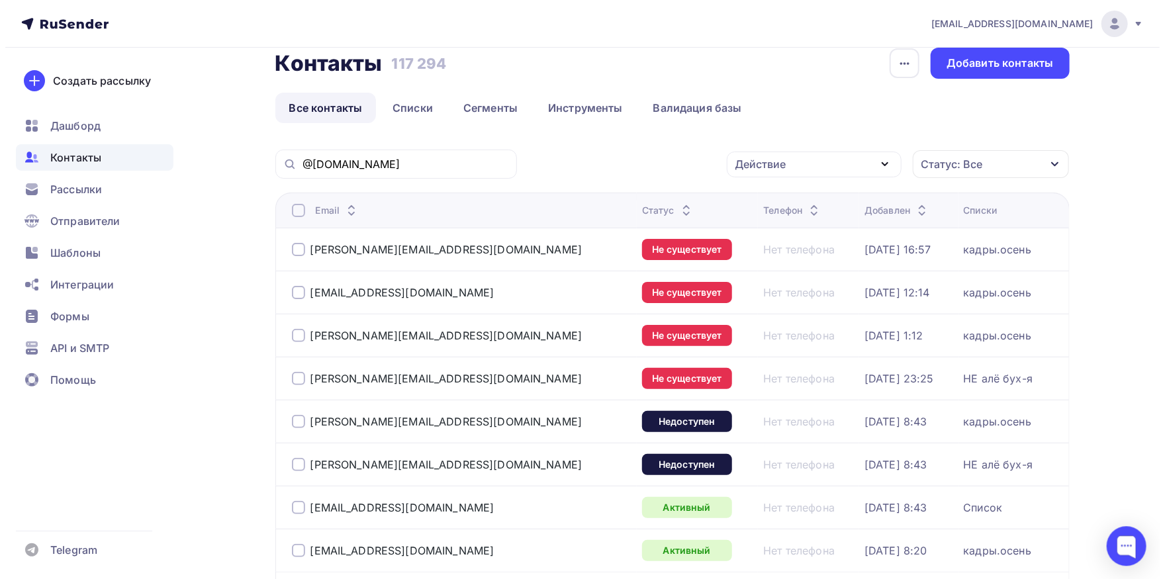
scroll to position [0, 0]
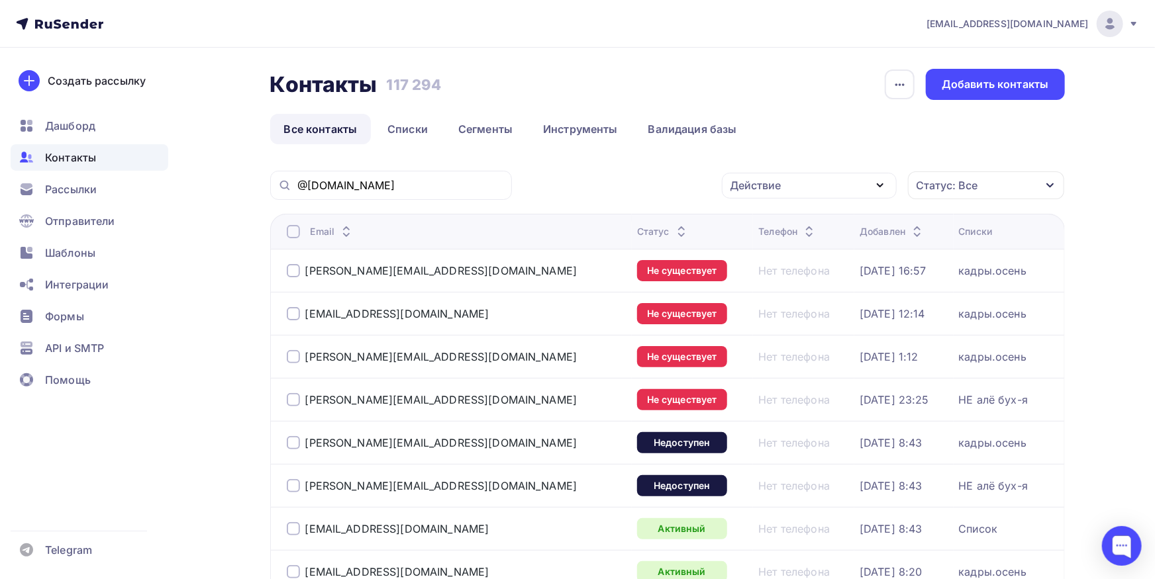
click at [791, 193] on div "Действие" at bounding box center [809, 186] width 175 height 26
click at [785, 226] on div "Добавить в списки" at bounding box center [789, 225] width 102 height 16
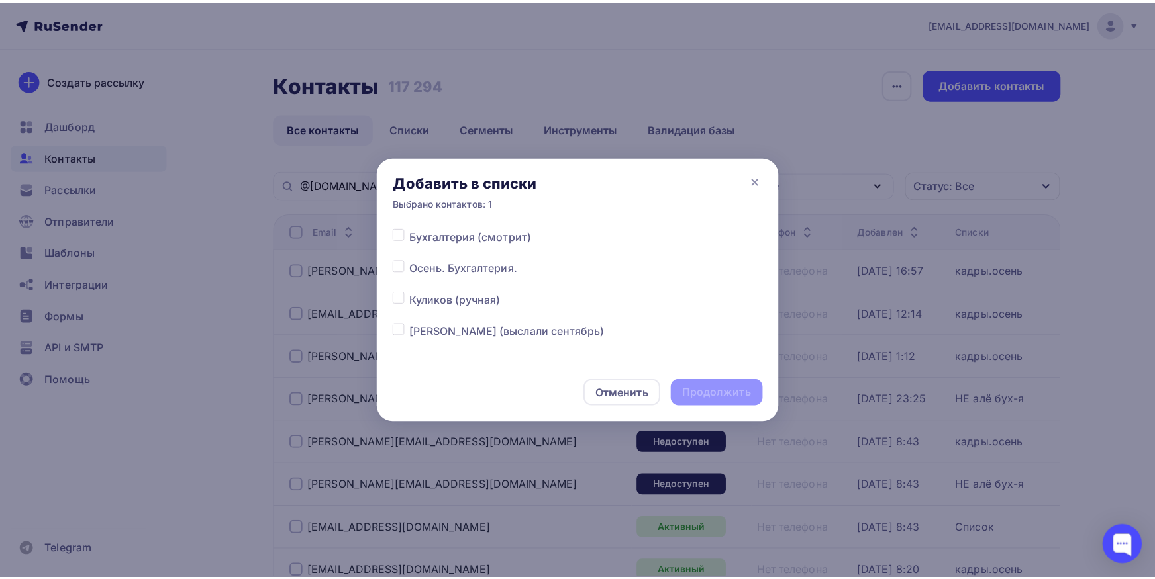
scroll to position [207, 0]
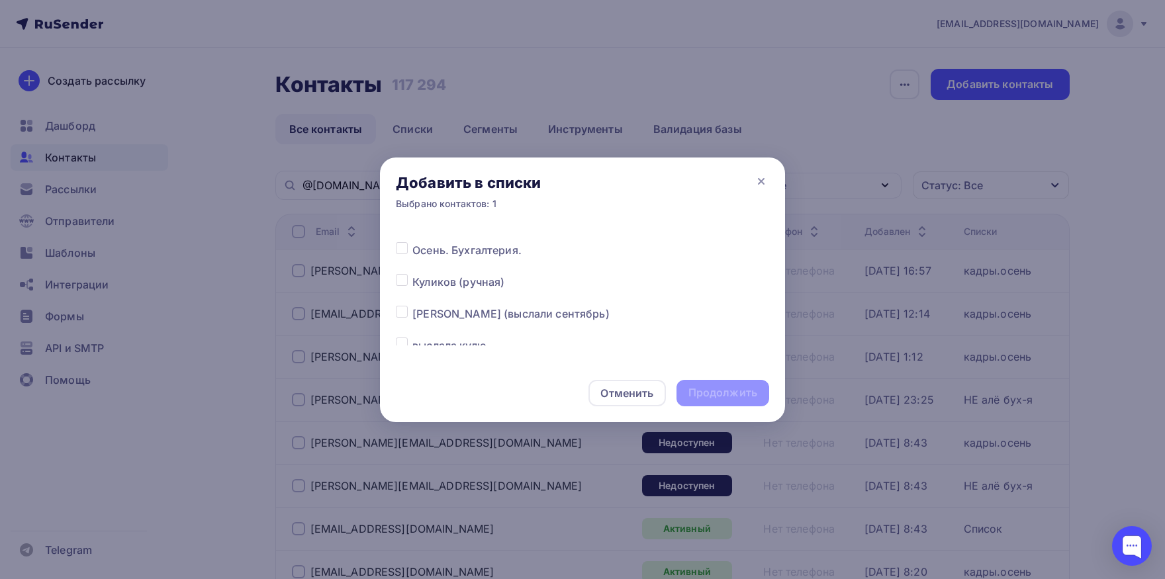
click at [412, 306] on label at bounding box center [412, 306] width 0 height 0
click at [401, 316] on input "checkbox" at bounding box center [402, 312] width 12 height 12
click at [714, 385] on div "Продолжить" at bounding box center [723, 393] width 93 height 26
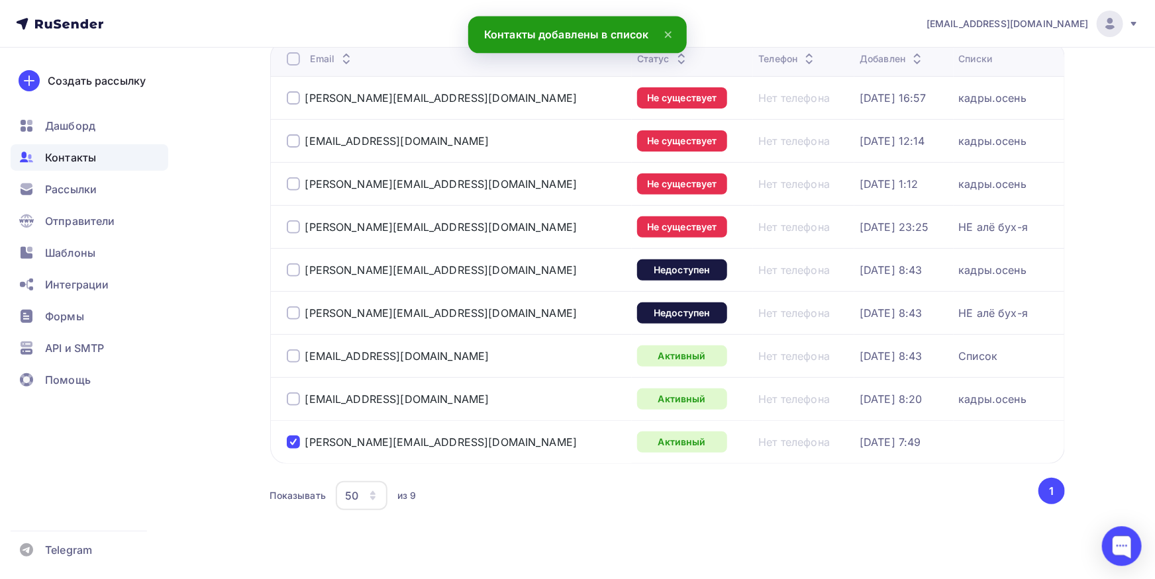
scroll to position [191, 0]
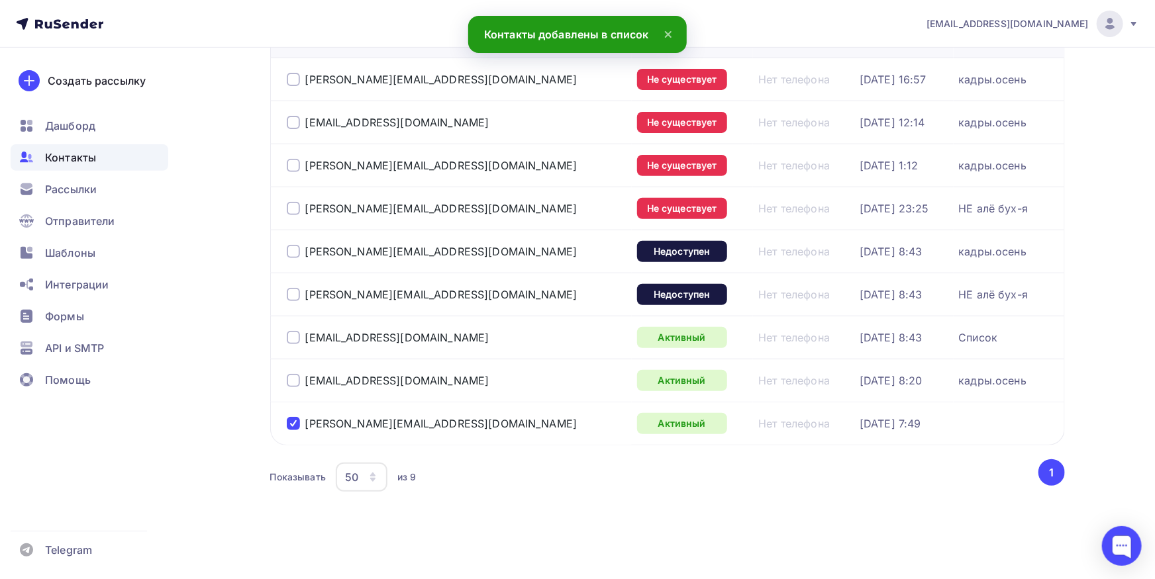
click at [295, 425] on div at bounding box center [293, 423] width 13 height 13
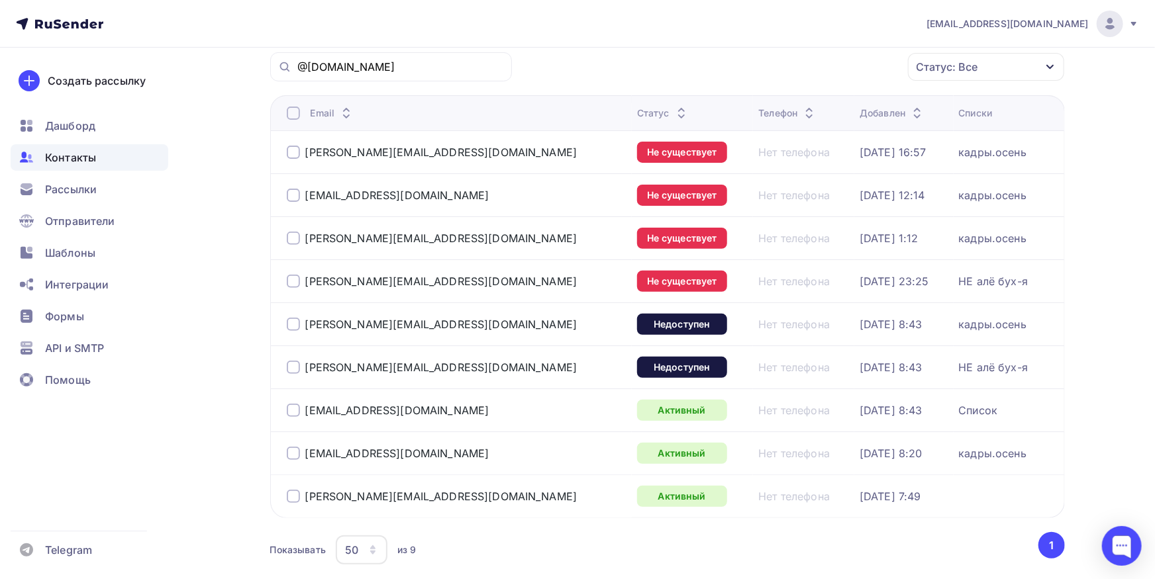
scroll to position [46, 0]
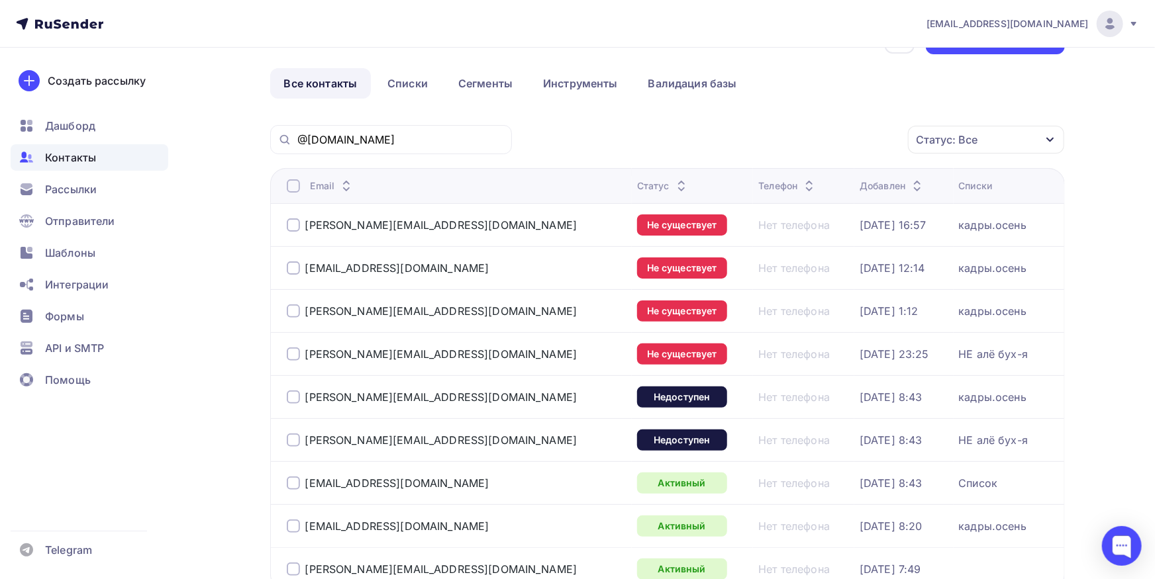
drag, startPoint x: 458, startPoint y: 361, endPoint x: 297, endPoint y: 360, distance: 160.2
click at [297, 360] on div "[PERSON_NAME][EMAIL_ADDRESS][DOMAIN_NAME]" at bounding box center [452, 354] width 331 height 21
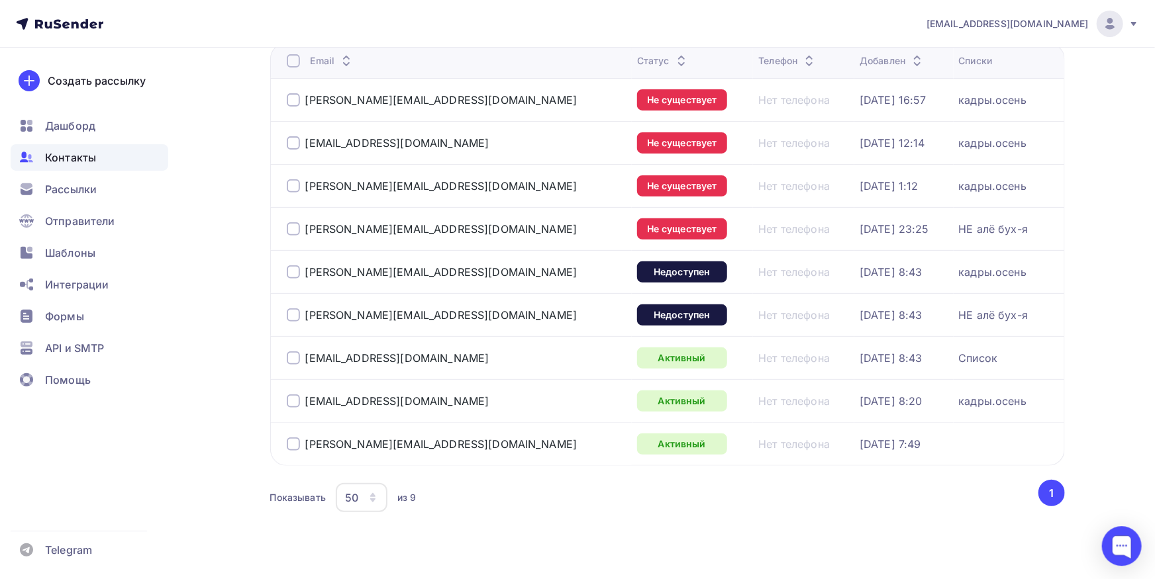
scroll to position [191, 0]
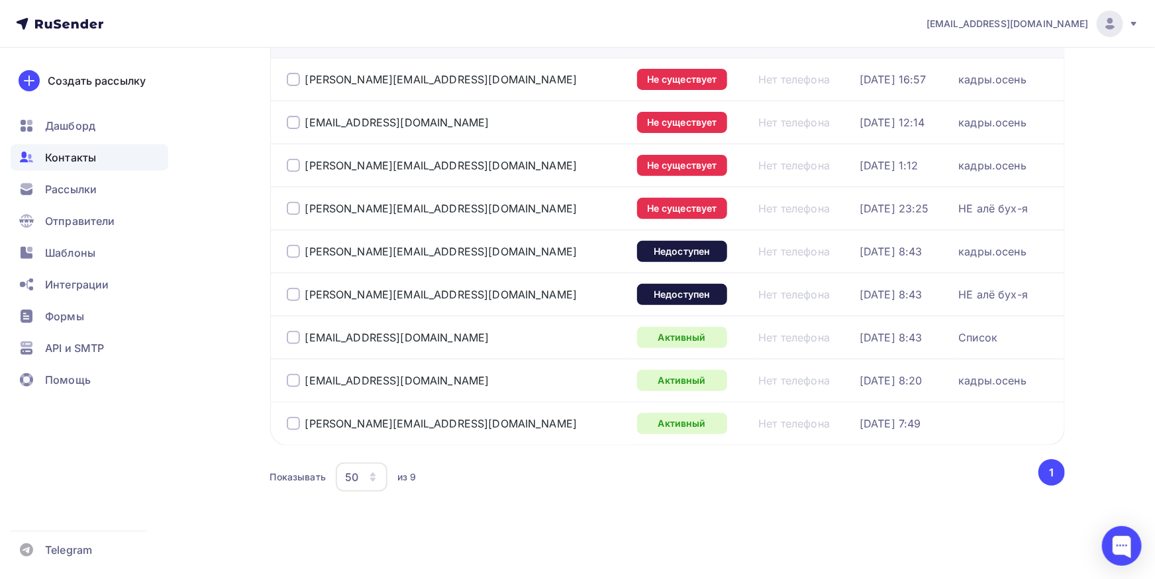
click at [297, 207] on div at bounding box center [293, 208] width 13 height 13
drag, startPoint x: 400, startPoint y: 296, endPoint x: 304, endPoint y: 297, distance: 96.0
click at [304, 297] on div "[PERSON_NAME][EMAIL_ADDRESS][DOMAIN_NAME]" at bounding box center [452, 294] width 331 height 21
click at [291, 299] on div at bounding box center [293, 294] width 13 height 13
click at [294, 340] on div at bounding box center [293, 337] width 13 height 13
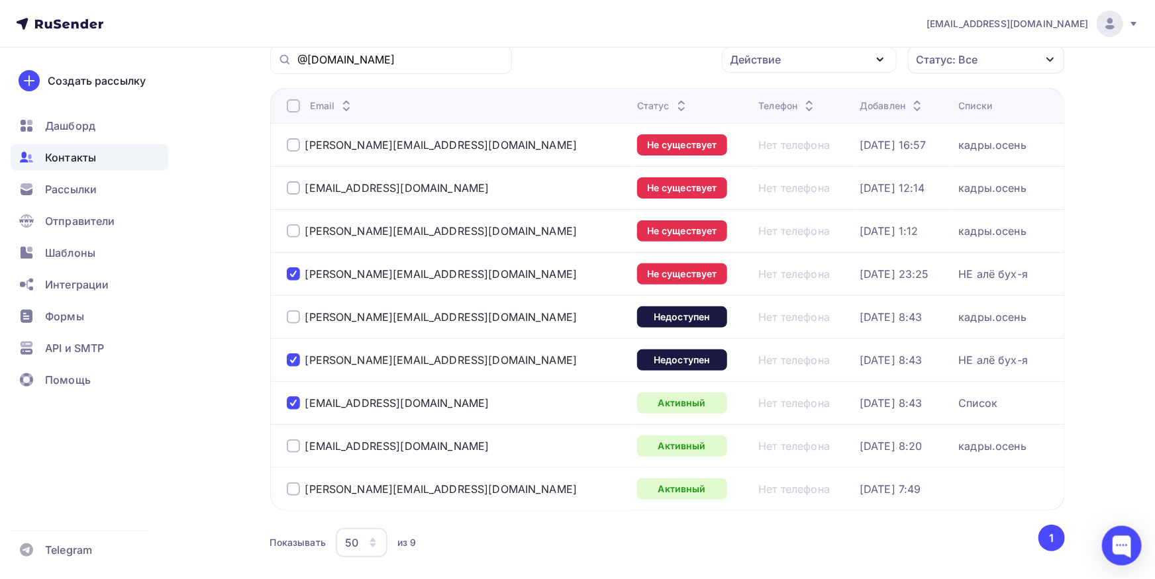
scroll to position [0, 0]
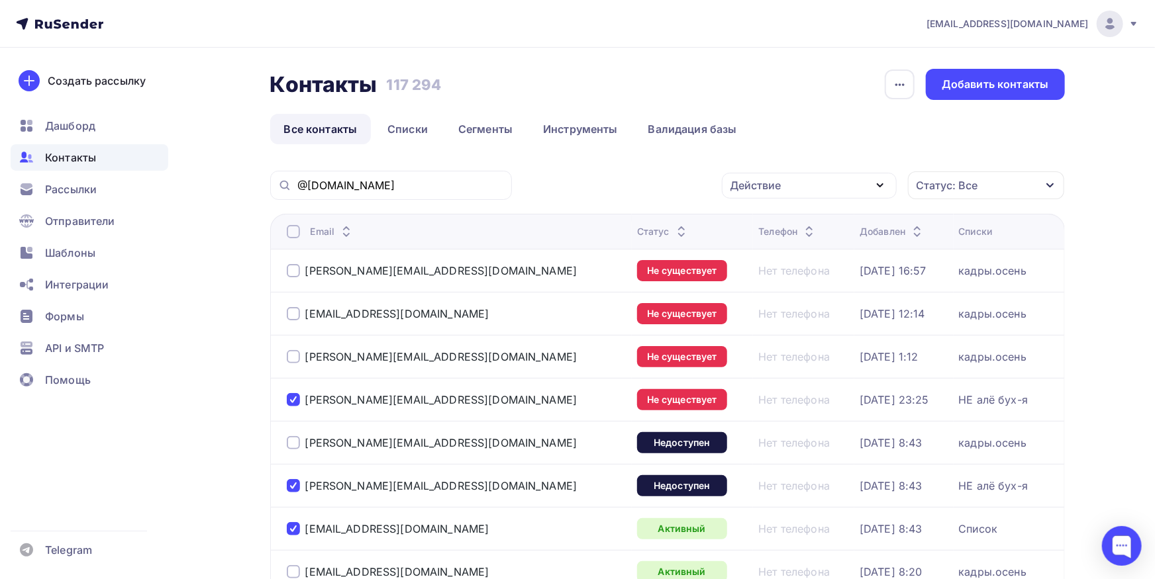
click at [780, 195] on div "Действие" at bounding box center [809, 186] width 175 height 26
click at [778, 252] on div "Исключить из списка" at bounding box center [795, 251] width 115 height 16
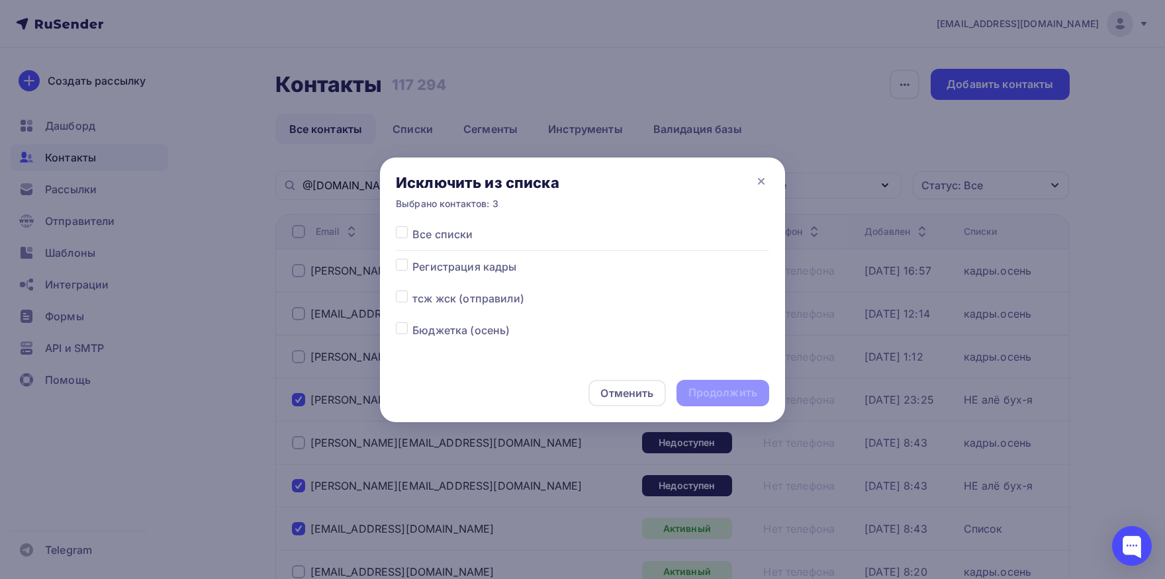
click at [412, 226] on label at bounding box center [412, 226] width 0 height 0
click at [405, 237] on input "checkbox" at bounding box center [402, 232] width 12 height 12
click at [707, 390] on div "Продолжить" at bounding box center [723, 392] width 69 height 15
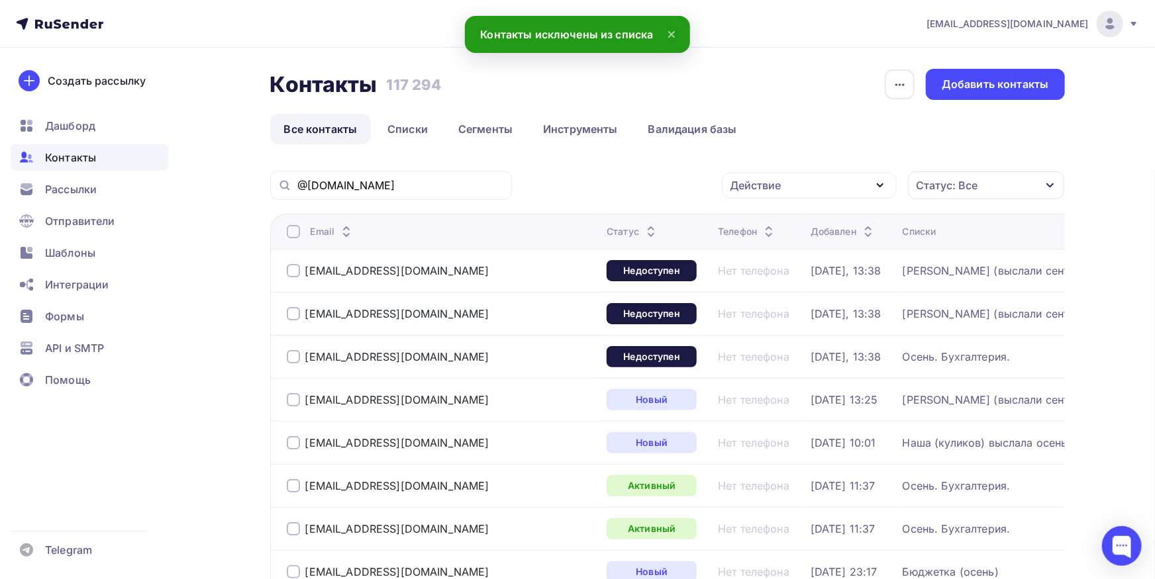
click at [412, 191] on input "@[DOMAIN_NAME]" at bounding box center [400, 185] width 207 height 15
click at [419, 185] on input "@[DOMAIN_NAME]" at bounding box center [400, 185] width 207 height 15
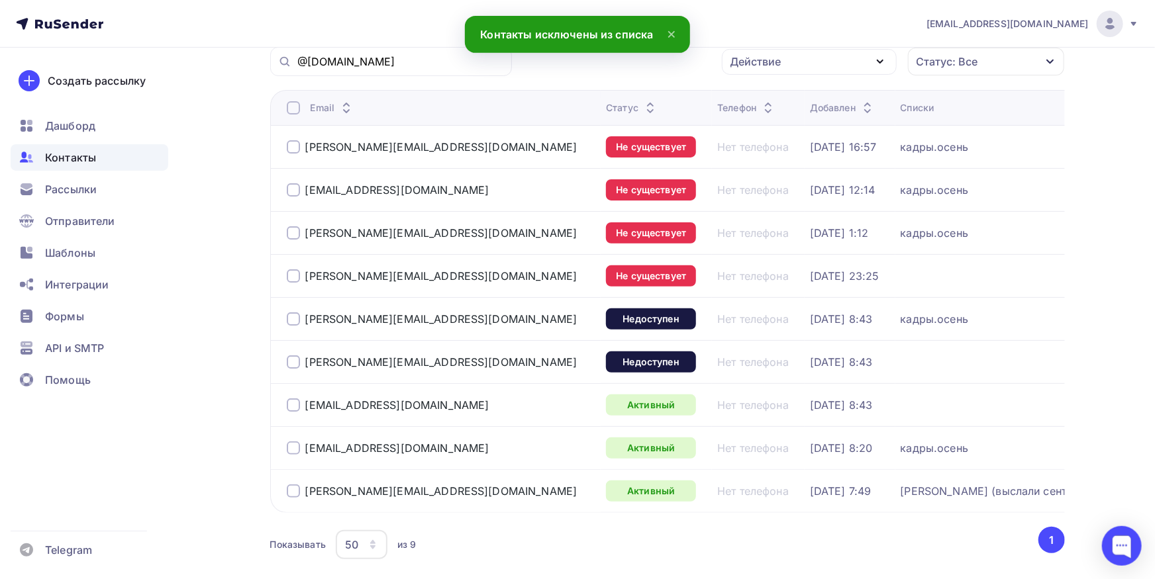
scroll to position [146, 0]
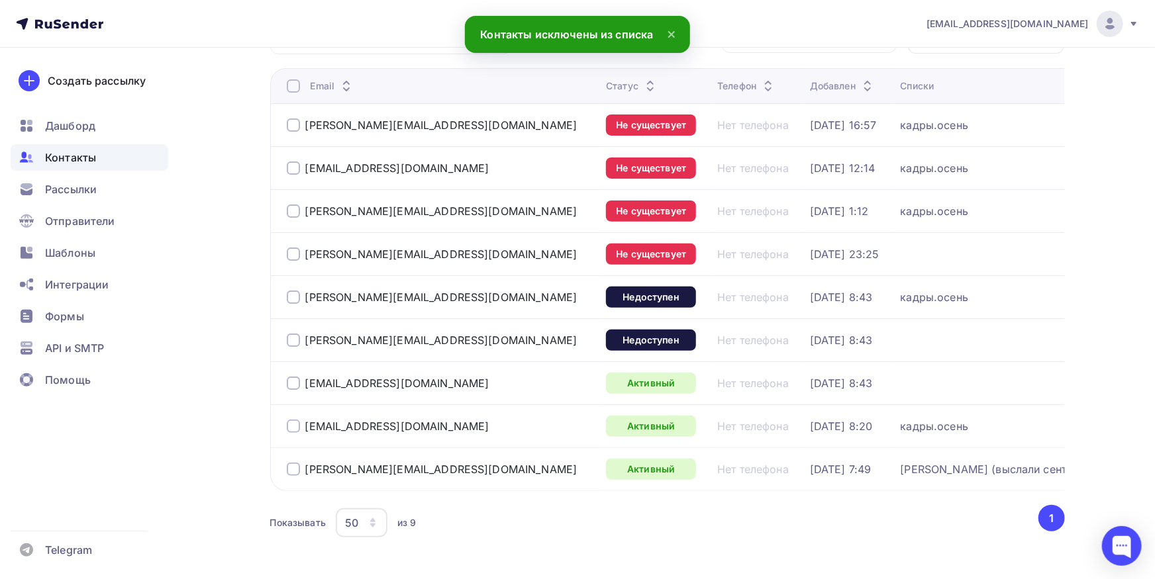
click at [291, 252] on div at bounding box center [293, 254] width 13 height 13
click at [291, 340] on div at bounding box center [293, 340] width 13 height 13
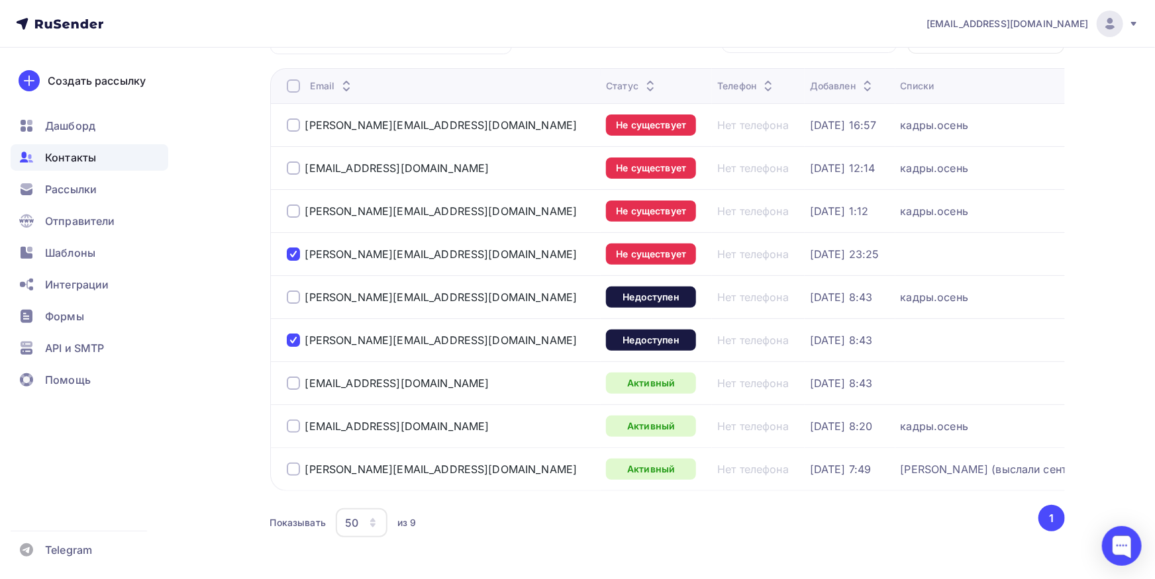
click at [297, 383] on div at bounding box center [293, 383] width 13 height 13
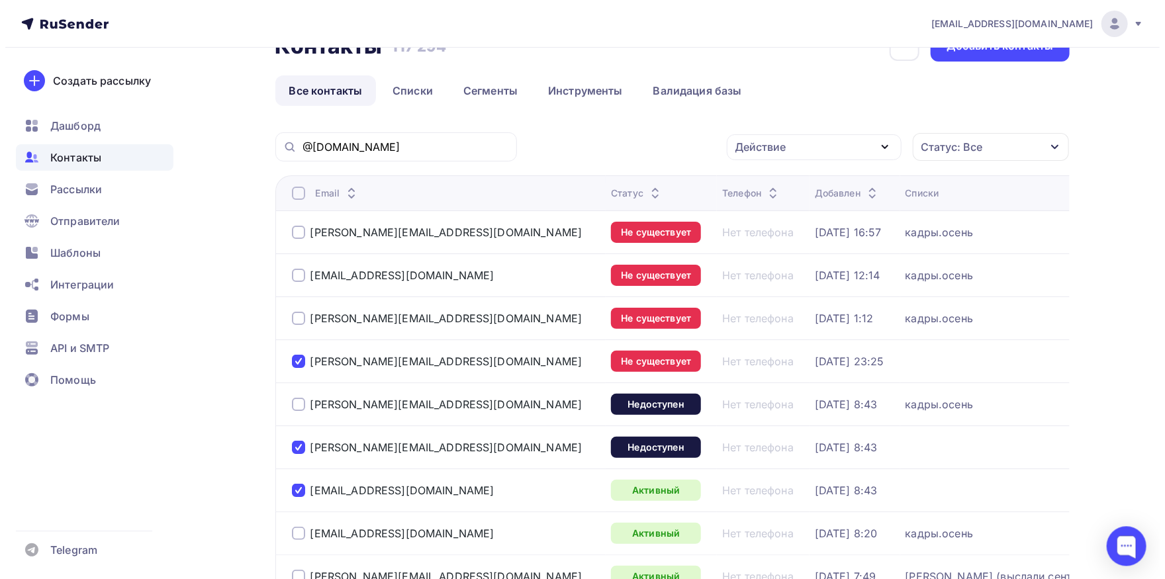
scroll to position [0, 0]
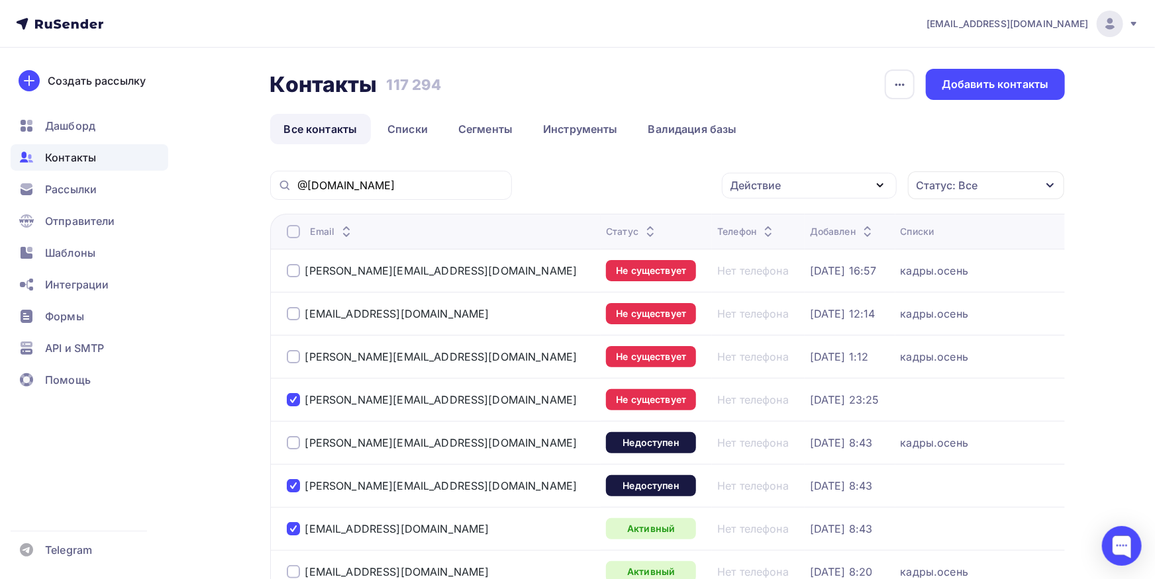
click at [830, 191] on div "Действие" at bounding box center [809, 186] width 175 height 26
click at [812, 218] on div "Добавить в списки" at bounding box center [789, 225] width 102 height 16
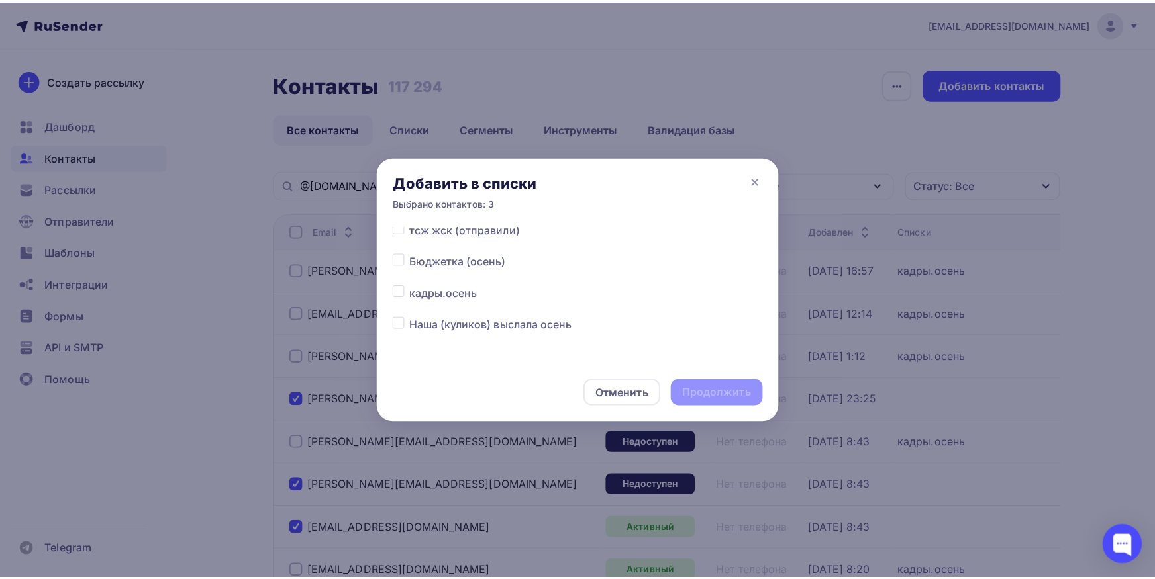
scroll to position [138, 0]
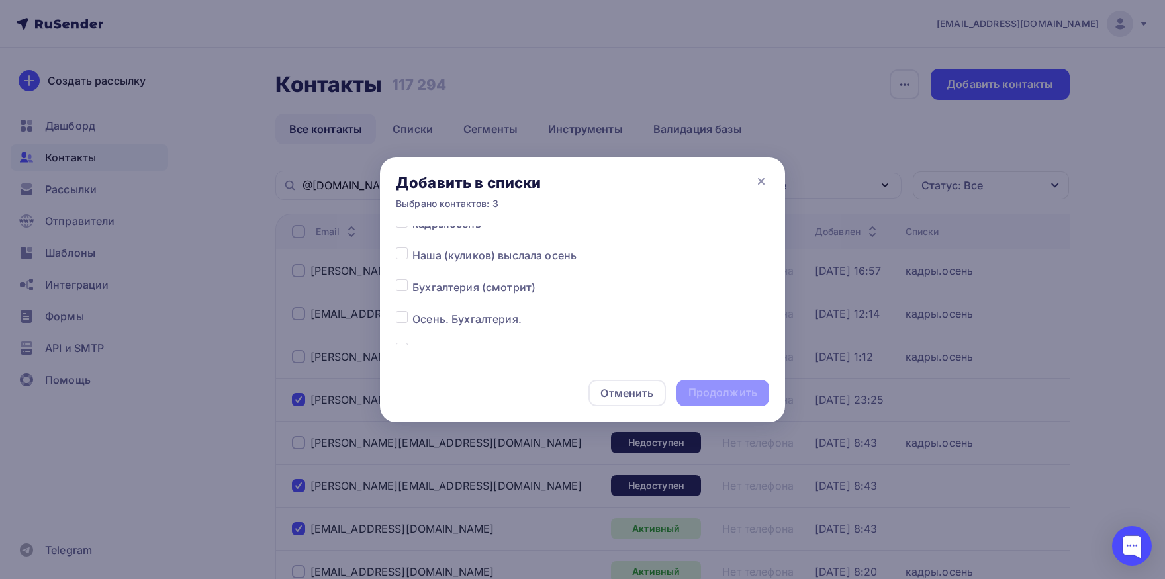
click at [412, 311] on label at bounding box center [412, 311] width 0 height 0
click at [403, 313] on input "checkbox" at bounding box center [402, 317] width 12 height 12
click at [720, 388] on div "Продолжить" at bounding box center [723, 392] width 69 height 15
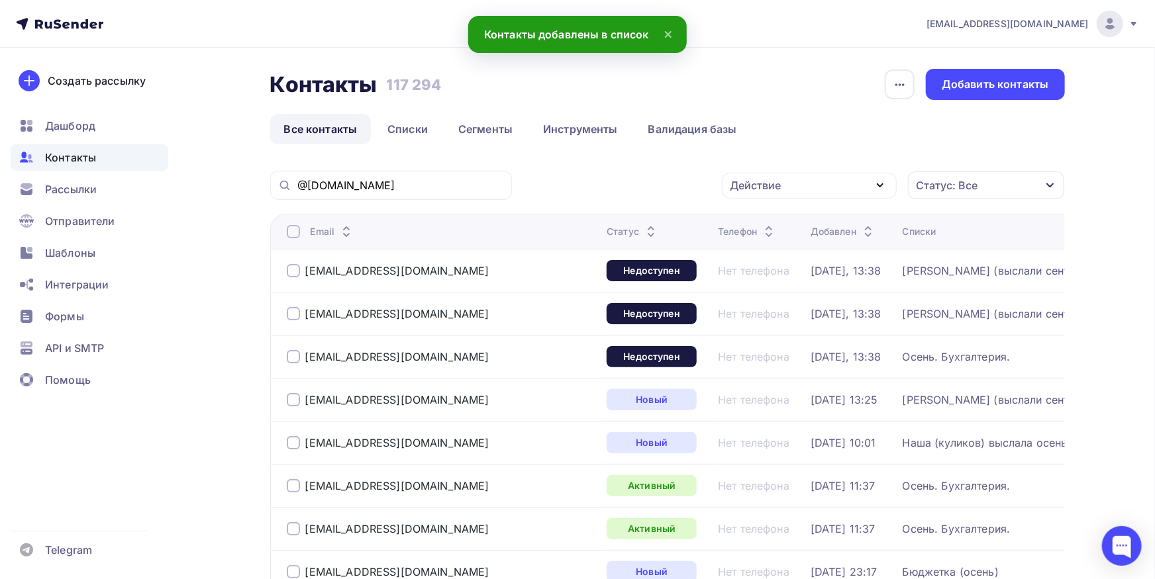
scroll to position [0, 0]
